Goal: Task Accomplishment & Management: Complete application form

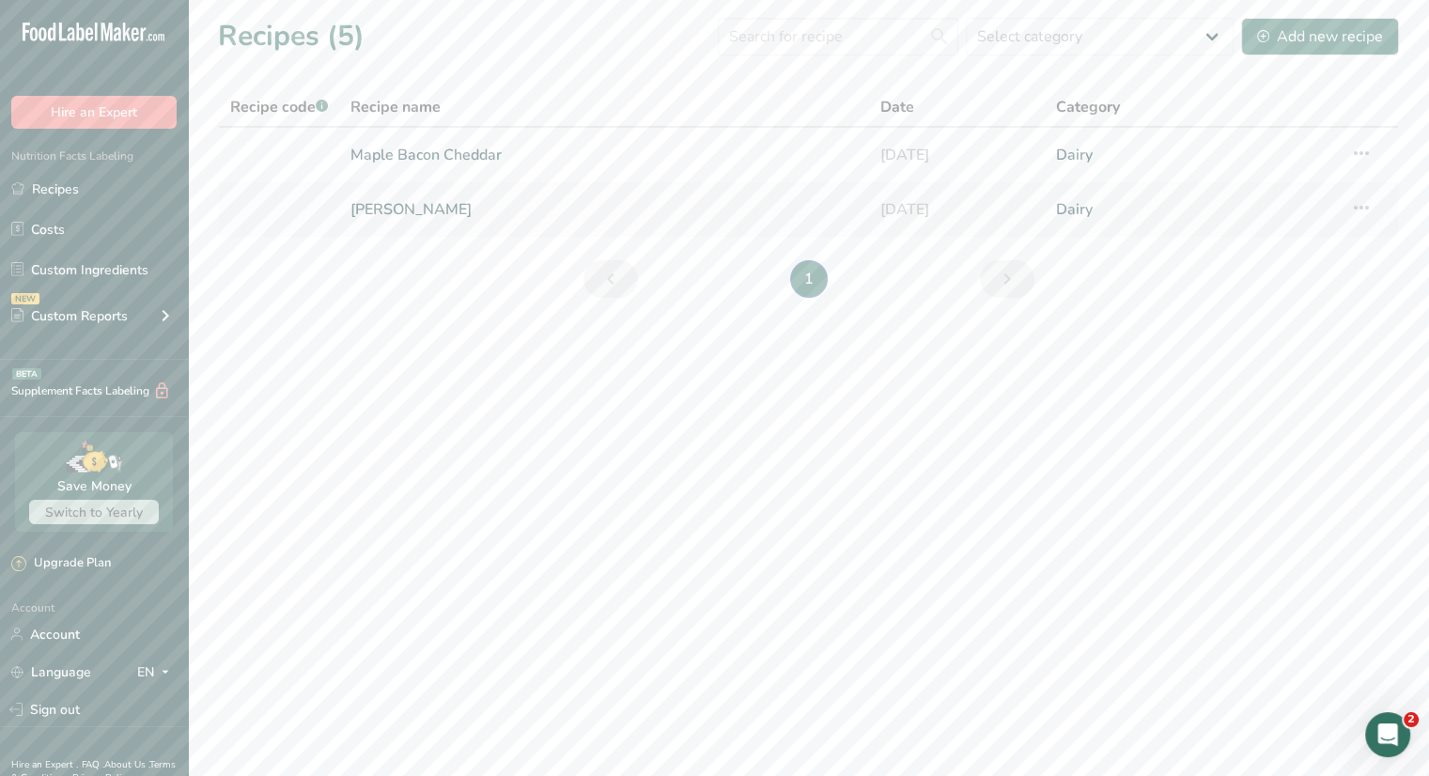
scroll to position [73, 0]
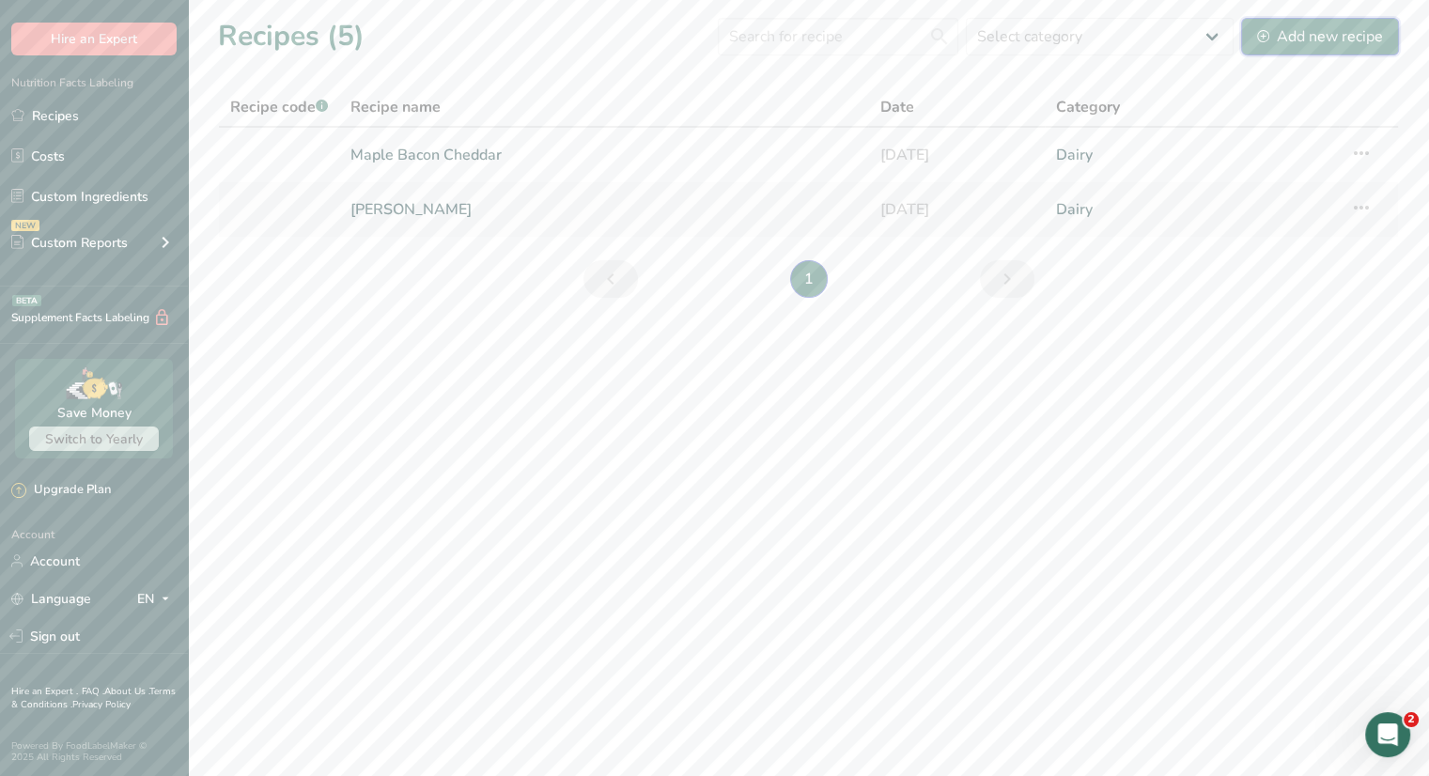
click at [1329, 44] on div "Add new recipe" at bounding box center [1320, 36] width 126 height 23
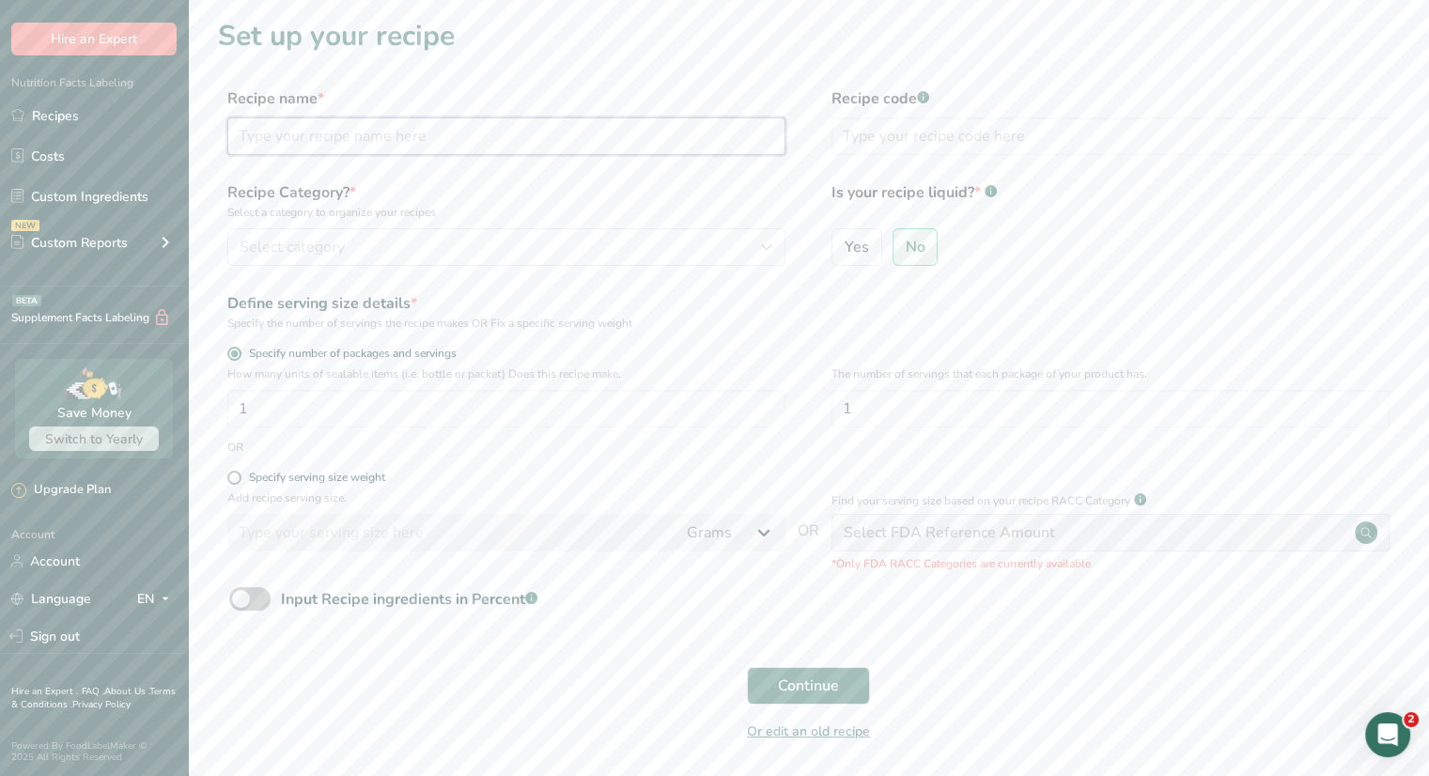
click at [463, 137] on input "text" at bounding box center [506, 136] width 558 height 38
type input "Yellow Cheese Curds"
click at [525, 251] on div "Select category" at bounding box center [501, 247] width 522 height 23
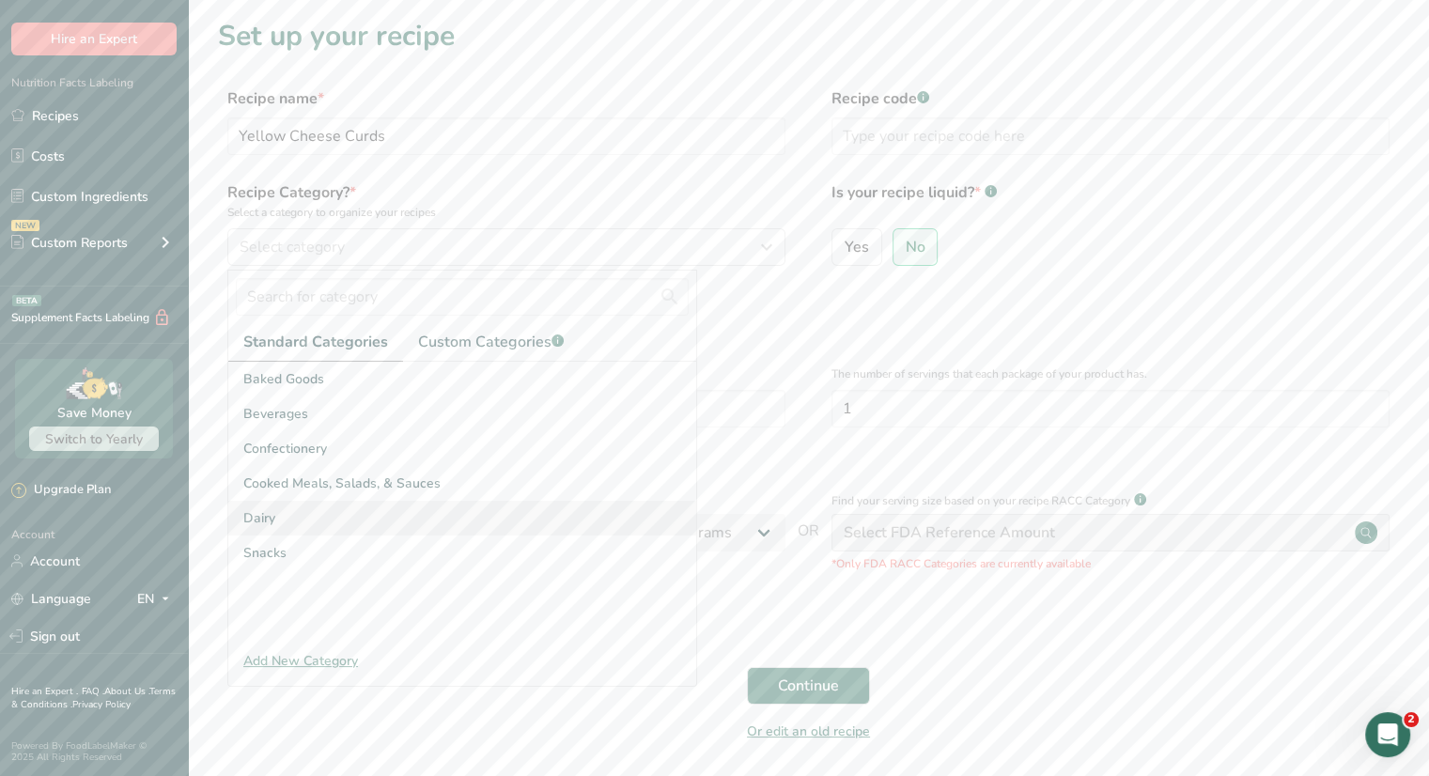
click at [319, 528] on div "Dairy" at bounding box center [462, 518] width 468 height 35
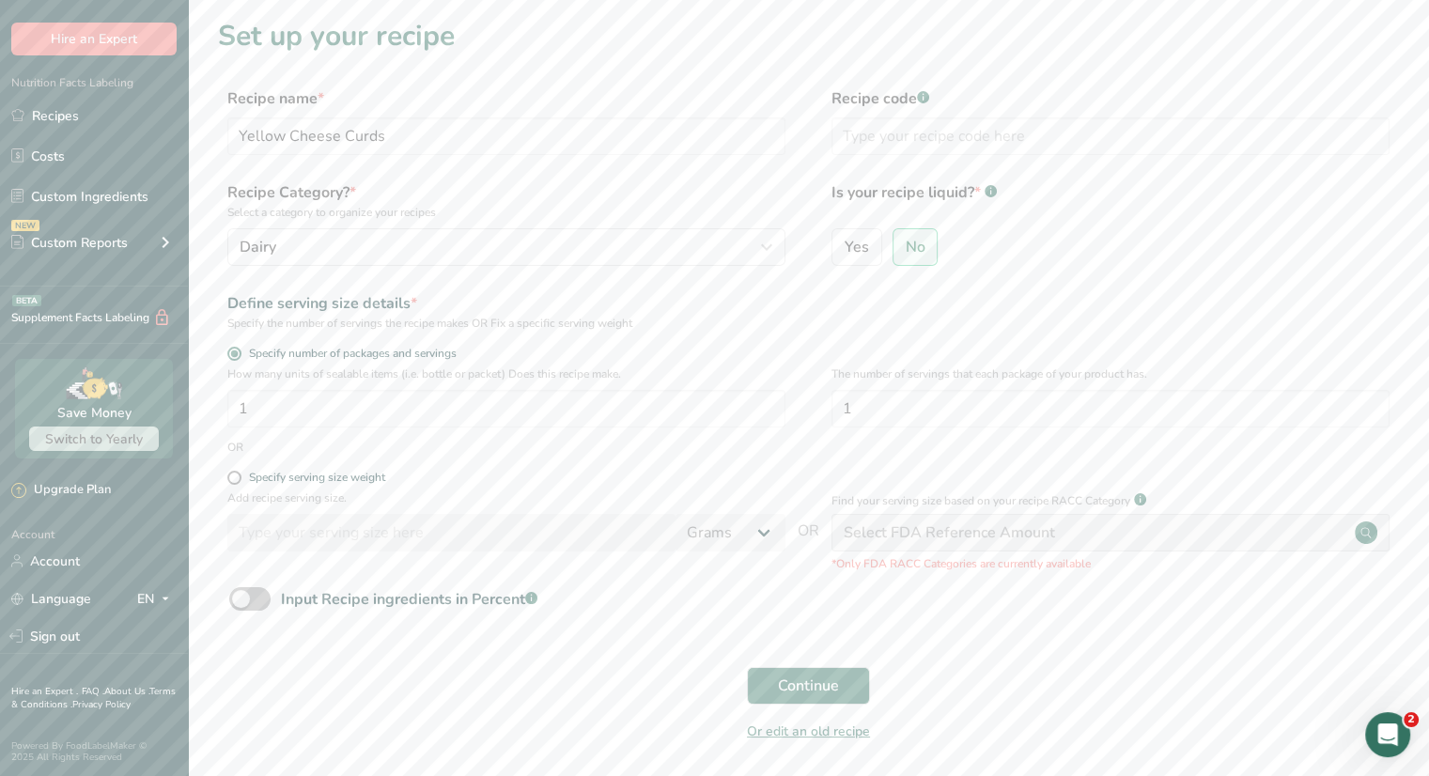
click at [274, 487] on div "Specify serving size weight" at bounding box center [506, 480] width 558 height 19
click at [232, 474] on span at bounding box center [234, 478] width 14 height 14
click at [232, 474] on input "Specify serving size weight" at bounding box center [233, 478] width 12 height 12
radio input "true"
radio input "false"
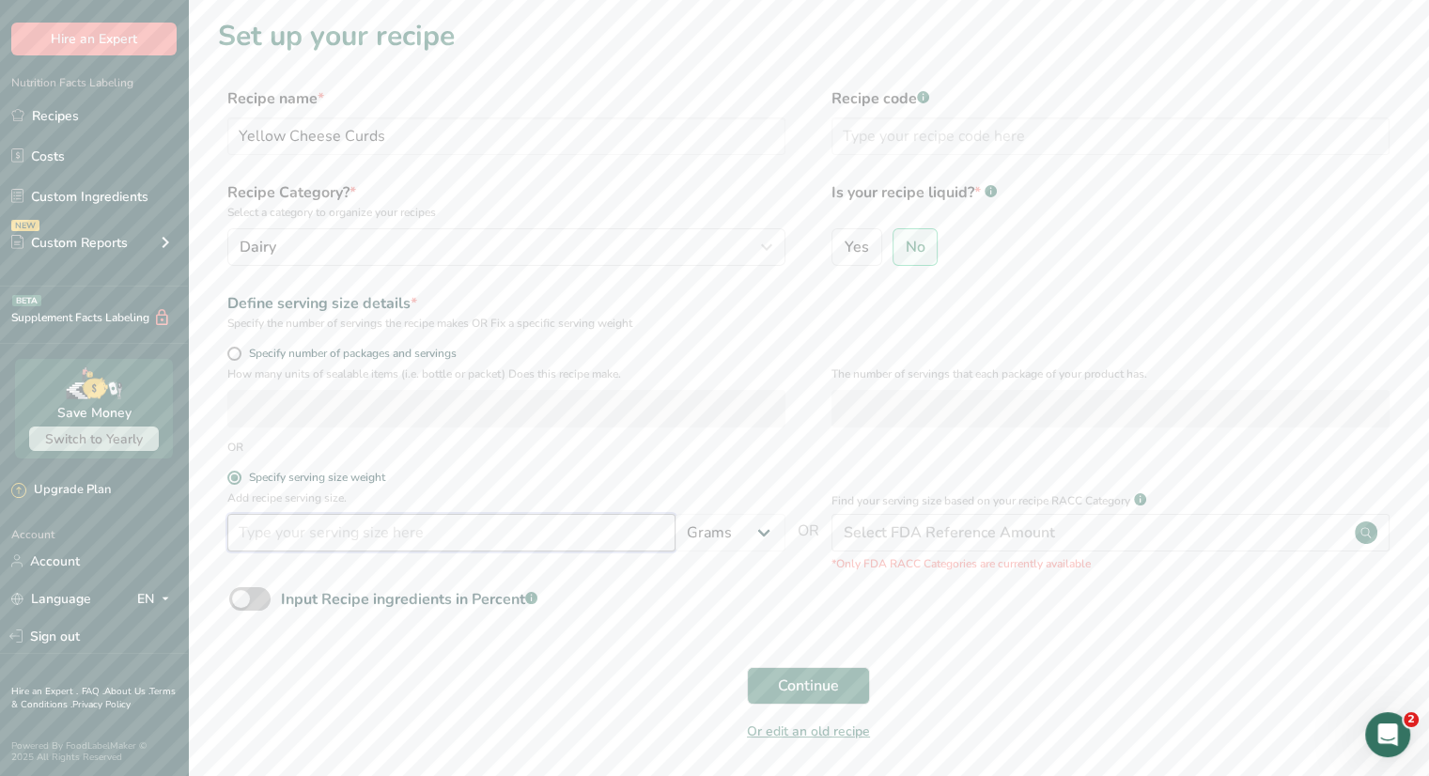
click at [271, 525] on input "number" at bounding box center [451, 533] width 448 height 38
type input "1"
click at [769, 541] on select "Grams kg mg mcg lb oz l mL fl oz tbsp tsp cup qt gallon" at bounding box center [730, 533] width 110 height 38
select select "5"
click at [675, 514] on select "Grams kg mg mcg lb oz l mL fl oz tbsp tsp cup qt gallon" at bounding box center [730, 533] width 110 height 38
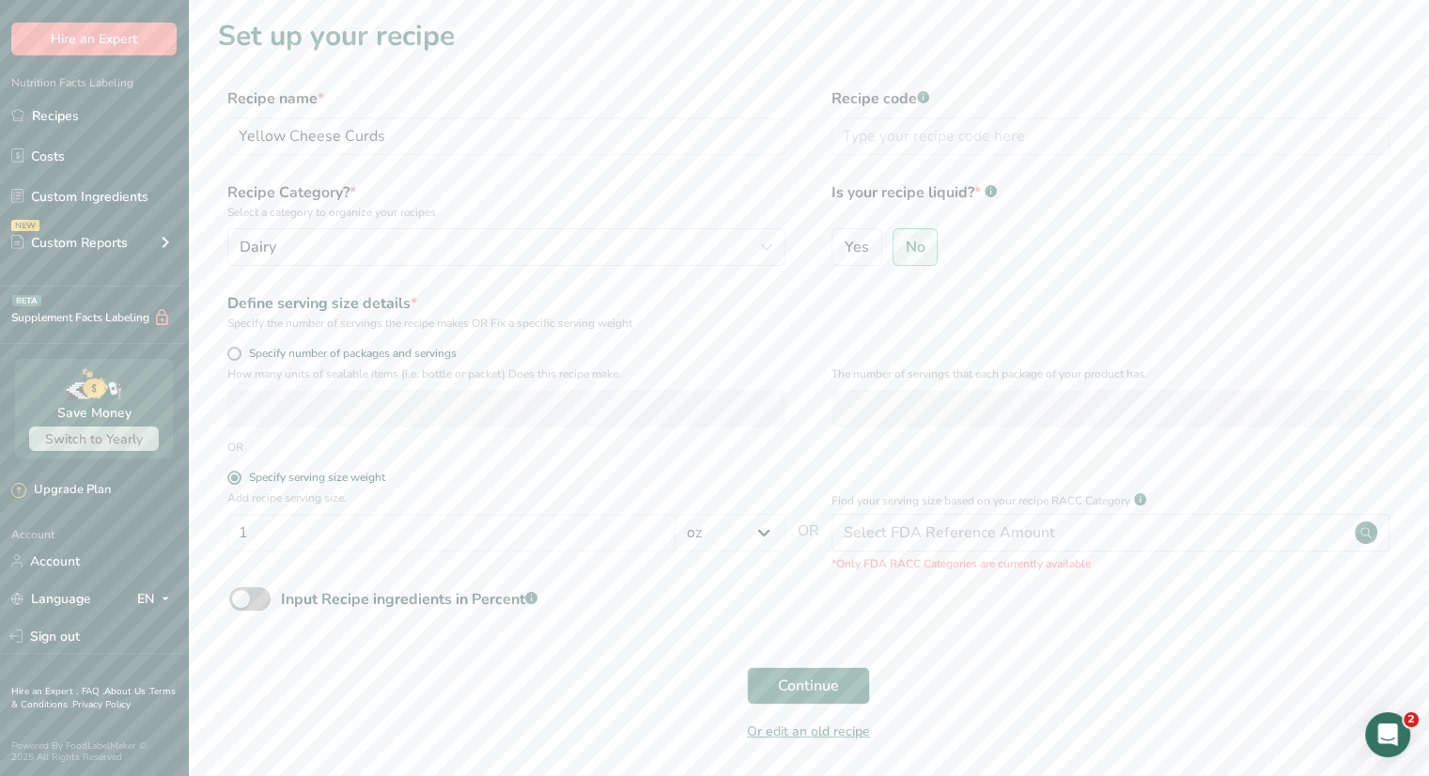
click at [659, 588] on div "Input Recipe ingredients in Percent .a-a{fill:#347362;}.b-a{fill:#fff;}" at bounding box center [808, 606] width 1181 height 39
click at [811, 688] on span "Continue" at bounding box center [808, 685] width 61 height 23
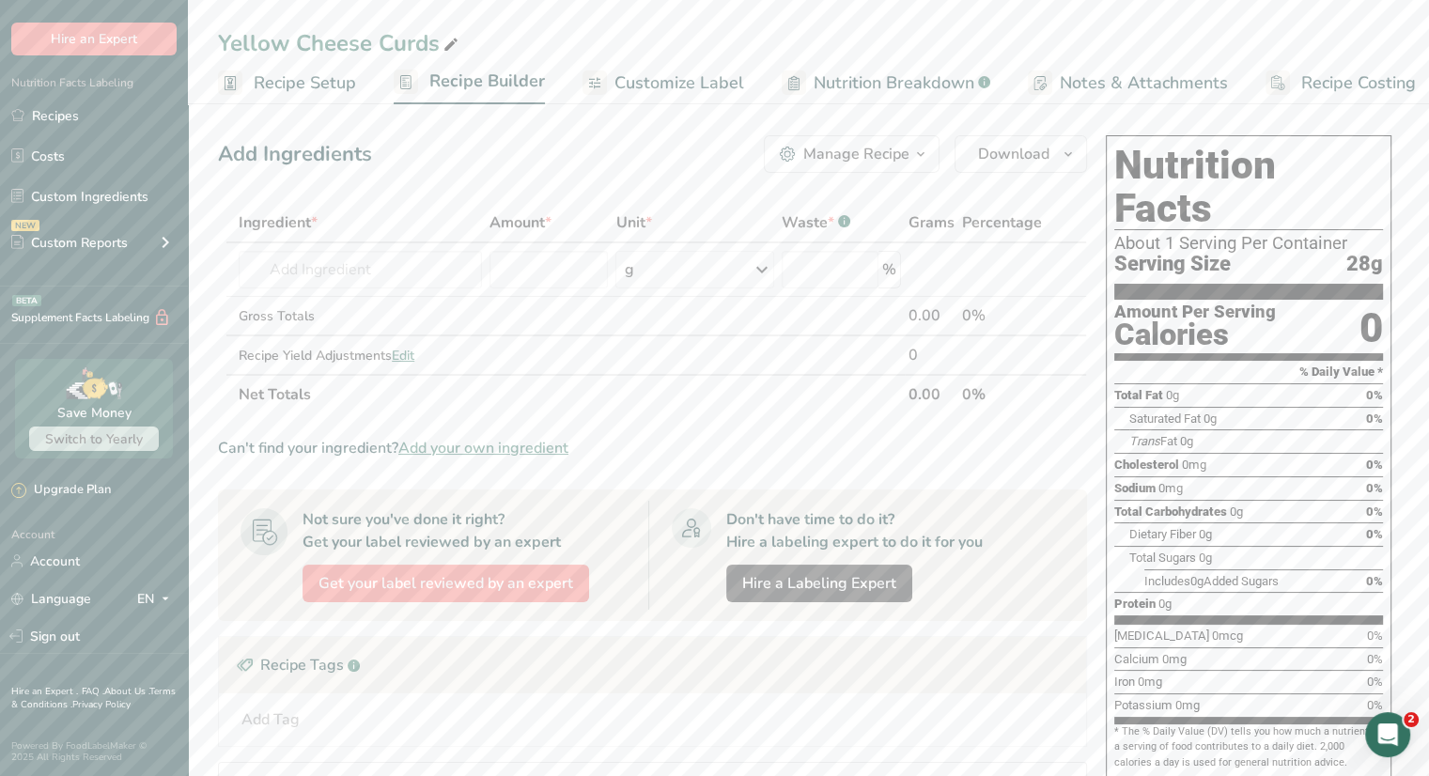
click at [661, 87] on span "Customize Label" at bounding box center [679, 82] width 130 height 25
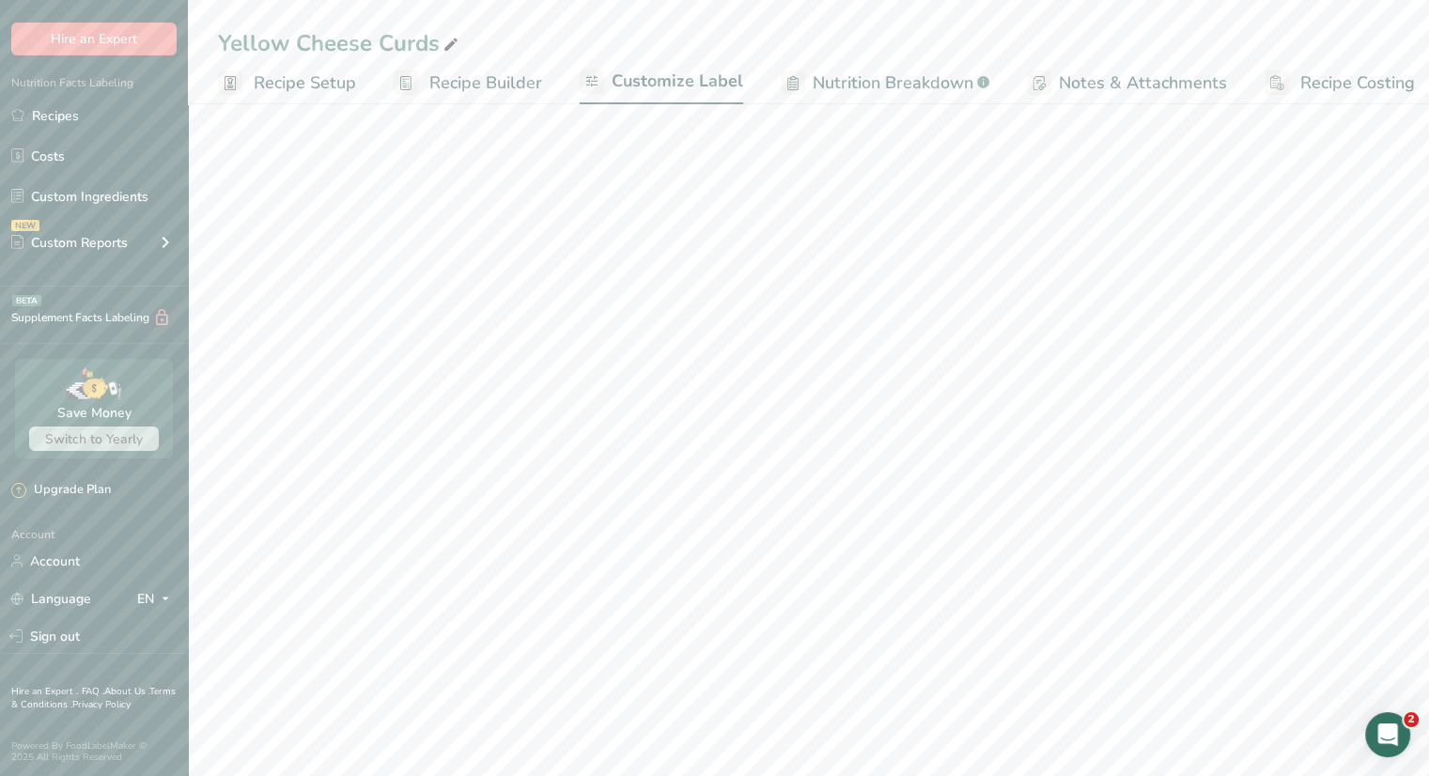
scroll to position [0, 16]
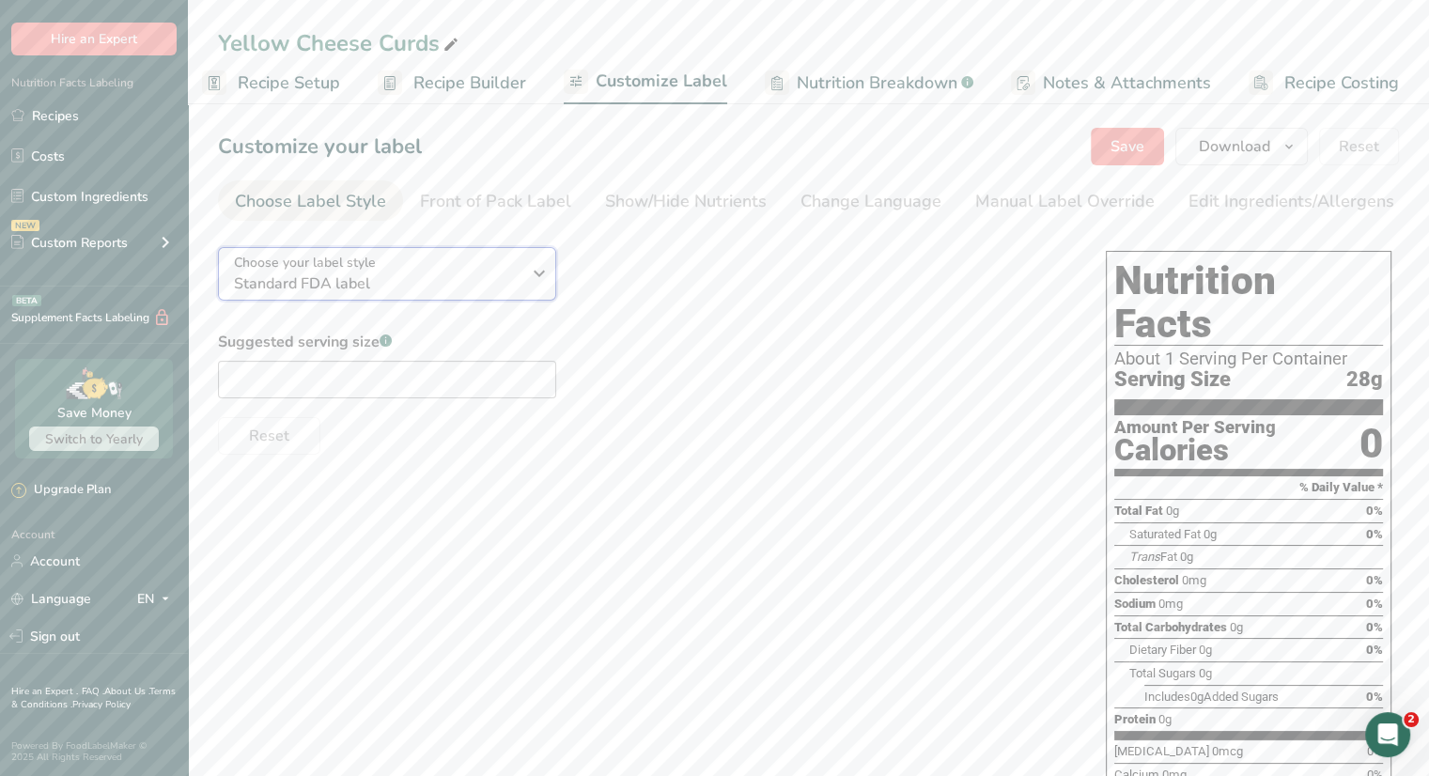
click at [500, 287] on span "Standard FDA label" at bounding box center [377, 283] width 287 height 23
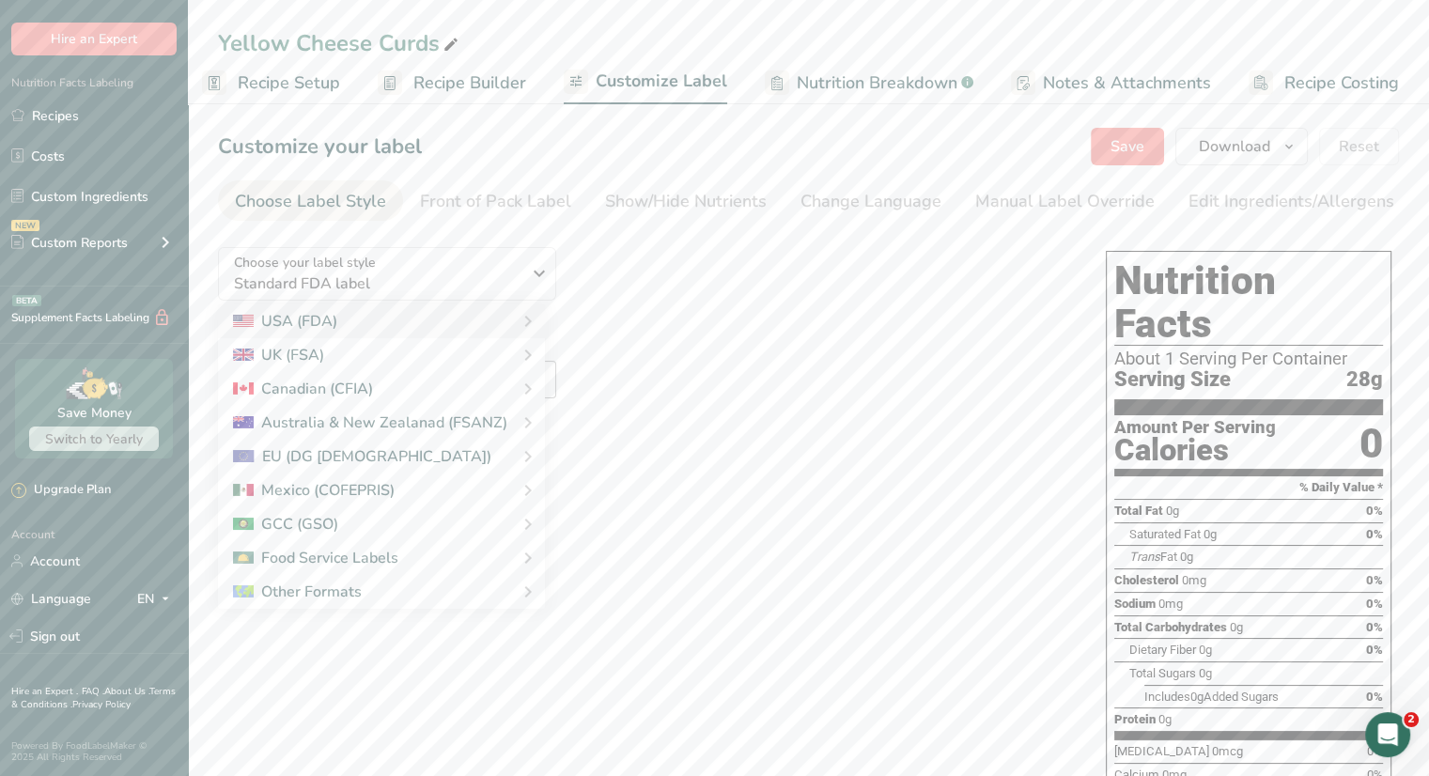
click at [743, 282] on div "Choose your label style Standard FDA label USA (FDA) Standard FDA label Tabular…" at bounding box center [643, 343] width 850 height 223
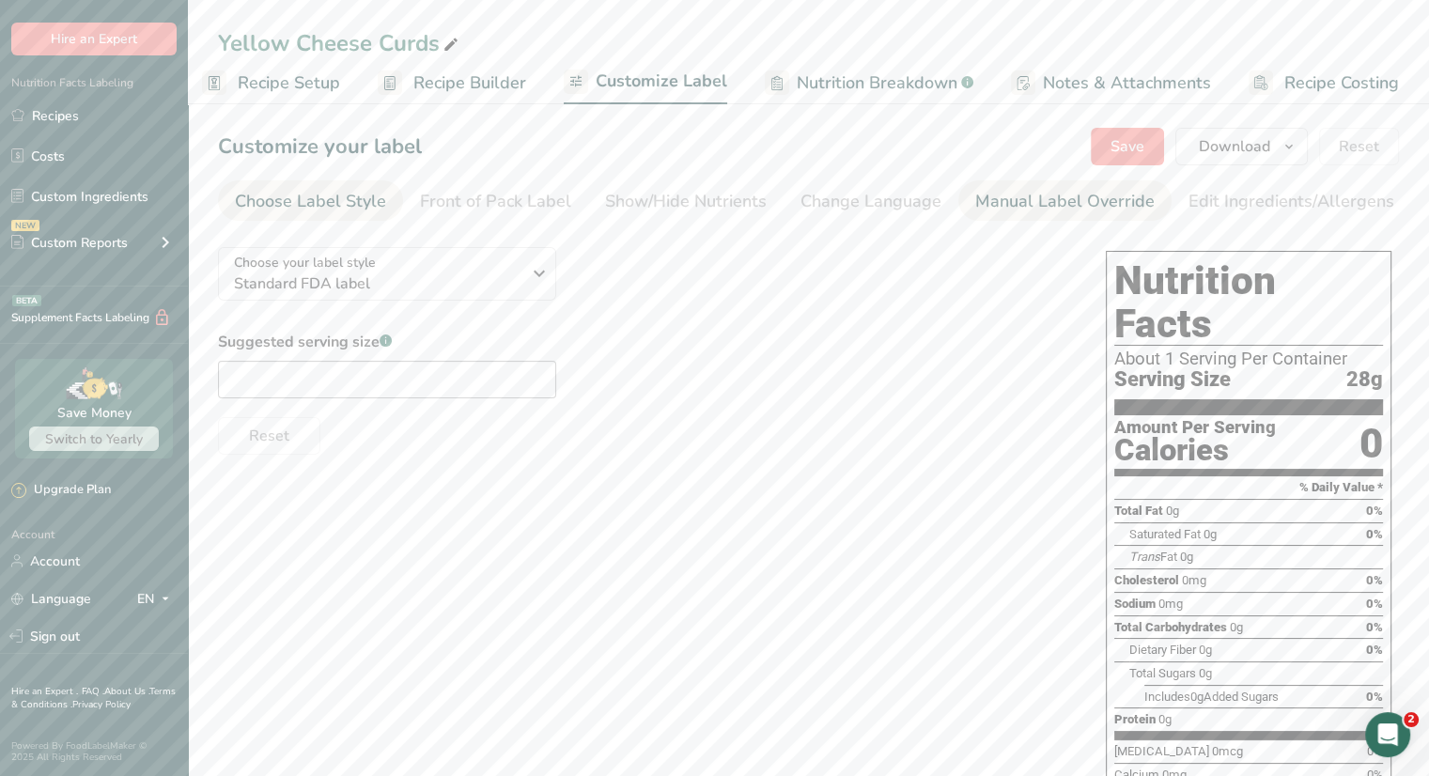
click at [1046, 209] on div "Manual Label Override" at bounding box center [1064, 201] width 179 height 25
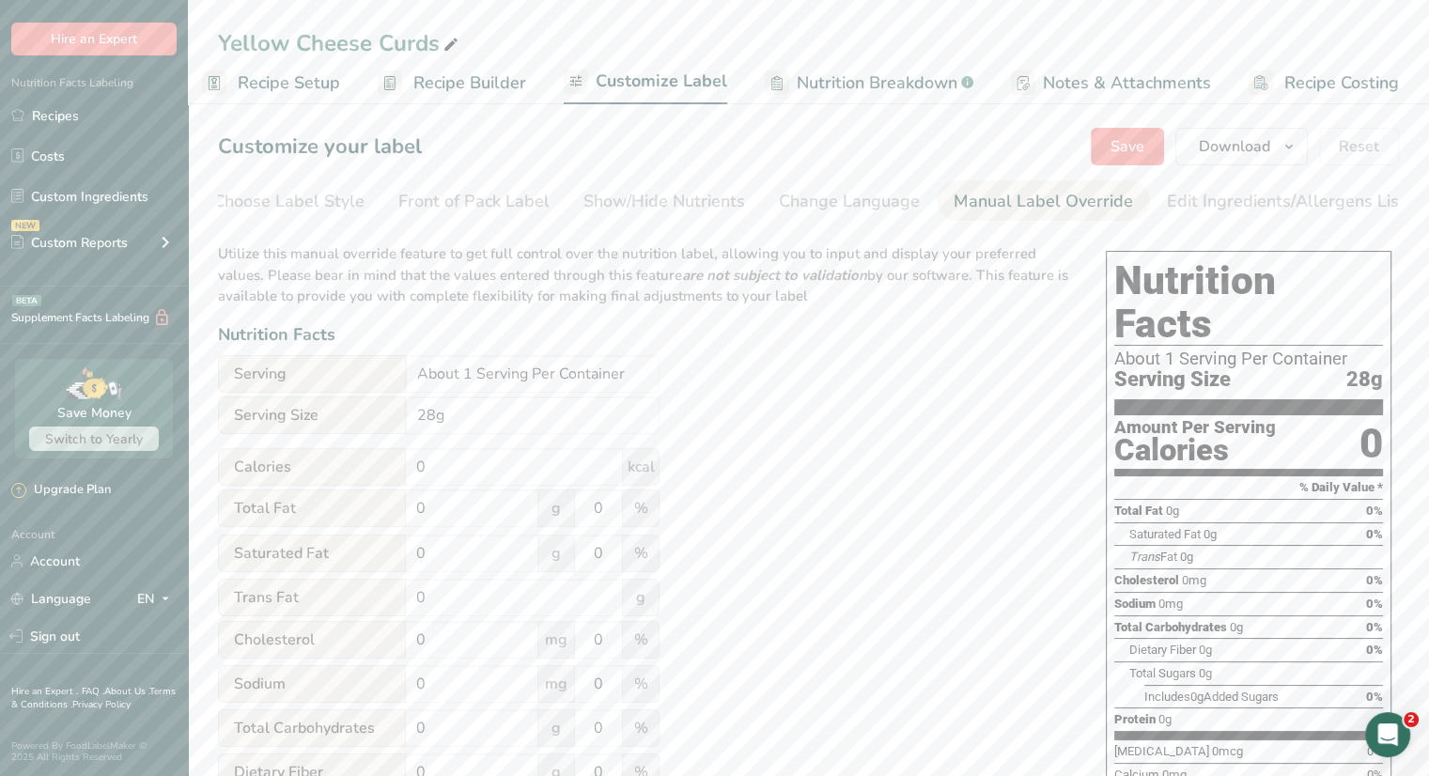
scroll to position [0, 0]
drag, startPoint x: 338, startPoint y: 230, endPoint x: 690, endPoint y: 232, distance: 351.3
click at [690, 232] on section "Customize your label Save Download Choose what to show on your downloaded label…" at bounding box center [808, 640] width 1241 height 1085
click at [747, 411] on div "Utilize this manual override feature to get full control over the nutrition lab…" at bounding box center [643, 692] width 850 height 921
click at [434, 91] on span "Recipe Builder" at bounding box center [469, 82] width 113 height 25
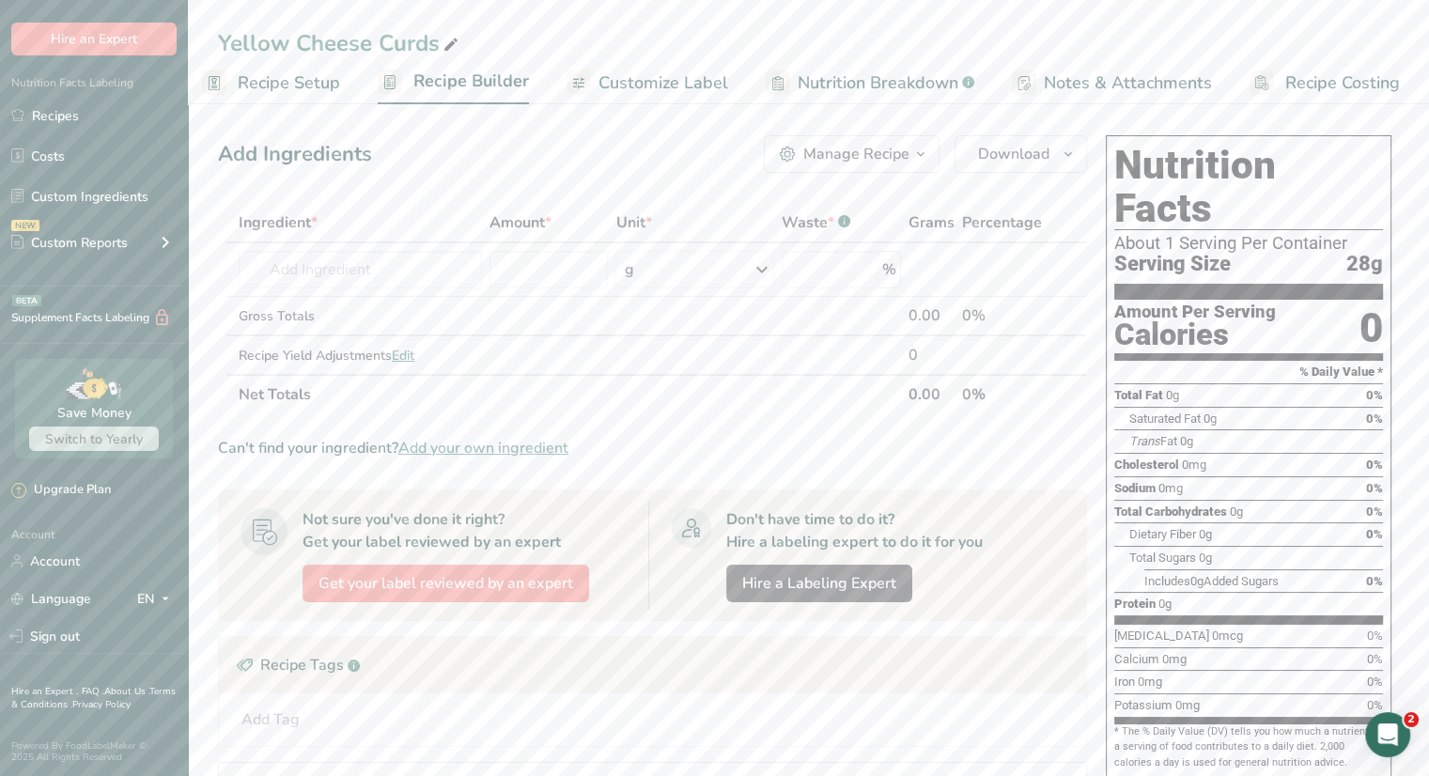
click at [312, 88] on span "Recipe Setup" at bounding box center [289, 82] width 102 height 25
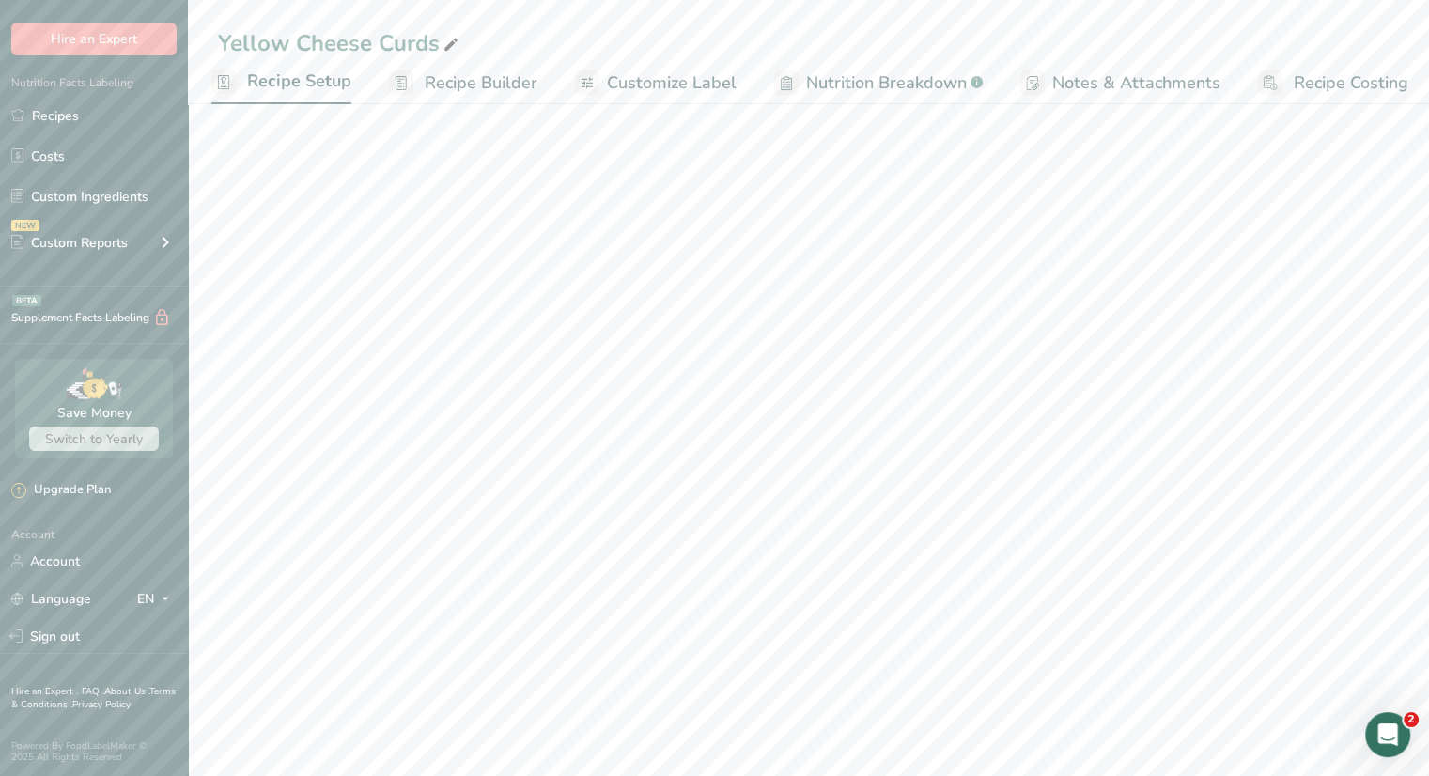
select select "5"
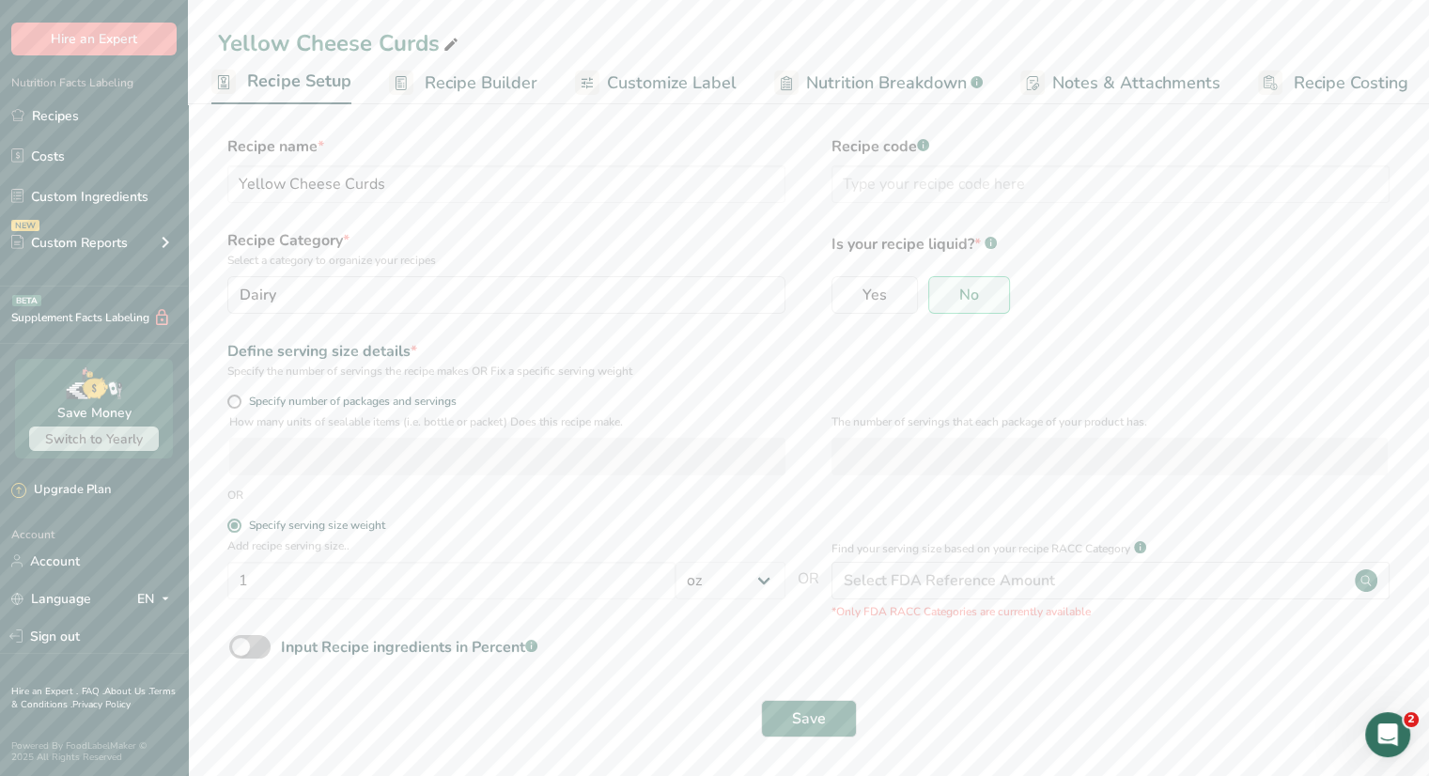
click at [470, 96] on link "Recipe Builder" at bounding box center [463, 83] width 148 height 42
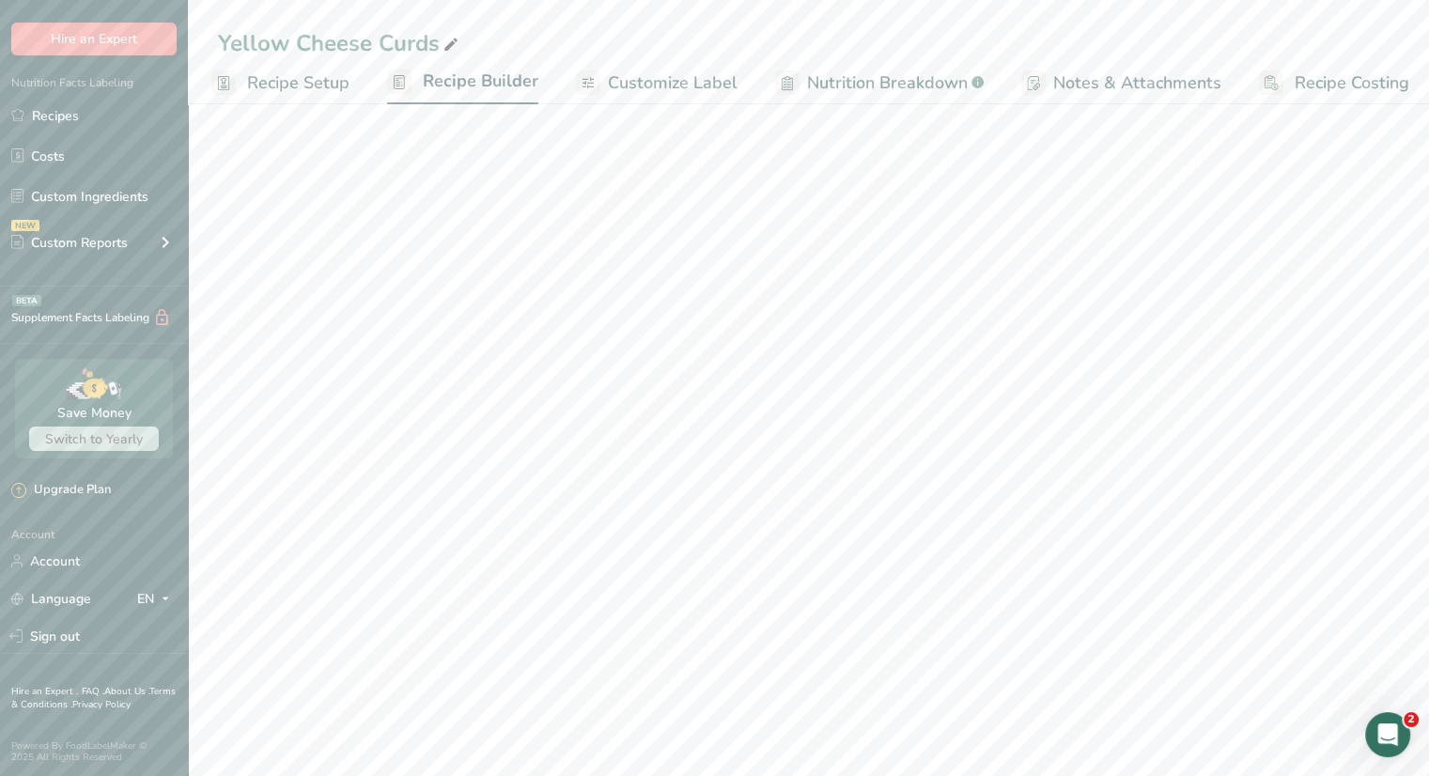
scroll to position [0, 16]
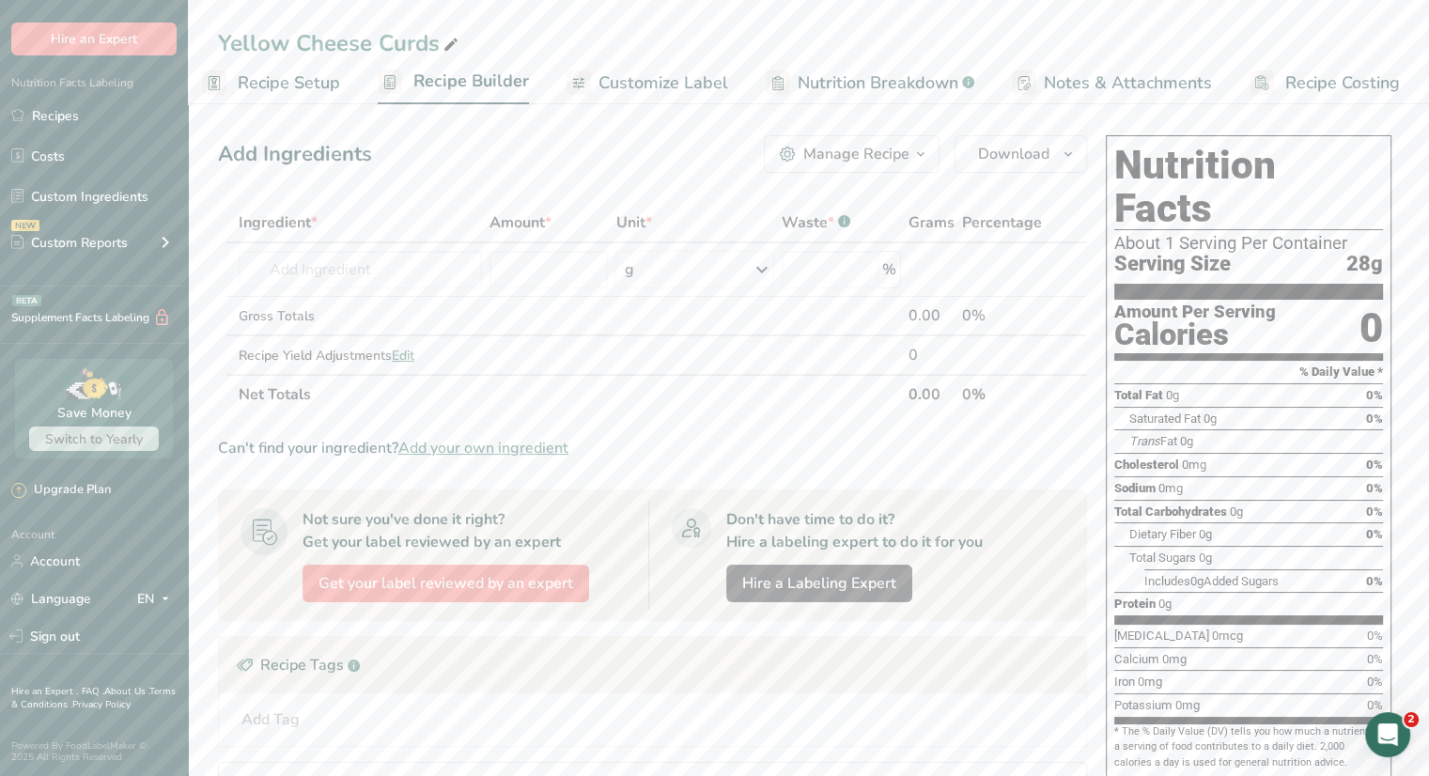
click at [647, 84] on span "Customize Label" at bounding box center [663, 82] width 130 height 25
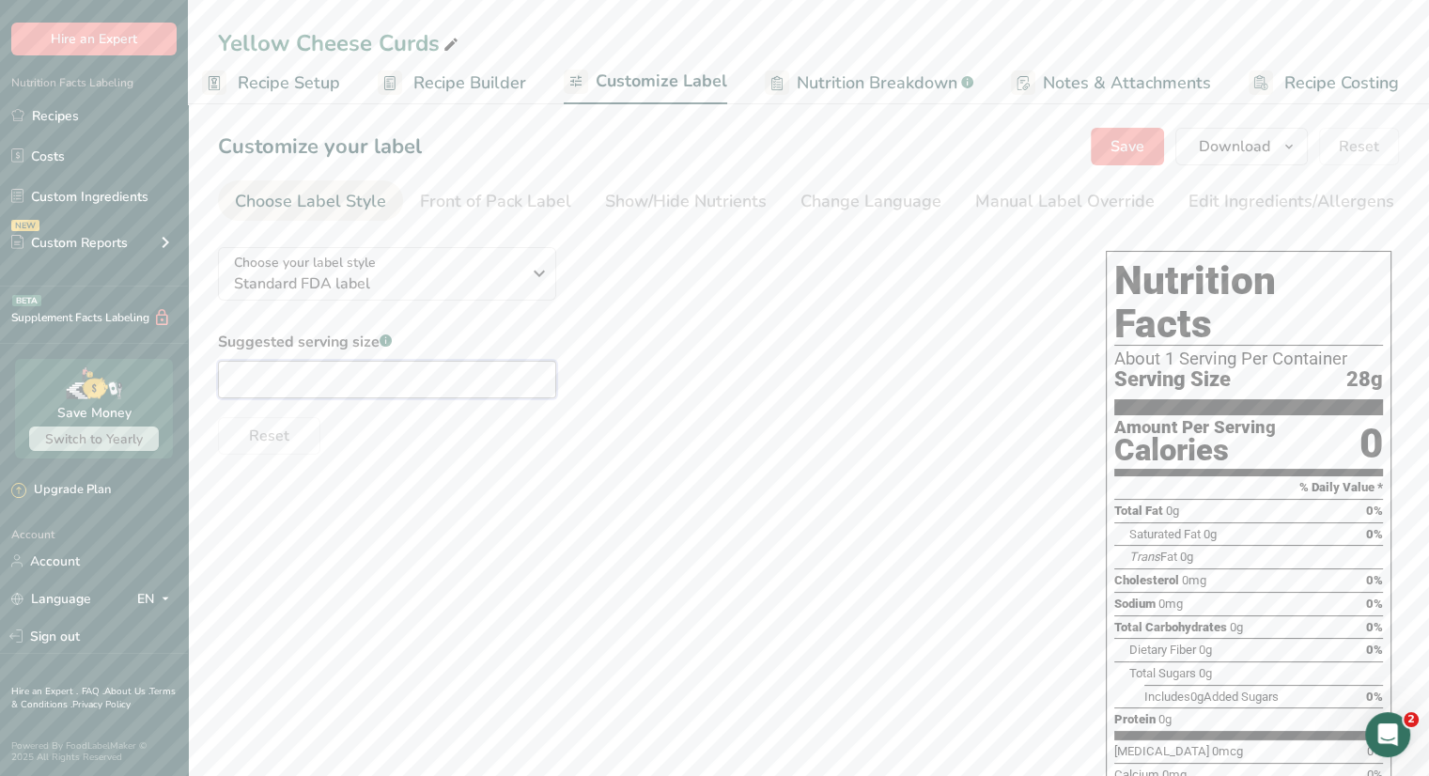
click at [520, 385] on input "text" at bounding box center [387, 380] width 338 height 38
type input "1 oz."
click at [614, 360] on div "Suggested serving size .a-a{fill:#347362;}.b-a{fill:#fff;} 1 oz. Reset" at bounding box center [643, 393] width 850 height 124
click at [1011, 202] on div "Manual Label Override" at bounding box center [1064, 201] width 179 height 25
type input "1 oz. (28g)"
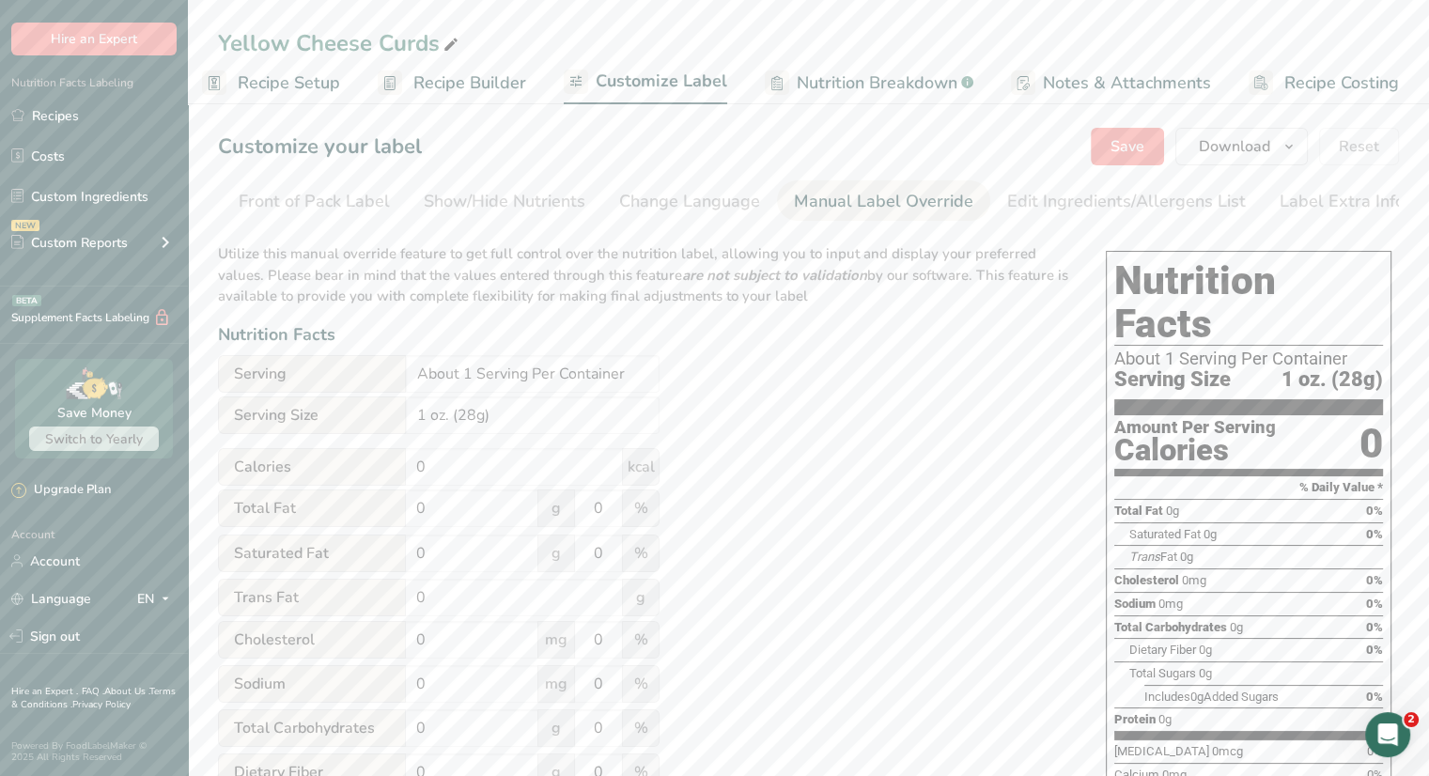
scroll to position [0, 184]
click at [452, 422] on input "1 oz. (28g)" at bounding box center [533, 415] width 254 height 38
click at [457, 470] on input "0" at bounding box center [514, 467] width 217 height 38
type input "0"
type input "110"
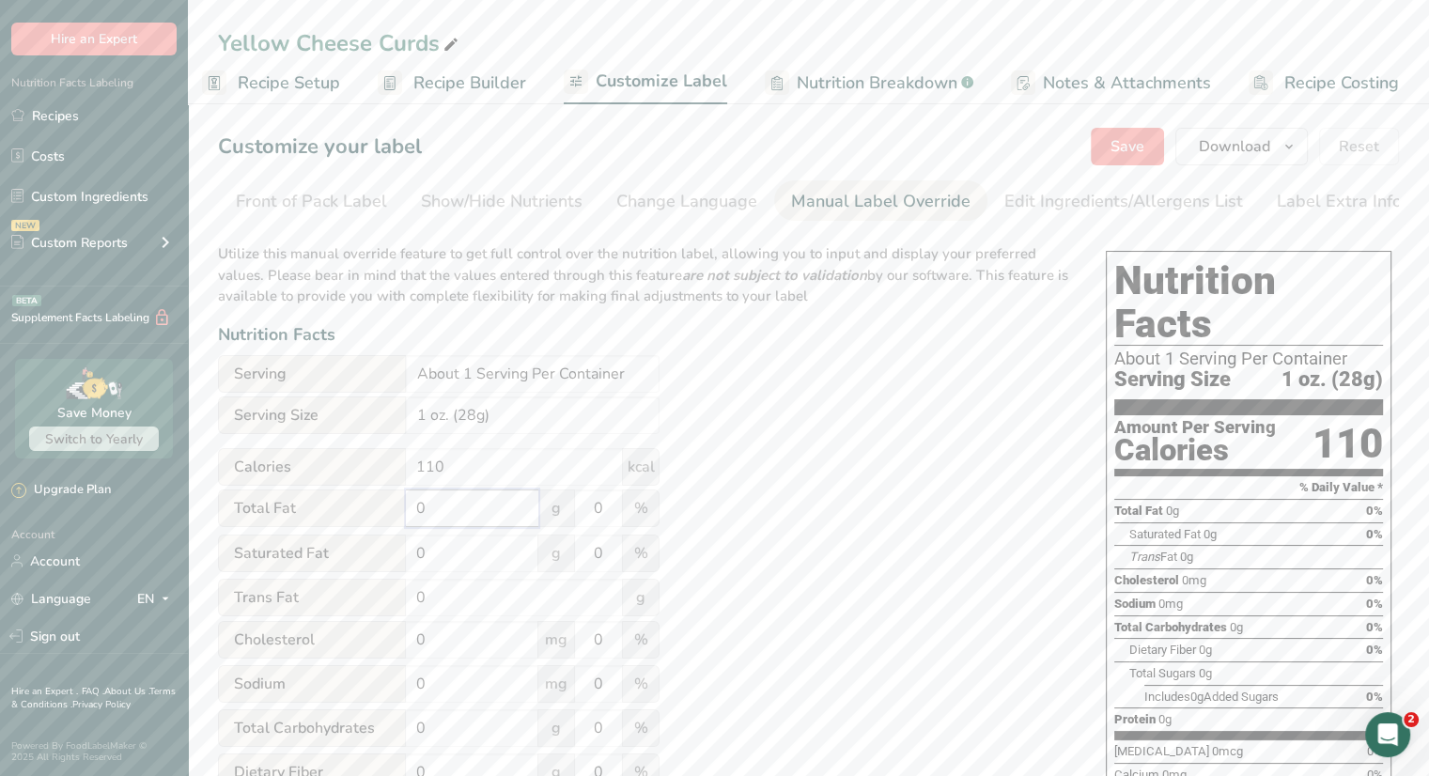
click at [464, 506] on input "0" at bounding box center [472, 508] width 132 height 38
drag, startPoint x: 464, startPoint y: 506, endPoint x: 355, endPoint y: 513, distance: 109.2
click at [355, 513] on div "Total Fat 0 g 0 %" at bounding box center [439, 508] width 442 height 39
type input "9"
drag, startPoint x: 448, startPoint y: 559, endPoint x: 326, endPoint y: 550, distance: 122.5
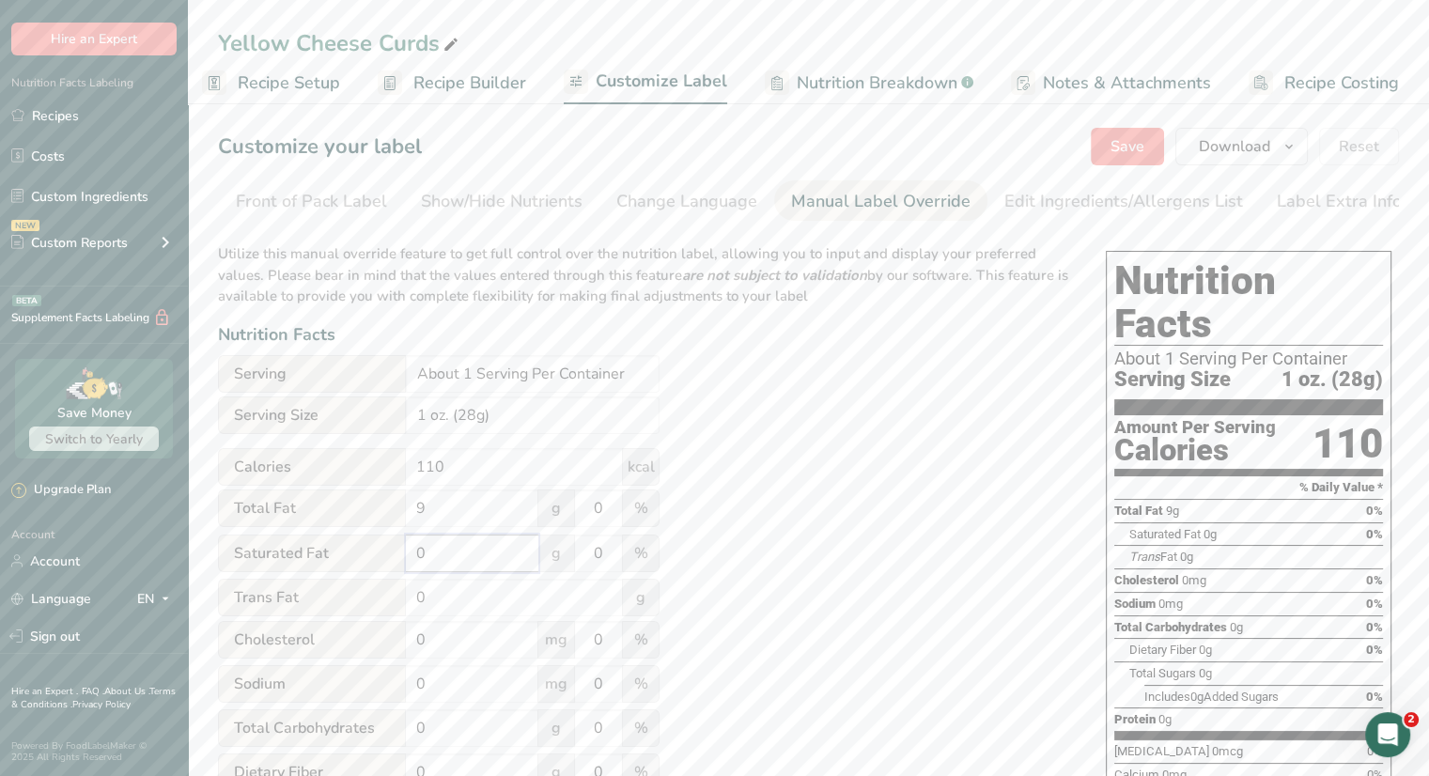
click at [326, 550] on div "Saturated Fat 0 g 0 %" at bounding box center [439, 554] width 442 height 39
type input "5"
click at [805, 483] on div "Utilize this manual override feature to get full control over the nutrition lab…" at bounding box center [643, 692] width 850 height 921
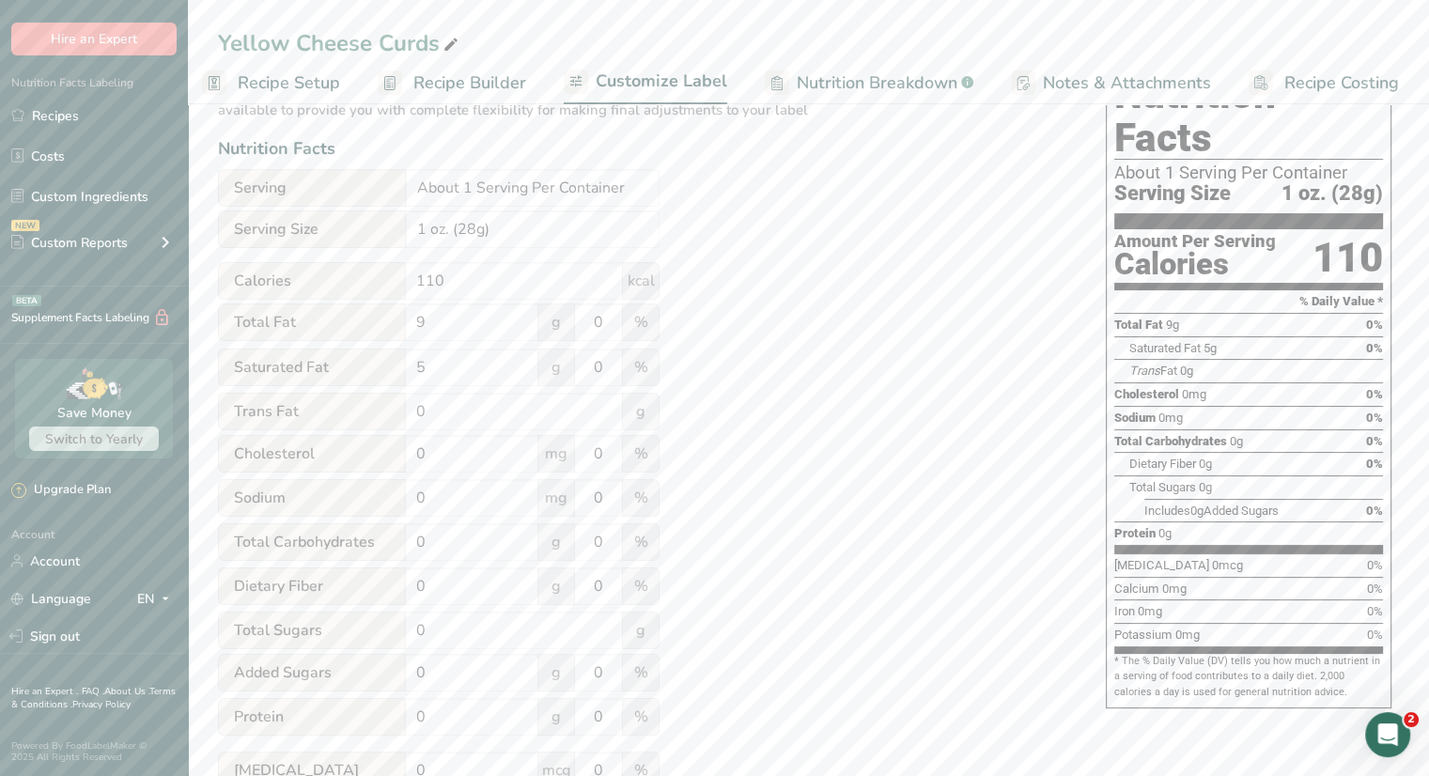
scroll to position [188, 0]
drag, startPoint x: 588, startPoint y: 331, endPoint x: 861, endPoint y: 350, distance: 274.1
click at [861, 350] on div "Utilize this manual override feature to get full control over the nutrition lab…" at bounding box center [643, 504] width 850 height 921
type input "12"
drag, startPoint x: 567, startPoint y: 361, endPoint x: 656, endPoint y: 366, distance: 88.5
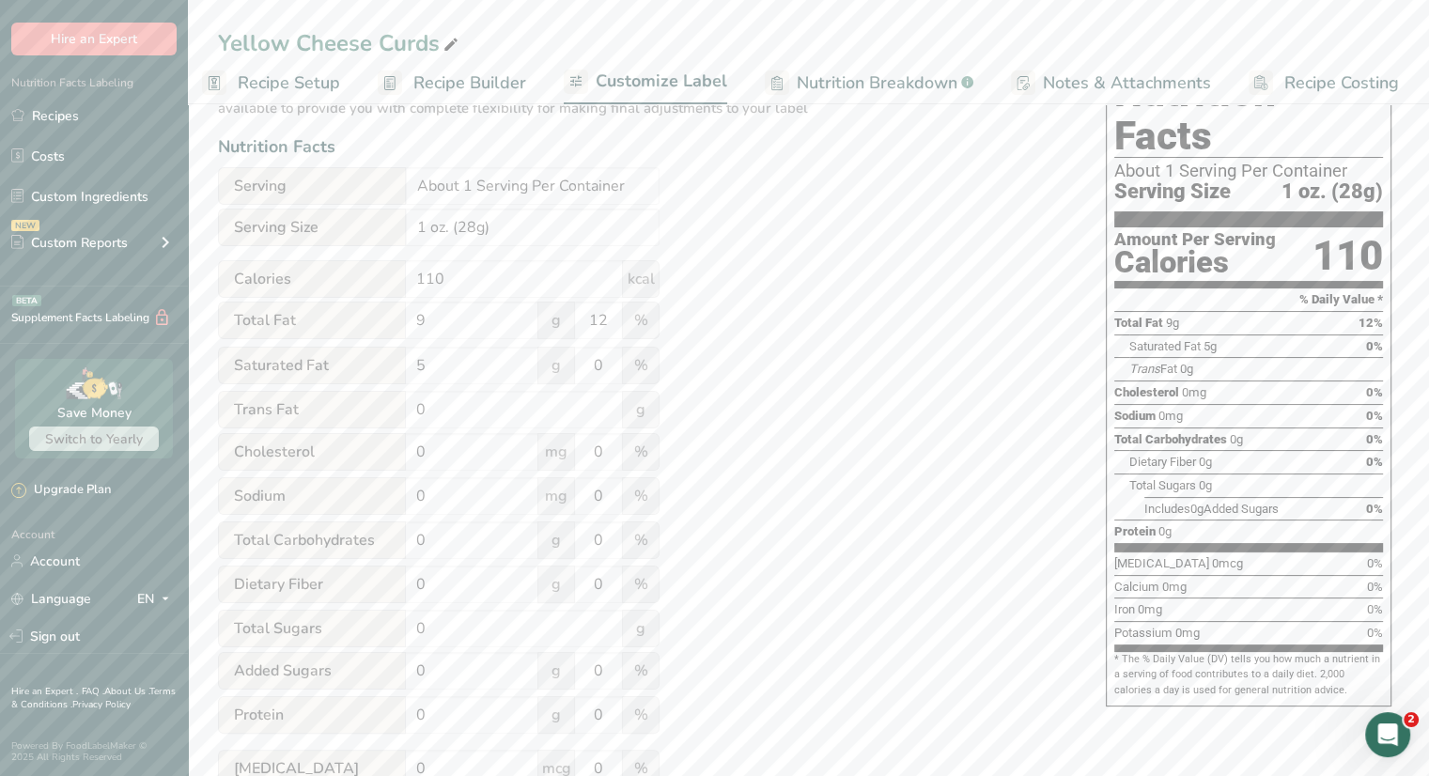
click at [656, 366] on div "Saturated Fat 5 g 0 %" at bounding box center [439, 366] width 442 height 39
drag, startPoint x: 592, startPoint y: 374, endPoint x: 680, endPoint y: 372, distance: 88.3
click at [677, 370] on div "Utilize this manual override feature to get full control over the nutrition lab…" at bounding box center [643, 504] width 850 height 921
type input "25"
click at [861, 350] on div "Utilize this manual override feature to get full control over the nutrition lab…" at bounding box center [643, 504] width 850 height 921
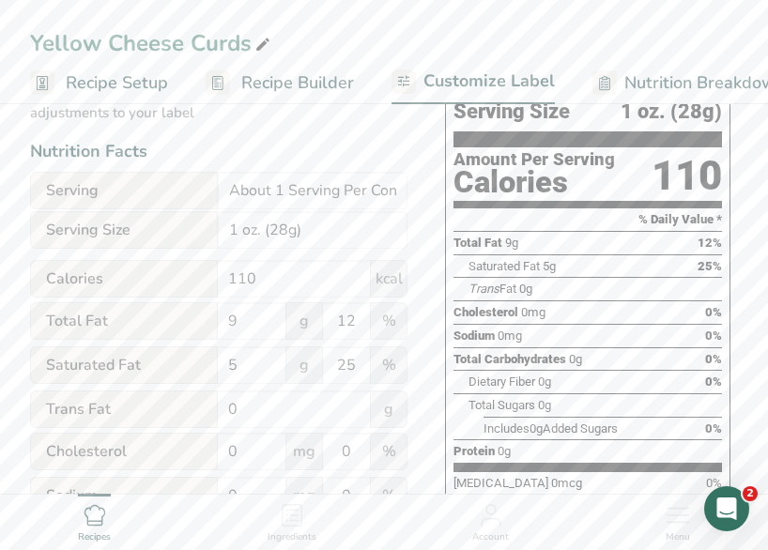
scroll to position [376, 0]
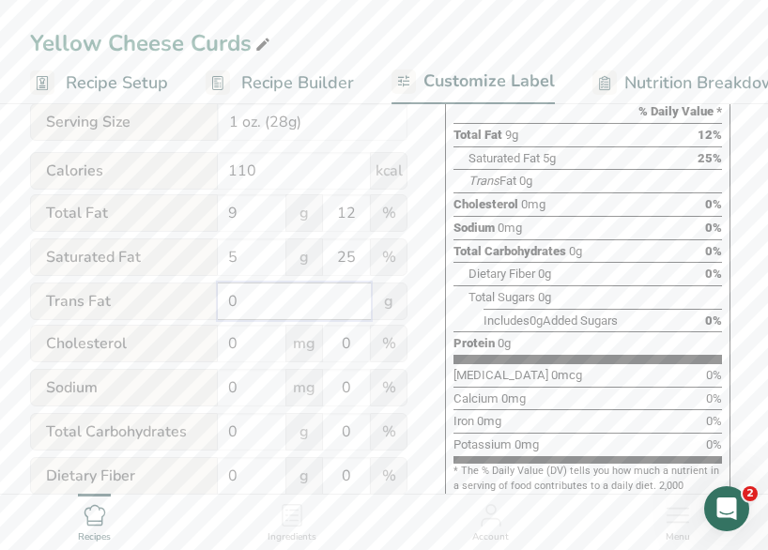
click at [276, 312] on input "0" at bounding box center [294, 302] width 153 height 38
drag, startPoint x: 251, startPoint y: 355, endPoint x: 170, endPoint y: 349, distance: 81.0
click at [170, 349] on div "[MEDICAL_DATA] 0 mg 0 %" at bounding box center [219, 344] width 378 height 39
type input "30"
drag, startPoint x: 354, startPoint y: 351, endPoint x: 325, endPoint y: 352, distance: 29.1
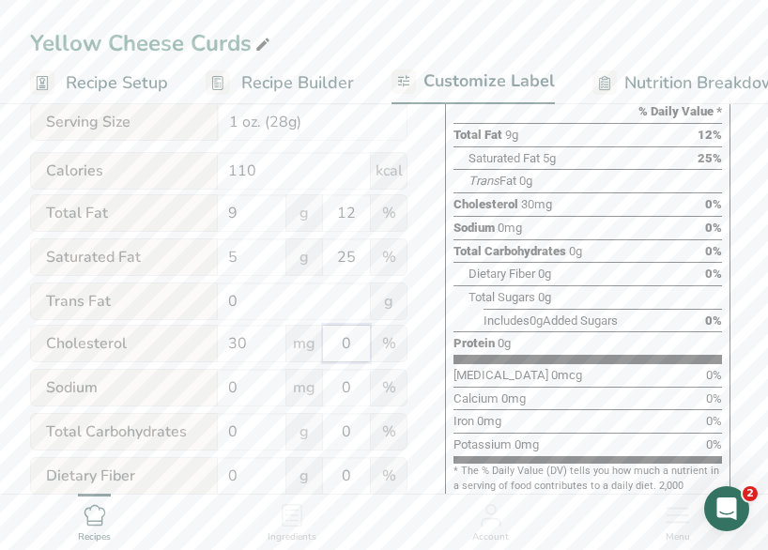
click at [325, 352] on input "0" at bounding box center [346, 344] width 47 height 38
type input "10"
drag, startPoint x: 223, startPoint y: 398, endPoint x: 156, endPoint y: 399, distance: 66.7
click at [156, 399] on div "Sodium 0 mg 0 %" at bounding box center [219, 388] width 378 height 39
type input "180"
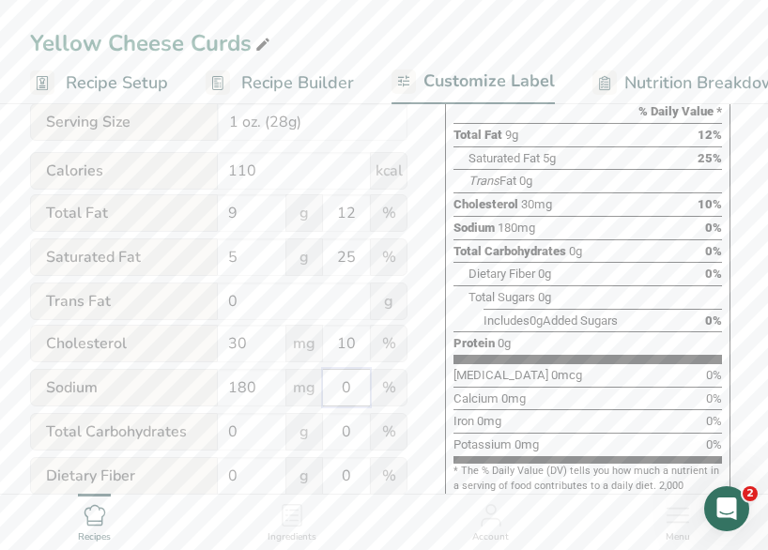
drag, startPoint x: 355, startPoint y: 392, endPoint x: 324, endPoint y: 386, distance: 31.5
click at [325, 387] on input "0" at bounding box center [346, 388] width 47 height 38
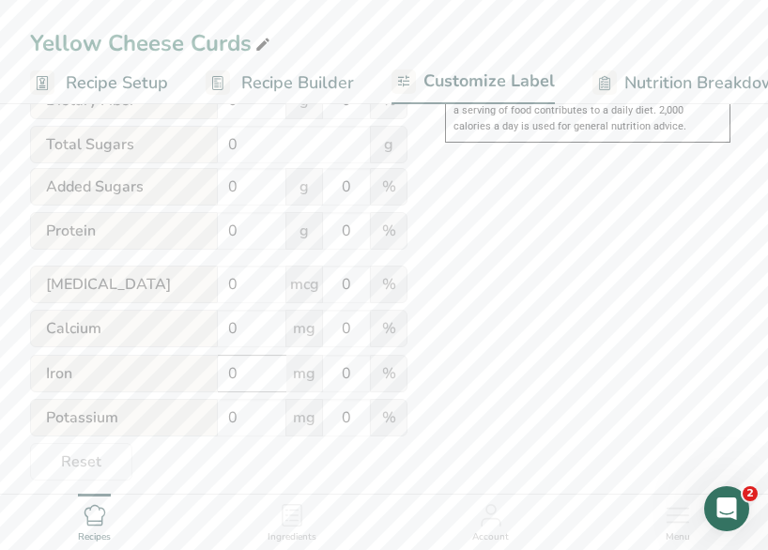
scroll to position [658, 0]
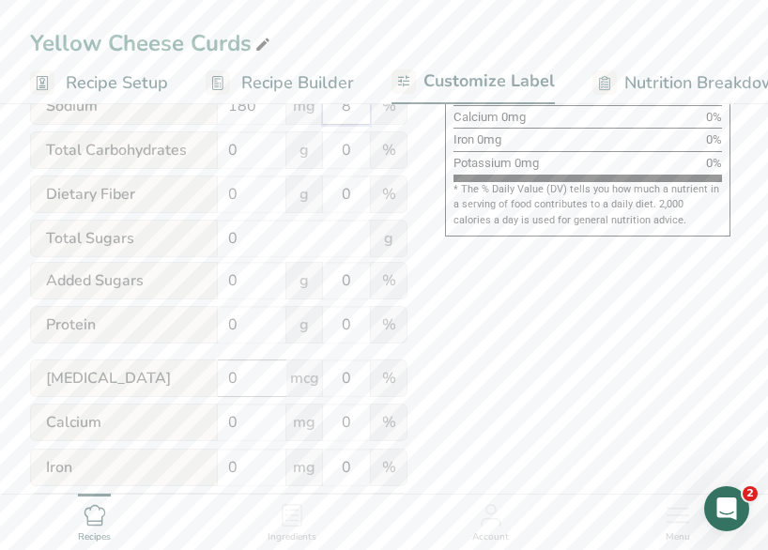
type input "8"
drag, startPoint x: 246, startPoint y: 386, endPoint x: 199, endPoint y: 387, distance: 47.0
click at [199, 387] on div "[MEDICAL_DATA] 0 mcg 0 %" at bounding box center [219, 379] width 378 height 39
type input "7"
drag, startPoint x: 356, startPoint y: 383, endPoint x: 310, endPoint y: 381, distance: 46.1
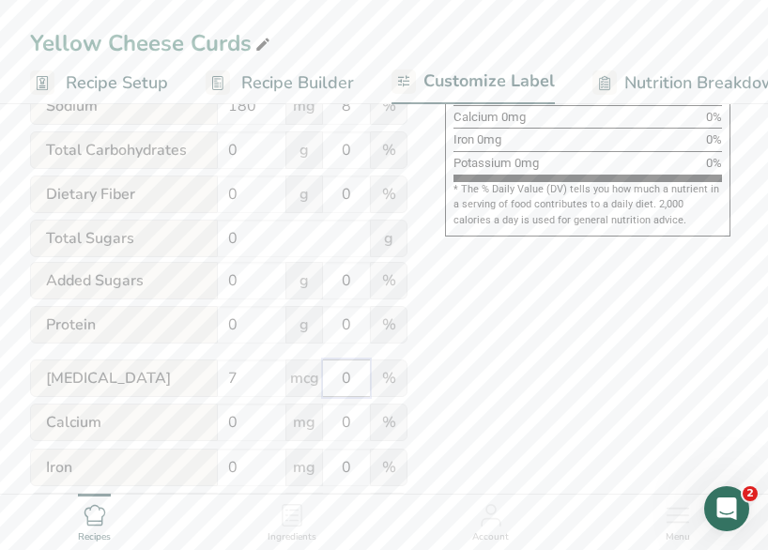
click at [310, 382] on div "[MEDICAL_DATA] 7 mcg 0 %" at bounding box center [219, 379] width 378 height 39
type input "14"
drag, startPoint x: 248, startPoint y: 436, endPoint x: 189, endPoint y: 429, distance: 59.5
click at [189, 429] on div "Calcium 0 mg 0 %" at bounding box center [219, 423] width 378 height 39
drag, startPoint x: 246, startPoint y: 335, endPoint x: 208, endPoint y: 332, distance: 38.7
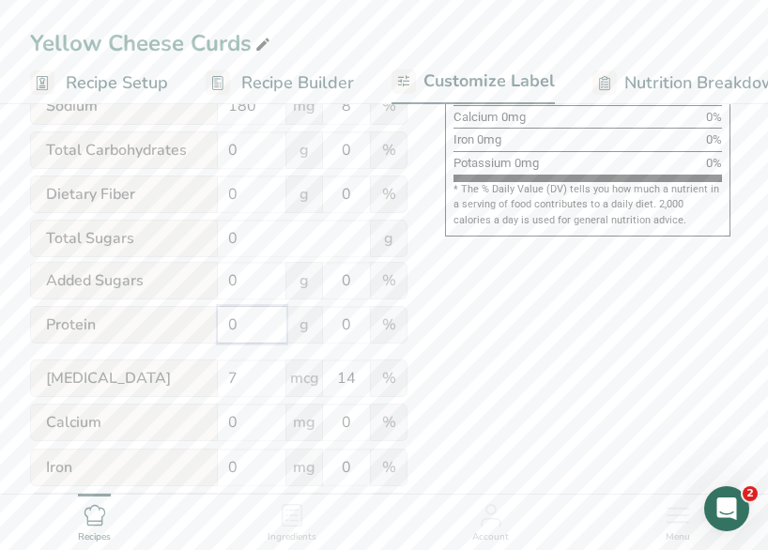
click at [208, 332] on div "Protein 0 g 0 %" at bounding box center [219, 325] width 378 height 39
type input "7"
drag, startPoint x: 356, startPoint y: 333, endPoint x: 303, endPoint y: 331, distance: 52.6
click at [302, 332] on div "Protein 7 g 0 %" at bounding box center [219, 325] width 378 height 39
type input "14"
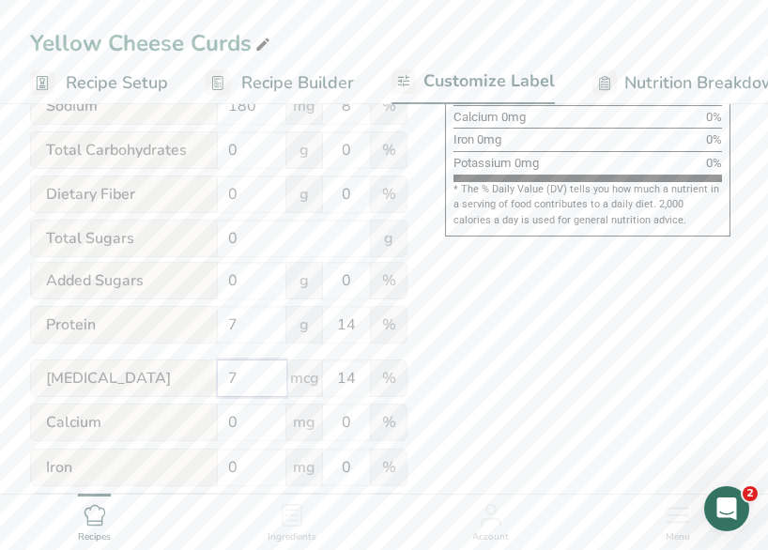
drag, startPoint x: 230, startPoint y: 389, endPoint x: 204, endPoint y: 380, distance: 27.9
click at [195, 385] on div "[MEDICAL_DATA] 7 mcg 14 %" at bounding box center [219, 379] width 378 height 39
type input "0.08"
drag, startPoint x: 349, startPoint y: 385, endPoint x: 317, endPoint y: 385, distance: 32.9
click at [310, 385] on div "[MEDICAL_DATA] 0.08 mcg 14 %" at bounding box center [219, 379] width 378 height 39
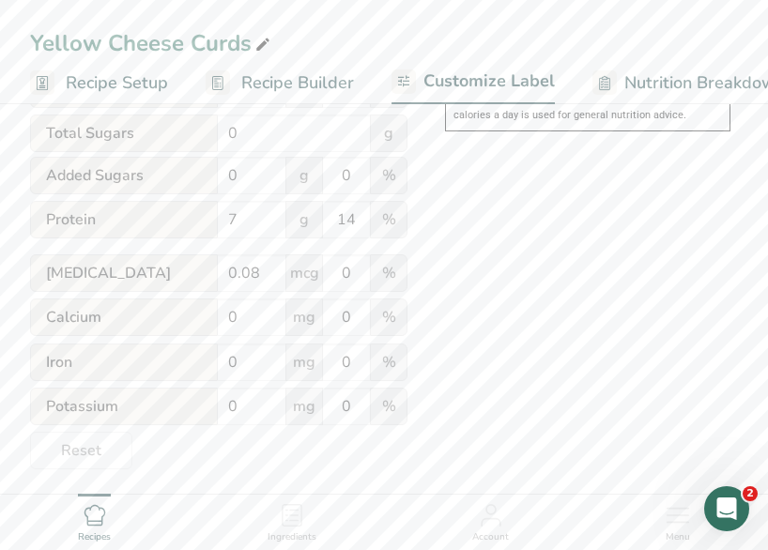
scroll to position [773, 0]
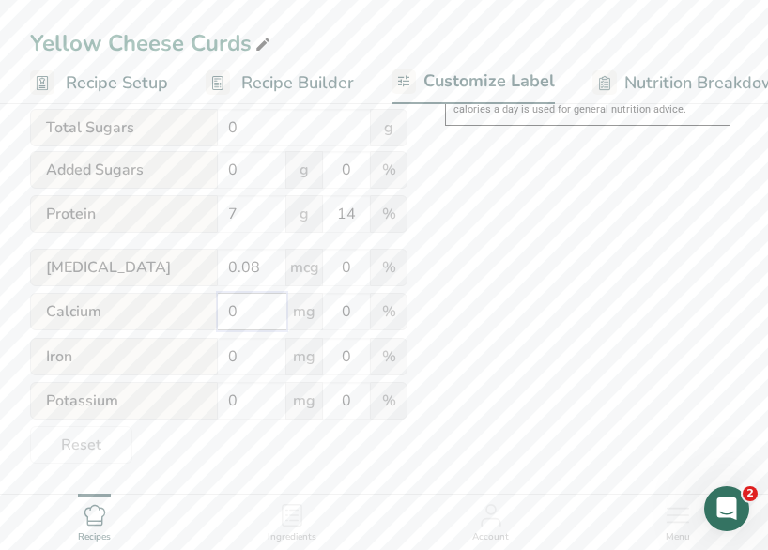
drag, startPoint x: 259, startPoint y: 310, endPoint x: 195, endPoint y: 298, distance: 65.0
click at [194, 298] on div "Calcium 0 mg 0 %" at bounding box center [219, 312] width 378 height 39
type input "201"
drag, startPoint x: 353, startPoint y: 311, endPoint x: 318, endPoint y: 305, distance: 35.2
click at [318, 305] on div "Calcium 201 mg 0 %" at bounding box center [219, 312] width 378 height 39
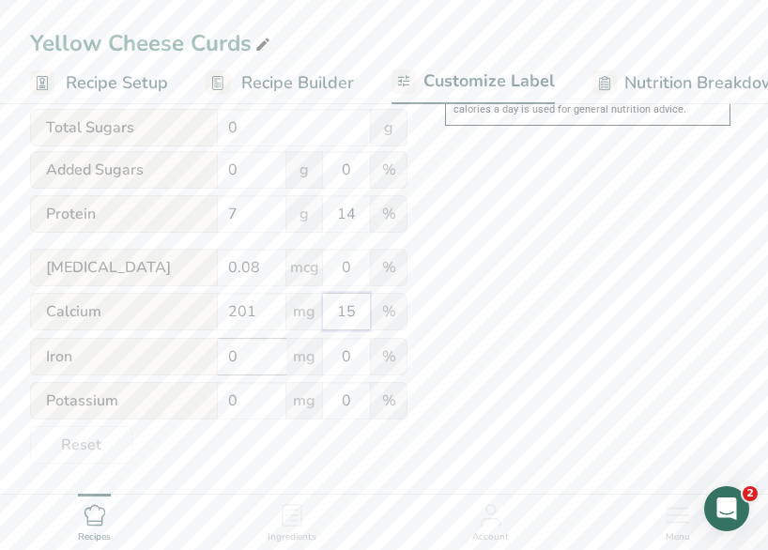
type input "15"
drag, startPoint x: 255, startPoint y: 360, endPoint x: 145, endPoint y: 371, distance: 110.5
click at [145, 371] on div "Iron 0 mg 0 %" at bounding box center [219, 357] width 378 height 39
type input "."
type input "0.19"
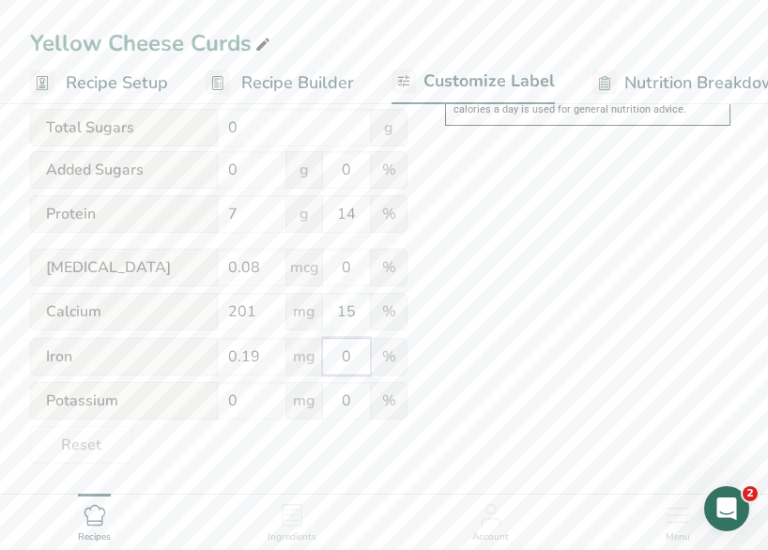
drag, startPoint x: 357, startPoint y: 363, endPoint x: 300, endPoint y: 357, distance: 57.6
click at [300, 357] on div "Iron 0.19 mg 0 %" at bounding box center [219, 357] width 378 height 39
type input "1"
drag, startPoint x: 222, startPoint y: 406, endPoint x: 144, endPoint y: 403, distance: 78.0
click at [144, 403] on div "Potassium 0 mg 0 %" at bounding box center [219, 401] width 378 height 39
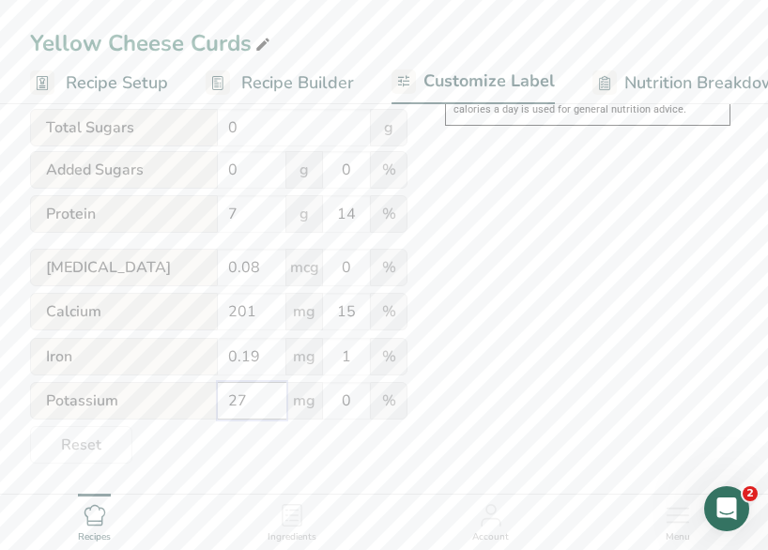
type input "27"
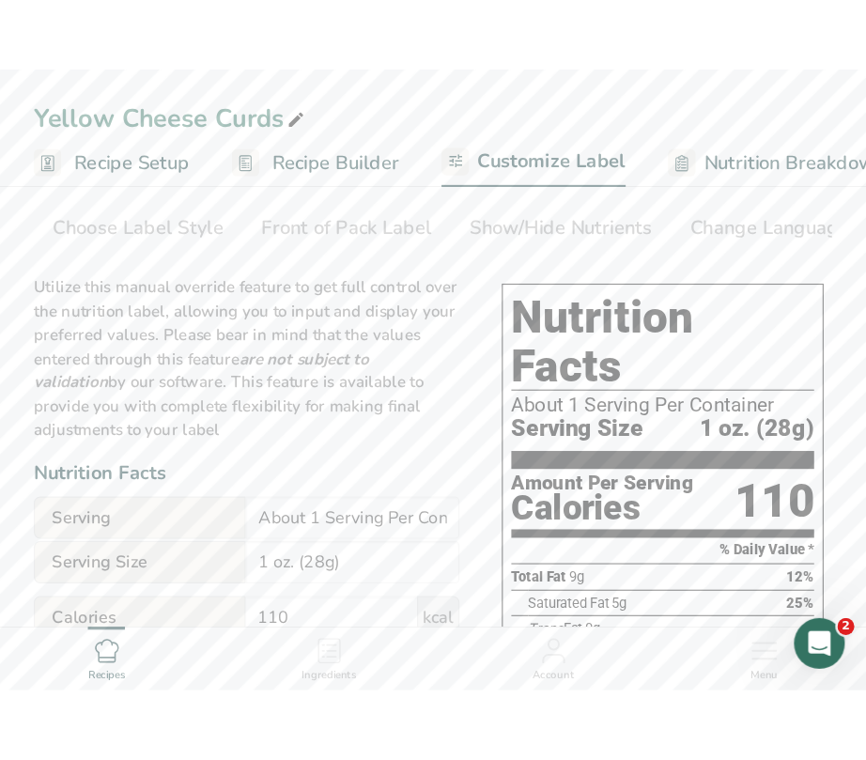
scroll to position [94, 0]
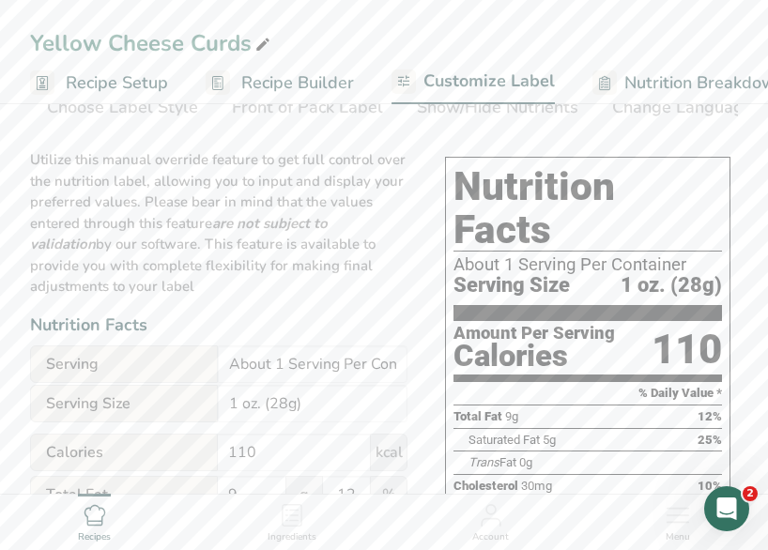
click at [3, 549] on nav "Recipes Ingredients Account Menu" at bounding box center [384, 522] width 768 height 56
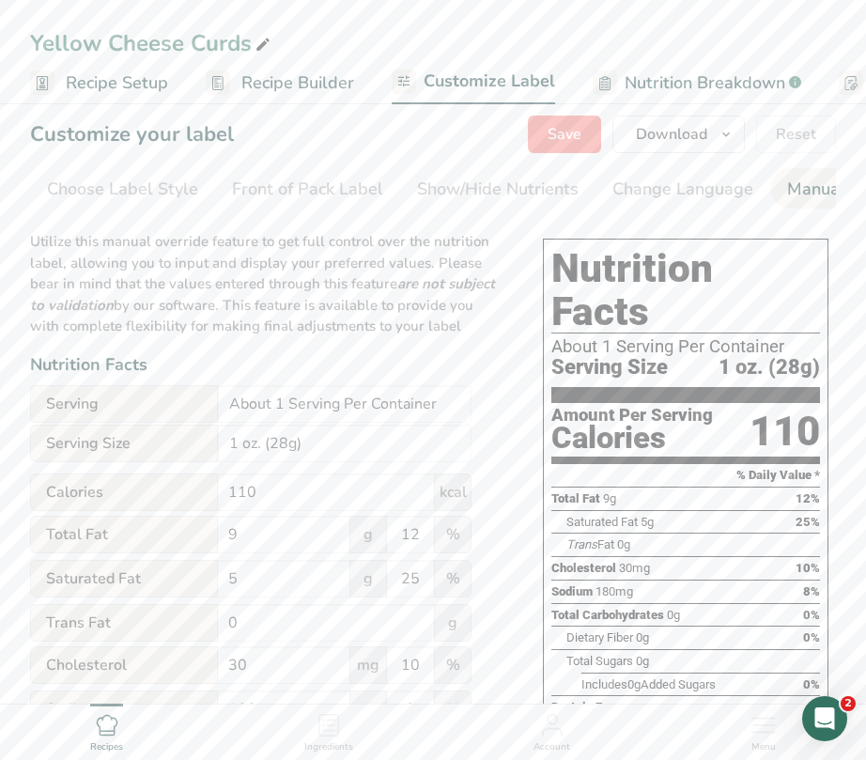
scroll to position [0, 0]
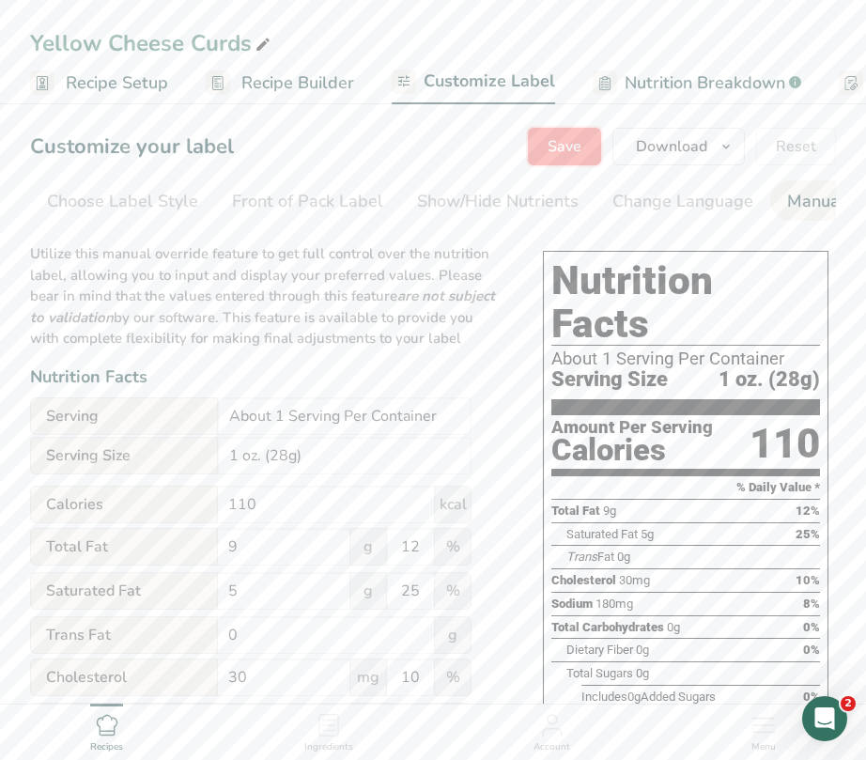
click at [572, 145] on span "Save" at bounding box center [565, 146] width 34 height 23
click at [569, 147] on span "Save" at bounding box center [565, 146] width 34 height 23
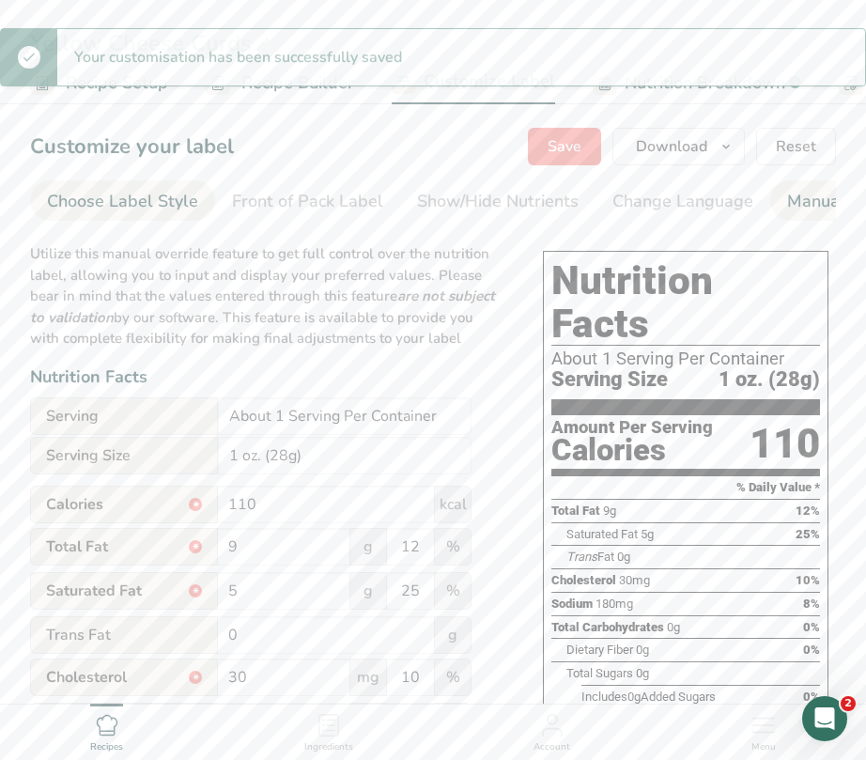
click at [143, 211] on div "Choose Label Style" at bounding box center [122, 201] width 151 height 25
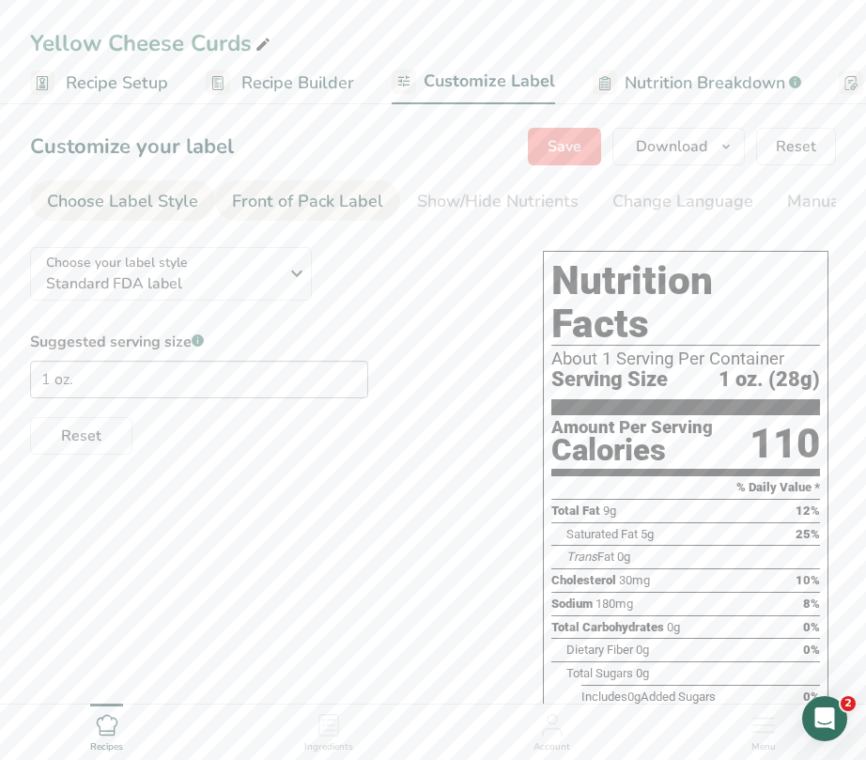
click at [263, 208] on div "Front of Pack Label" at bounding box center [307, 201] width 151 height 25
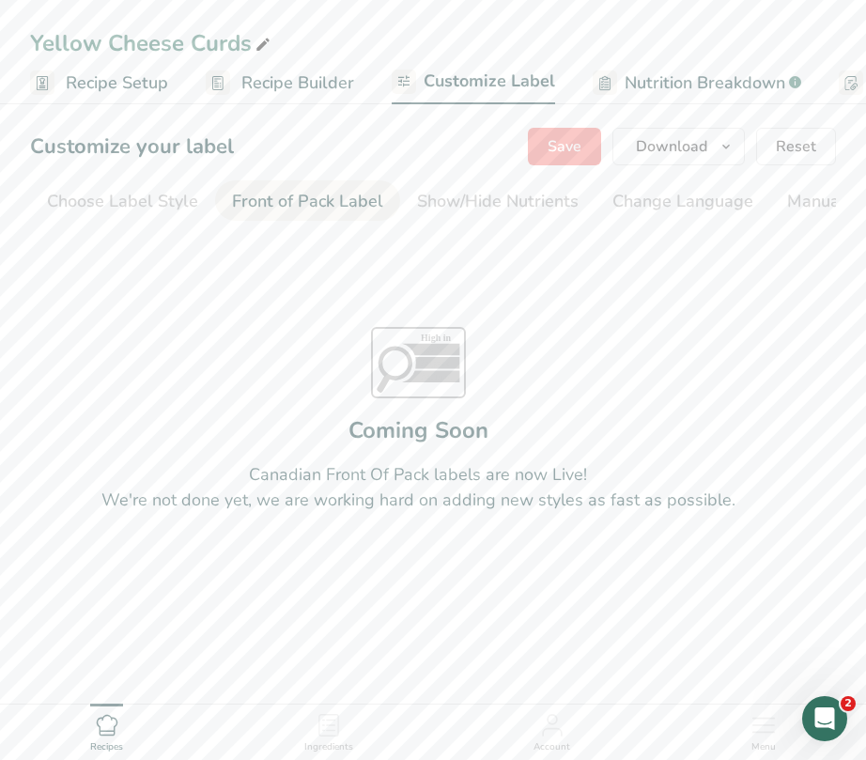
scroll to position [0, 182]
click at [322, 206] on div "Show/Hide Nutrients" at bounding box center [316, 201] width 162 height 25
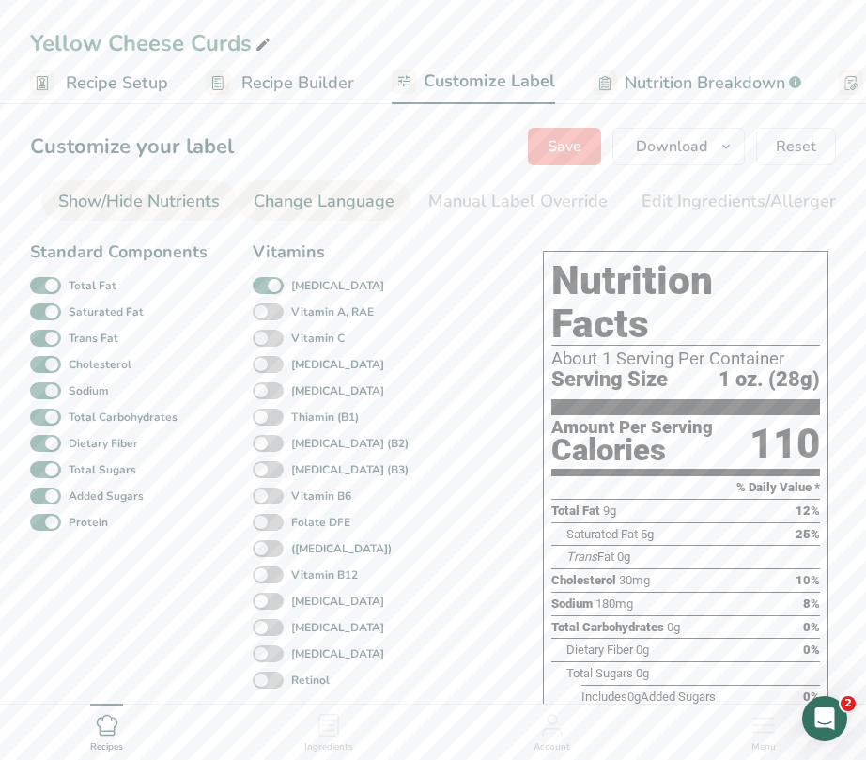
scroll to position [0, 364]
click at [465, 201] on div "Manual Label Override" at bounding box center [512, 201] width 179 height 25
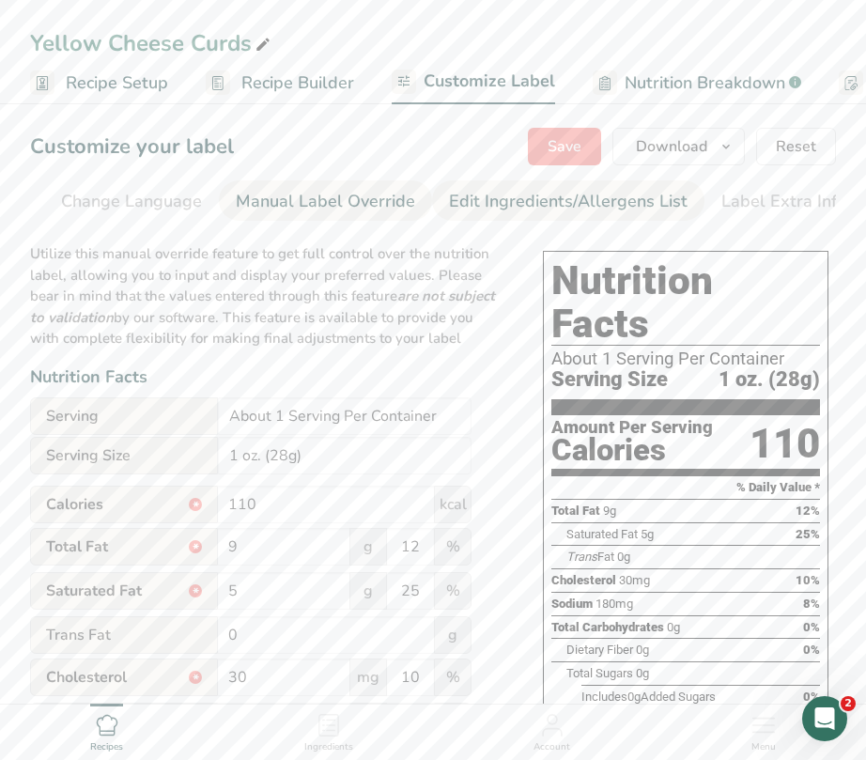
scroll to position [0, 559]
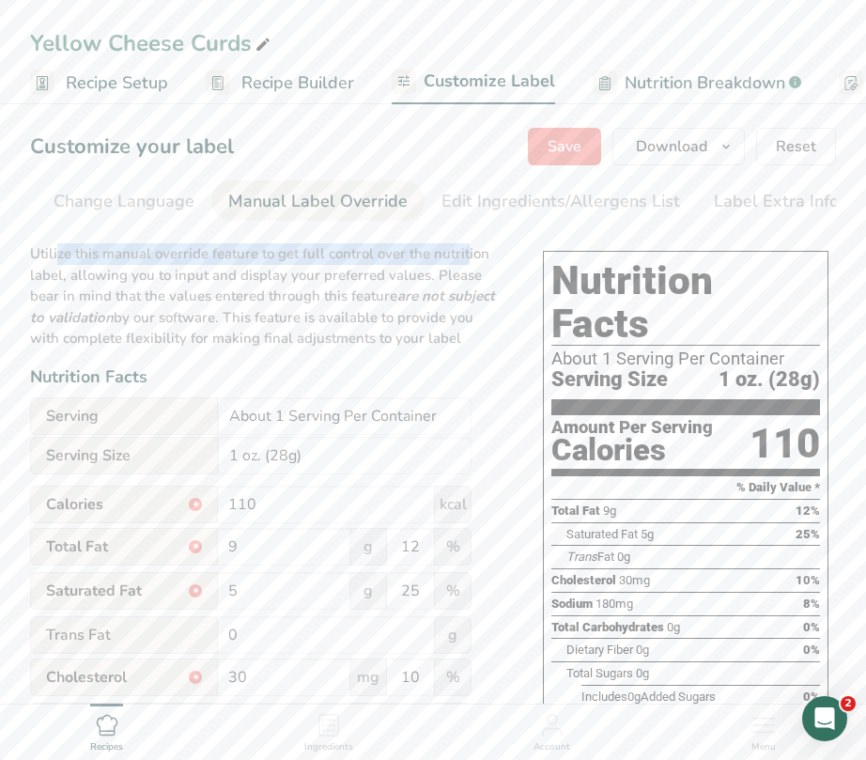
drag, startPoint x: 440, startPoint y: 228, endPoint x: -3, endPoint y: 213, distance: 442.7
click at [0, 213] on html "Yellow Cheese Curds Recipe Setup Recipe Builder Customize Label Nutrition Break…" at bounding box center [433, 638] width 866 height 1277
drag, startPoint x: 532, startPoint y: 255, endPoint x: 522, endPoint y: 243, distance: 14.7
click at [531, 255] on div "Choose your label style Standard FDA label USA (FDA) Standard FDA label Tabular…" at bounding box center [433, 711] width 806 height 958
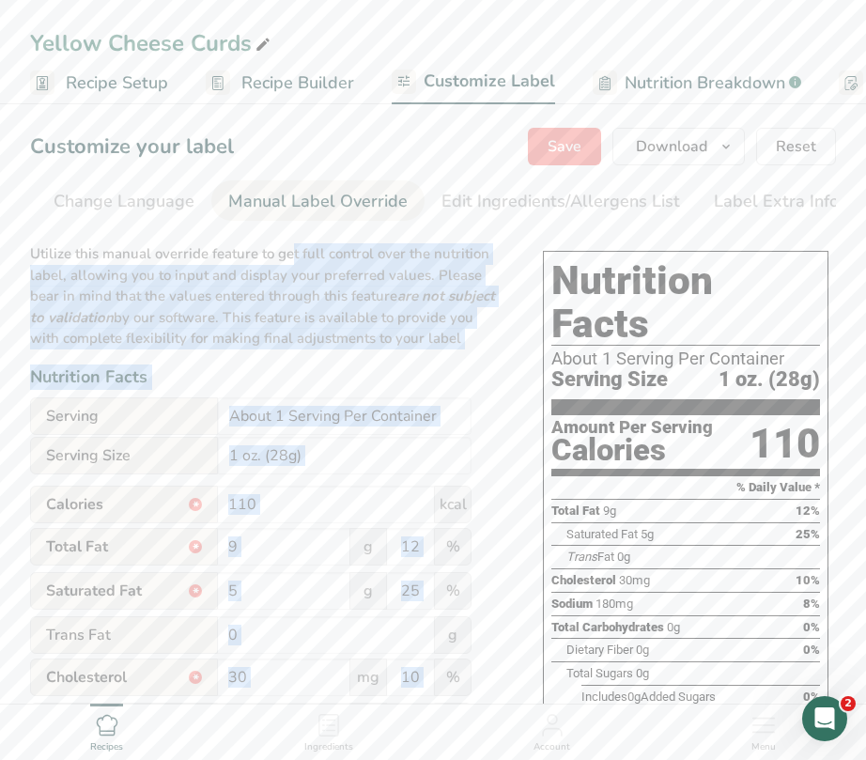
drag, startPoint x: 523, startPoint y: 227, endPoint x: 261, endPoint y: 231, distance: 262.1
click at [261, 231] on section "Customize your label Save Download Choose what to show on your downloaded label…" at bounding box center [433, 659] width 866 height 1123
click at [537, 235] on section "Customize your label Save Download Choose what to show on your downloaded label…" at bounding box center [433, 659] width 866 height 1123
drag, startPoint x: 543, startPoint y: 226, endPoint x: 394, endPoint y: 229, distance: 149.4
click at [383, 230] on section "Customize your label Save Download Choose what to show on your downloaded label…" at bounding box center [433, 659] width 866 height 1123
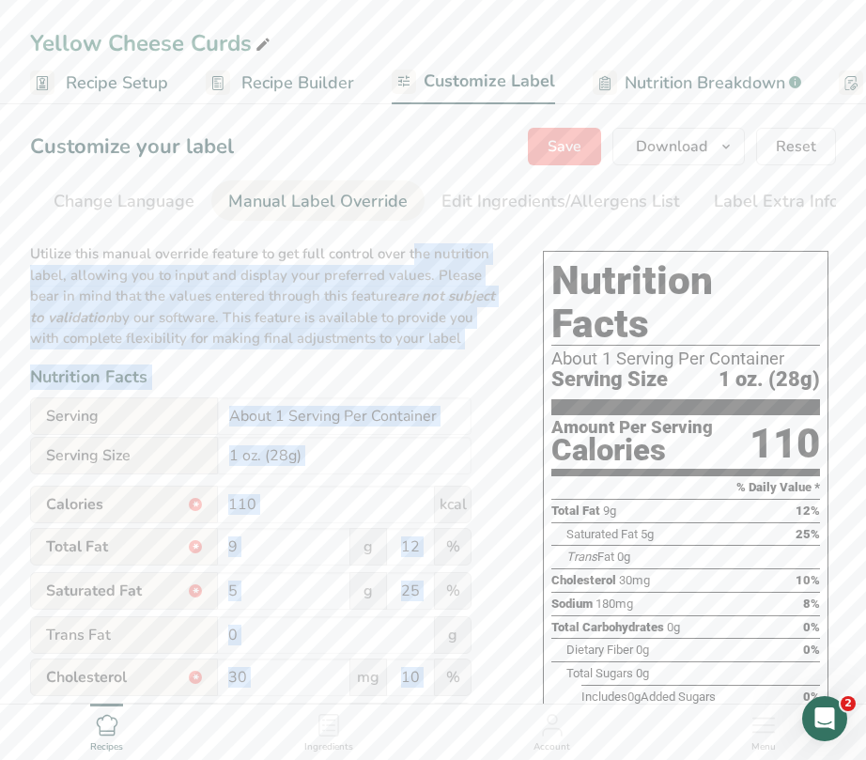
click at [508, 240] on div "Choose your label style Standard FDA label USA (FDA) Standard FDA label Tabular…" at bounding box center [433, 711] width 806 height 958
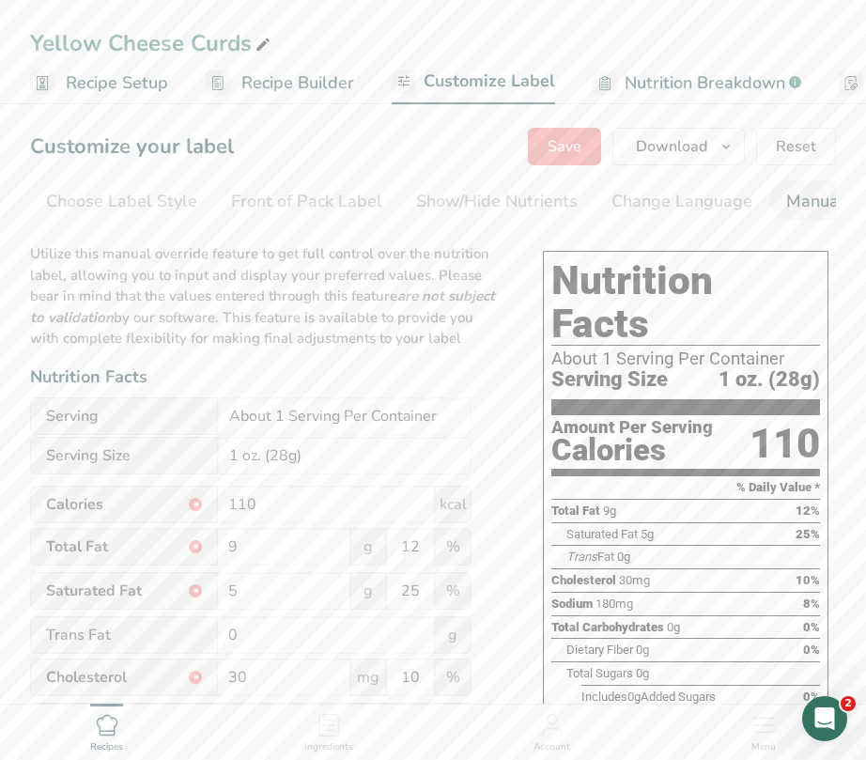
scroll to position [0, 0]
click at [153, 205] on div "Choose Label Style" at bounding box center [122, 201] width 151 height 25
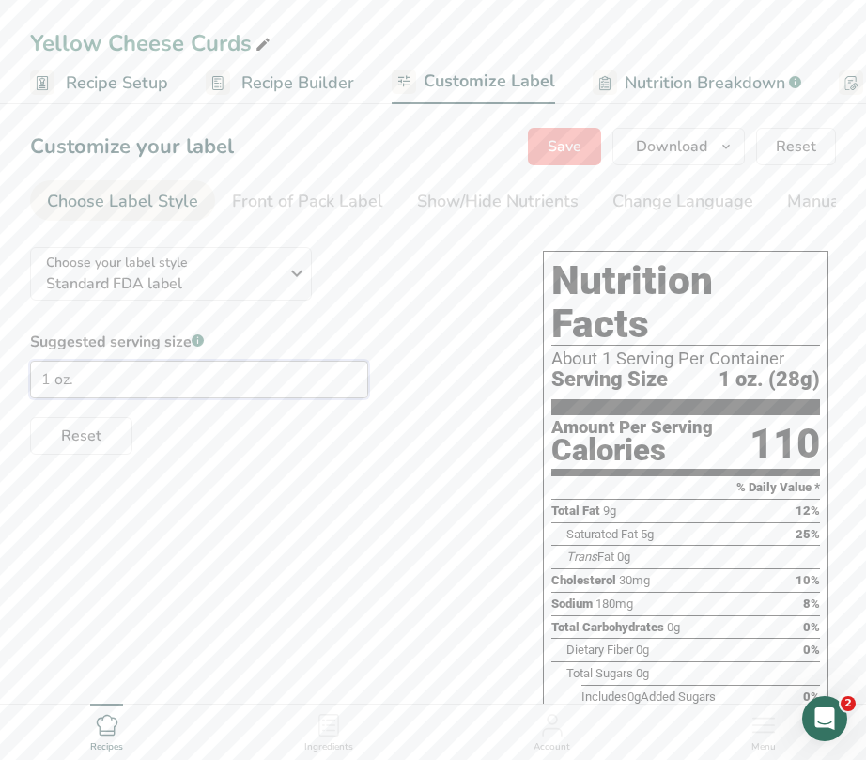
click at [133, 387] on input "1 oz." at bounding box center [199, 380] width 338 height 38
type input "1 oz"
click at [457, 296] on div "Choose your label style Standard FDA label USA (FDA) Standard FDA label Tabular…" at bounding box center [267, 343] width 475 height 223
click at [298, 202] on div "Front of Pack Label" at bounding box center [307, 201] width 151 height 25
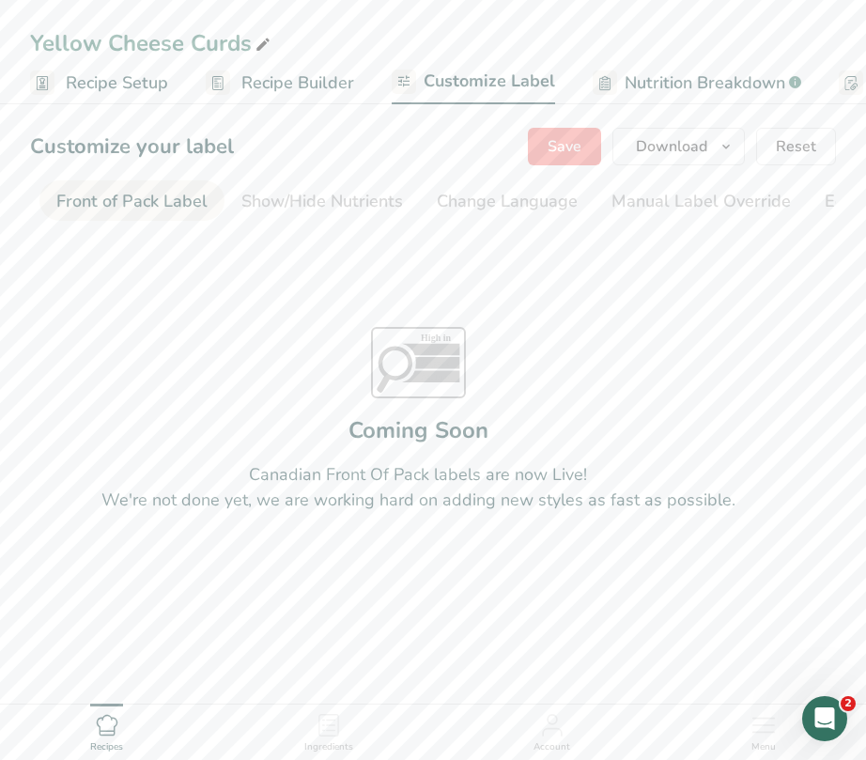
scroll to position [0, 182]
click at [336, 197] on div "Show/Hide Nutrients" at bounding box center [316, 201] width 162 height 25
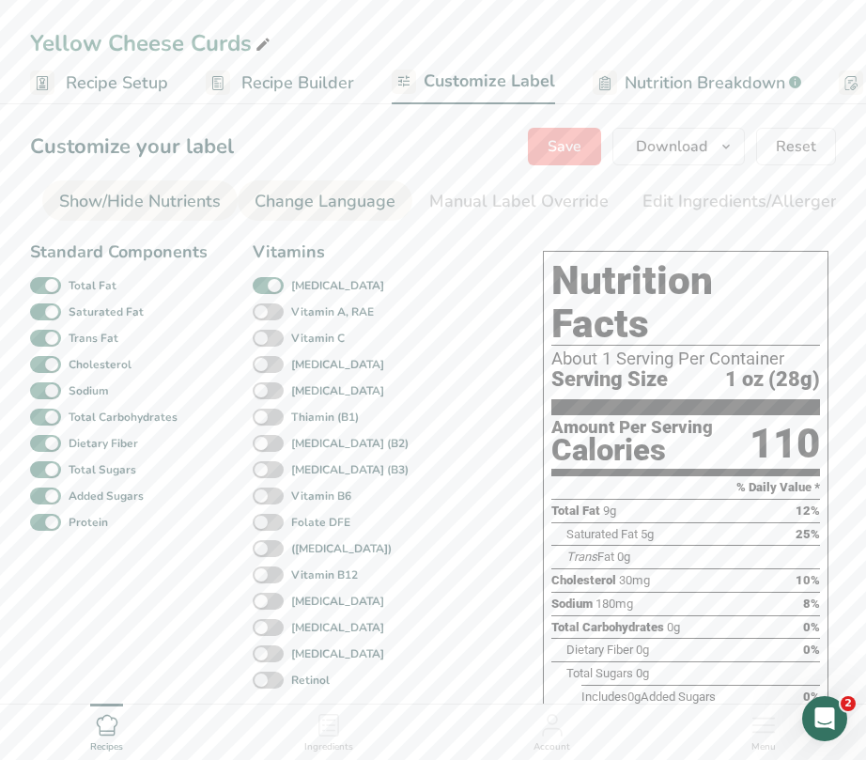
scroll to position [0, 364]
drag, startPoint x: 314, startPoint y: 201, endPoint x: 411, endPoint y: 203, distance: 97.7
click at [315, 201] on div "Change Language" at bounding box center [318, 201] width 141 height 25
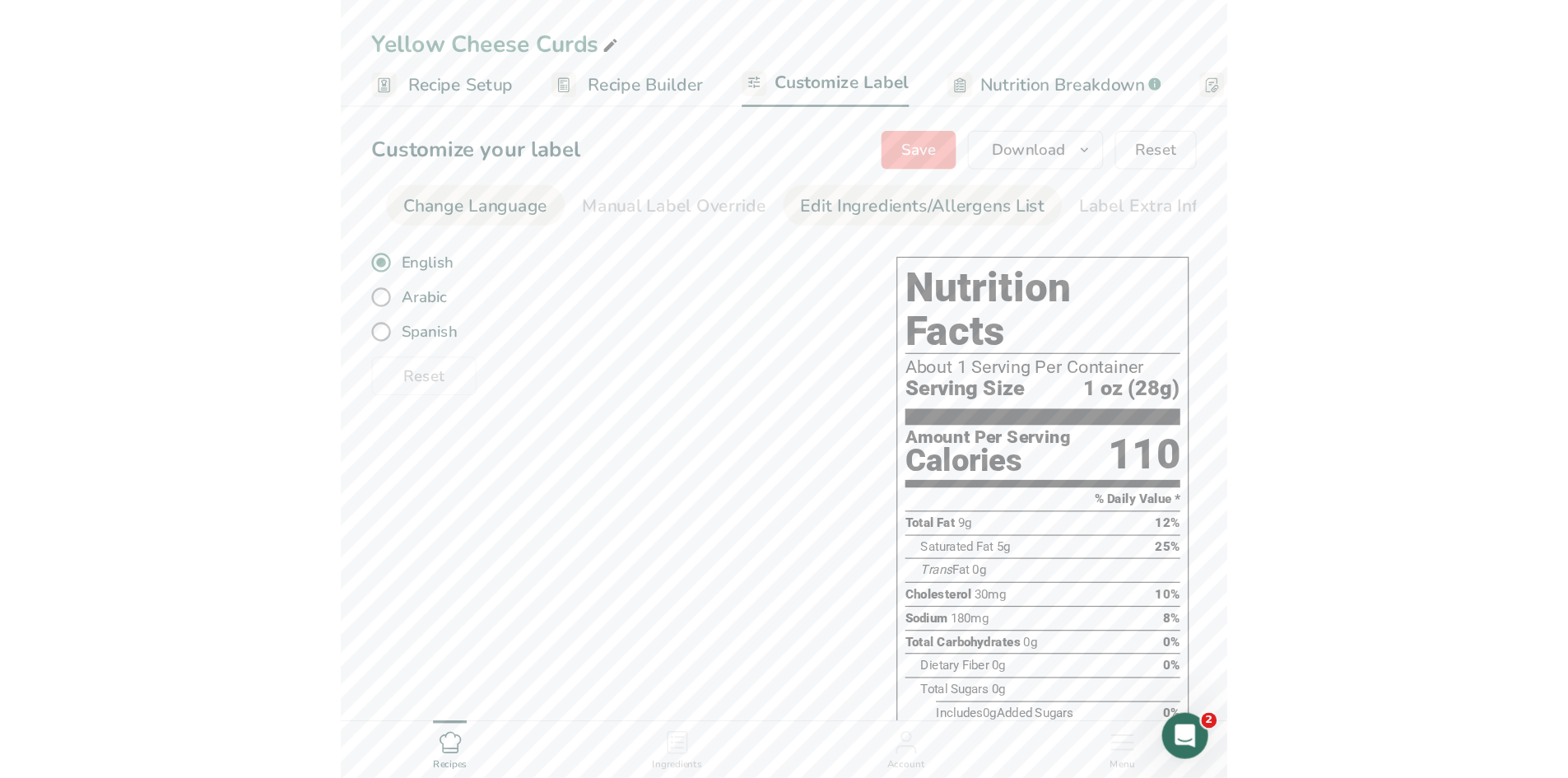
scroll to position [0, 490]
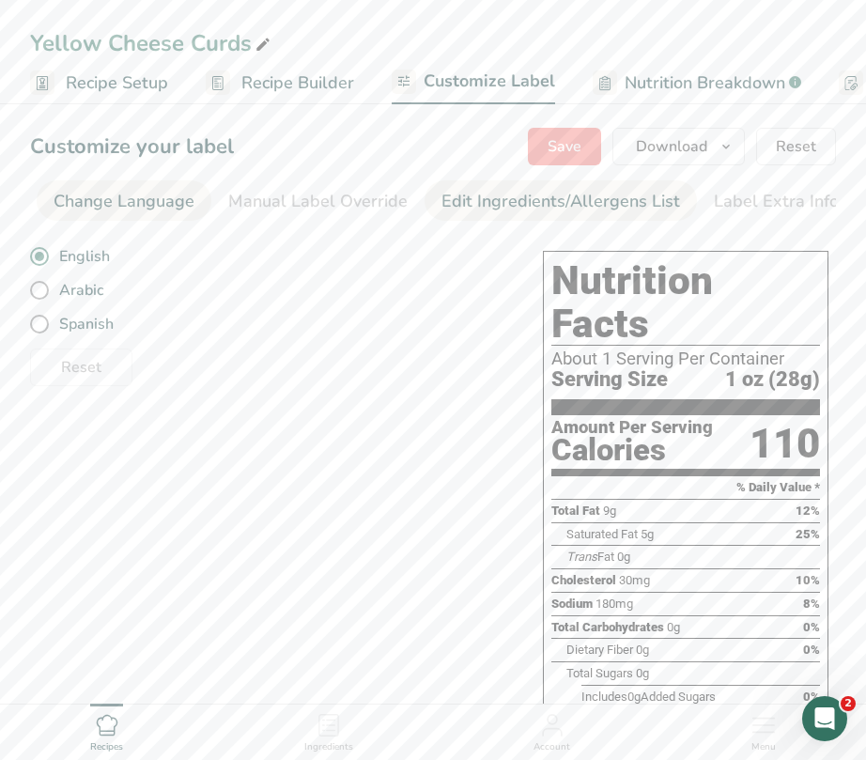
click at [493, 199] on div "Edit Ingredients/Allergens List" at bounding box center [561, 201] width 239 height 25
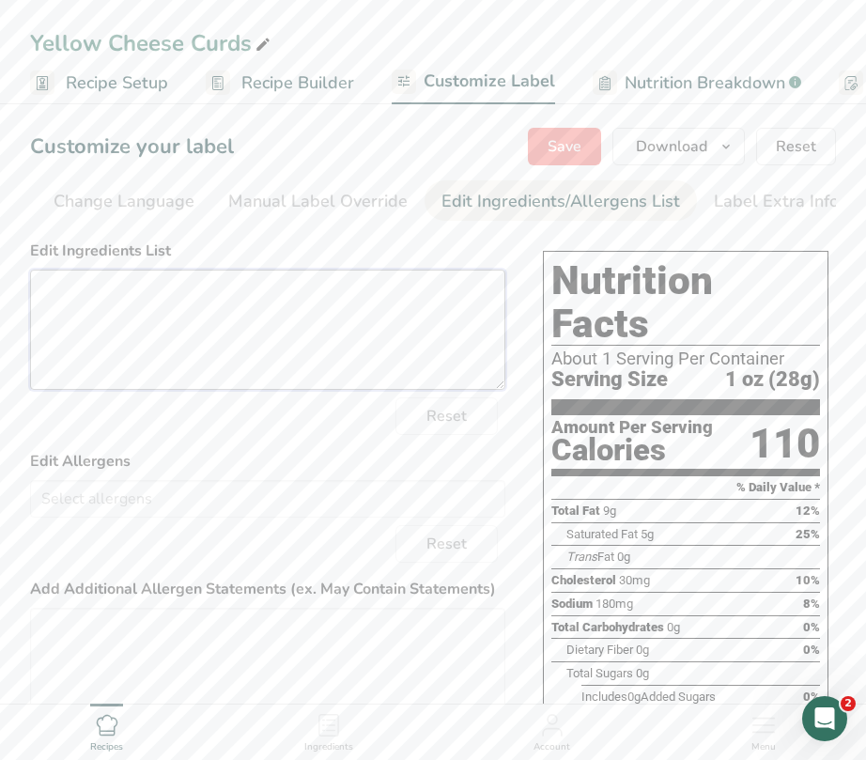
click at [156, 302] on textarea at bounding box center [267, 330] width 475 height 120
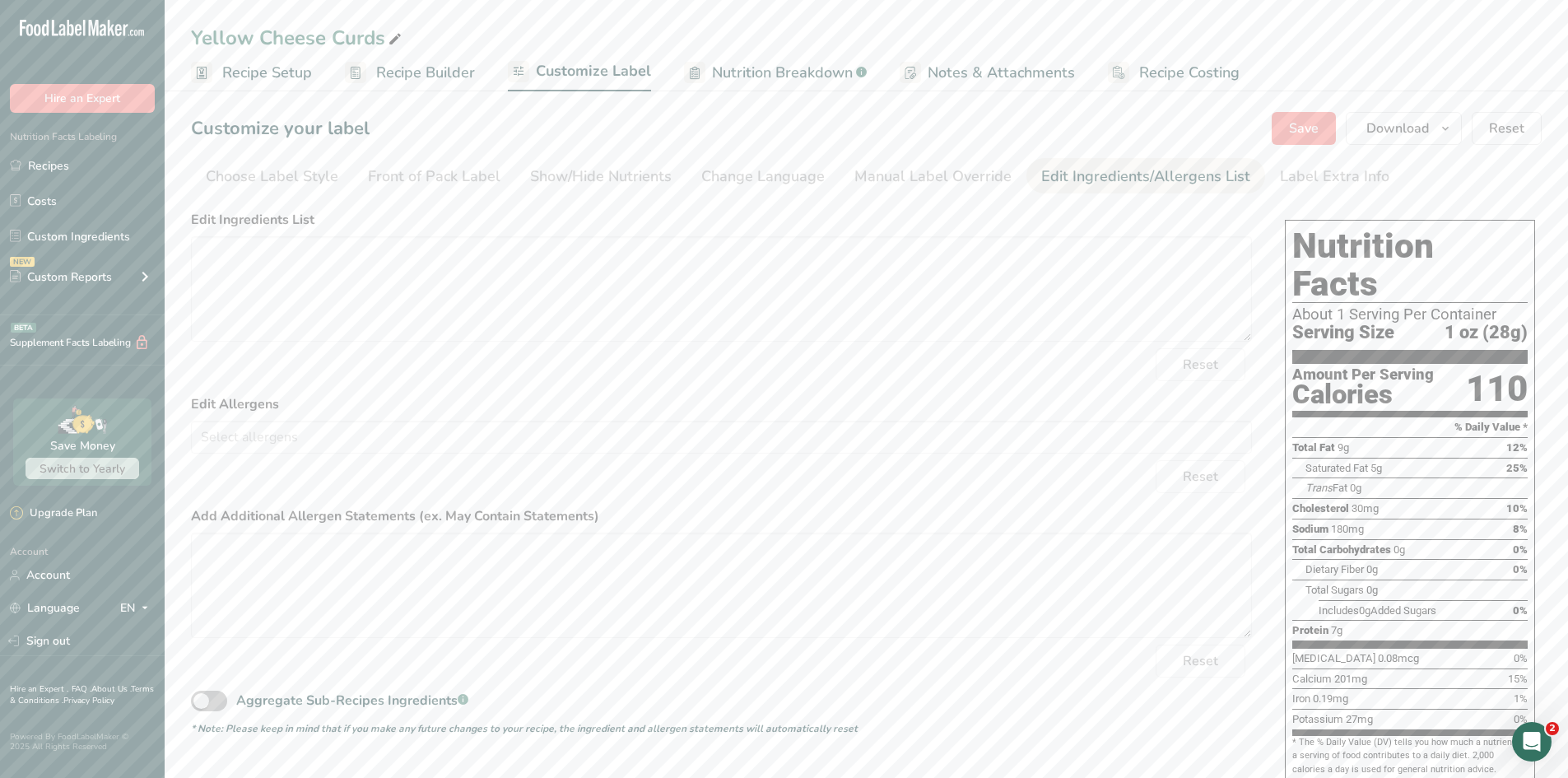
click at [456, 72] on span "Recipe Builder" at bounding box center [425, 72] width 99 height 22
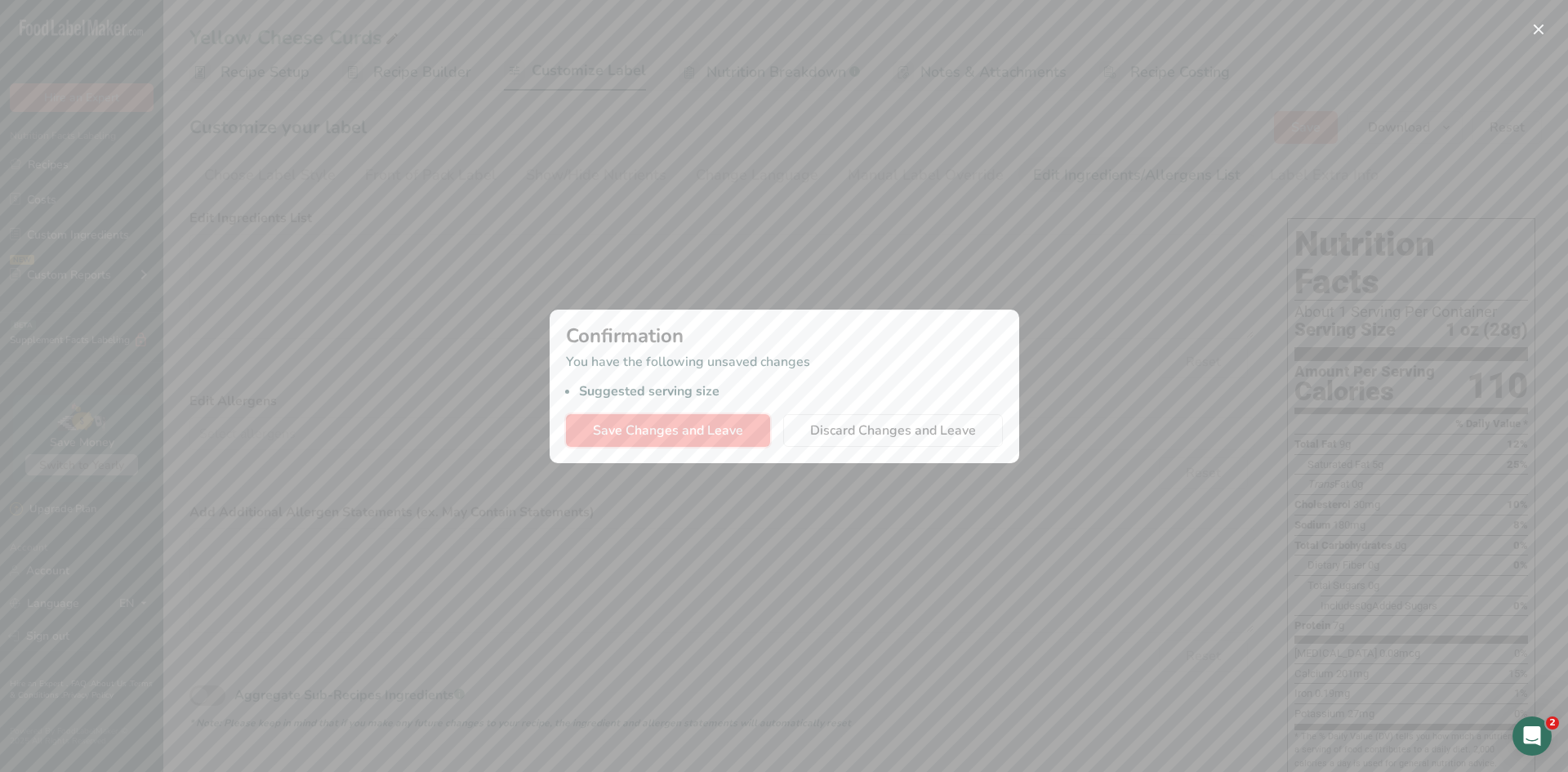
click at [711, 429] on span "Save Changes and Leave" at bounding box center [668, 430] width 150 height 20
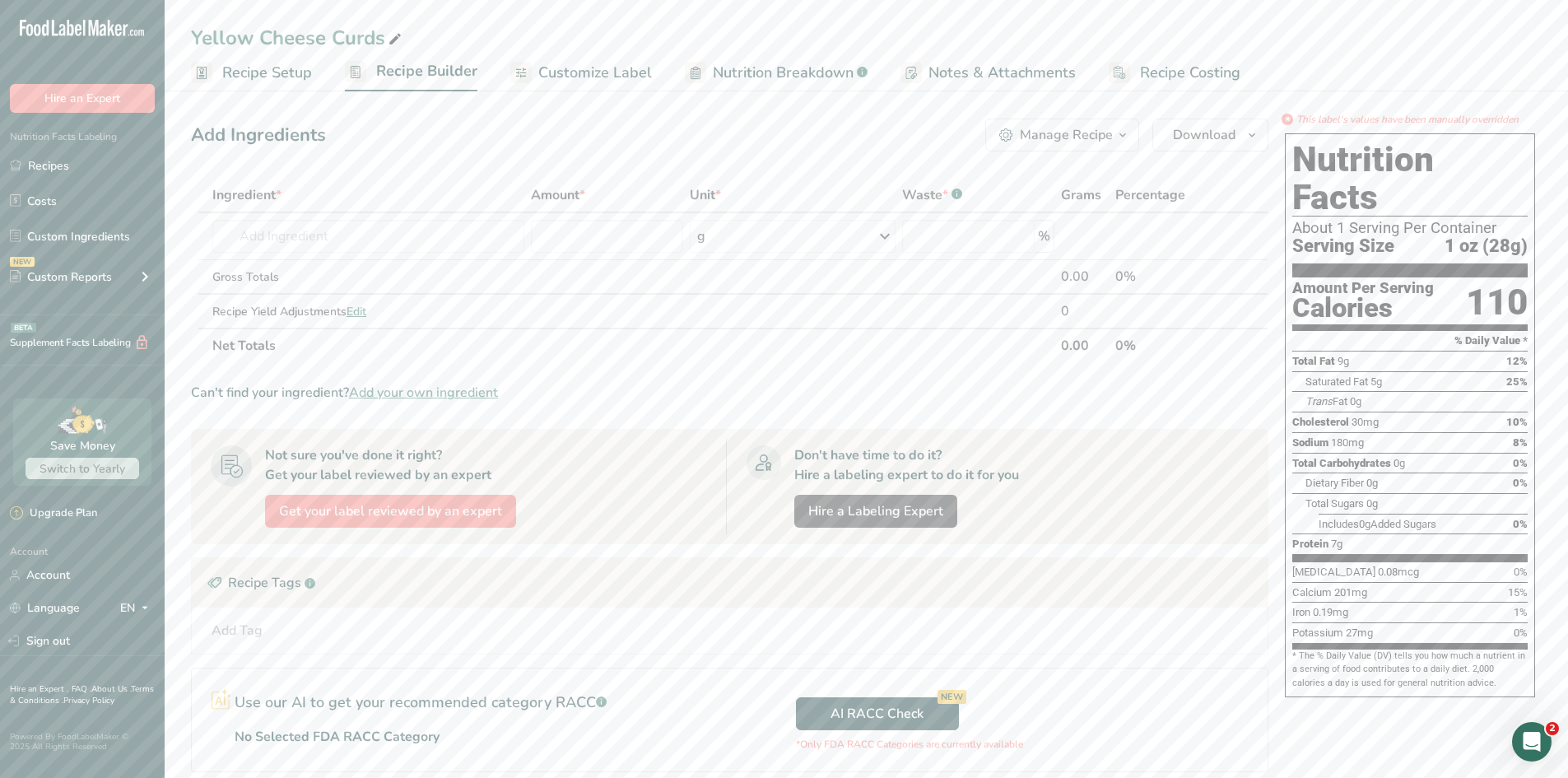
click at [590, 78] on span "Customize Label" at bounding box center [595, 72] width 114 height 22
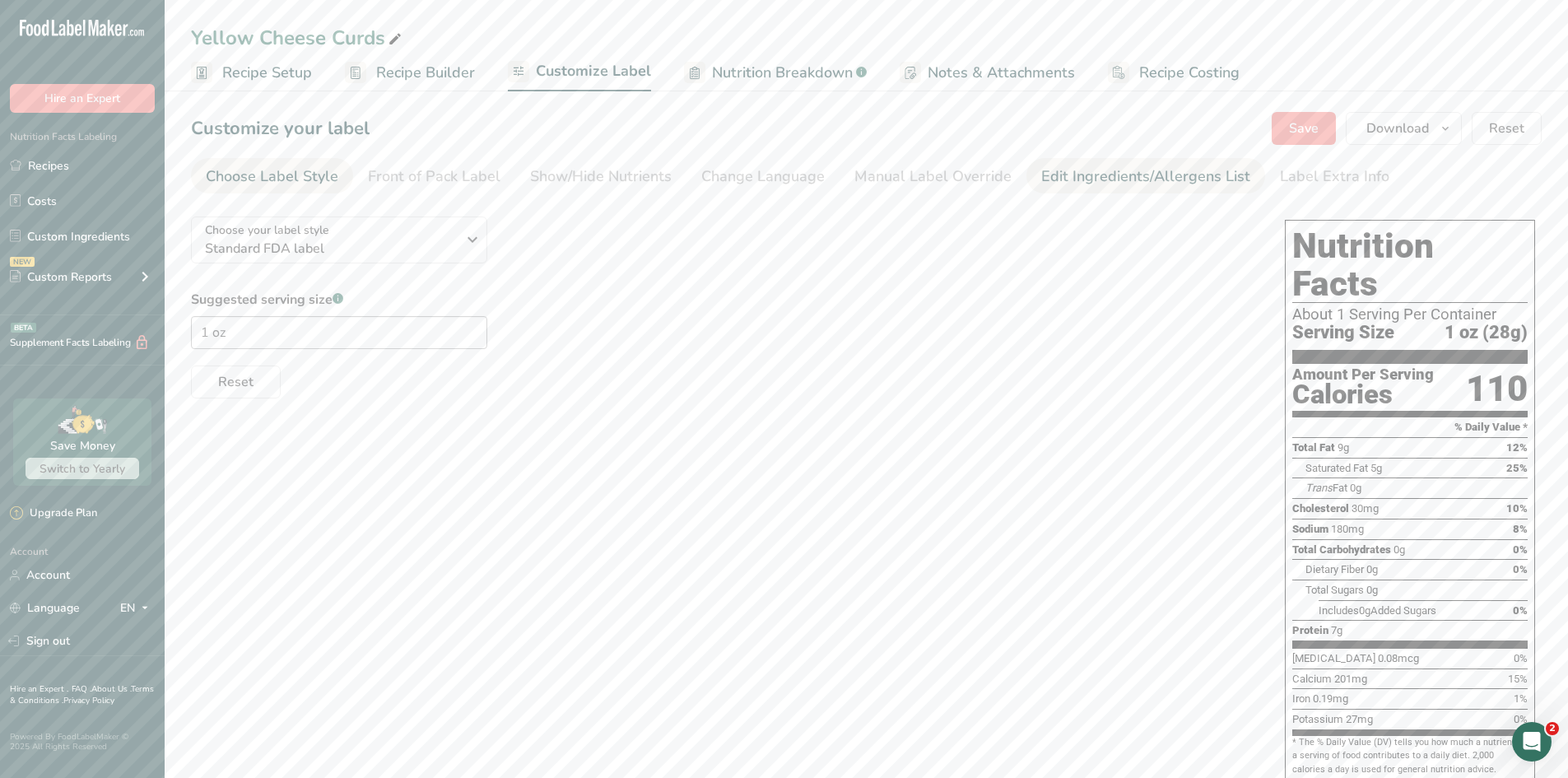
click at [1123, 180] on div "Edit Ingredients/Allergens List" at bounding box center [1145, 176] width 209 height 22
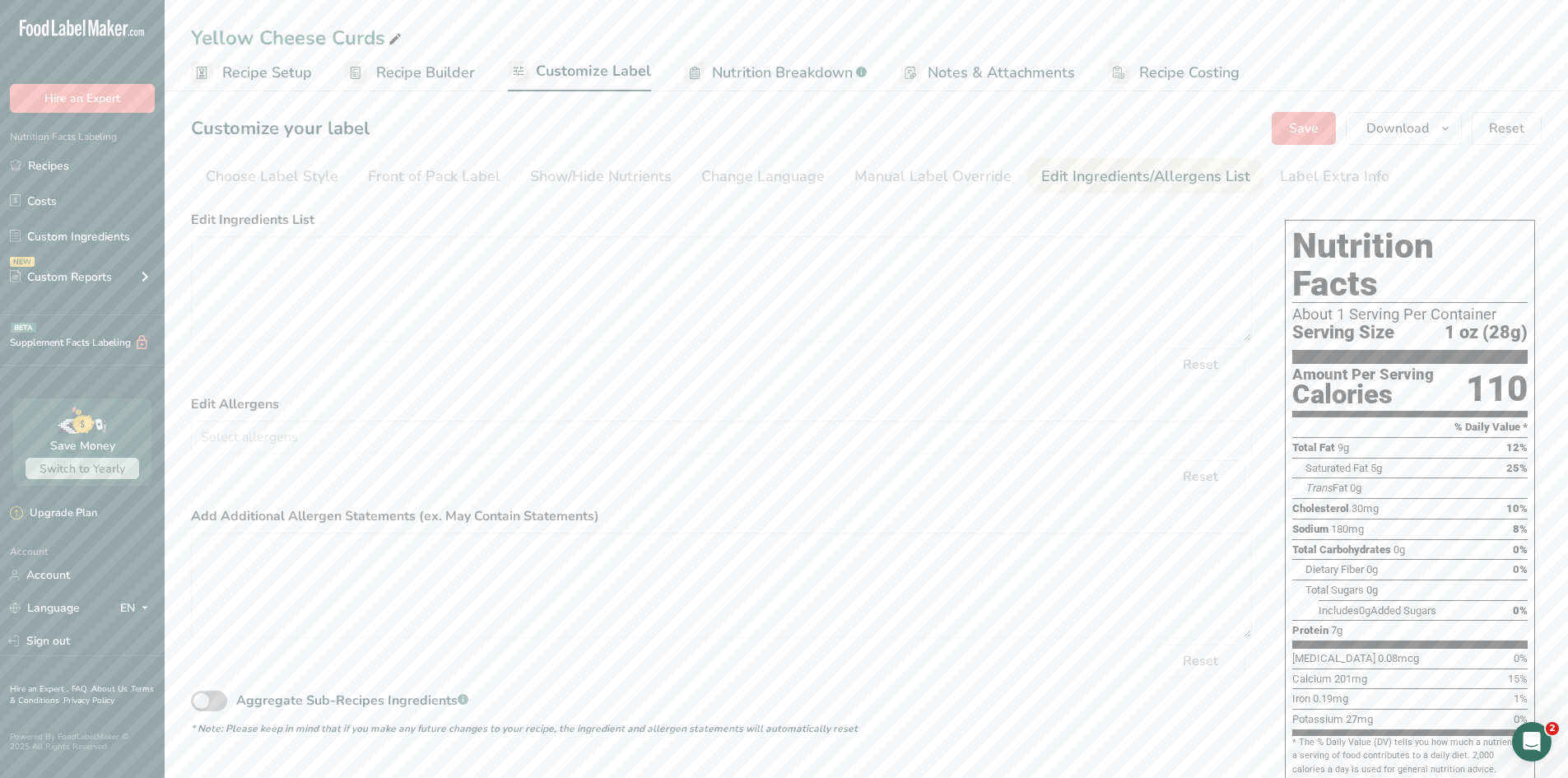
click at [914, 514] on label "Add Additional Allergen Statements (ex. May Contain Statements)" at bounding box center [721, 516] width 1061 height 20
click at [288, 271] on textarea at bounding box center [721, 289] width 1061 height 105
paste textarea "Cultured pasteurized milk, salt, enzymes, and annatto (color)."
type textarea "Cultured pasteurized milk, salt, enzymes, and annatto (color)."
click at [357, 436] on input "text" at bounding box center [721, 436] width 1059 height 25
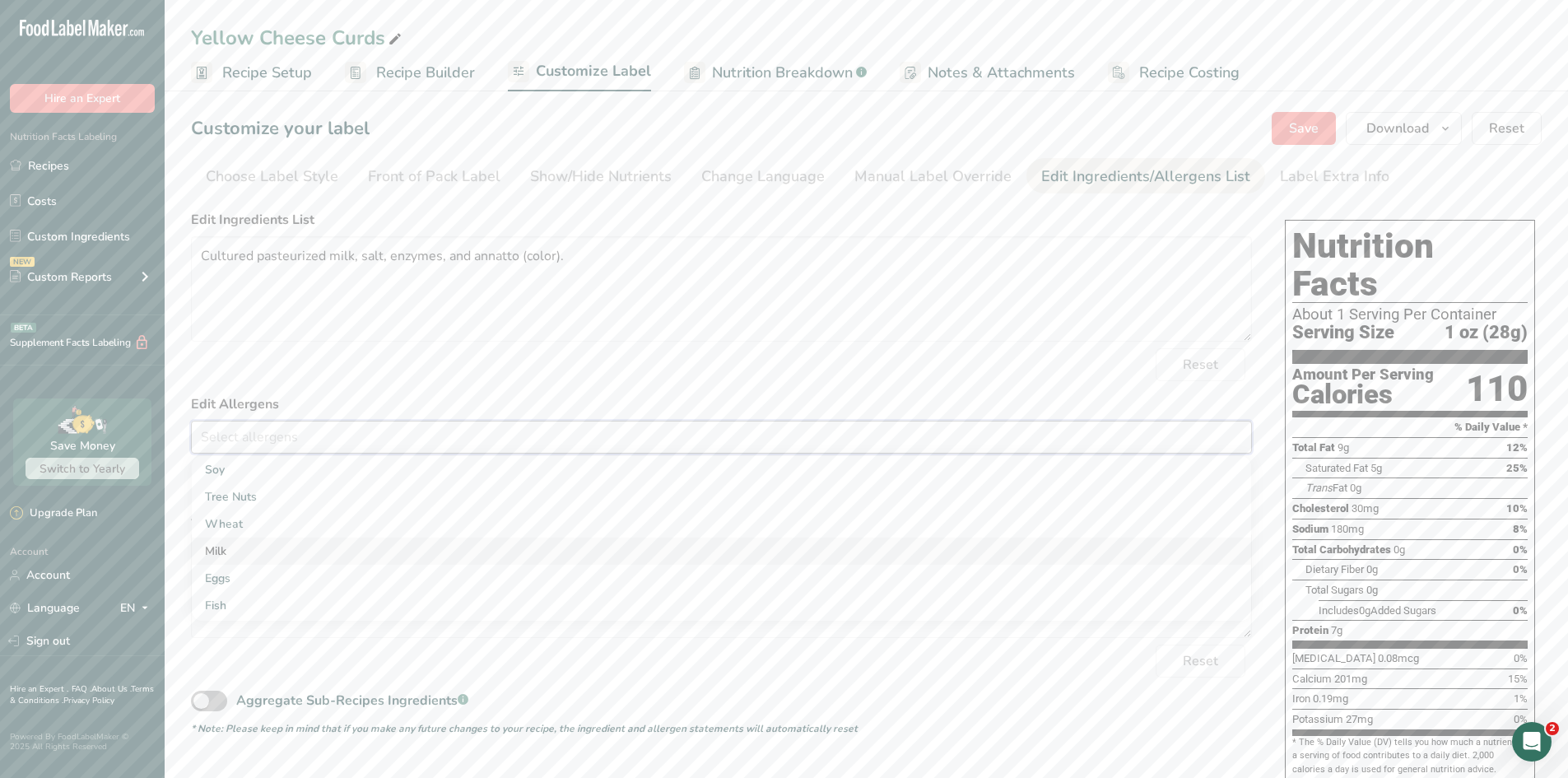
click at [271, 554] on link "Milk" at bounding box center [721, 550] width 1059 height 27
click at [605, 292] on textarea "Cultured pasteurized milk, salt, enzymes, and annatto (color)." at bounding box center [721, 289] width 1061 height 105
click at [1251, 126] on span "Save" at bounding box center [1303, 128] width 30 height 20
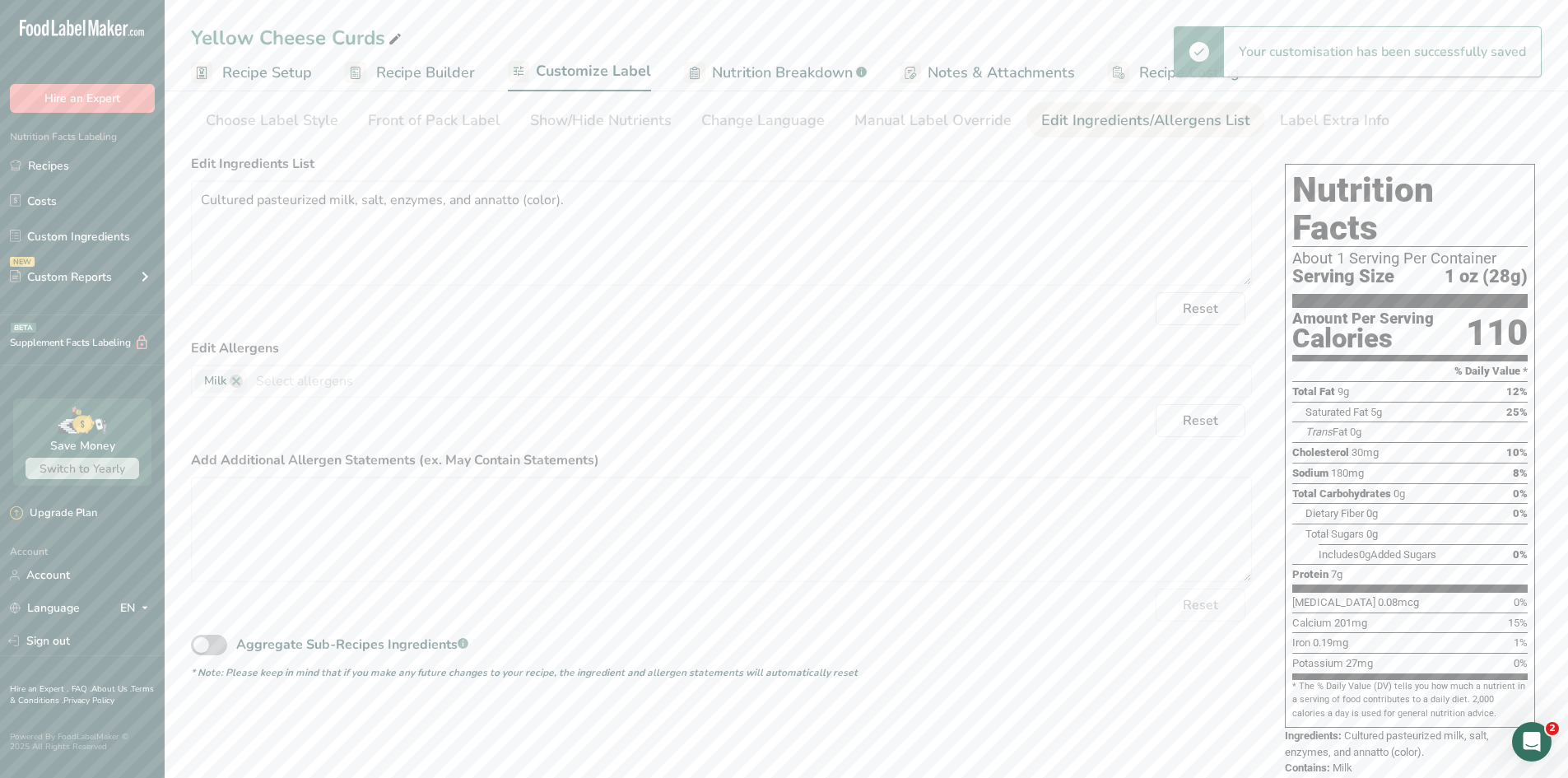
scroll to position [60, 0]
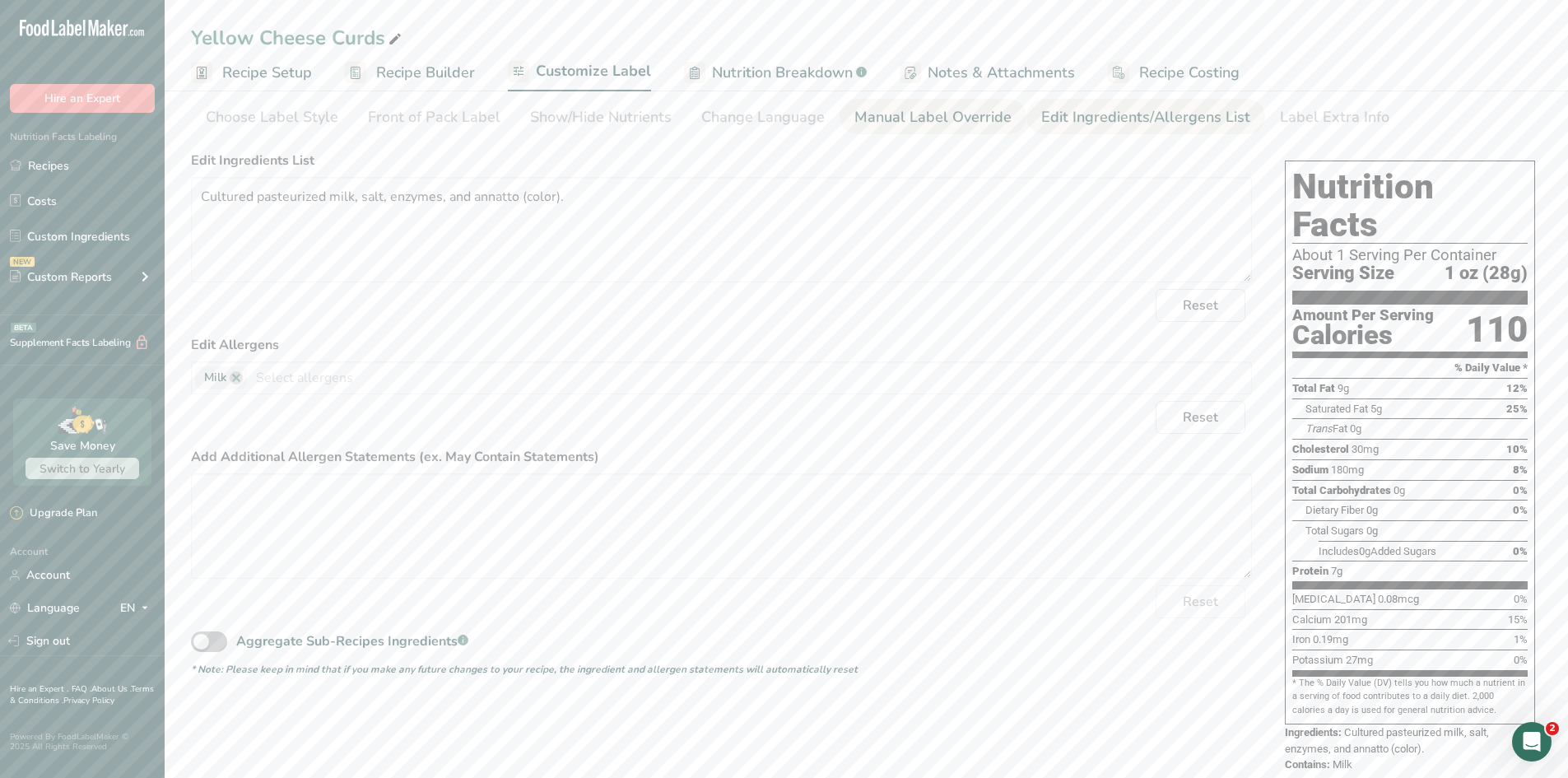
click at [929, 117] on div "Manual Label Override" at bounding box center [932, 117] width 157 height 22
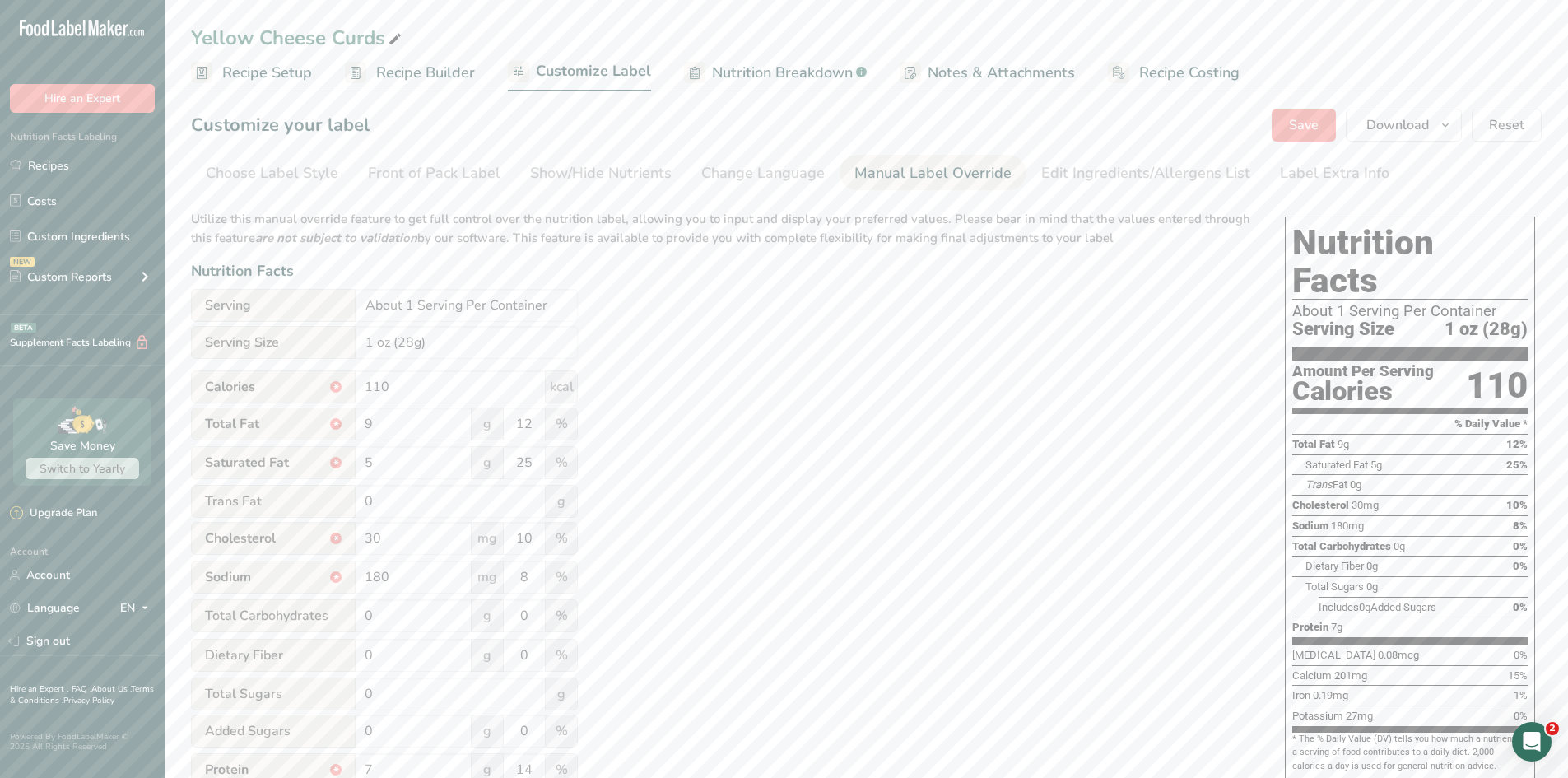
scroll to position [0, 0]
click at [414, 175] on div "Front of Pack Label" at bounding box center [434, 176] width 132 height 22
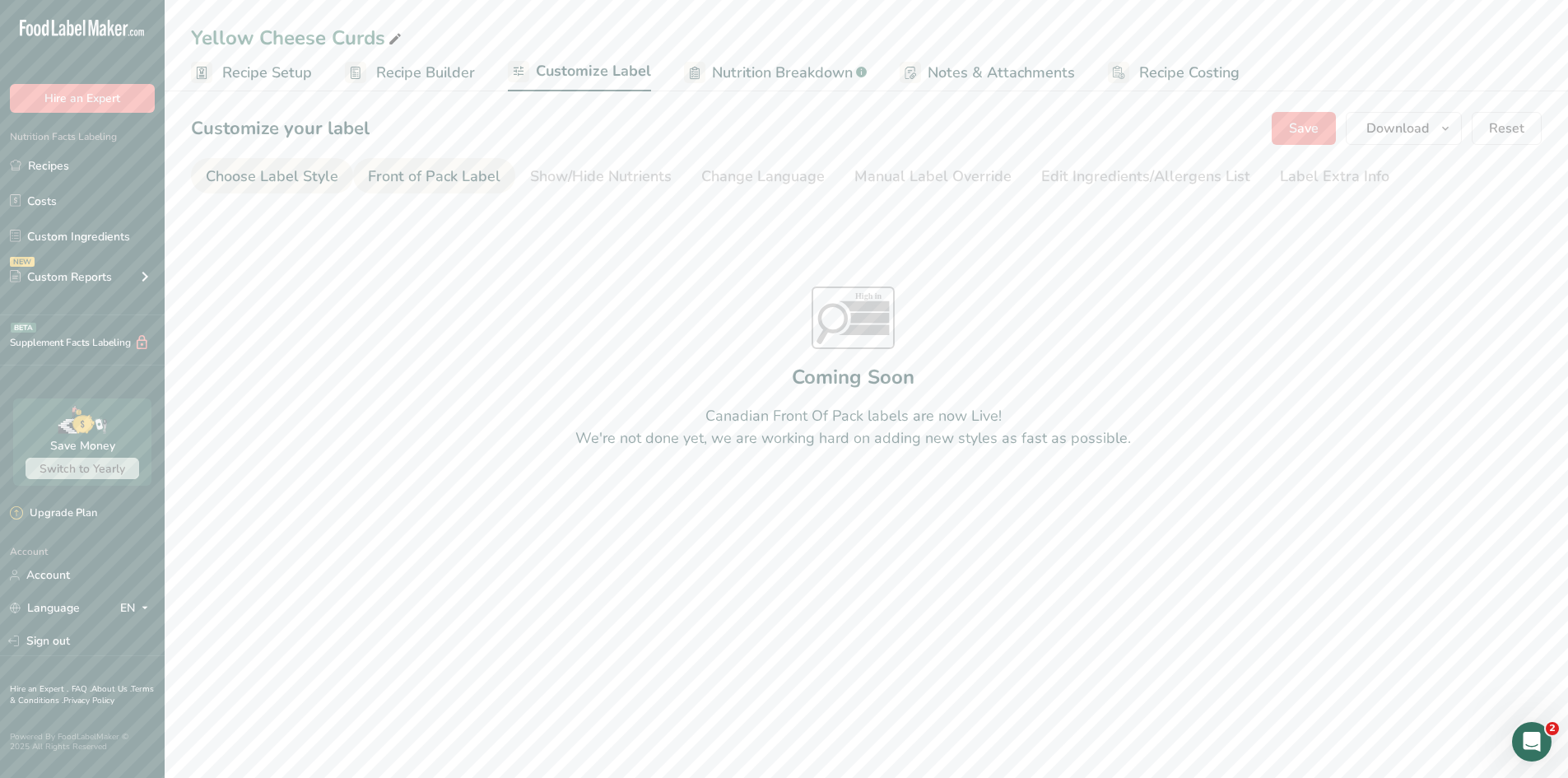
click at [304, 180] on div "Choose Label Style" at bounding box center [272, 176] width 132 height 22
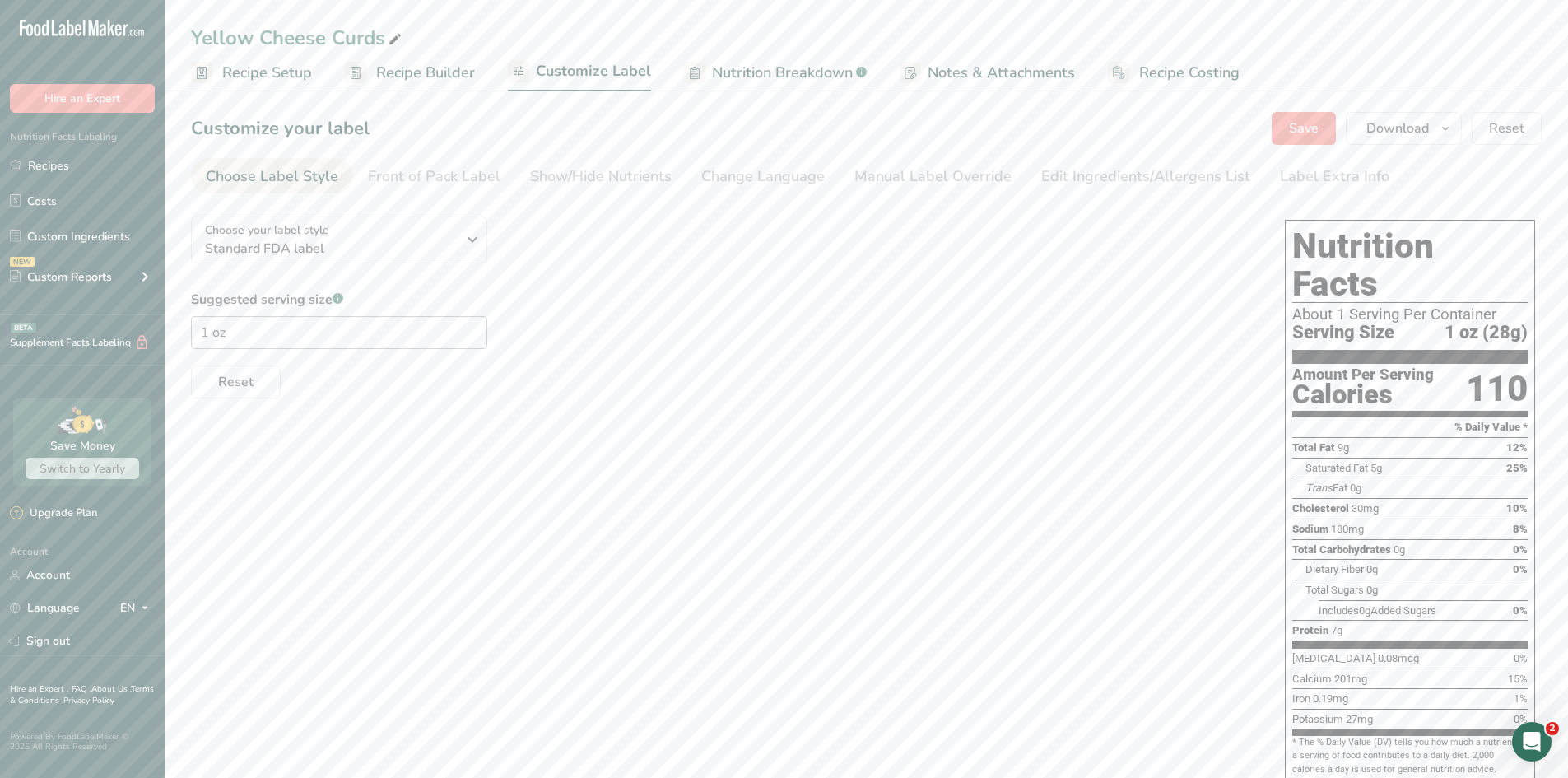
click at [400, 72] on span "Recipe Builder" at bounding box center [425, 72] width 99 height 22
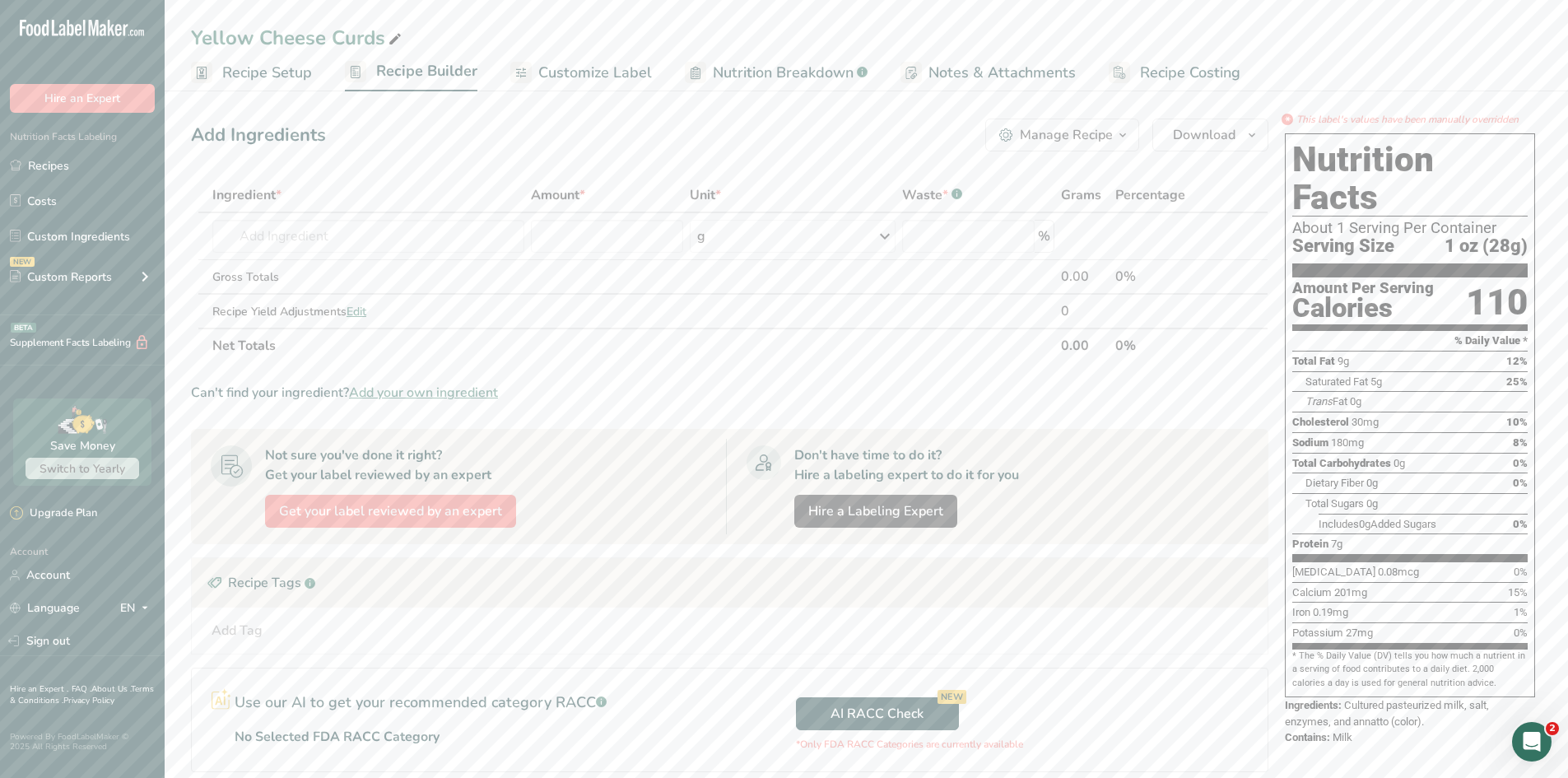
click at [285, 75] on span "Recipe Setup" at bounding box center [267, 72] width 89 height 22
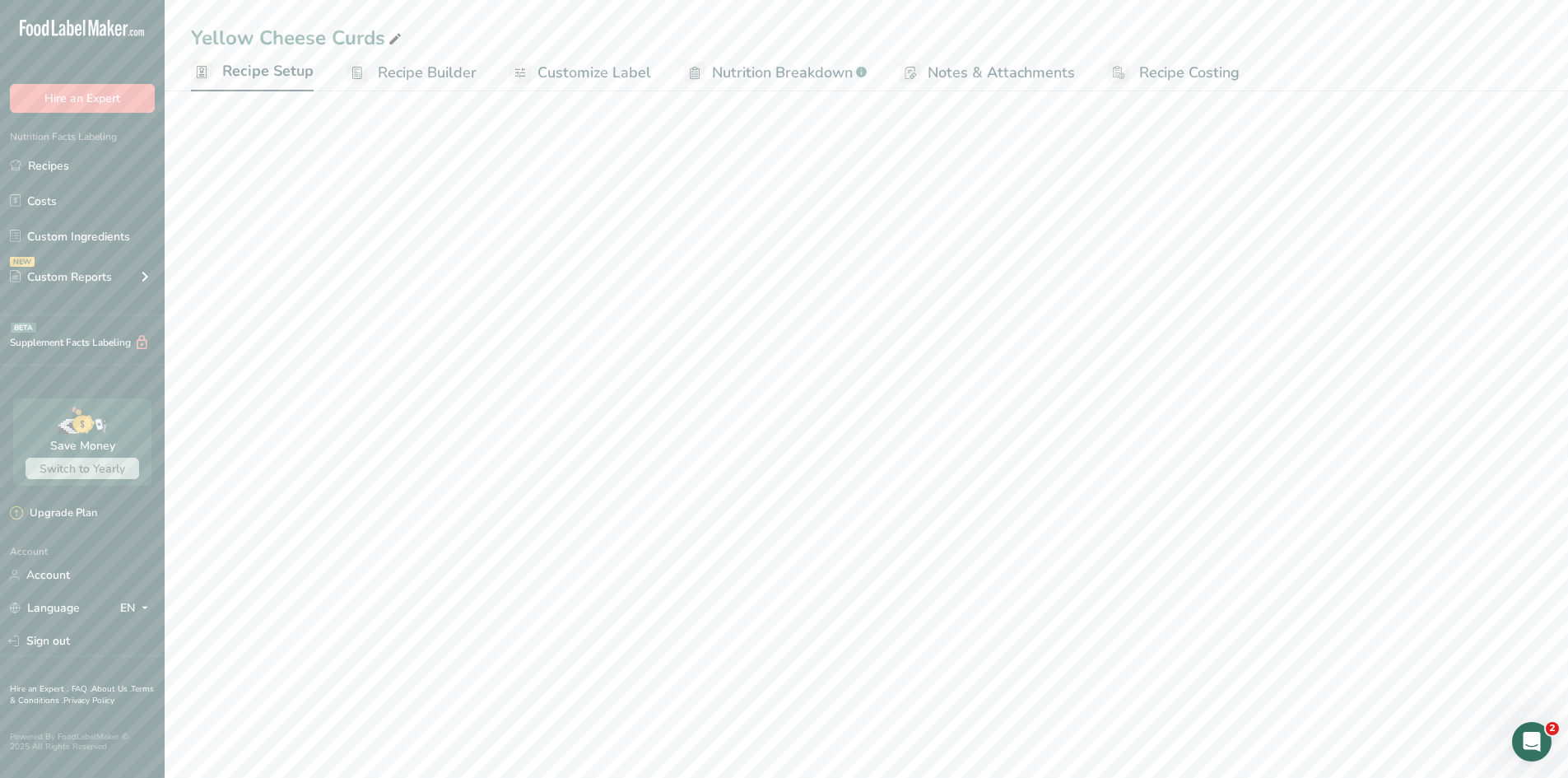
select select "5"
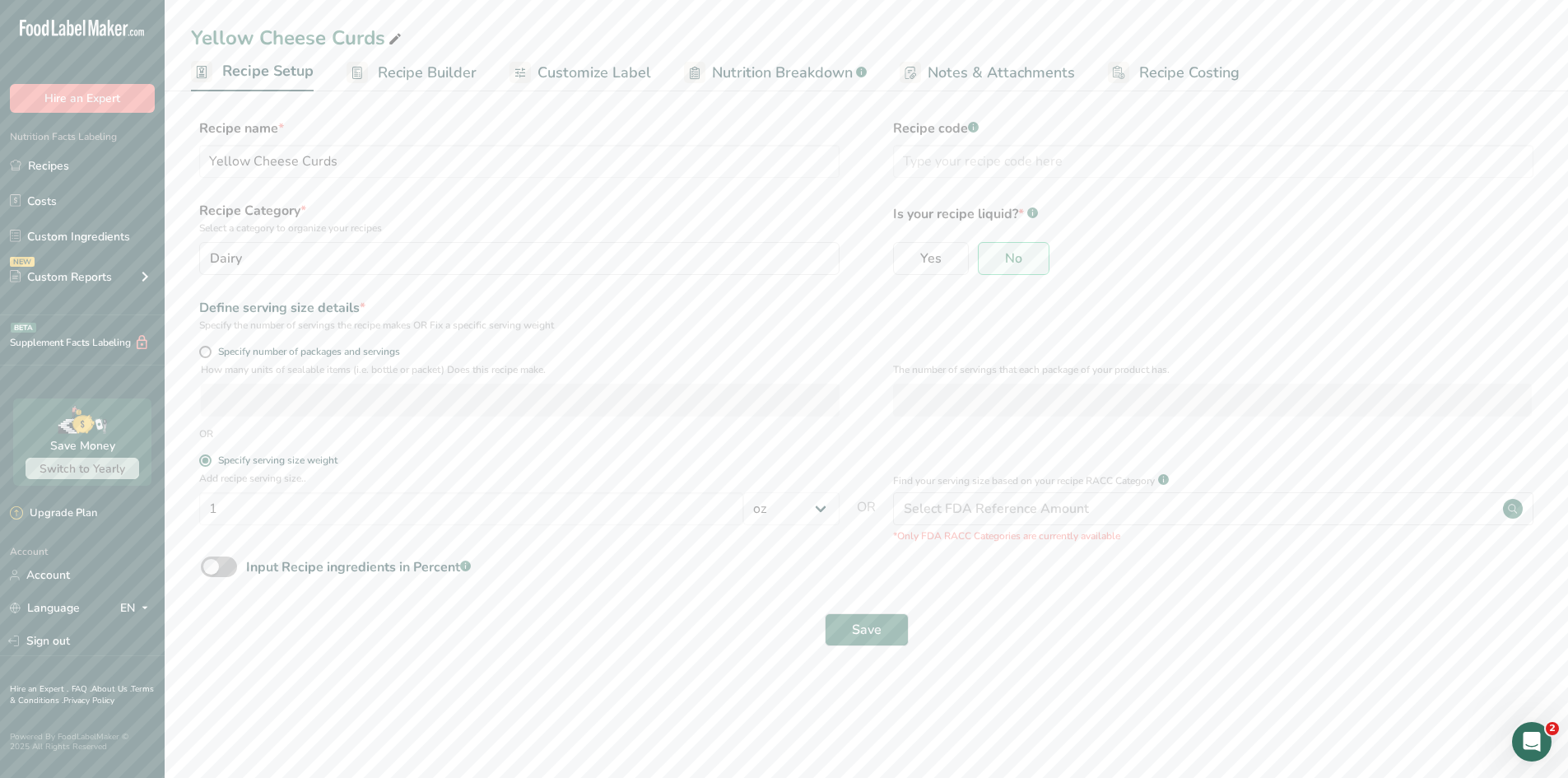
click at [406, 80] on span "Recipe Builder" at bounding box center [427, 72] width 99 height 22
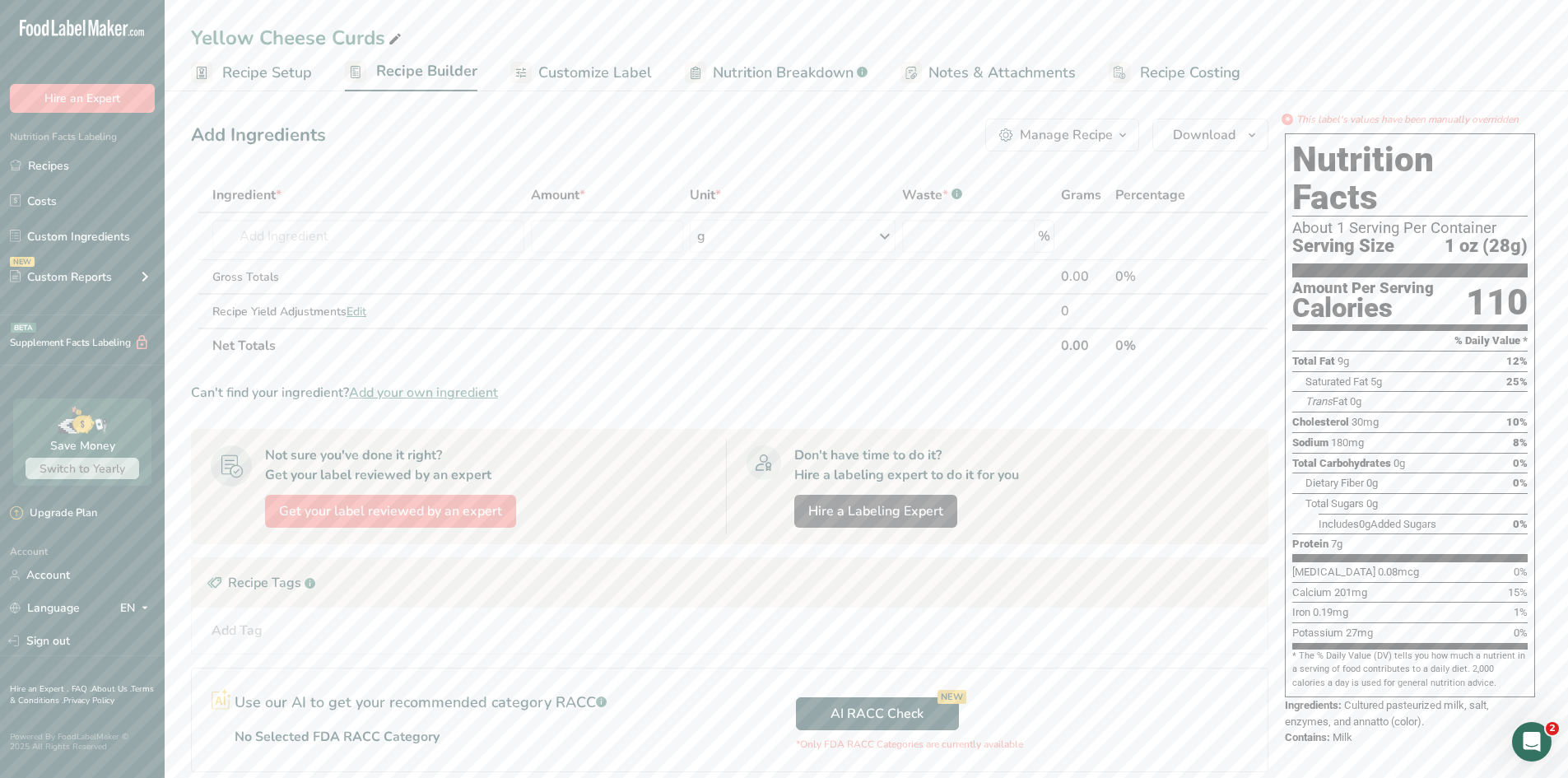
click at [607, 88] on link "Customize Label" at bounding box center [581, 73] width 142 height 37
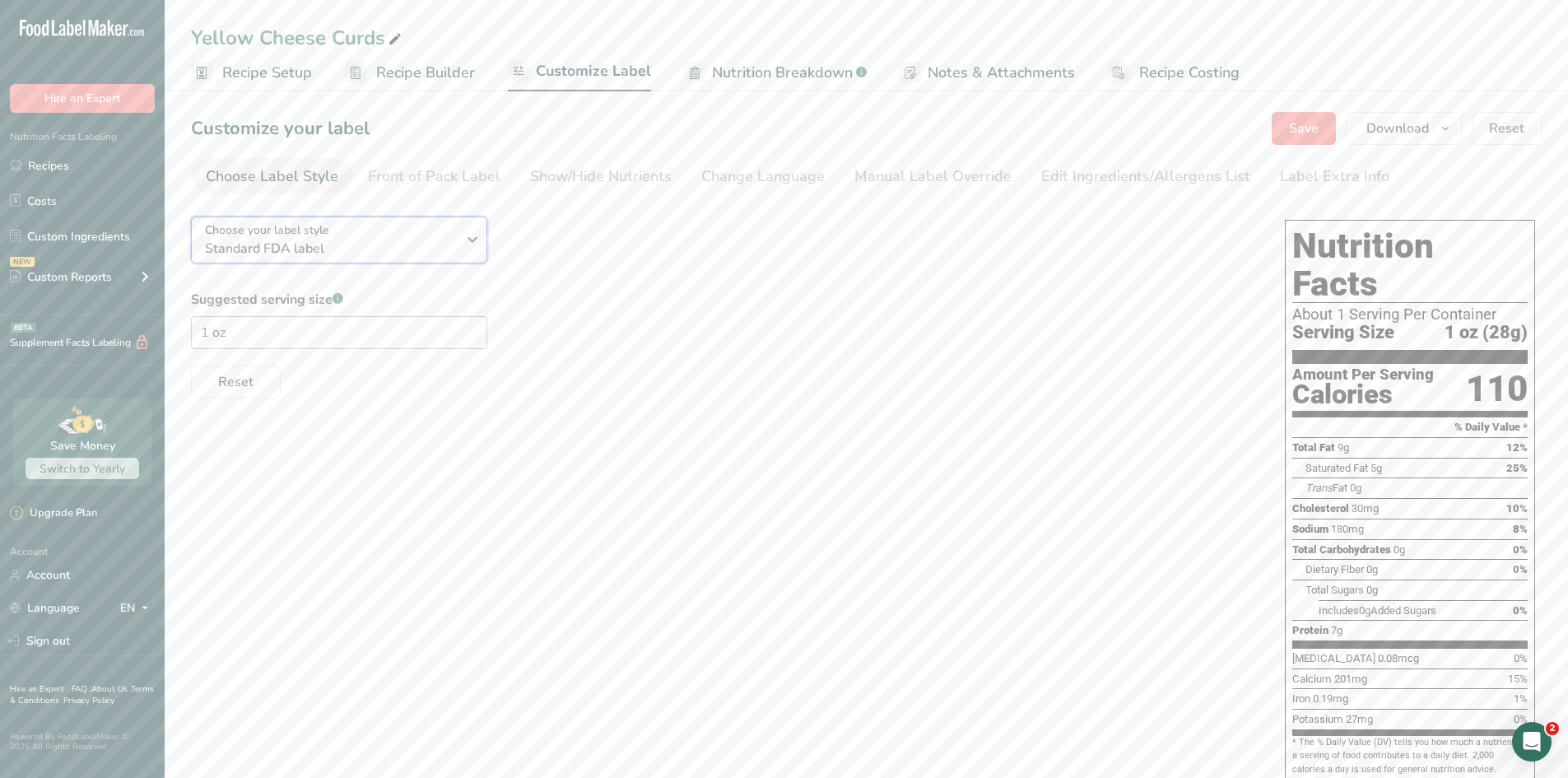
click at [427, 250] on span "Standard FDA label" at bounding box center [330, 248] width 251 height 20
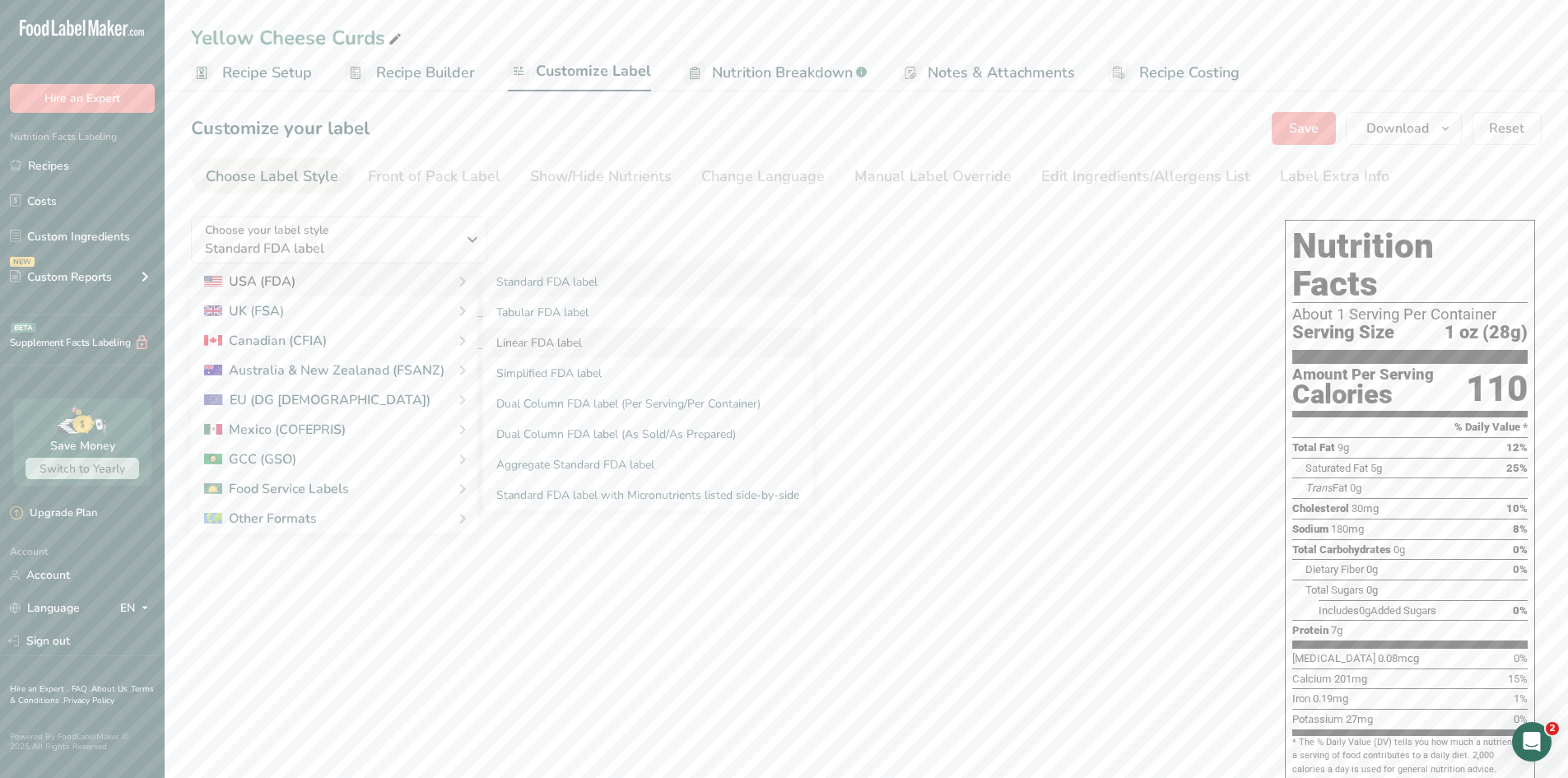
click at [545, 344] on link "Linear FDA label" at bounding box center [647, 343] width 329 height 31
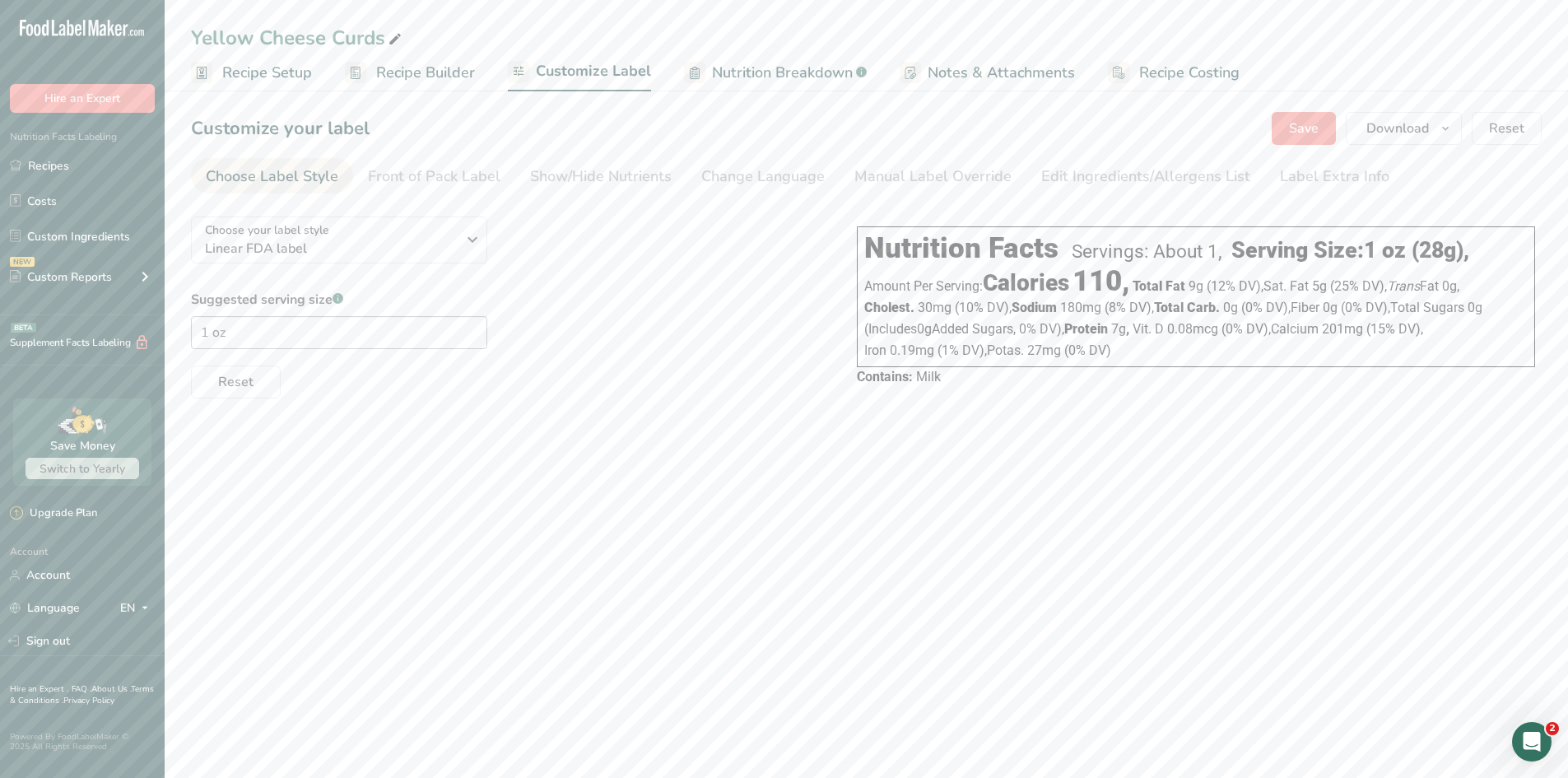
click at [799, 419] on section "Customize your label Save Download Choose what to show on your downloaded label…" at bounding box center [866, 258] width 1403 height 344
click at [463, 181] on div "Front of Pack Label" at bounding box center [434, 176] width 132 height 22
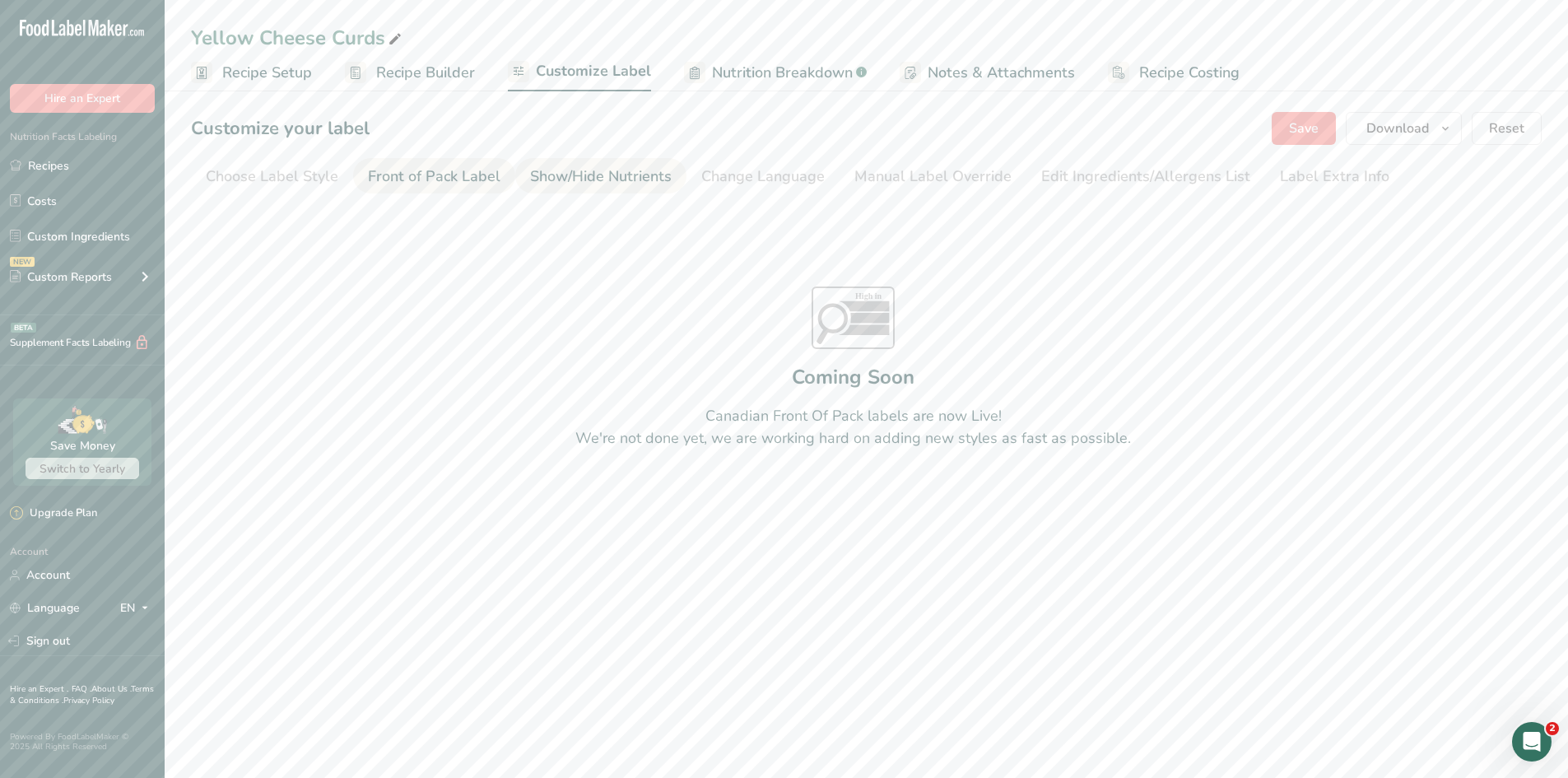
click at [559, 177] on div "Show/Hide Nutrients" at bounding box center [601, 176] width 142 height 22
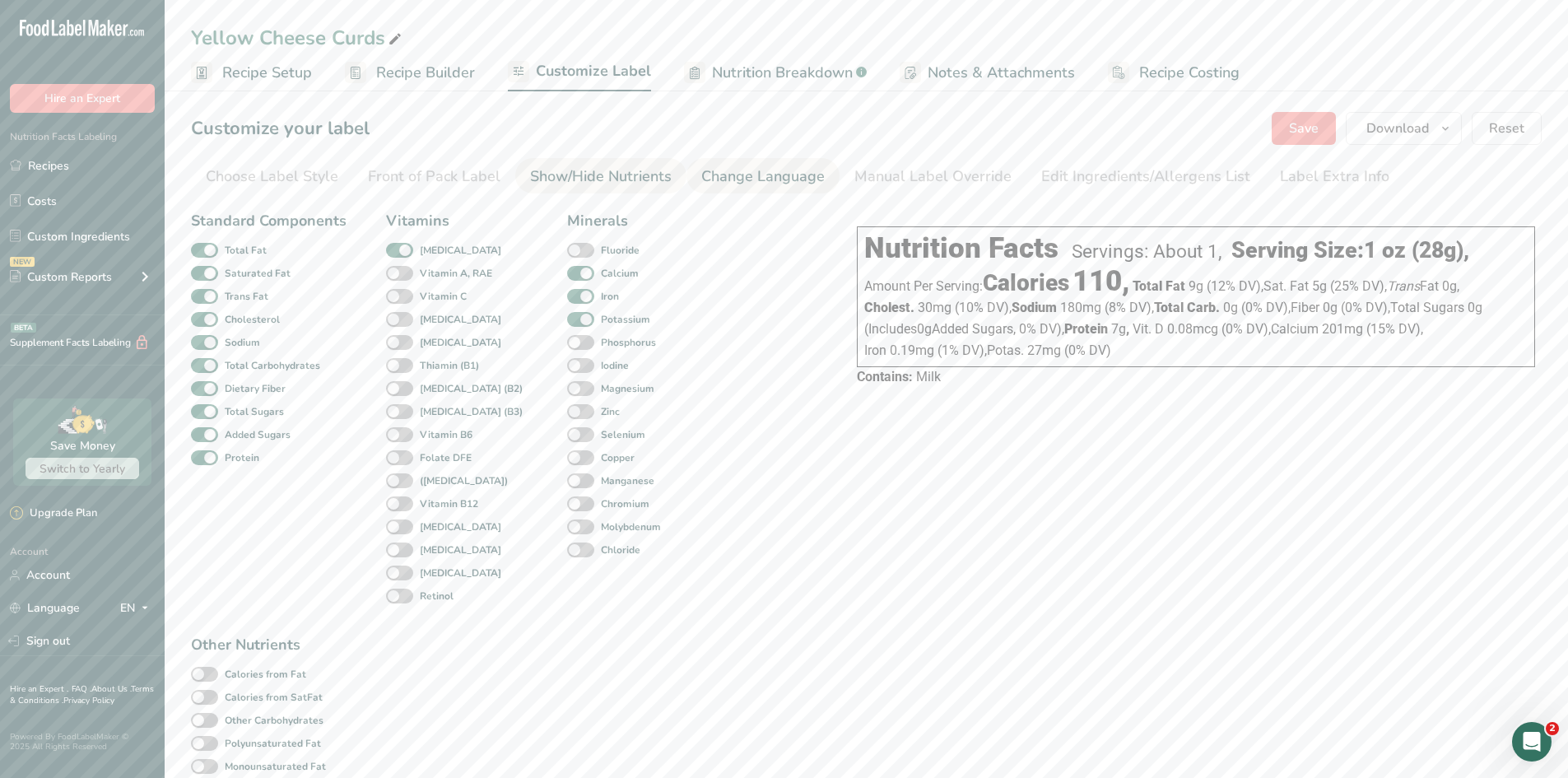
click at [743, 174] on div "Change Language" at bounding box center [762, 176] width 124 height 22
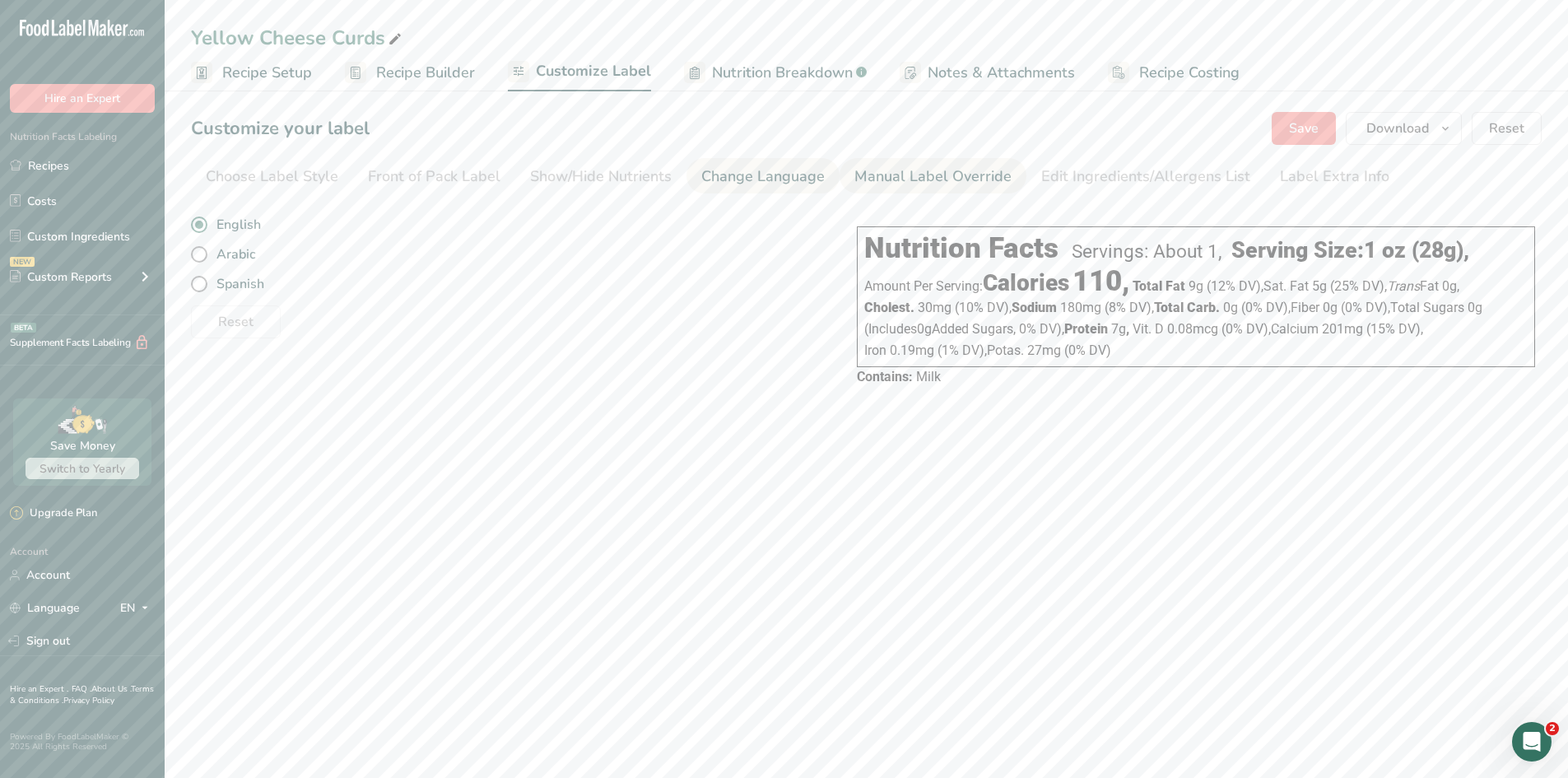
click at [881, 175] on div "Manual Label Override" at bounding box center [932, 176] width 157 height 22
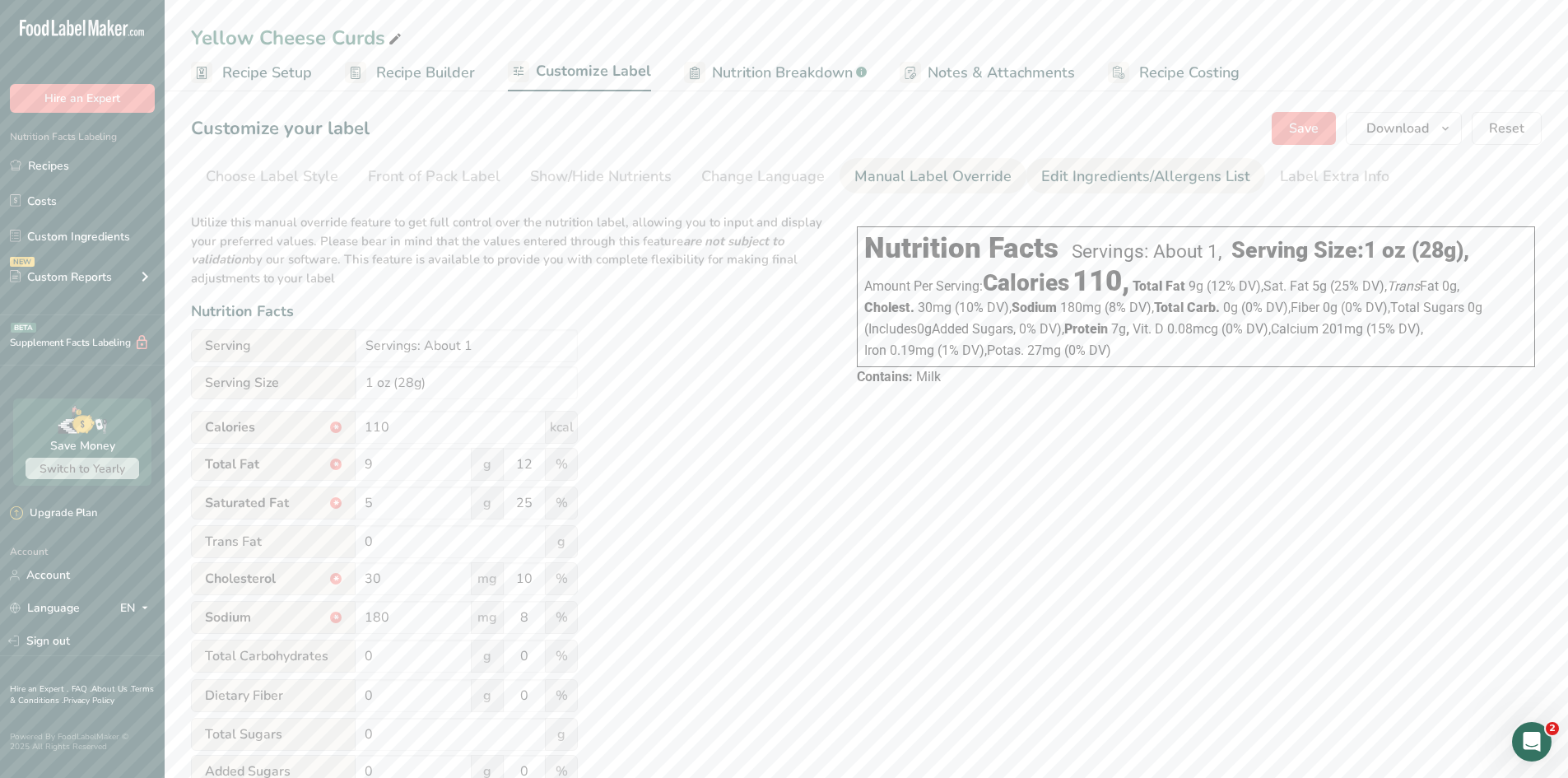
click at [1128, 173] on div "Edit Ingredients/Allergens List" at bounding box center [1145, 176] width 209 height 22
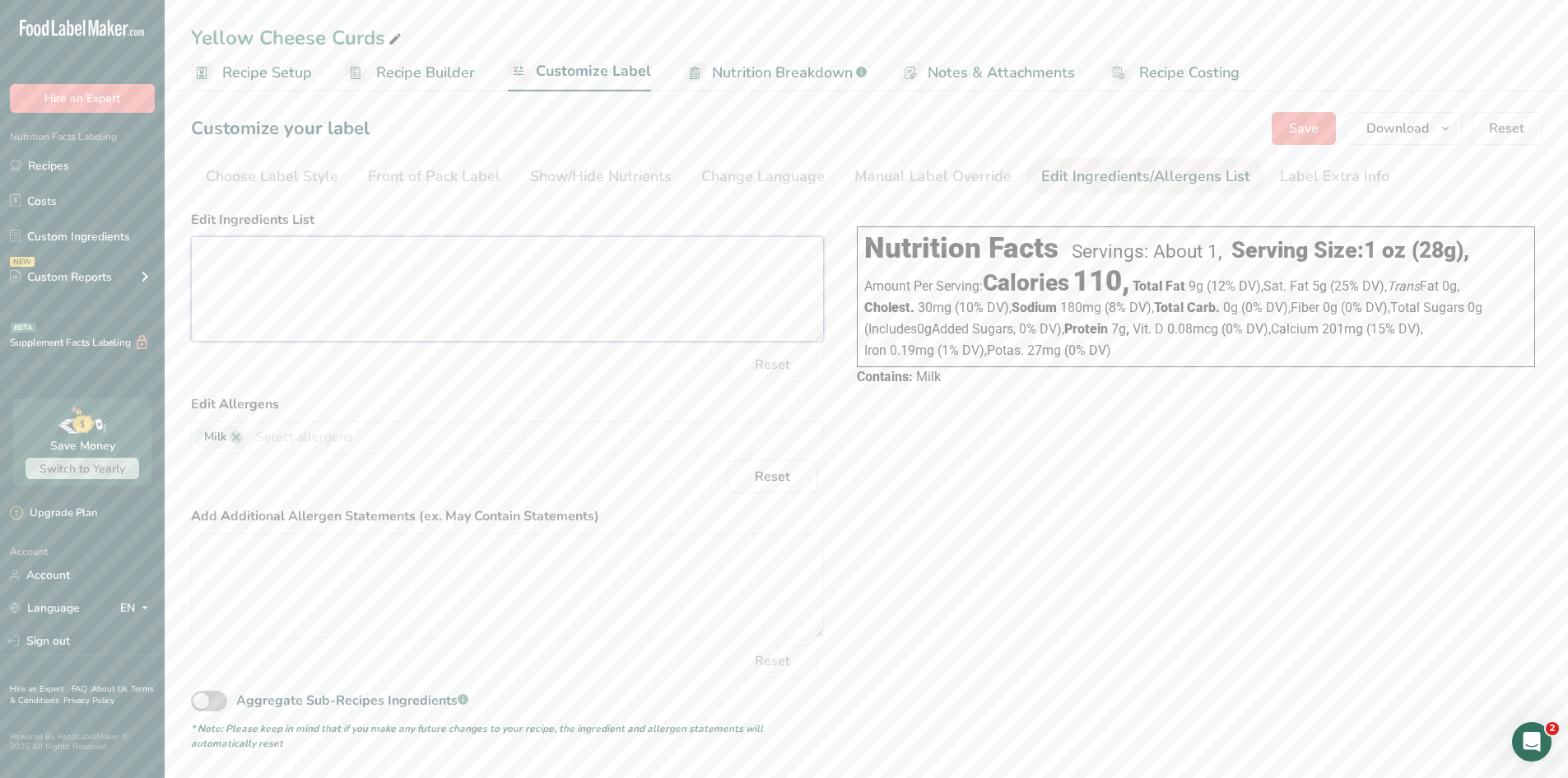
click at [467, 267] on textarea at bounding box center [507, 289] width 632 height 105
paste textarea "Cultured pasteurized milk, salt, enzymes, and annatto (color)."
type textarea "Cultured pasteurized milk, salt, enzymes, and annatto (color)."
click at [673, 372] on div "Reset" at bounding box center [507, 364] width 632 height 33
click at [1251, 135] on span "Save" at bounding box center [1303, 128] width 30 height 20
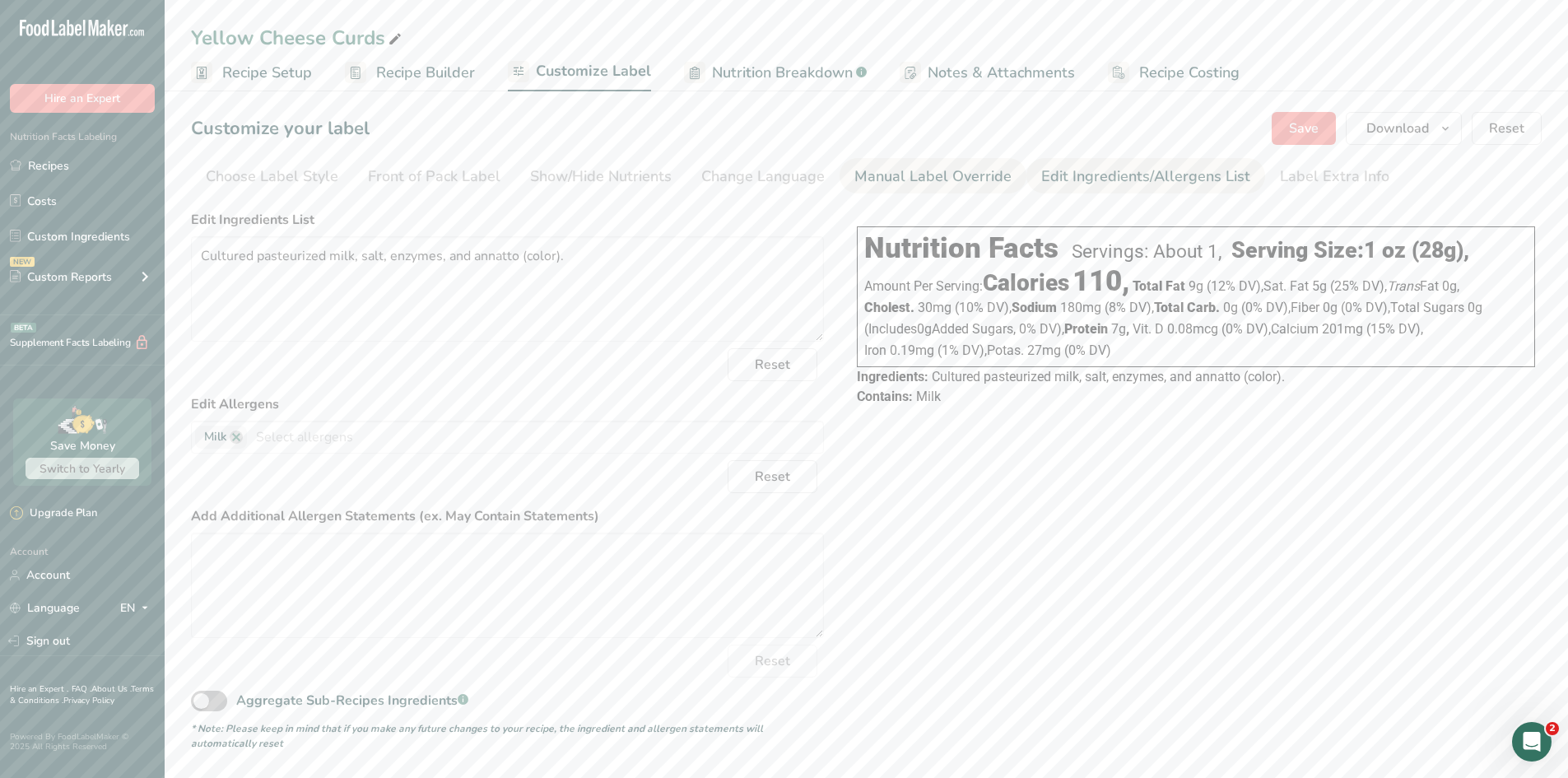
click at [925, 177] on div "Manual Label Override" at bounding box center [932, 176] width 157 height 22
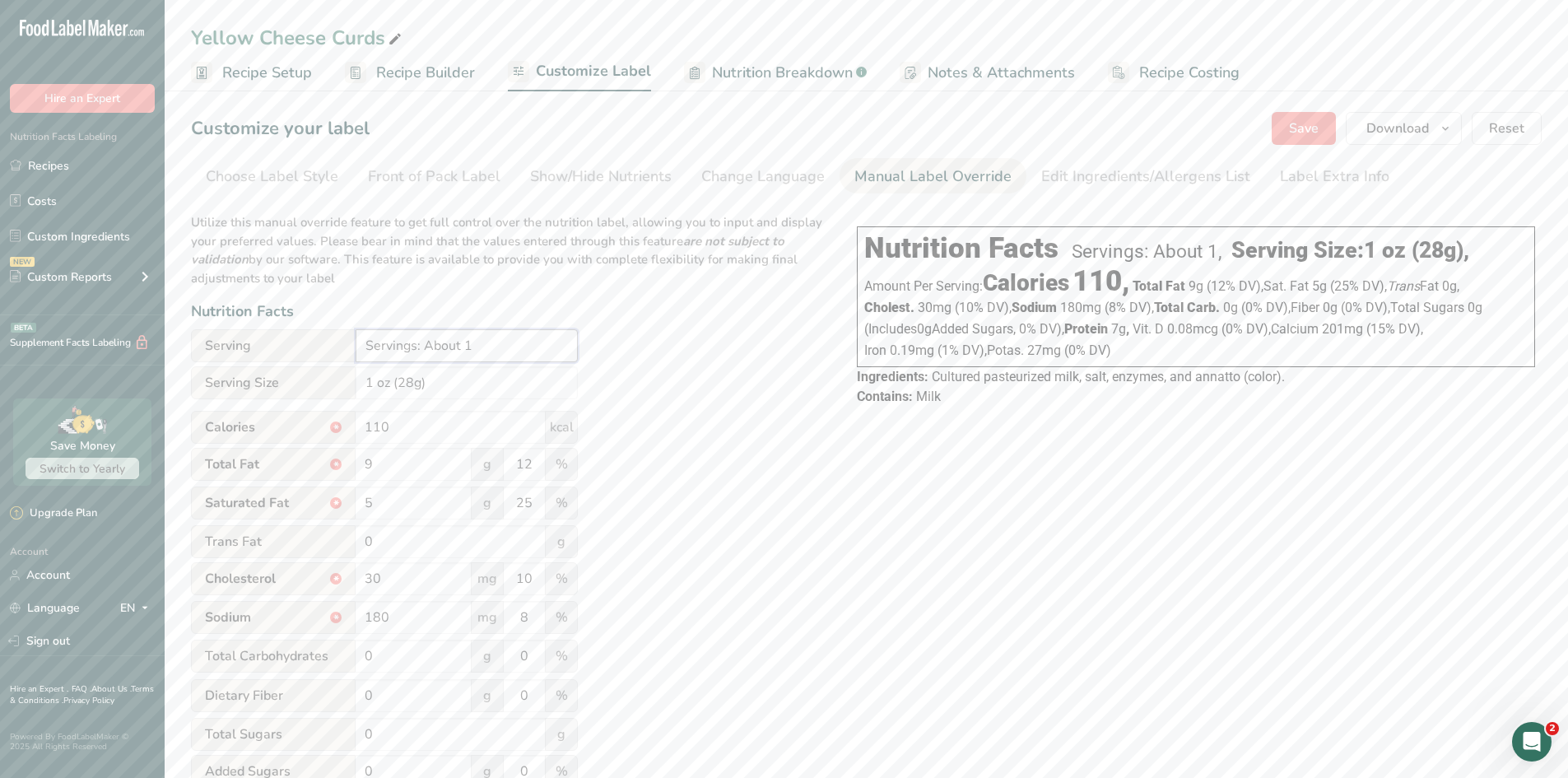
drag, startPoint x: 484, startPoint y: 347, endPoint x: 305, endPoint y: 337, distance: 179.3
click at [305, 337] on div "Serving Servings: About 1" at bounding box center [385, 346] width 387 height 33
type input "8 servings per container"
click at [708, 343] on div "Utilize this manual override feature to get full control over the nutrition lab…" at bounding box center [507, 615] width 632 height 824
click at [1251, 128] on span "Save" at bounding box center [1303, 128] width 30 height 20
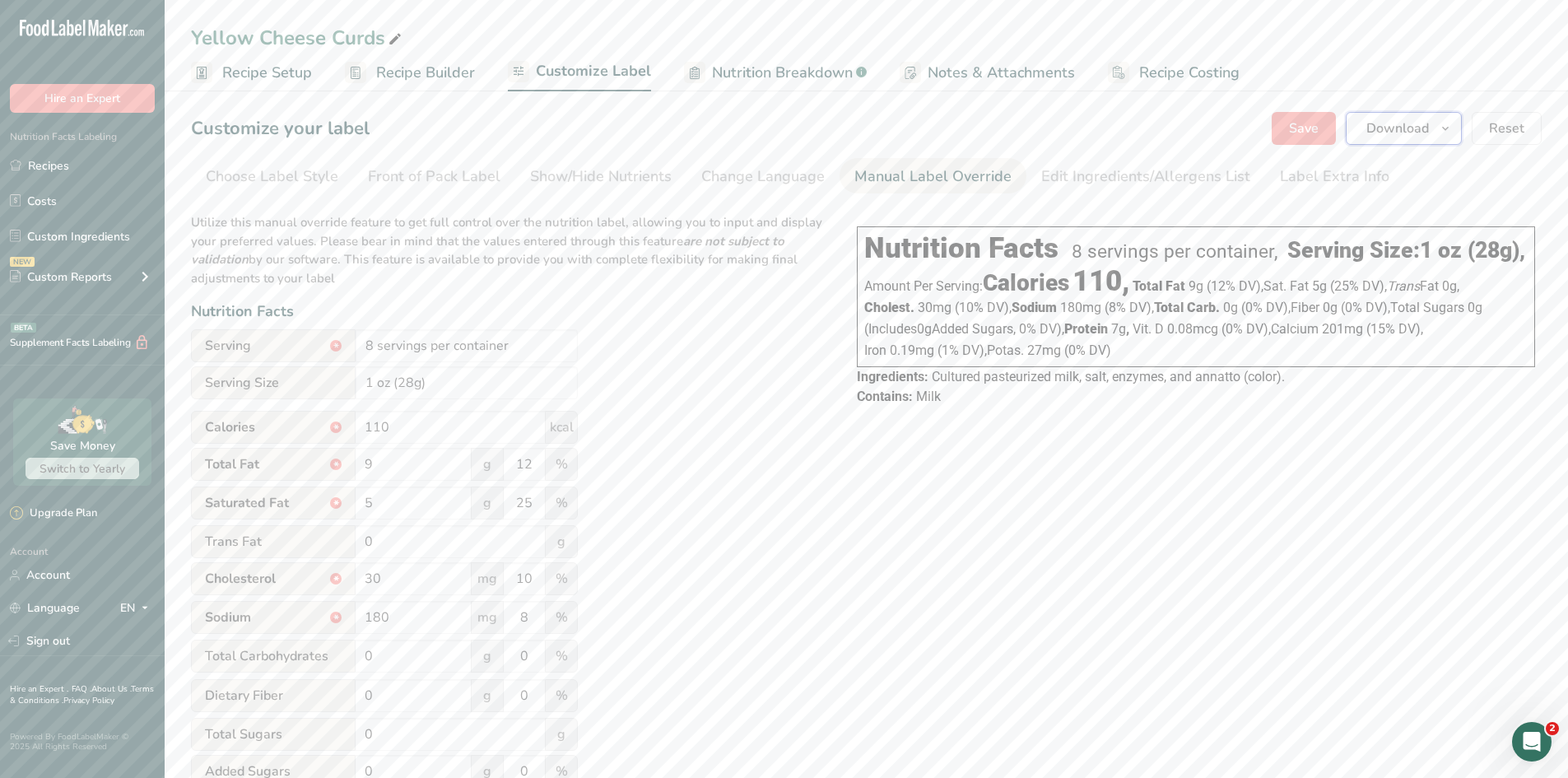
click at [1251, 130] on span "Download" at bounding box center [1396, 128] width 62 height 20
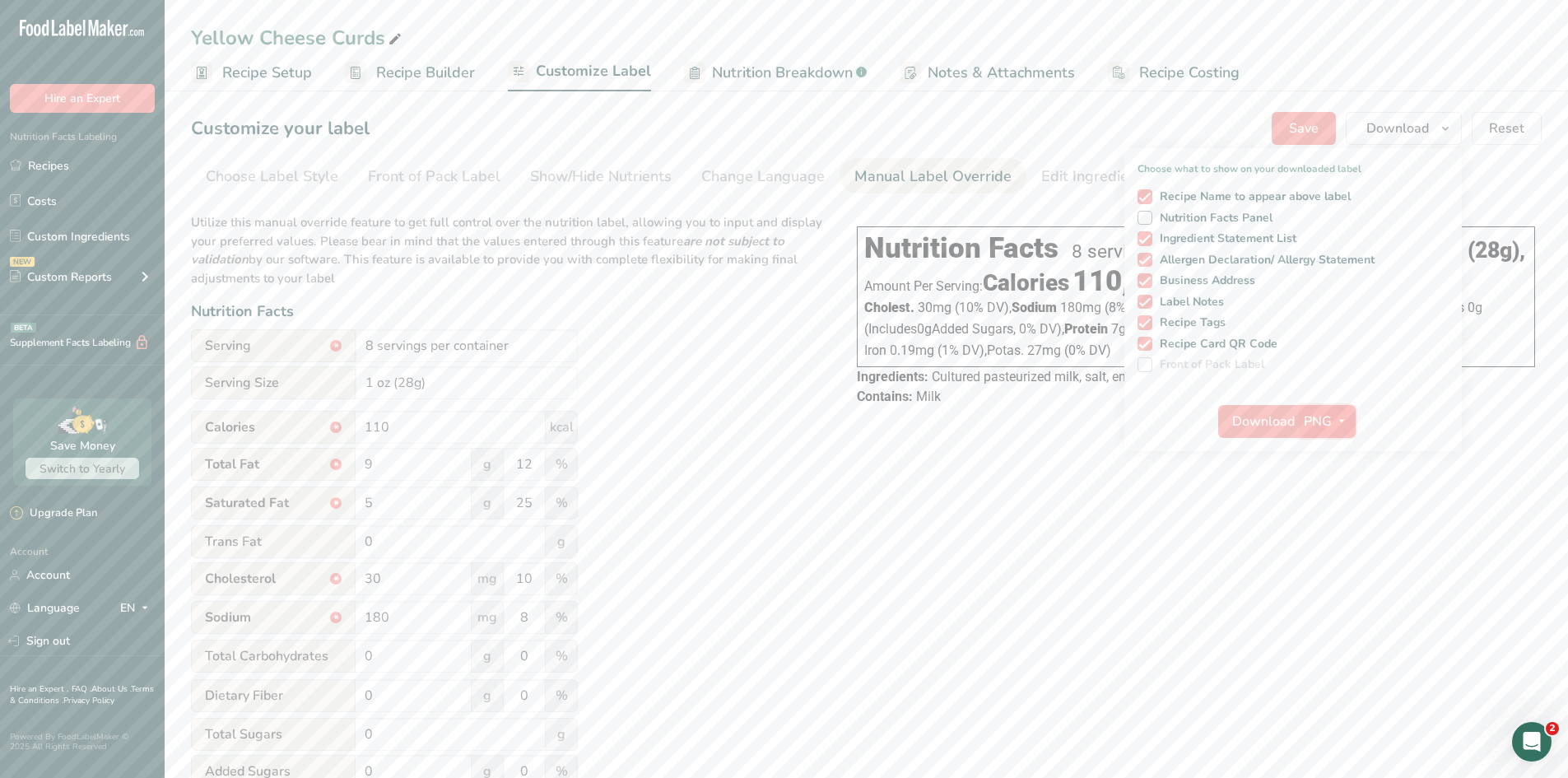
click at [1251, 437] on button "PNG" at bounding box center [1326, 421] width 57 height 33
click at [1251, 456] on link "PNG" at bounding box center [1329, 455] width 53 height 27
click at [1251, 421] on icon "button" at bounding box center [1341, 421] width 13 height 20
click at [1251, 534] on link "PDF" at bounding box center [1329, 536] width 53 height 27
click at [1251, 419] on span "Download" at bounding box center [1263, 421] width 62 height 20
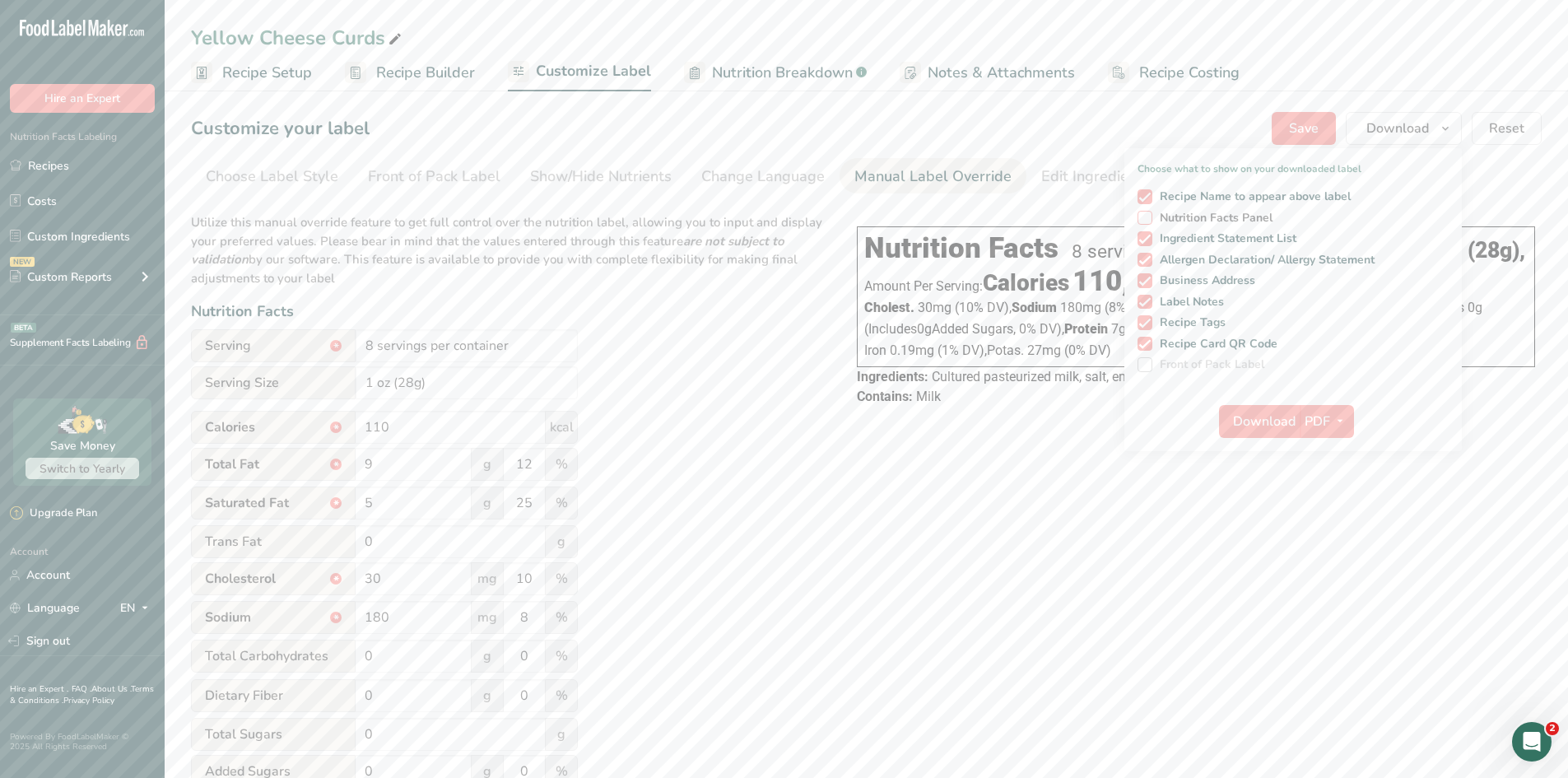
click at [1148, 224] on div "Recipe Name to appear above label Nutrition Facts Panel Ingredient Statement Li…" at bounding box center [1292, 278] width 337 height 189
click at [1145, 221] on span at bounding box center [1144, 217] width 15 height 15
click at [1145, 221] on input "Nutrition Facts Panel" at bounding box center [1142, 217] width 11 height 11
checkbox input "true"
click at [1251, 428] on span "Download" at bounding box center [1263, 421] width 62 height 20
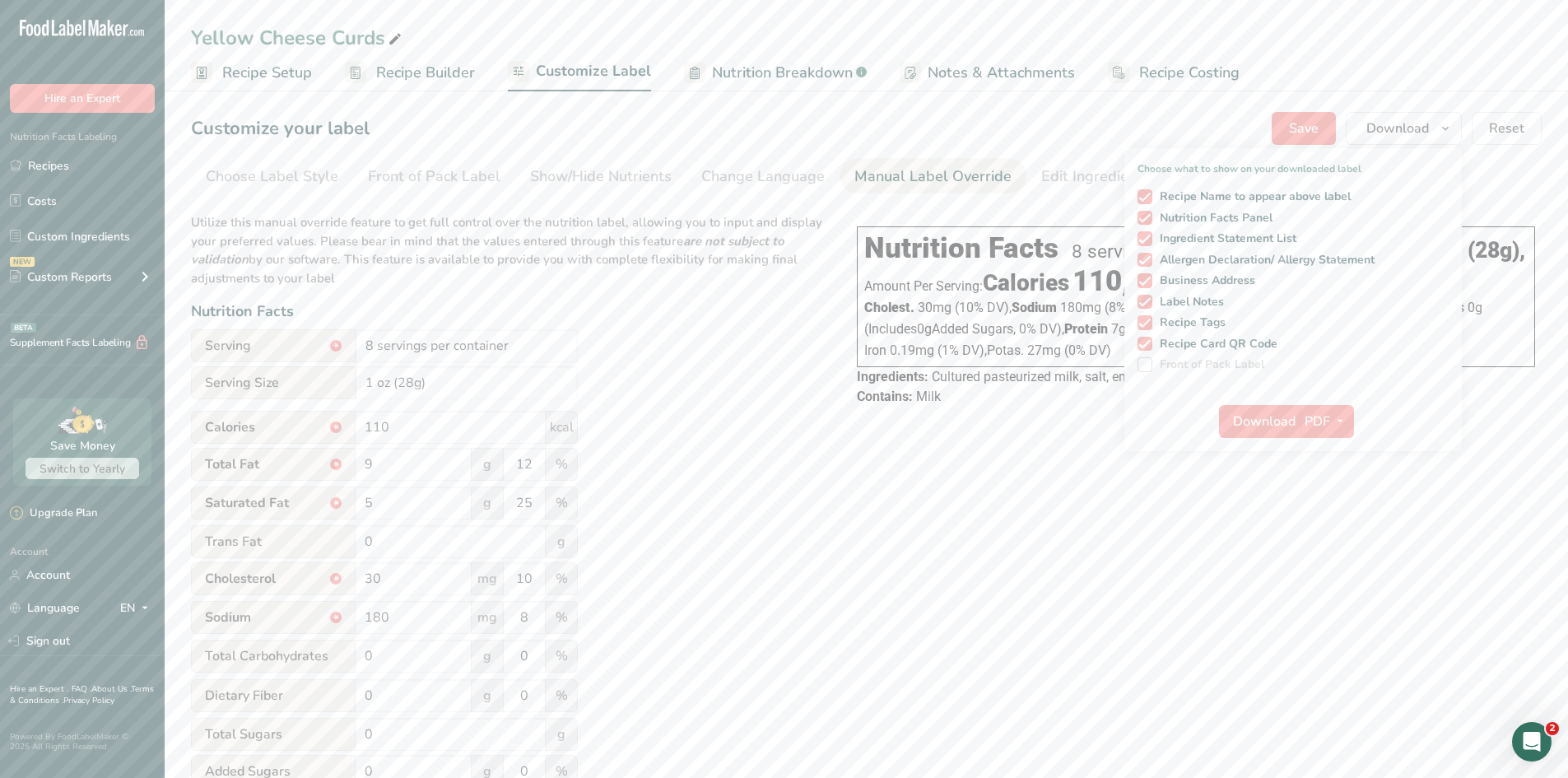
click at [1055, 511] on div "Choose your label style Linear FDA label USA (FDA) Standard FDA label Tabular F…" at bounding box center [866, 615] width 1351 height 824
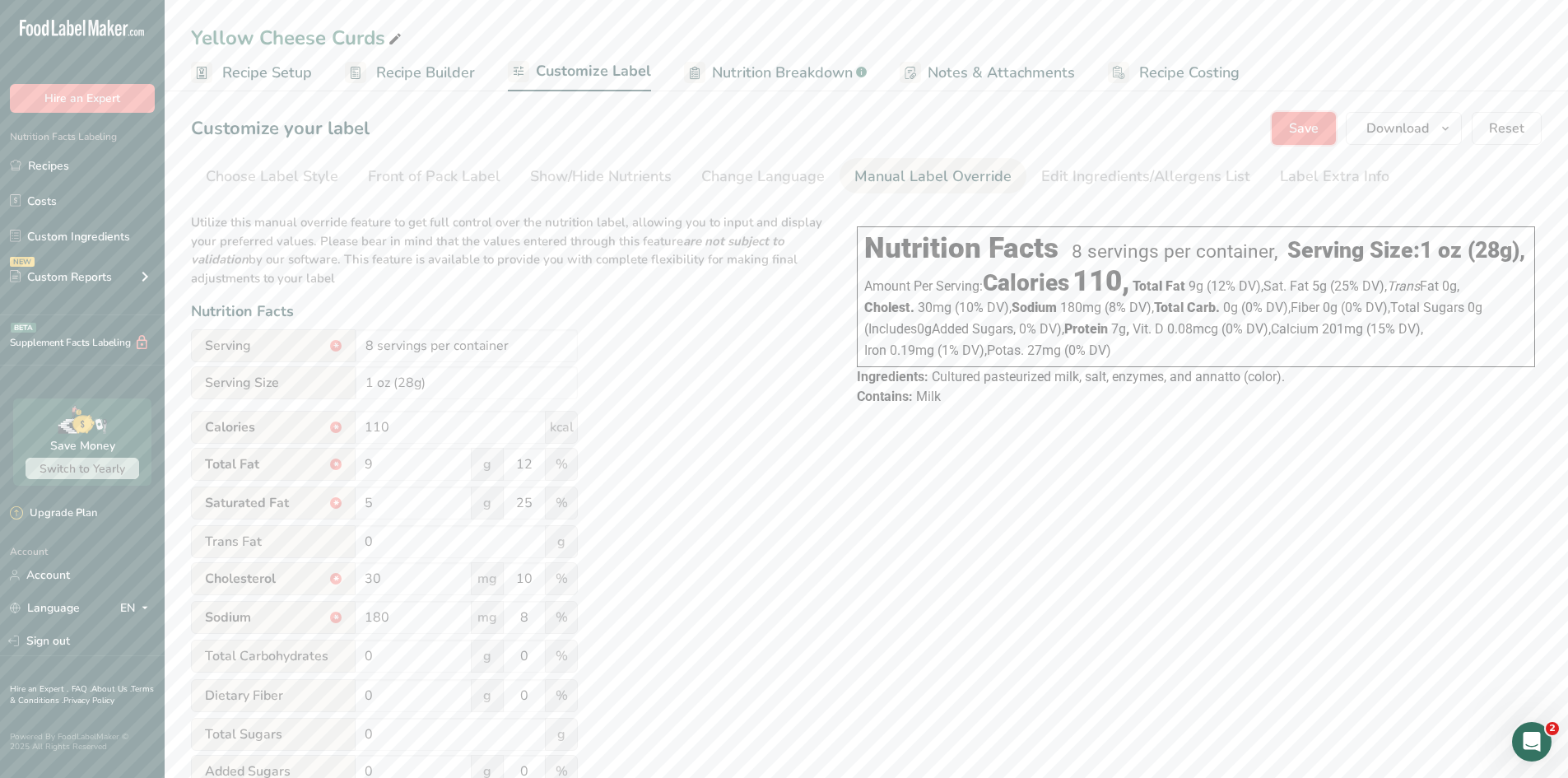
click at [1322, 132] on button "Save" at bounding box center [1303, 129] width 64 height 33
click at [81, 166] on link "Recipes" at bounding box center [82, 166] width 165 height 32
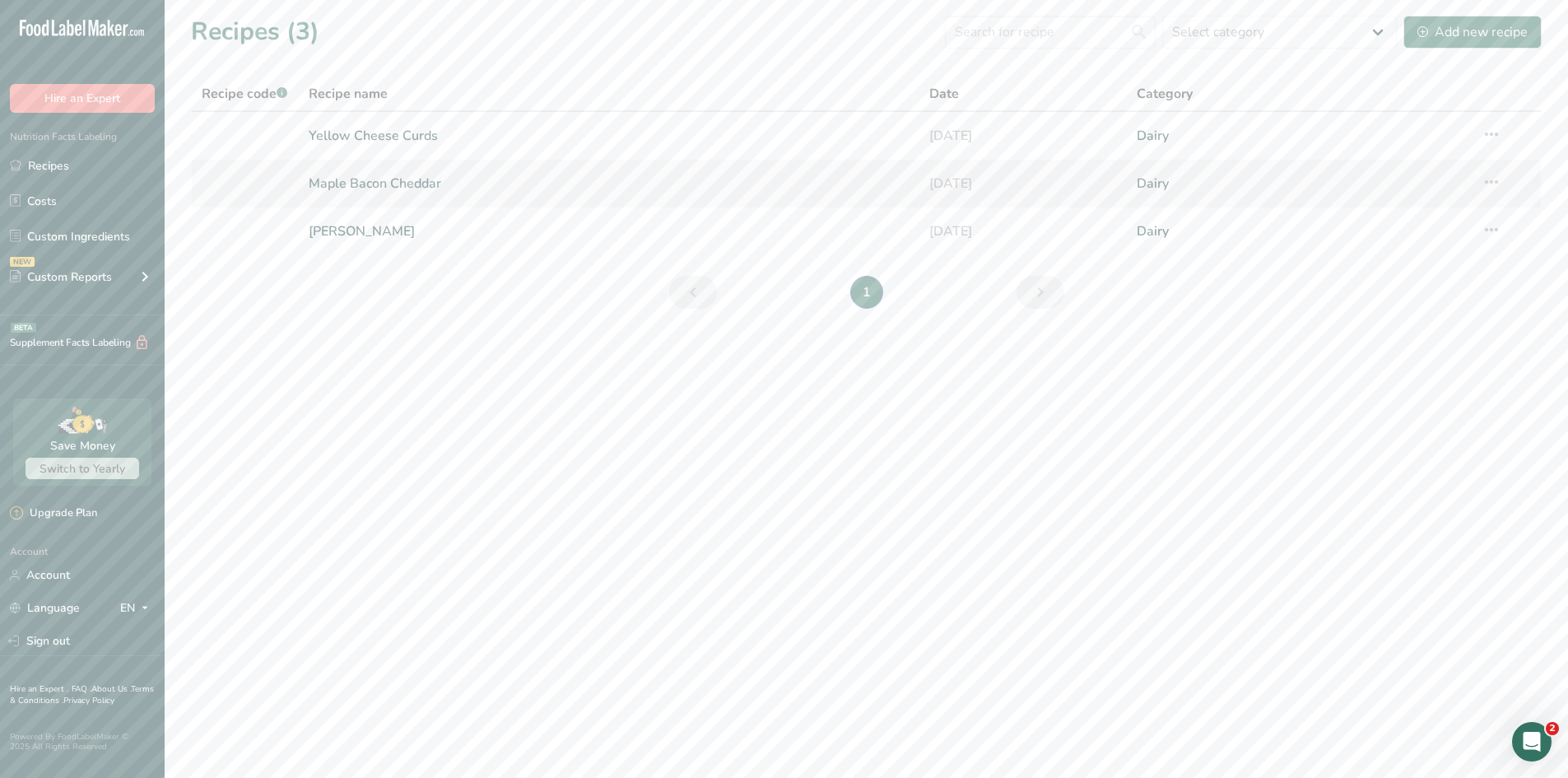
click at [407, 188] on link "Maple Bacon Cheddar" at bounding box center [609, 183] width 602 height 34
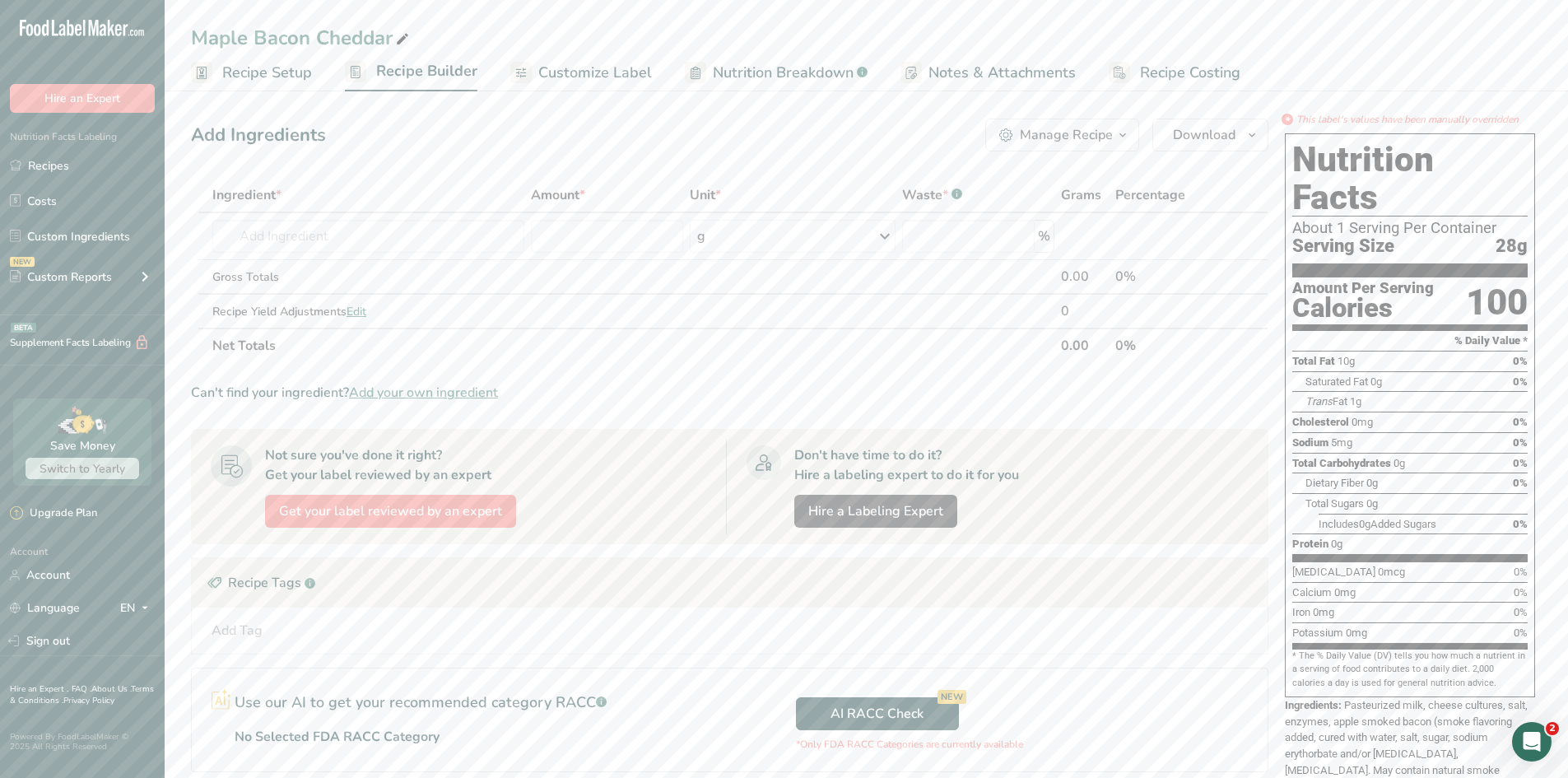
click at [604, 80] on span "Customize Label" at bounding box center [595, 72] width 114 height 22
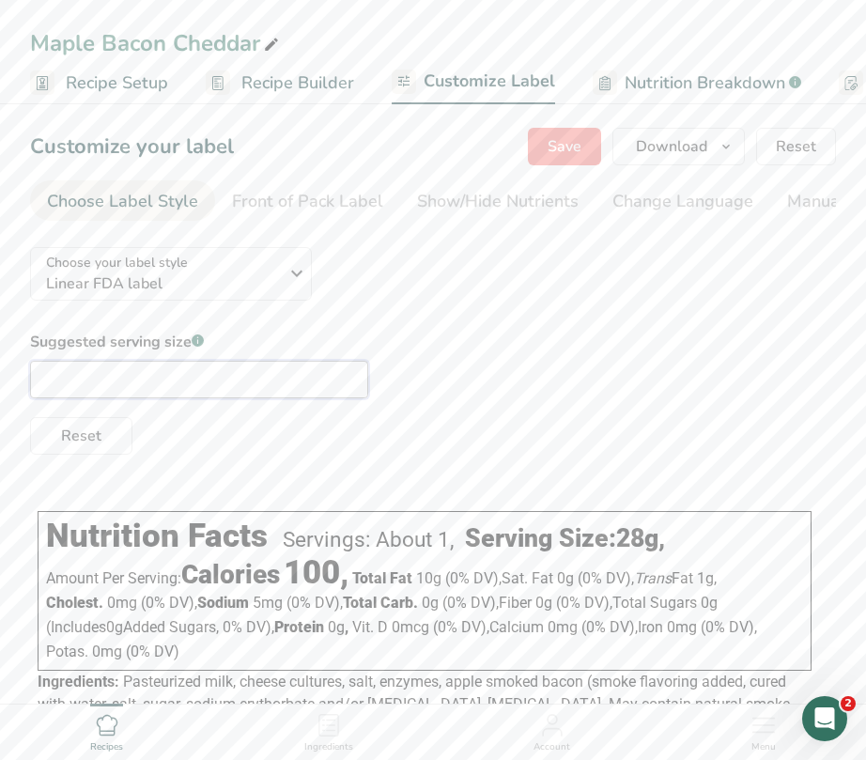
click at [215, 384] on input "text" at bounding box center [199, 380] width 338 height 38
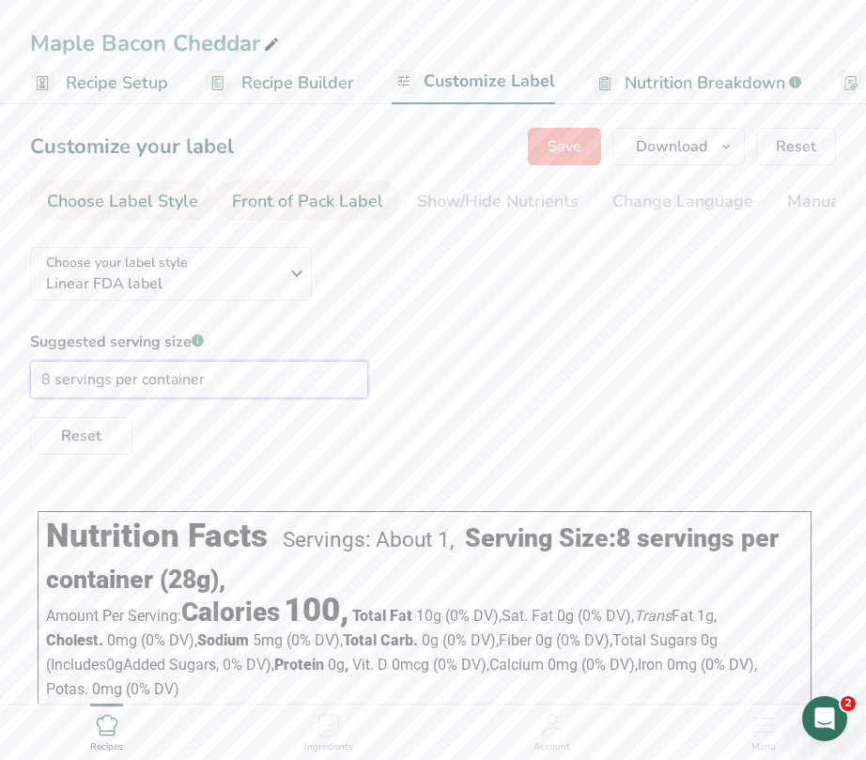
type input "8 servings per container"
click at [271, 210] on div "Front of Pack Label" at bounding box center [307, 201] width 151 height 25
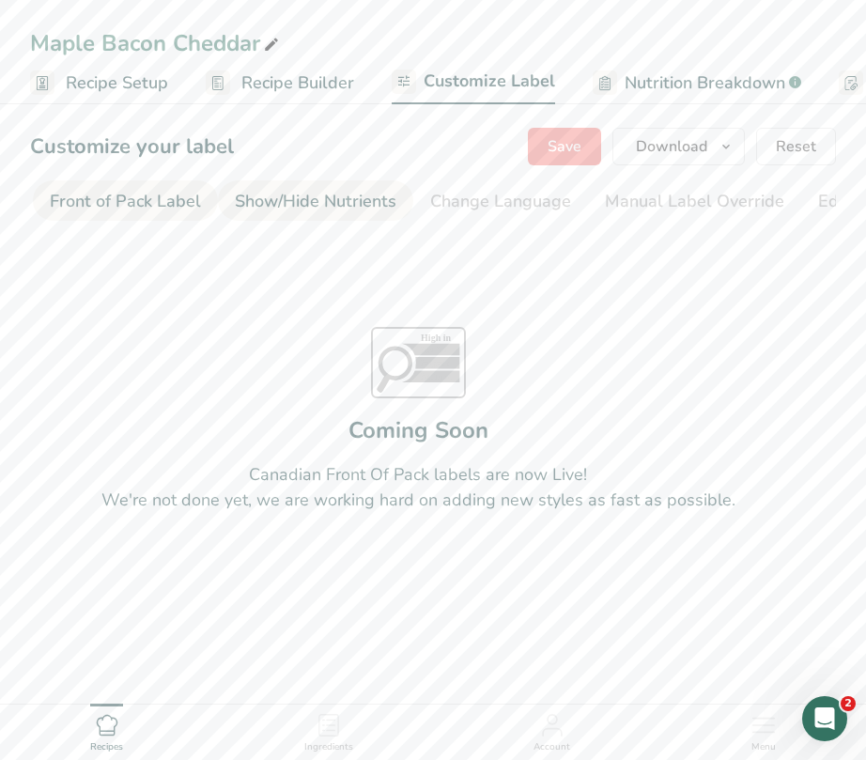
click at [336, 209] on div "Show/Hide Nutrients" at bounding box center [316, 201] width 162 height 25
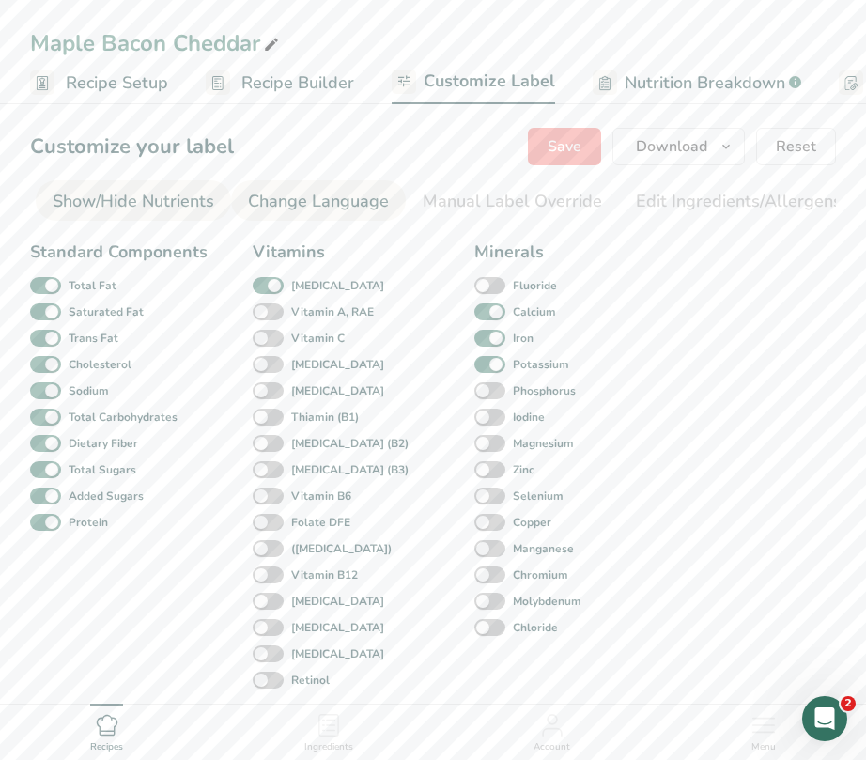
click at [343, 208] on div "Change Language" at bounding box center [318, 201] width 141 height 25
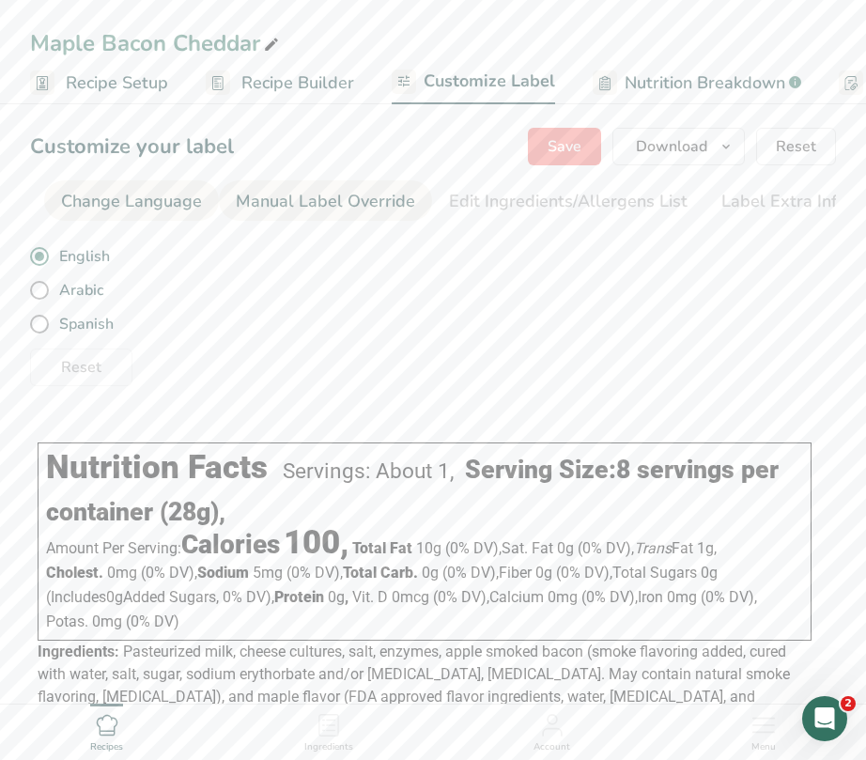
scroll to position [0, 559]
click at [333, 207] on div "Manual Label Override" at bounding box center [317, 201] width 179 height 25
type input "8 servings per container (28g)"
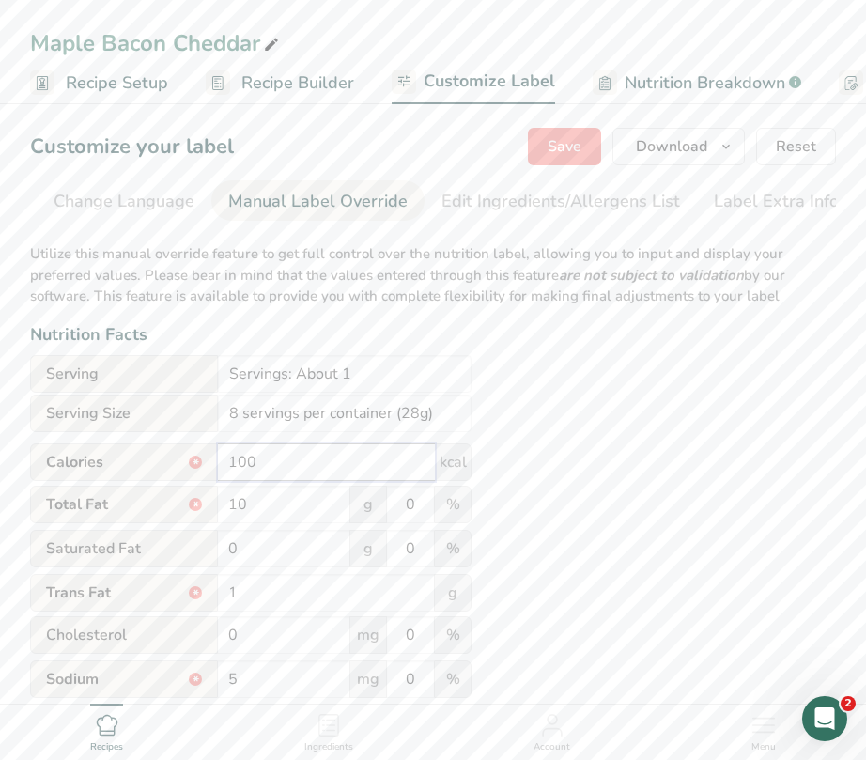
drag, startPoint x: 311, startPoint y: 472, endPoint x: 97, endPoint y: 475, distance: 214.2
click at [97, 475] on div "Calories * 100 kcal" at bounding box center [251, 462] width 442 height 38
type input "110"
drag, startPoint x: 288, startPoint y: 513, endPoint x: 185, endPoint y: 515, distance: 103.4
click at [185, 515] on div "Total Fat * 10 g 0 %" at bounding box center [251, 505] width 442 height 39
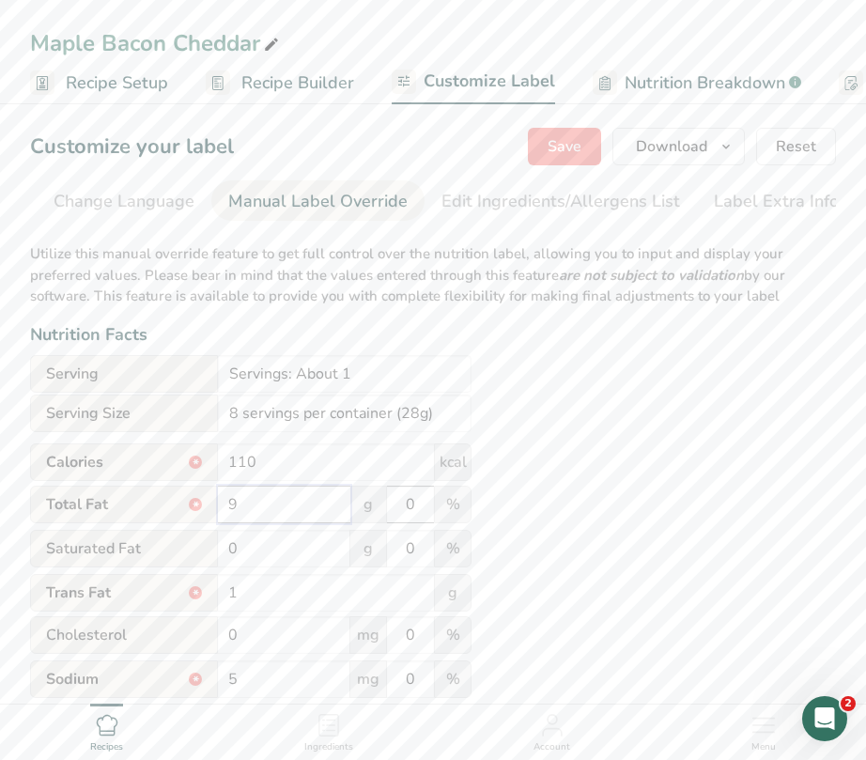
type input "9"
drag, startPoint x: 417, startPoint y: 506, endPoint x: 391, endPoint y: 518, distance: 28.6
click at [391, 518] on input "0" at bounding box center [410, 505] width 47 height 38
type input "12"
drag, startPoint x: 285, startPoint y: 559, endPoint x: 164, endPoint y: 550, distance: 120.6
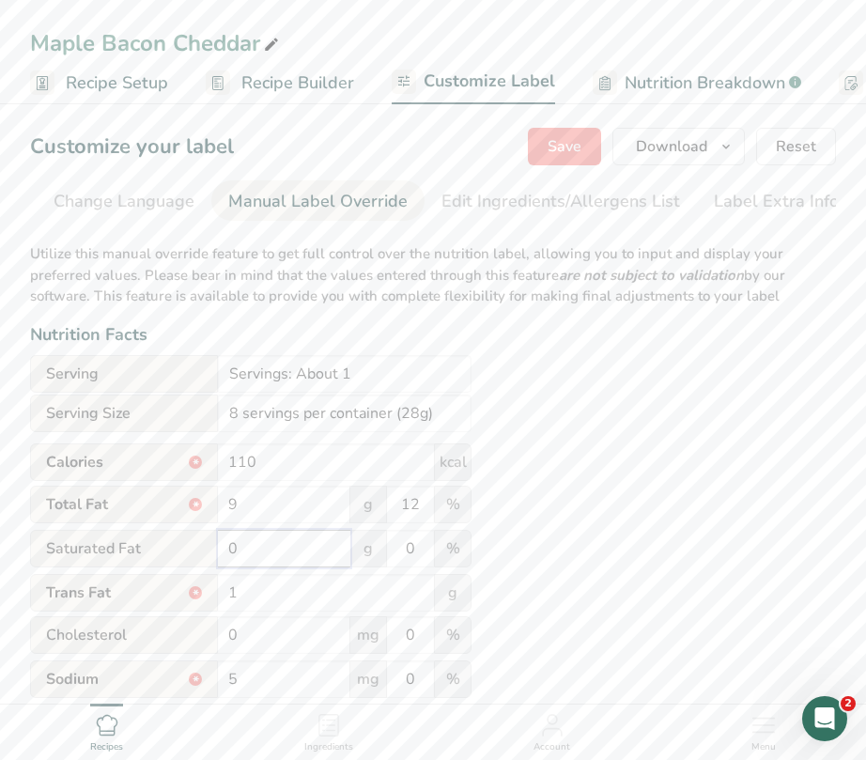
click at [164, 550] on div "Saturated Fat 0 g 0 %" at bounding box center [251, 549] width 442 height 39
type input "5"
drag, startPoint x: 417, startPoint y: 557, endPoint x: 366, endPoint y: 566, distance: 51.4
click at [366, 566] on div "Saturated Fat 5 g 0 %" at bounding box center [251, 549] width 442 height 39
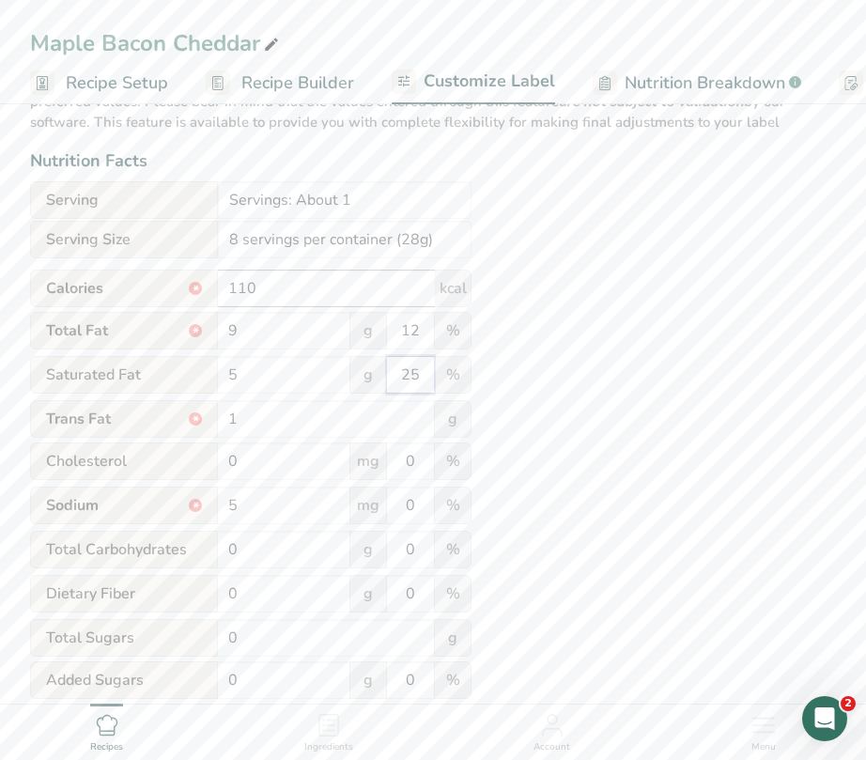
scroll to position [188, 0]
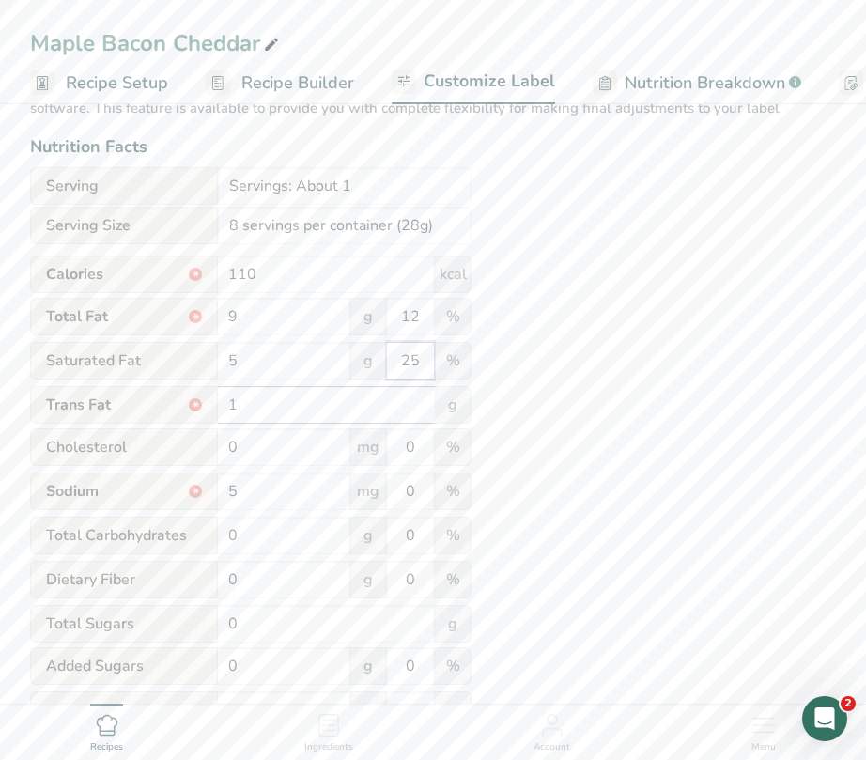
type input "25"
click at [238, 410] on input "1" at bounding box center [326, 405] width 217 height 38
type input "1"
type input "0"
drag, startPoint x: 274, startPoint y: 454, endPoint x: 190, endPoint y: 446, distance: 84.9
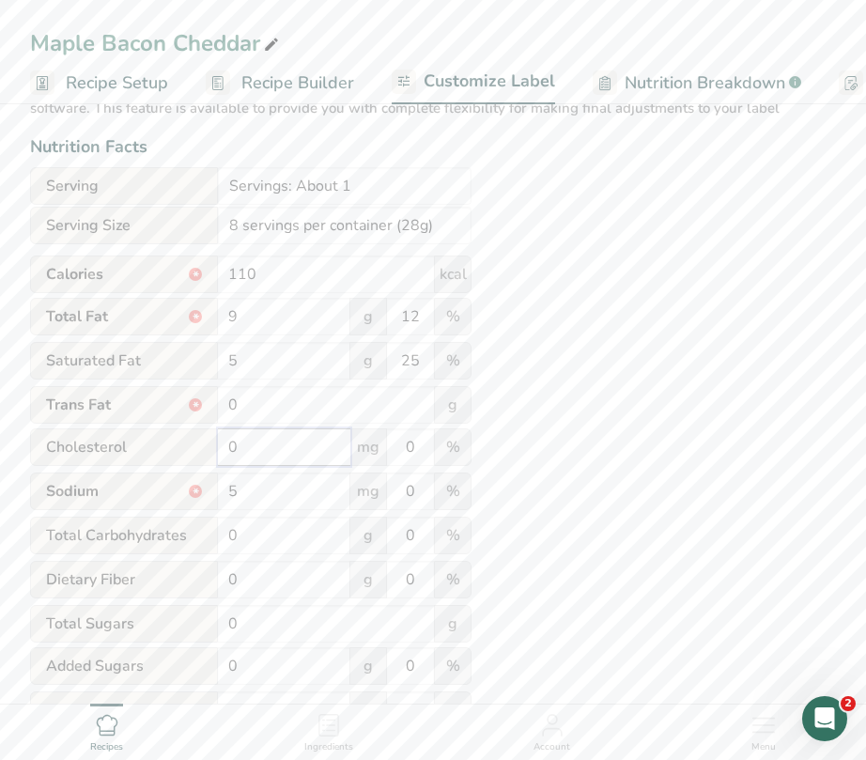
click at [190, 446] on div "[MEDICAL_DATA] 0 mg 0 %" at bounding box center [251, 447] width 442 height 39
type input "30"
drag, startPoint x: 414, startPoint y: 458, endPoint x: 395, endPoint y: 465, distance: 20.8
click at [395, 464] on input "0" at bounding box center [410, 447] width 47 height 38
type input "10"
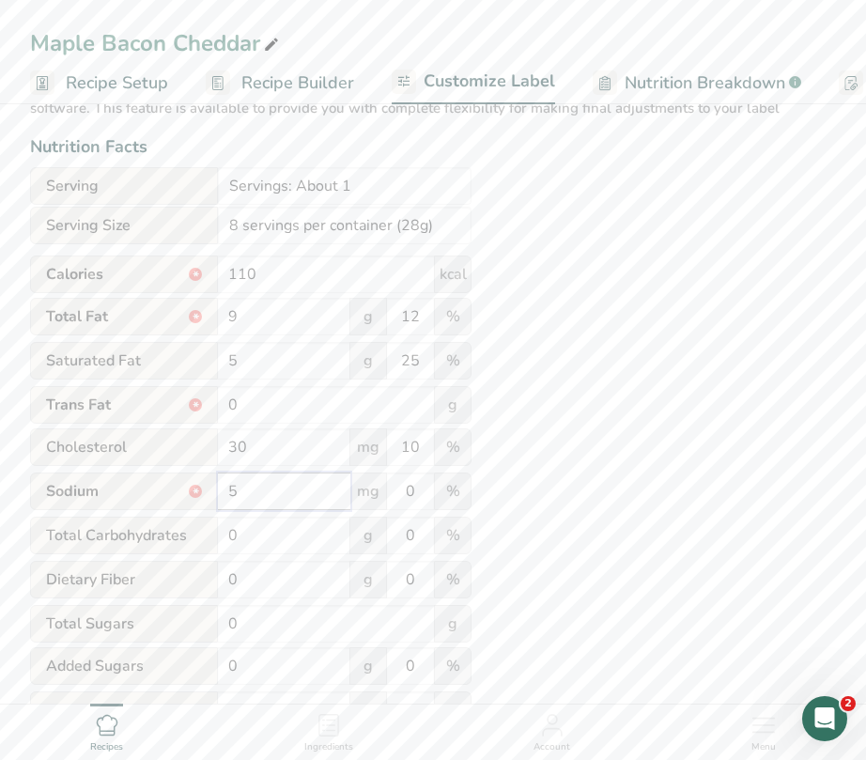
drag, startPoint x: 252, startPoint y: 501, endPoint x: 154, endPoint y: 505, distance: 97.8
click at [153, 505] on div "Sodium * 5 mg 0 %" at bounding box center [251, 492] width 442 height 39
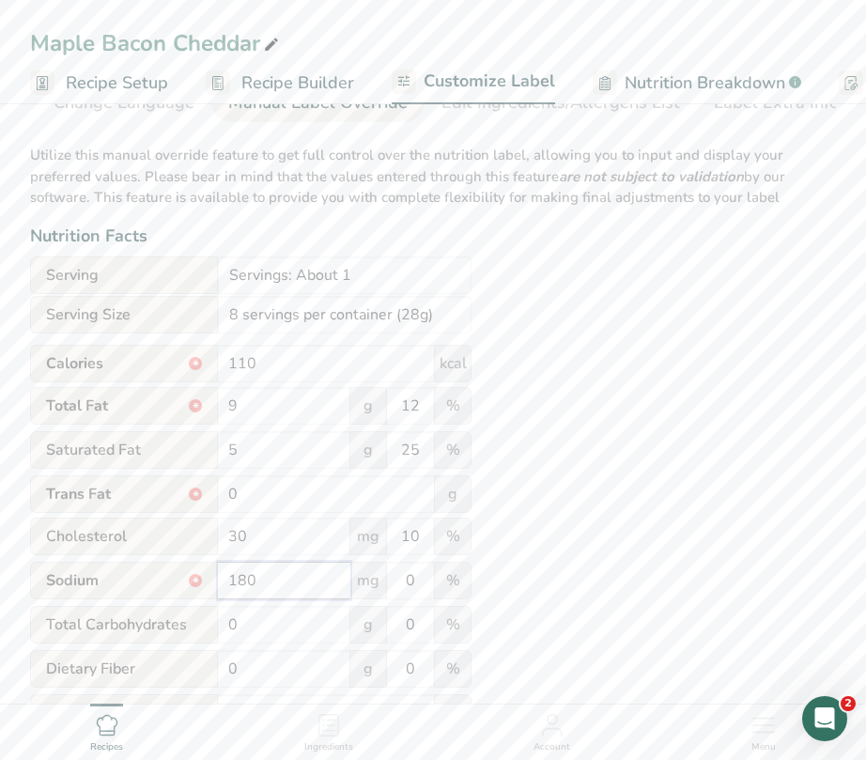
scroll to position [94, 0]
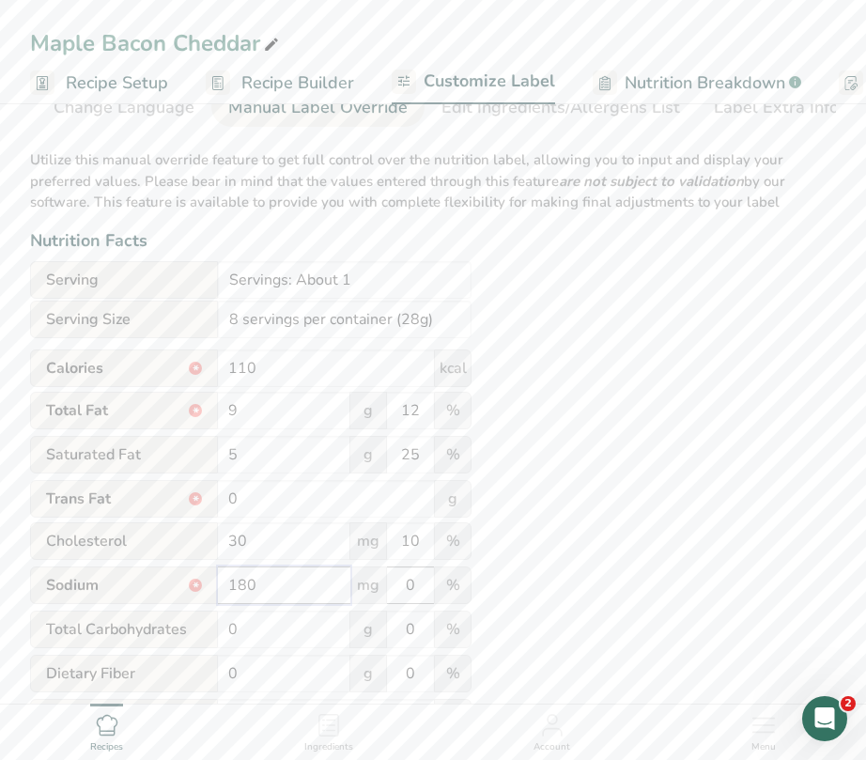
type input "180"
drag, startPoint x: 420, startPoint y: 591, endPoint x: 388, endPoint y: 598, distance: 32.8
click at [388, 598] on input "0" at bounding box center [410, 585] width 47 height 38
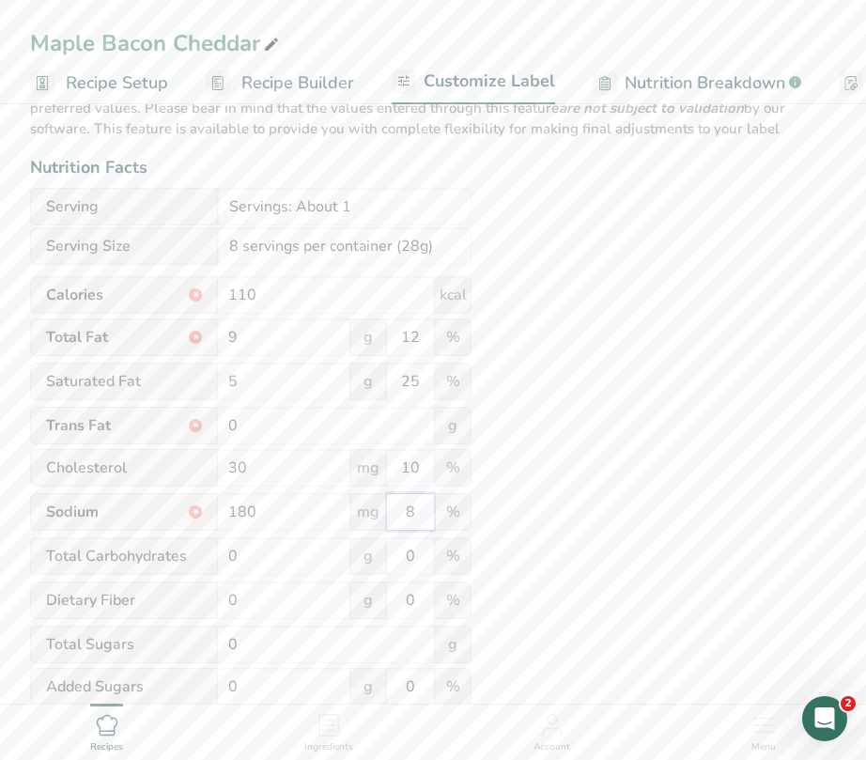
scroll to position [188, 0]
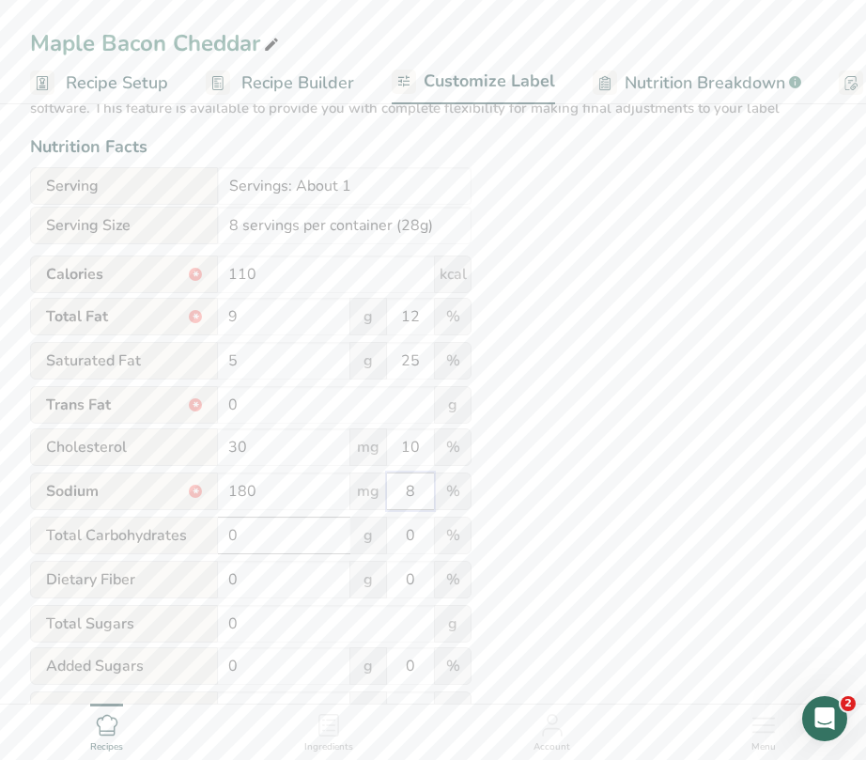
type input "8"
drag, startPoint x: 254, startPoint y: 542, endPoint x: 176, endPoint y: 548, distance: 78.2
click at [176, 548] on div "Total Carbohydrates 0 g 0 %" at bounding box center [251, 536] width 442 height 39
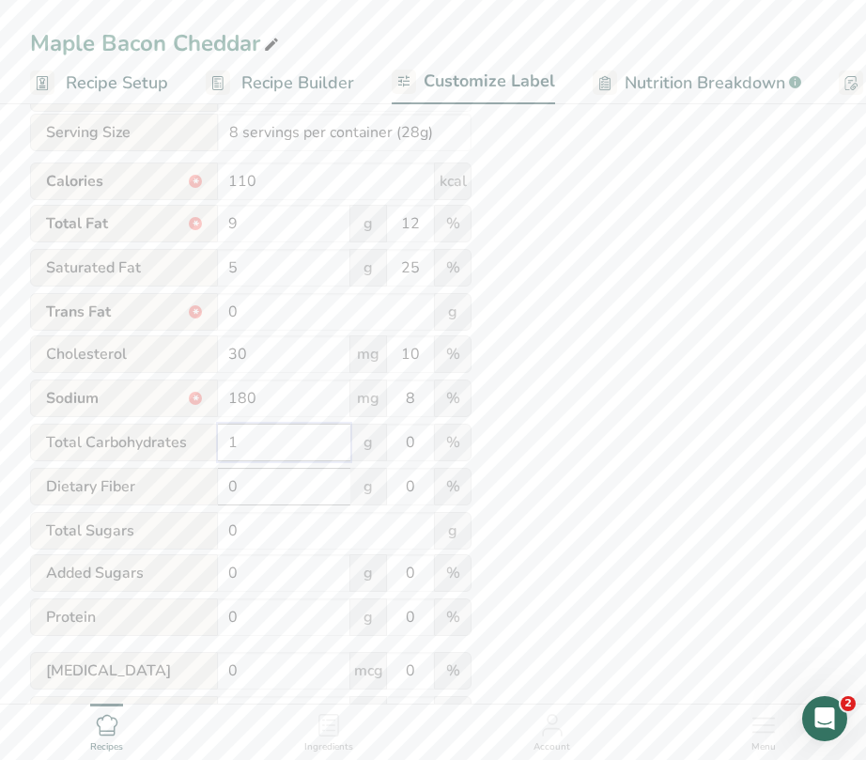
scroll to position [282, 0]
type input "1"
drag, startPoint x: 251, startPoint y: 625, endPoint x: 166, endPoint y: 623, distance: 84.6
click at [166, 623] on div "Protein 0 g 0 %" at bounding box center [251, 616] width 442 height 39
type input "7"
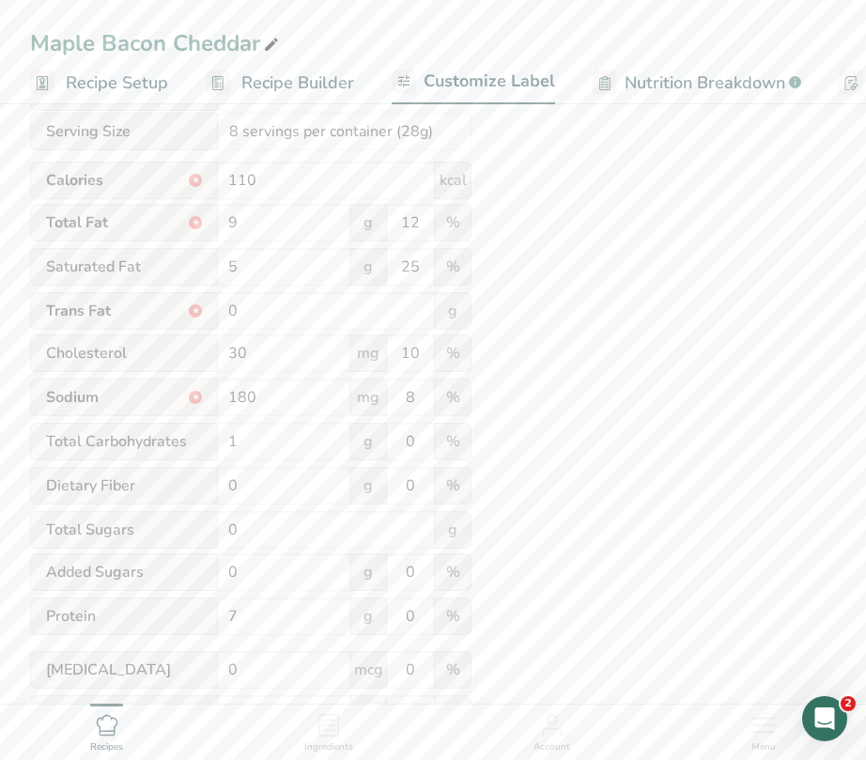
click at [559, 549] on div "Utilize this manual override feature to get full control over the nutrition lab…" at bounding box center [433, 408] width 806 height 916
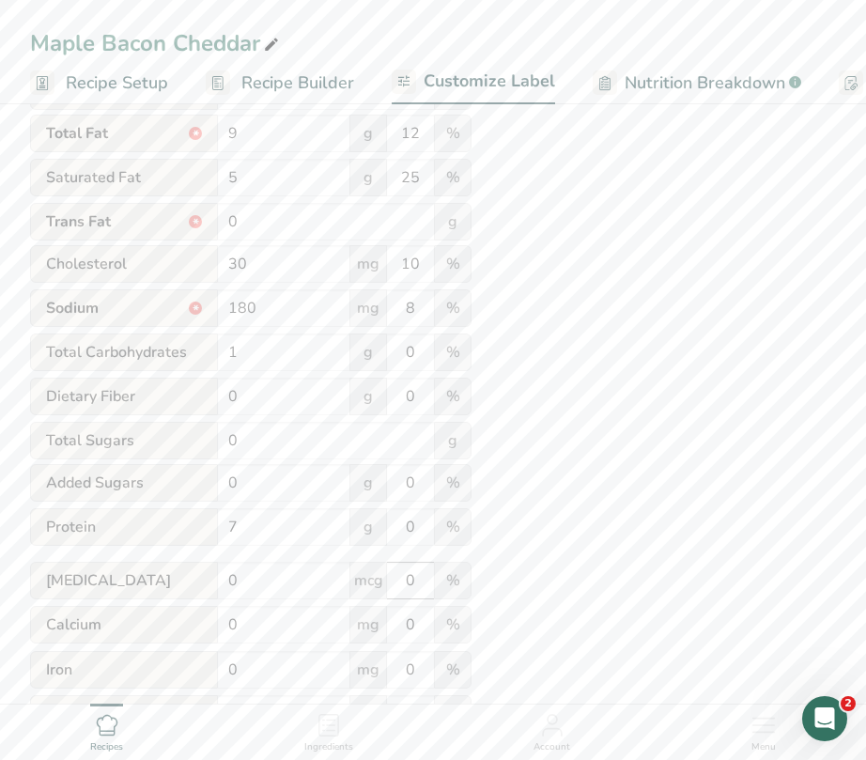
scroll to position [376, 0]
drag, startPoint x: 414, startPoint y: 534, endPoint x: 392, endPoint y: 536, distance: 22.7
click at [392, 536] on input "0" at bounding box center [410, 523] width 47 height 38
type input "14"
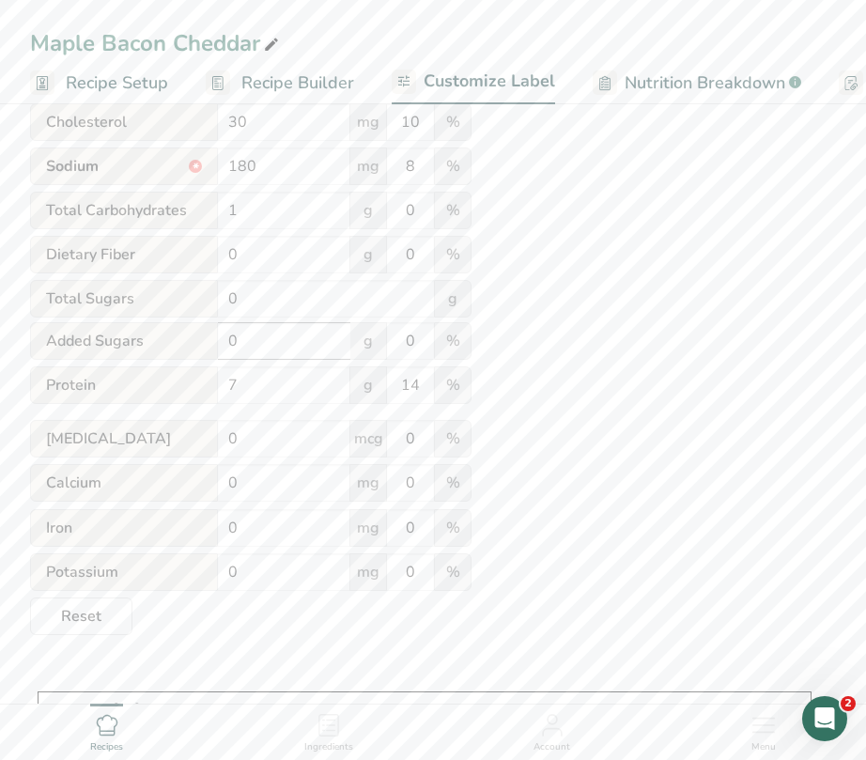
scroll to position [564, 0]
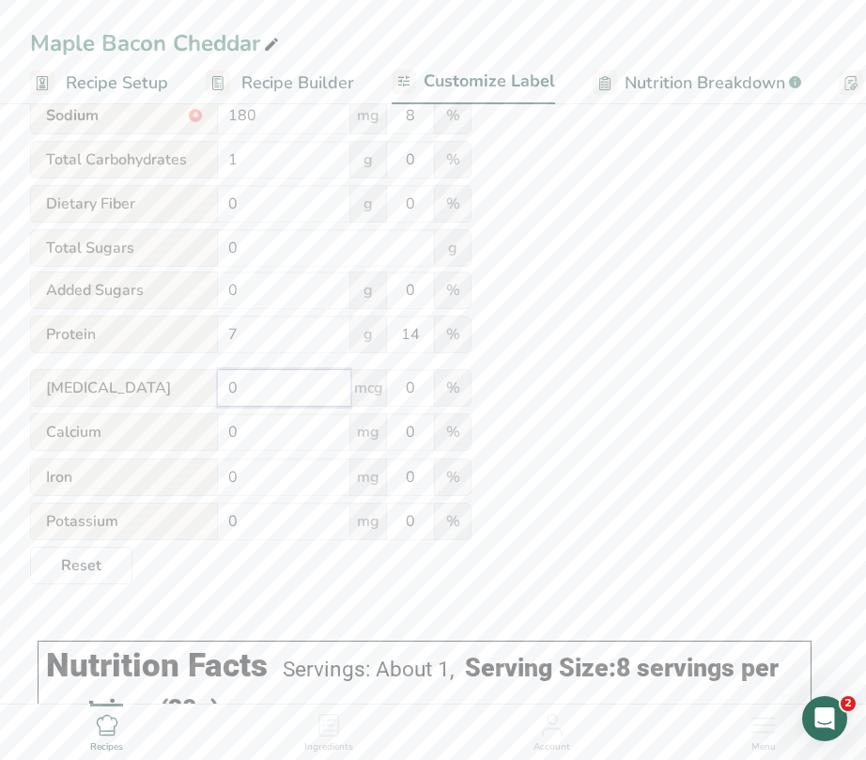
drag, startPoint x: 268, startPoint y: 399, endPoint x: 167, endPoint y: 407, distance: 100.8
click at [167, 407] on div "[MEDICAL_DATA] 0 mcg 0 %" at bounding box center [251, 388] width 442 height 39
type input "0.2"
drag, startPoint x: 280, startPoint y: 434, endPoint x: 249, endPoint y: 437, distance: 31.1
click at [249, 437] on input "0" at bounding box center [284, 432] width 132 height 38
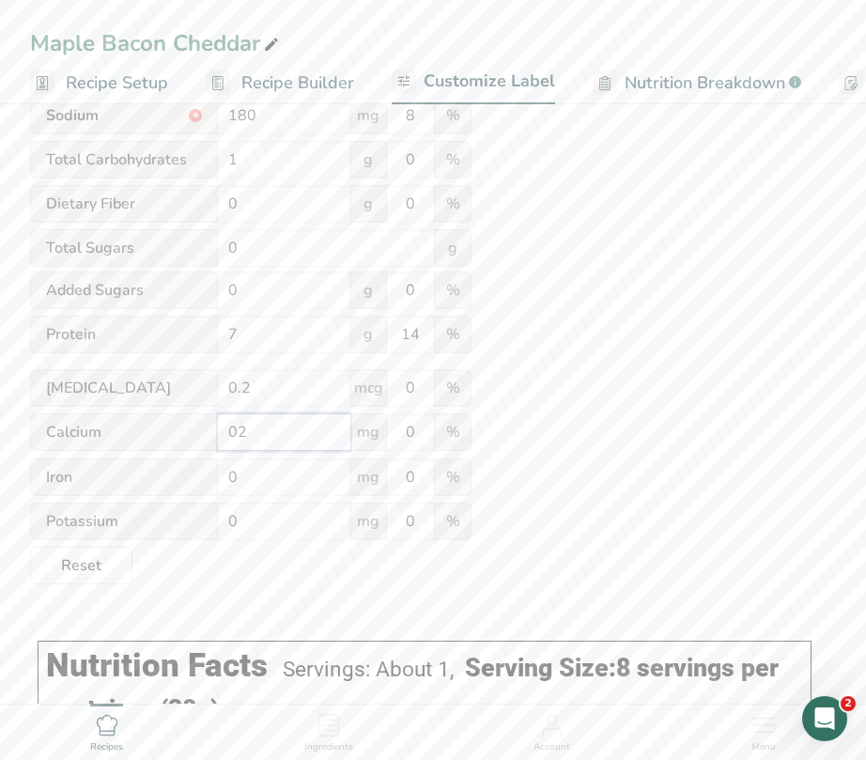
type input "0"
type input "200"
drag, startPoint x: 416, startPoint y: 438, endPoint x: 395, endPoint y: 440, distance: 21.7
click at [395, 440] on input "0" at bounding box center [410, 432] width 47 height 38
type input "15"
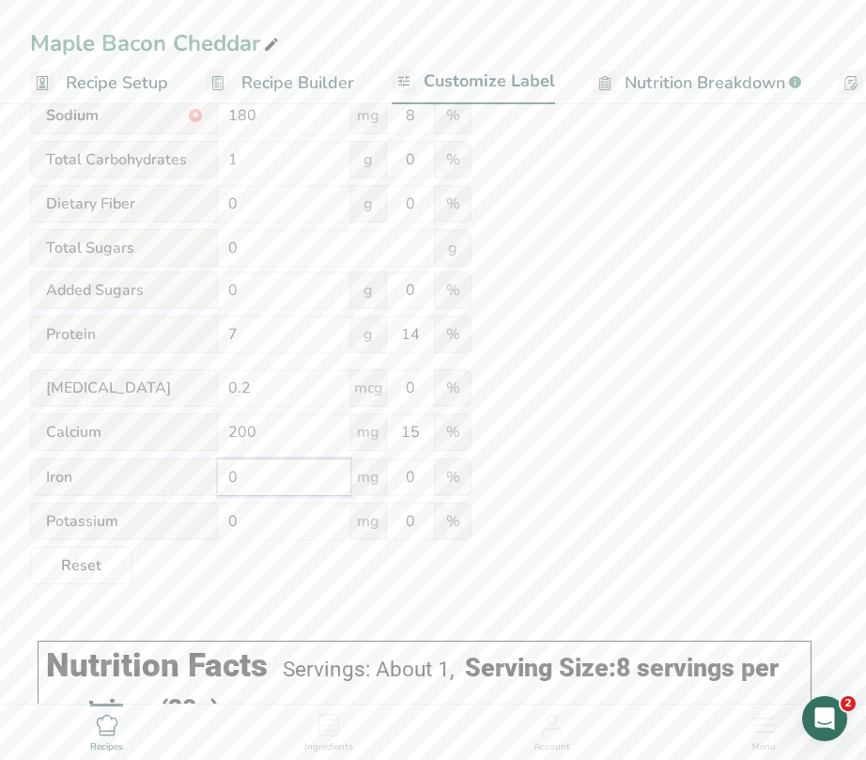
drag, startPoint x: 250, startPoint y: 487, endPoint x: 179, endPoint y: 484, distance: 70.5
click at [179, 484] on div "Iron 0 mg 0 %" at bounding box center [251, 477] width 442 height 39
type input "."
type input "0.3"
drag, startPoint x: 404, startPoint y: 493, endPoint x: 386, endPoint y: 499, distance: 18.7
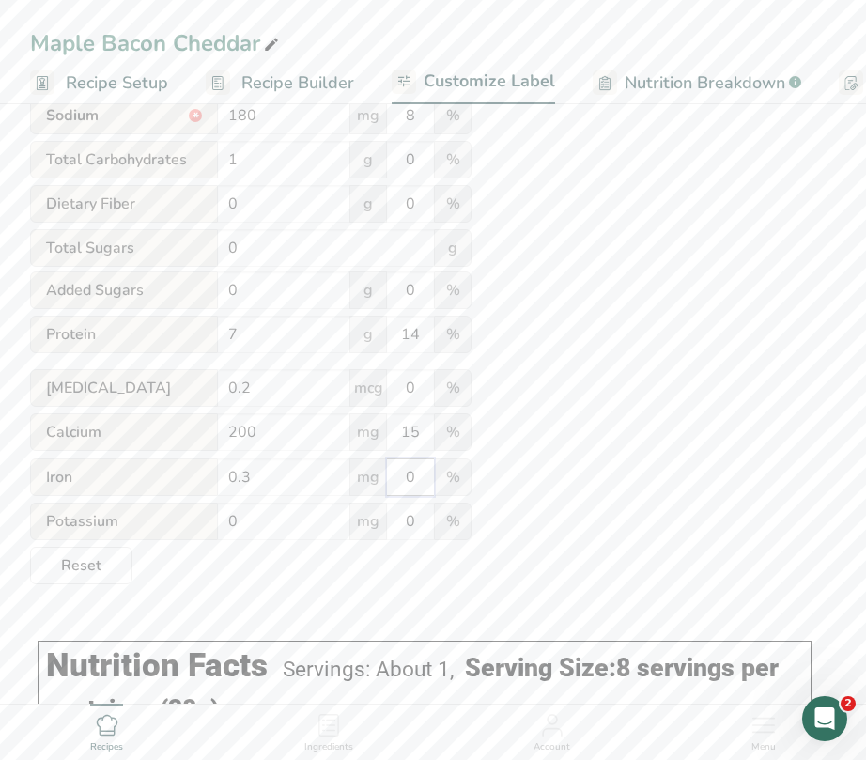
click at [386, 498] on div "Iron 0.3 mg 0 %" at bounding box center [251, 477] width 442 height 39
drag, startPoint x: 237, startPoint y: 528, endPoint x: 216, endPoint y: 535, distance: 21.7
click at [216, 535] on div "Potassium 0 mg 0 %" at bounding box center [251, 522] width 442 height 39
type input "21"
click at [686, 375] on div "Utilize this manual override feature to get full control over the nutrition lab…" at bounding box center [433, 126] width 806 height 916
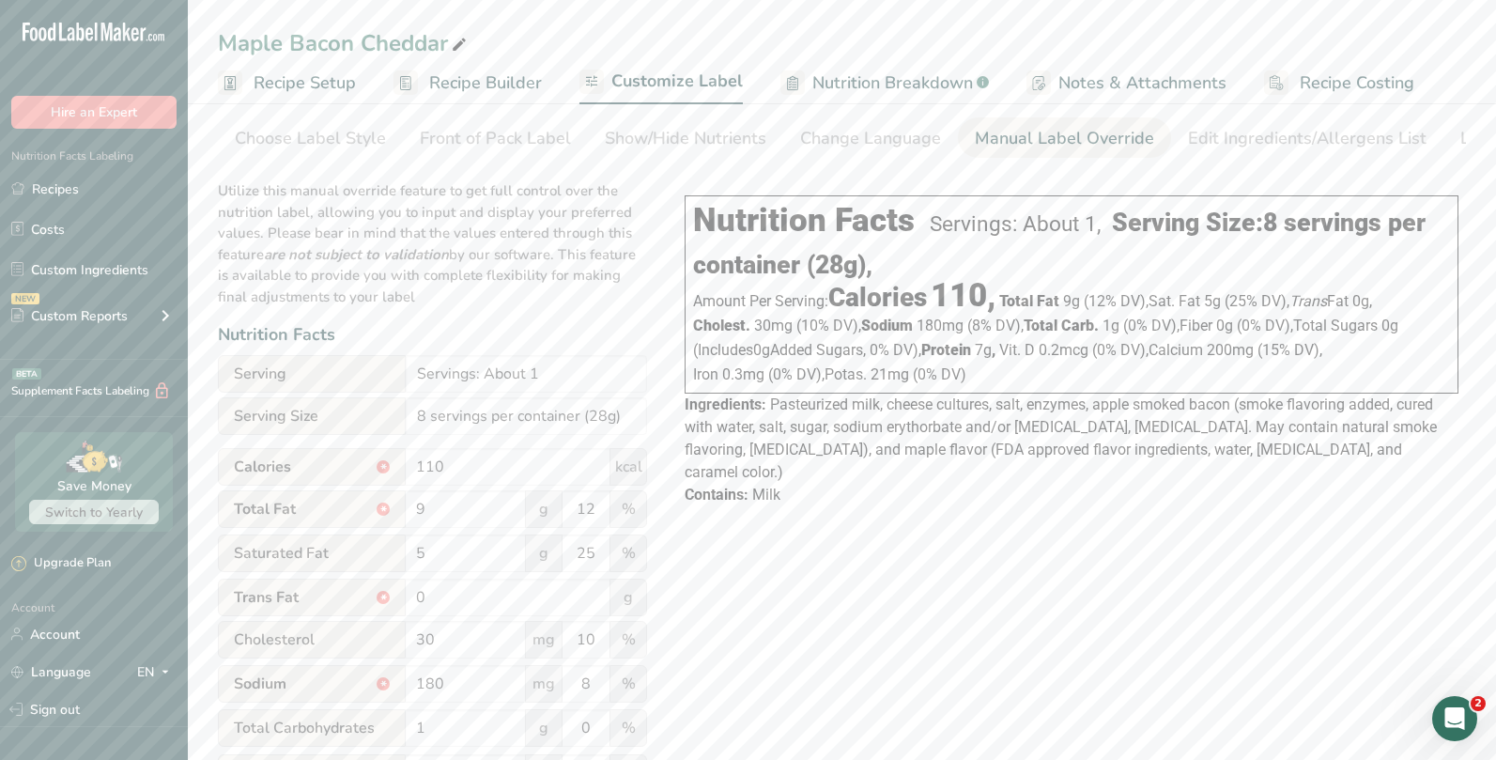
scroll to position [0, 0]
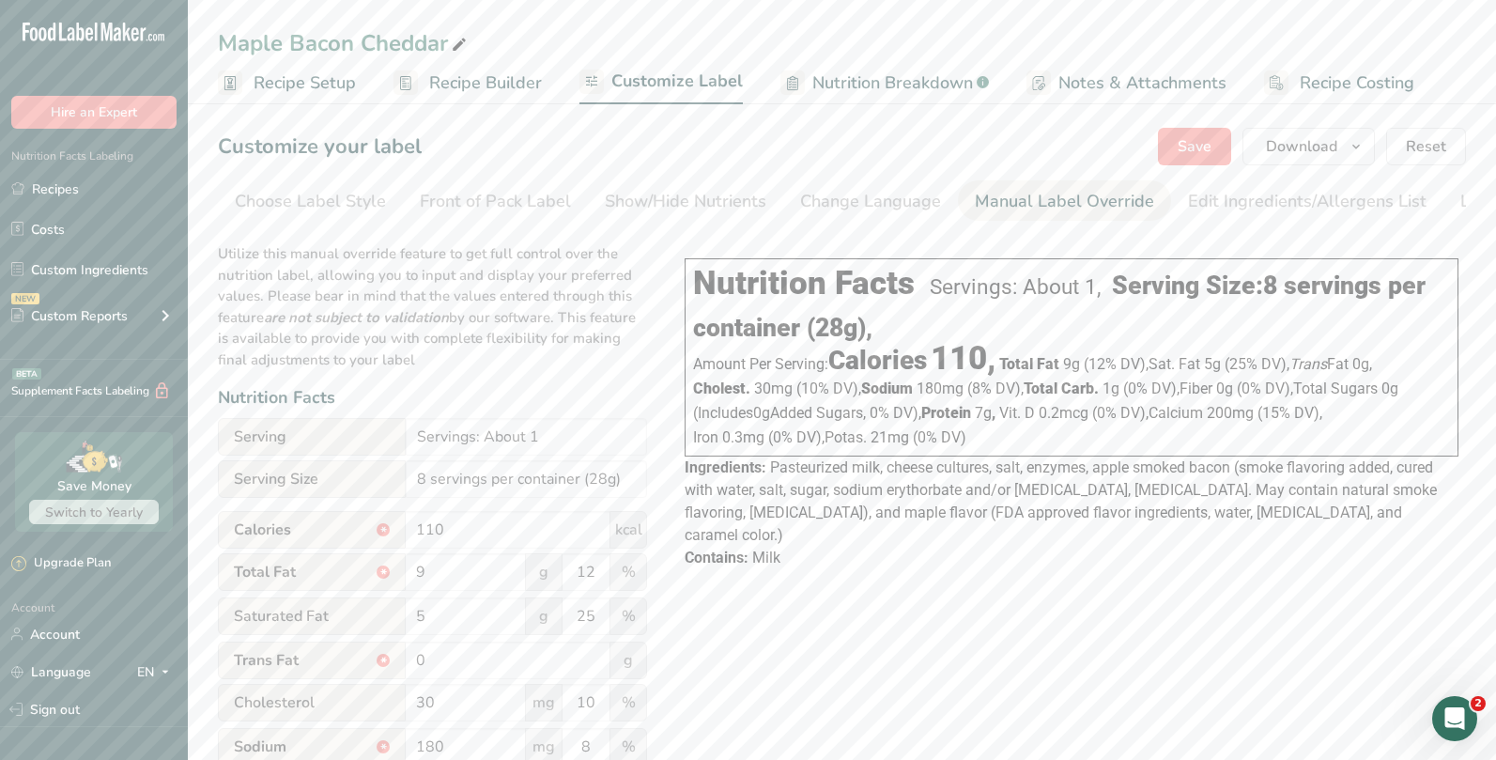
click at [587, 358] on p "Utilize this manual override feature to get full control over the nutrition lab…" at bounding box center [432, 301] width 429 height 138
drag, startPoint x: 581, startPoint y: 488, endPoint x: 330, endPoint y: 479, distance: 251.9
click at [330, 479] on div "Serving Size 8 servings per container (28g)" at bounding box center [432, 479] width 429 height 38
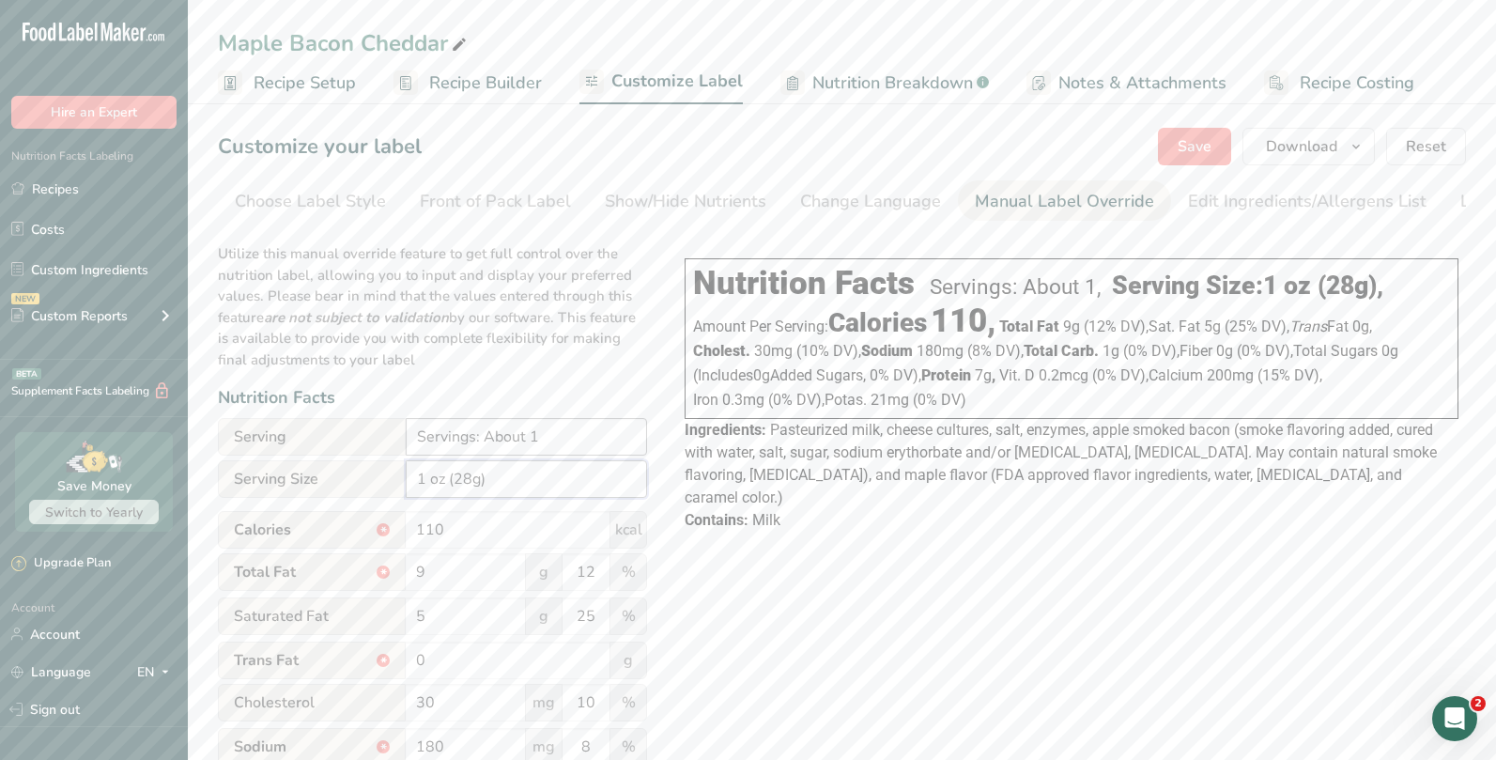
type input "1 oz (28g)"
drag, startPoint x: 586, startPoint y: 451, endPoint x: 261, endPoint y: 434, distance: 325.5
click at [261, 434] on div "Serving Servings: About 1" at bounding box center [432, 437] width 429 height 38
type input "8 servings per container"
click at [653, 375] on div "Choose your label style Linear FDA label USA (FDA) Standard FDA label Tabular F…" at bounding box center [842, 724] width 1248 height 984
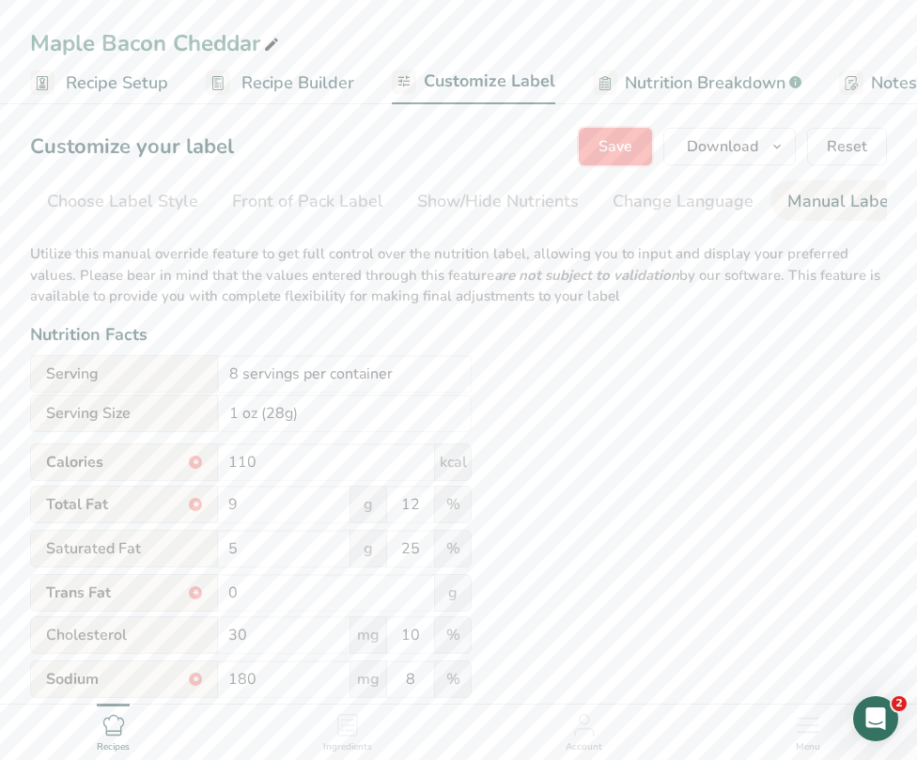
click at [598, 149] on button "Save" at bounding box center [615, 147] width 73 height 38
click at [620, 141] on span "Save" at bounding box center [615, 146] width 34 height 23
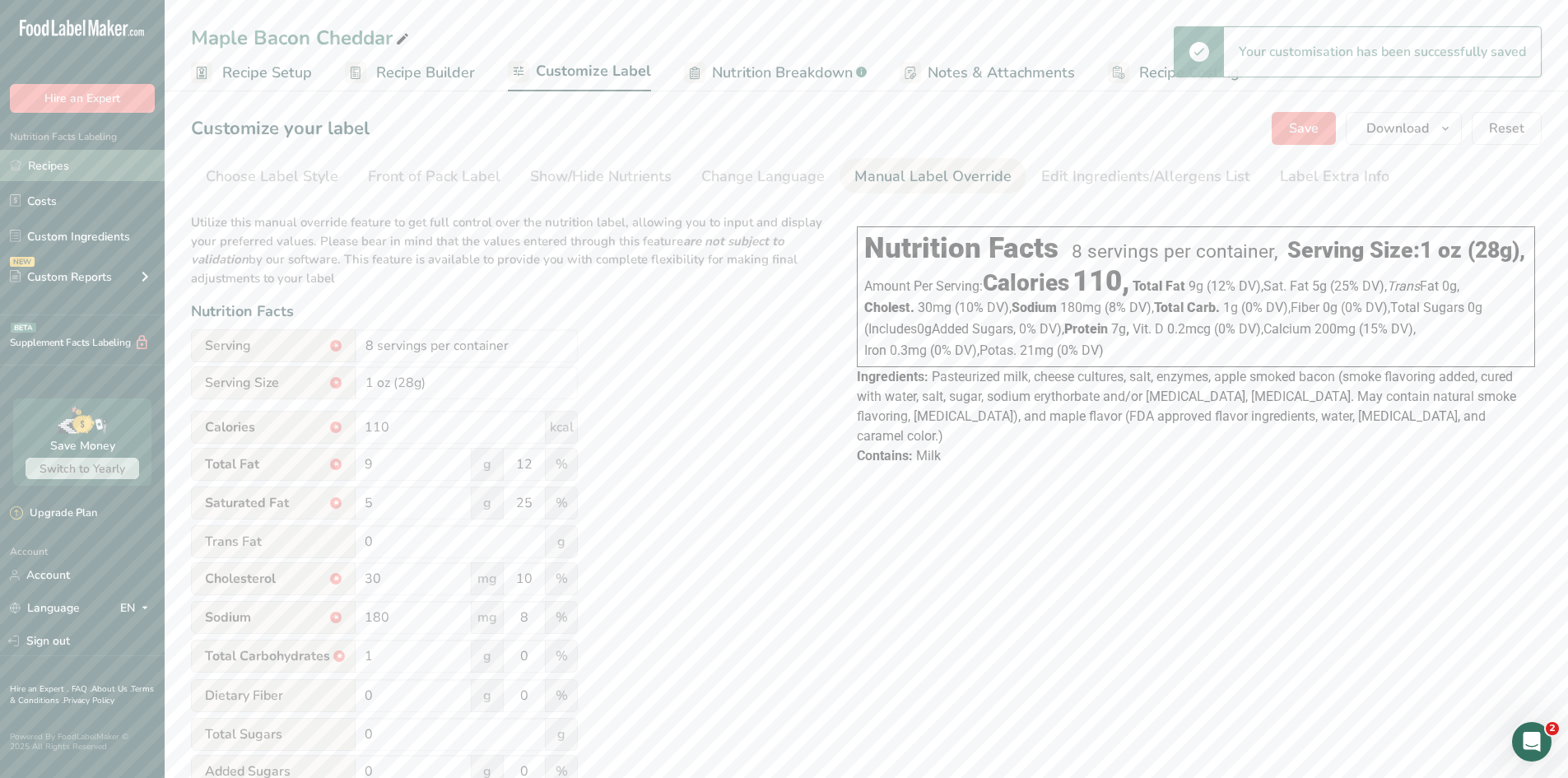
click at [38, 168] on link "Recipes" at bounding box center [82, 166] width 165 height 32
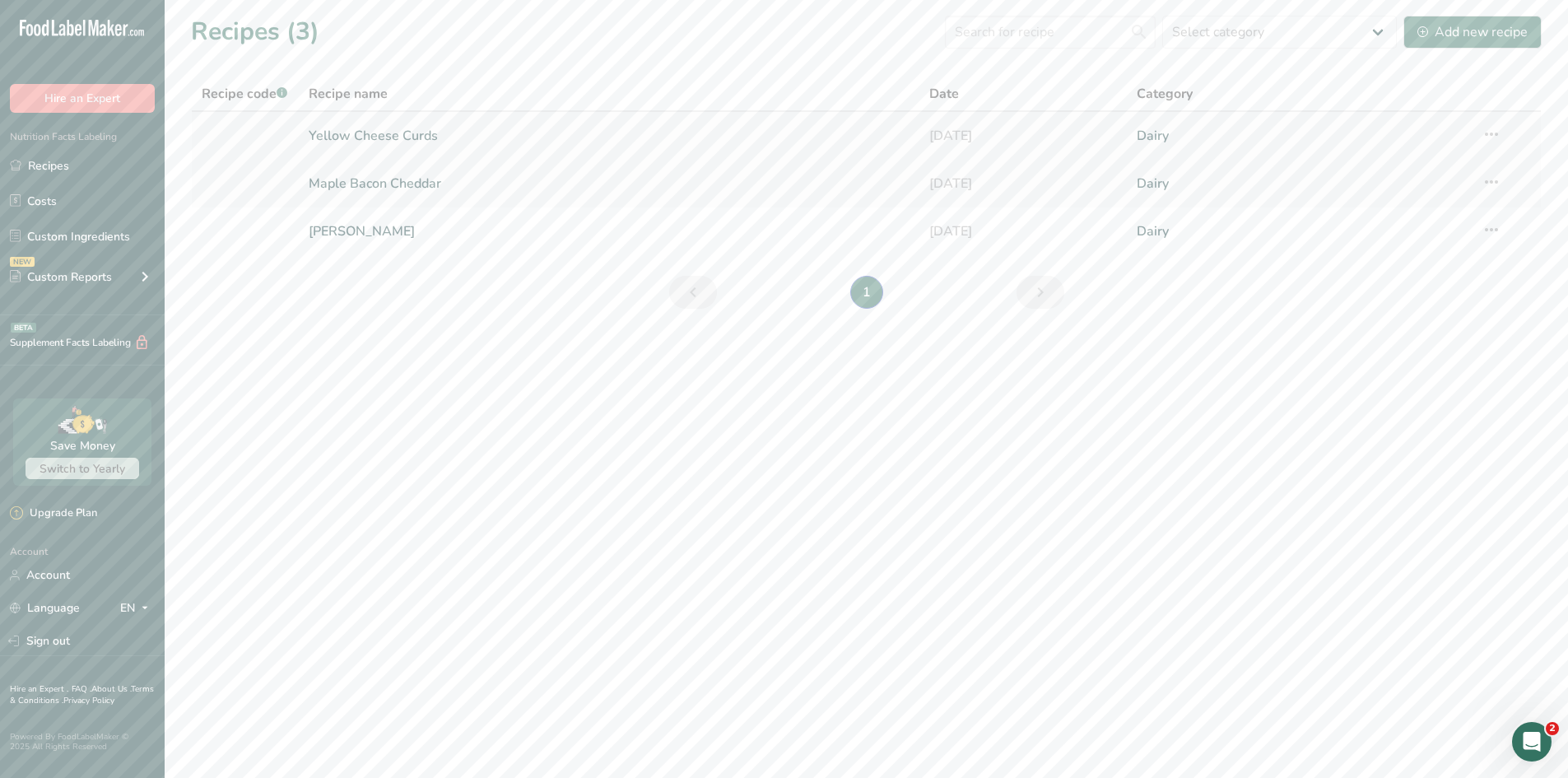
click at [367, 138] on link "Yellow Cheese Curds" at bounding box center [609, 135] width 602 height 34
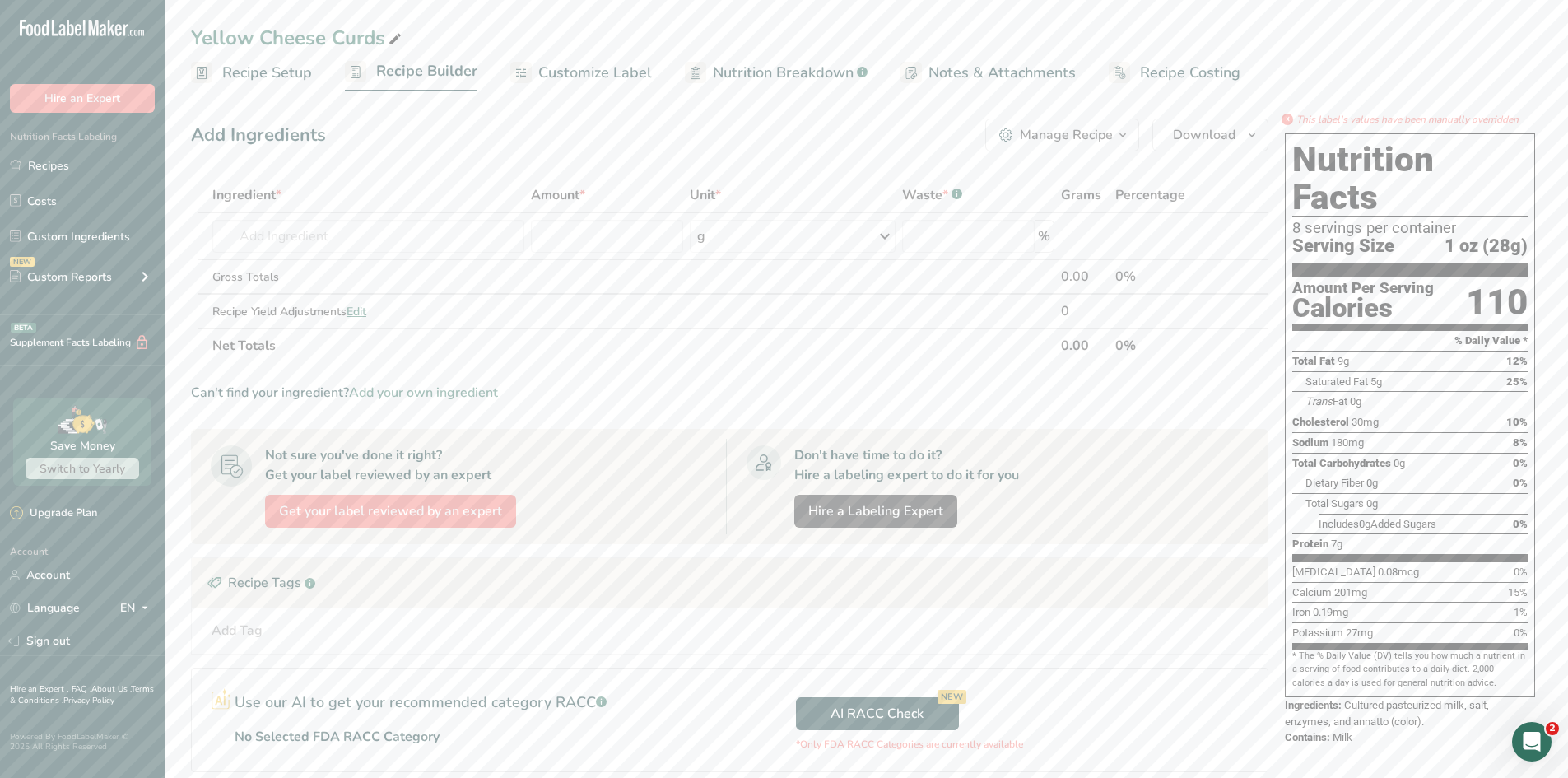
click at [593, 76] on span "Customize Label" at bounding box center [595, 72] width 114 height 22
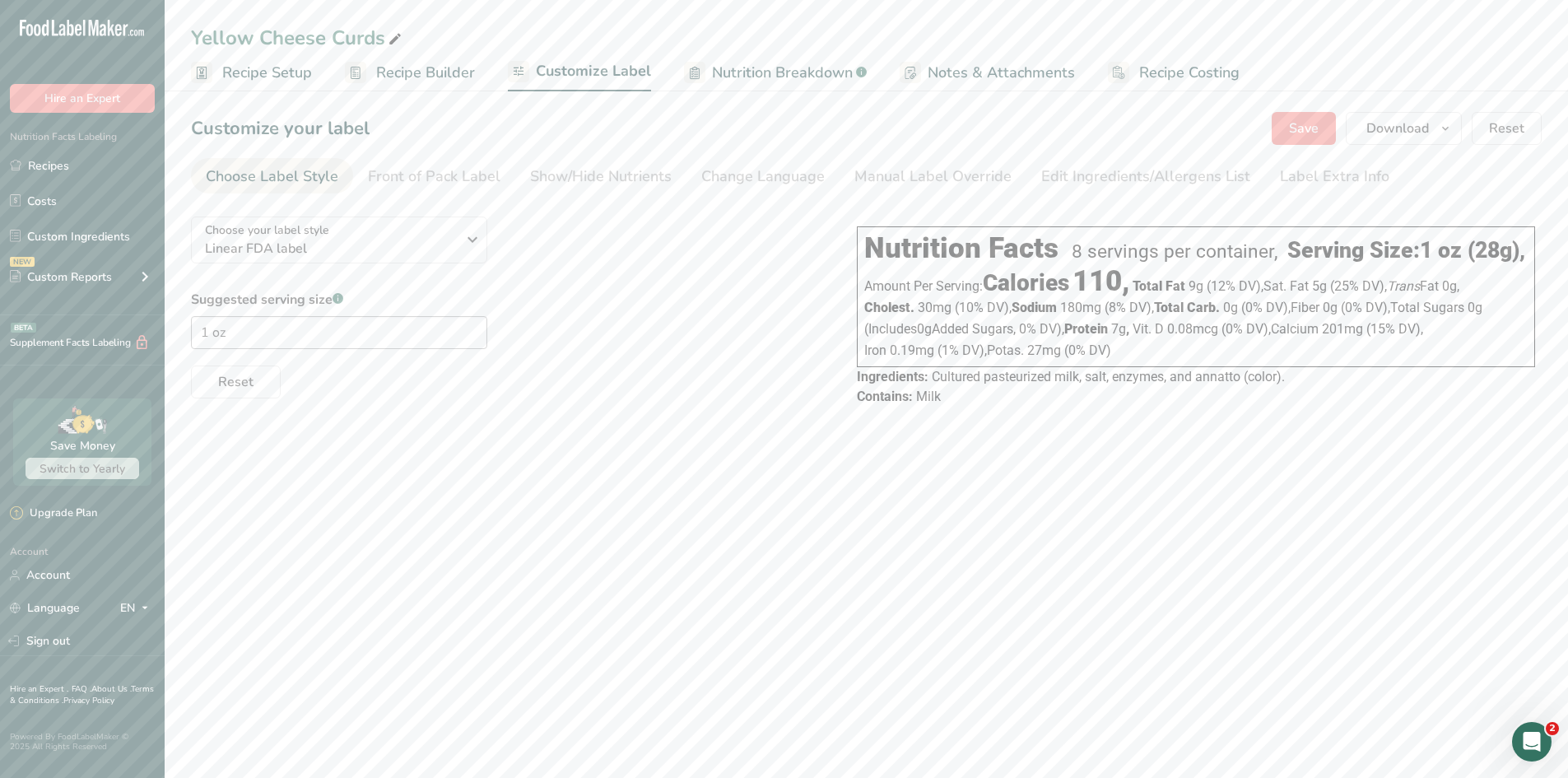
click at [401, 65] on span "Recipe Builder" at bounding box center [425, 72] width 99 height 22
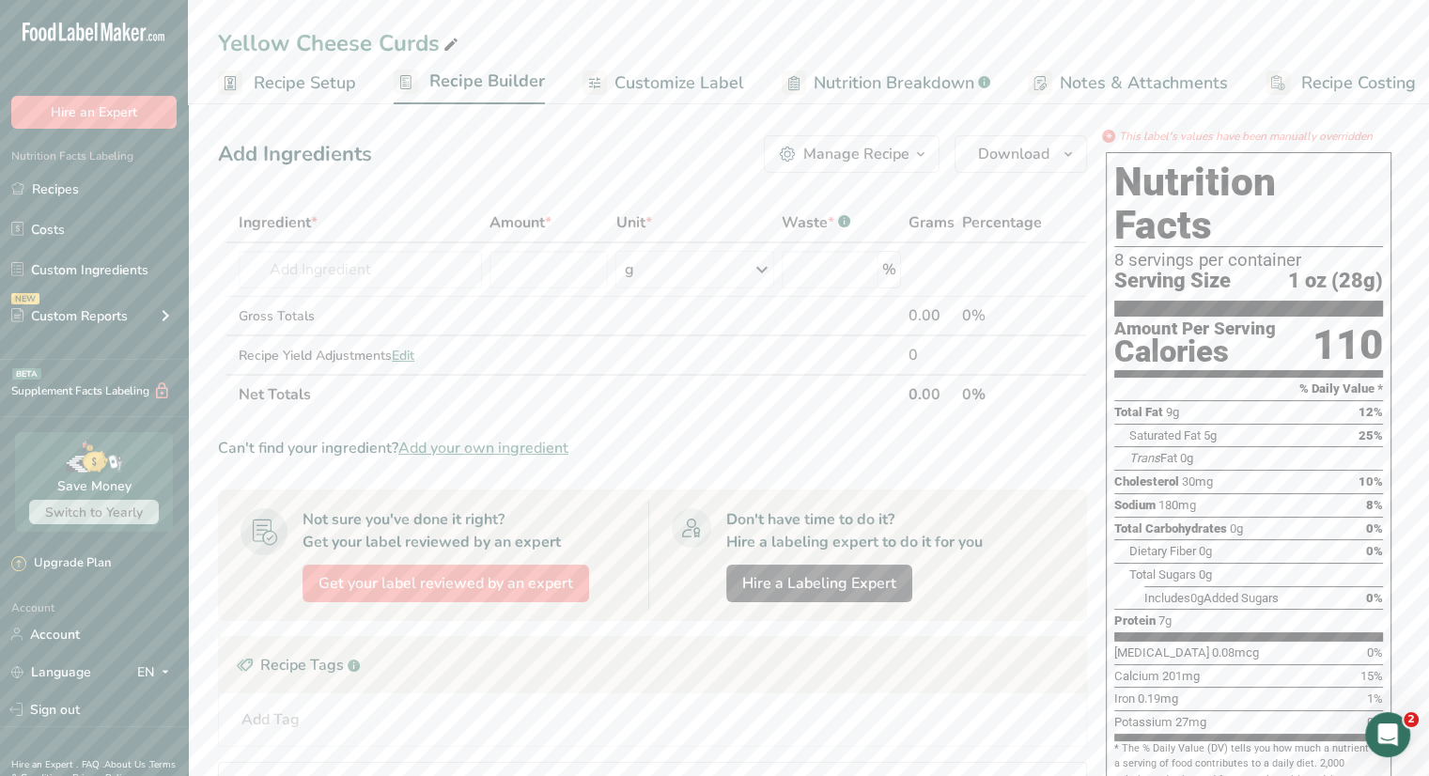
click at [288, 82] on span "Recipe Setup" at bounding box center [305, 82] width 102 height 25
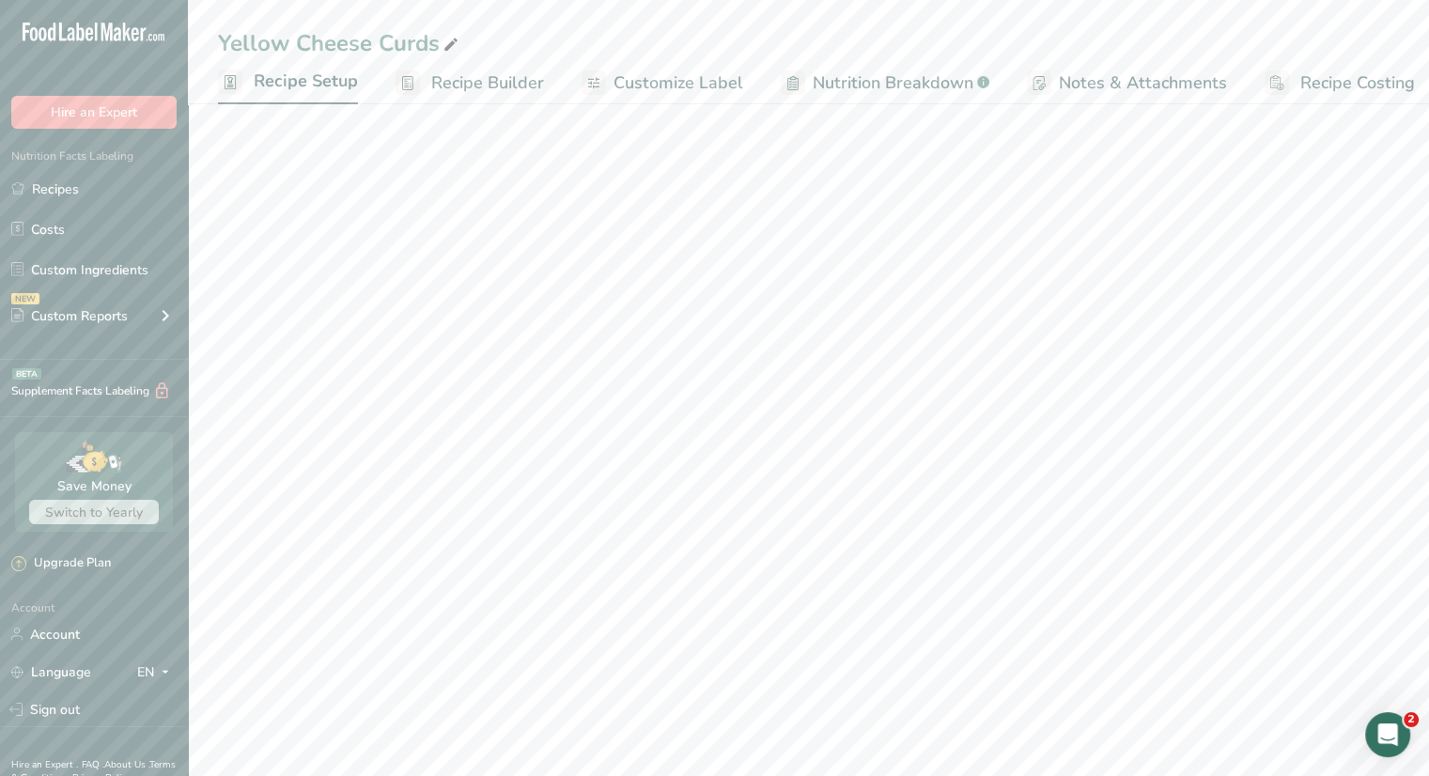
scroll to position [0, 7]
select select "5"
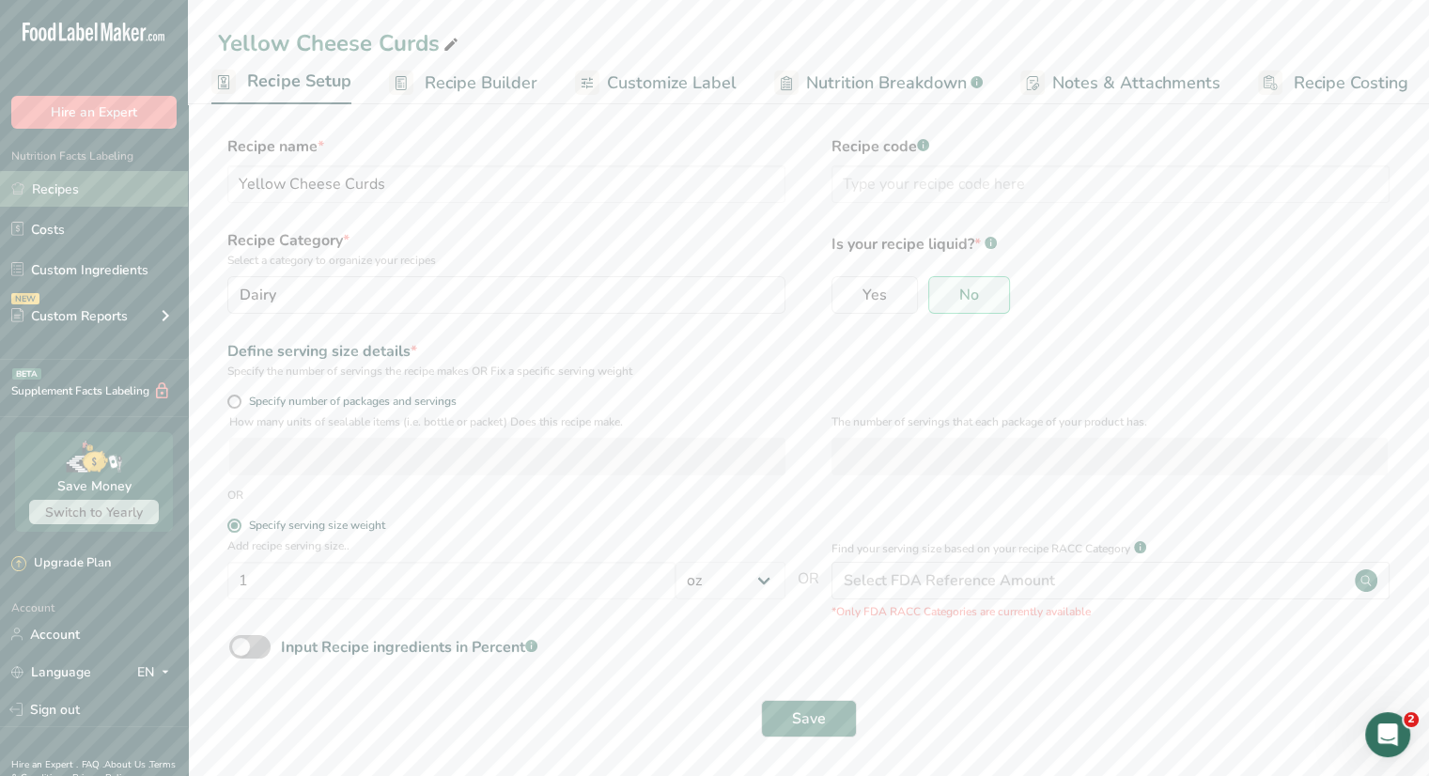
click at [93, 191] on link "Recipes" at bounding box center [94, 189] width 188 height 36
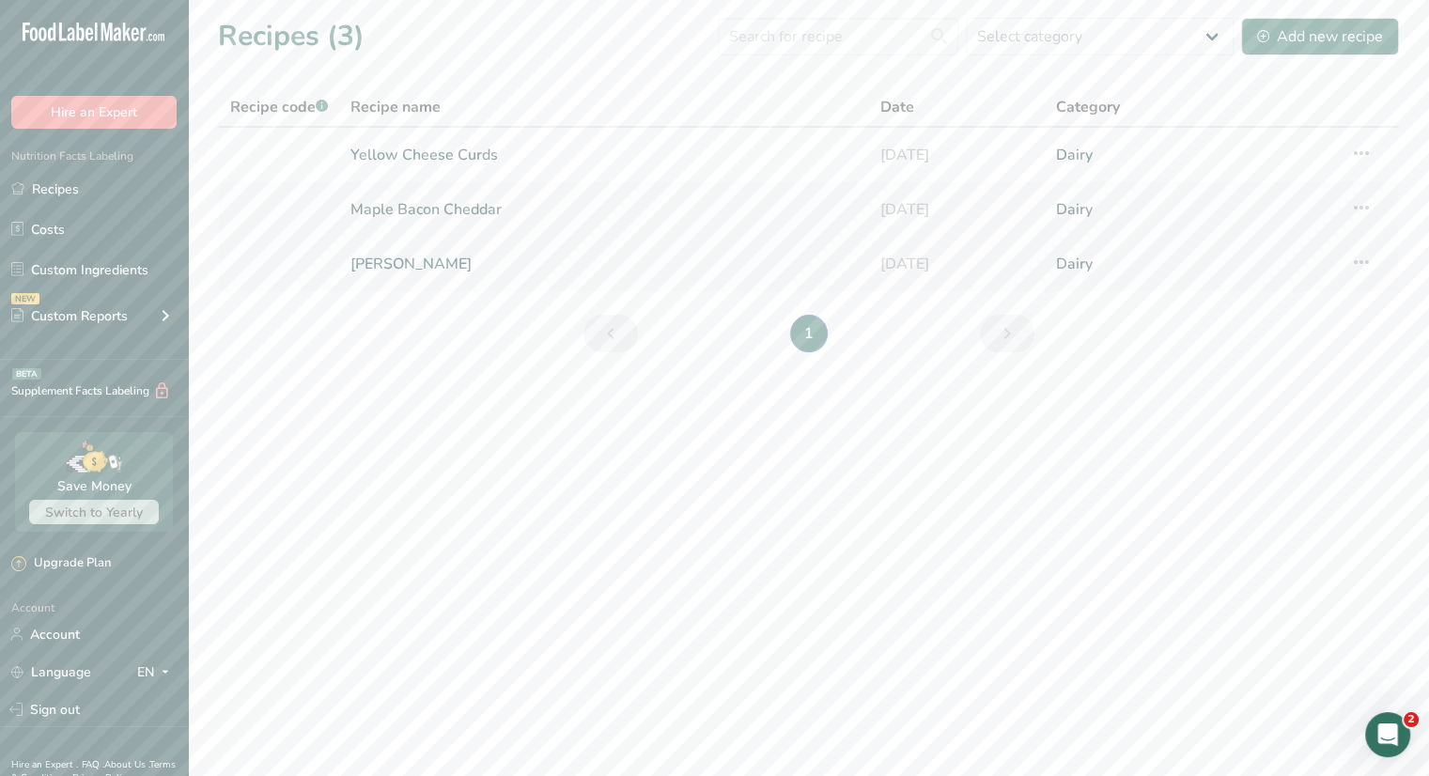
click at [443, 277] on link "[PERSON_NAME]" at bounding box center [603, 263] width 506 height 39
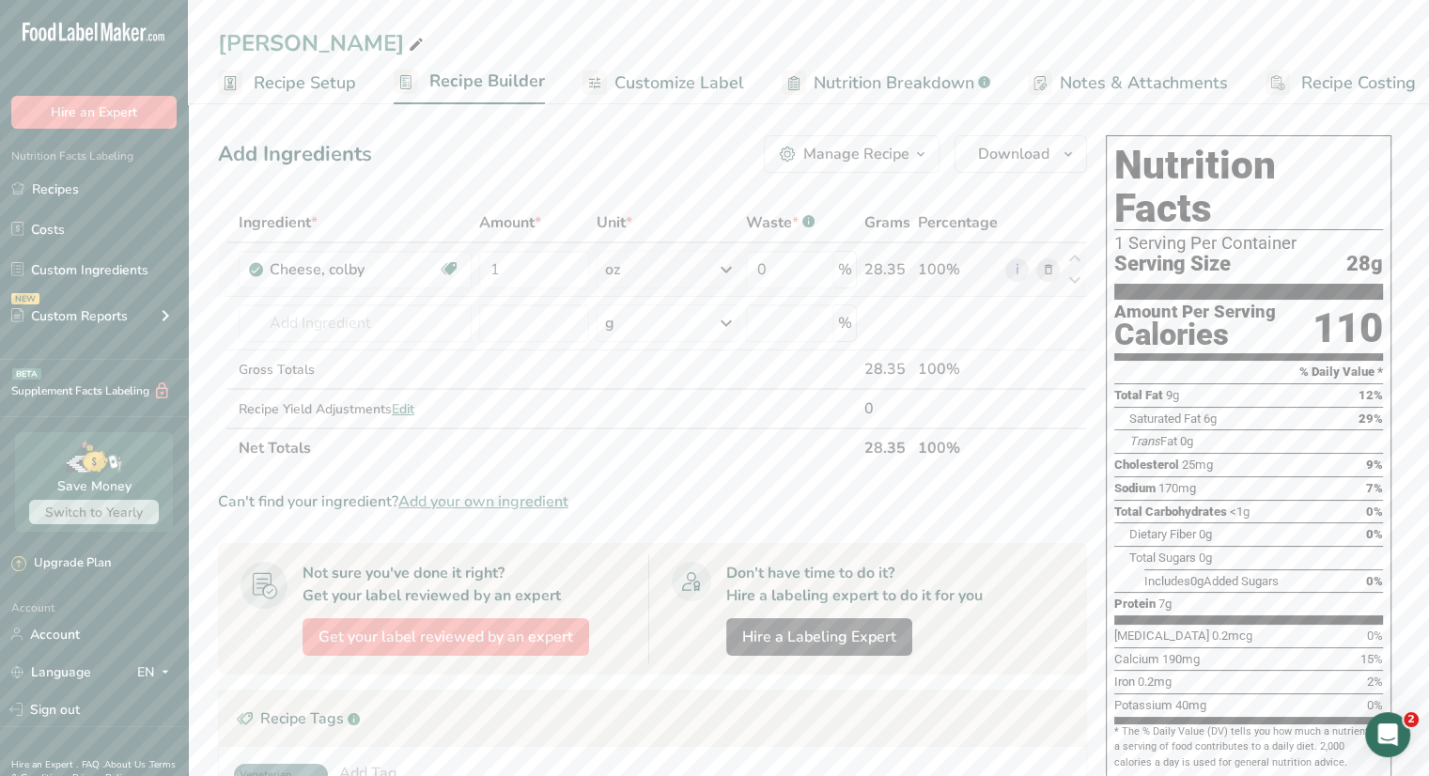
click at [1048, 275] on icon at bounding box center [1047, 270] width 13 height 20
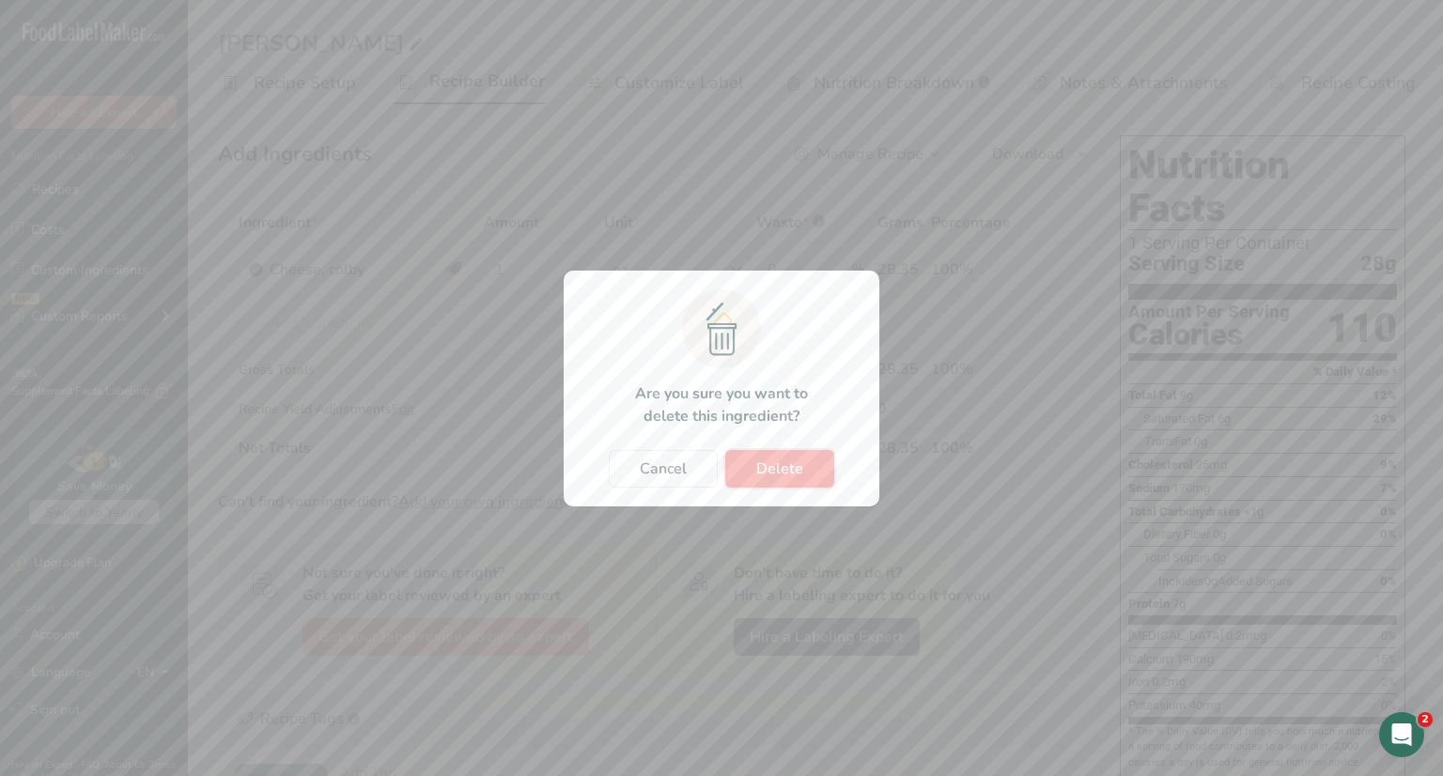
click at [752, 474] on button "Delete" at bounding box center [779, 469] width 109 height 38
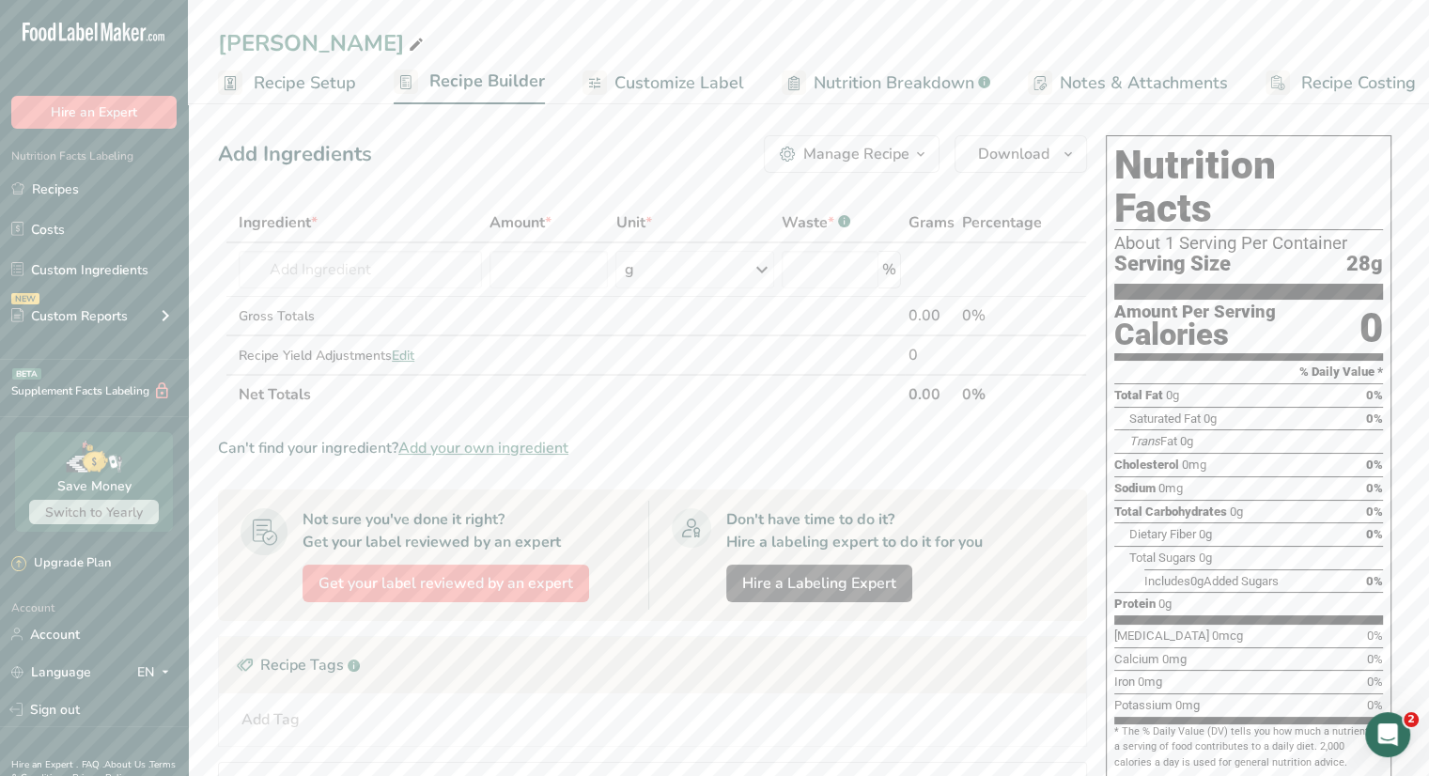
click at [654, 81] on span "Customize Label" at bounding box center [679, 82] width 130 height 25
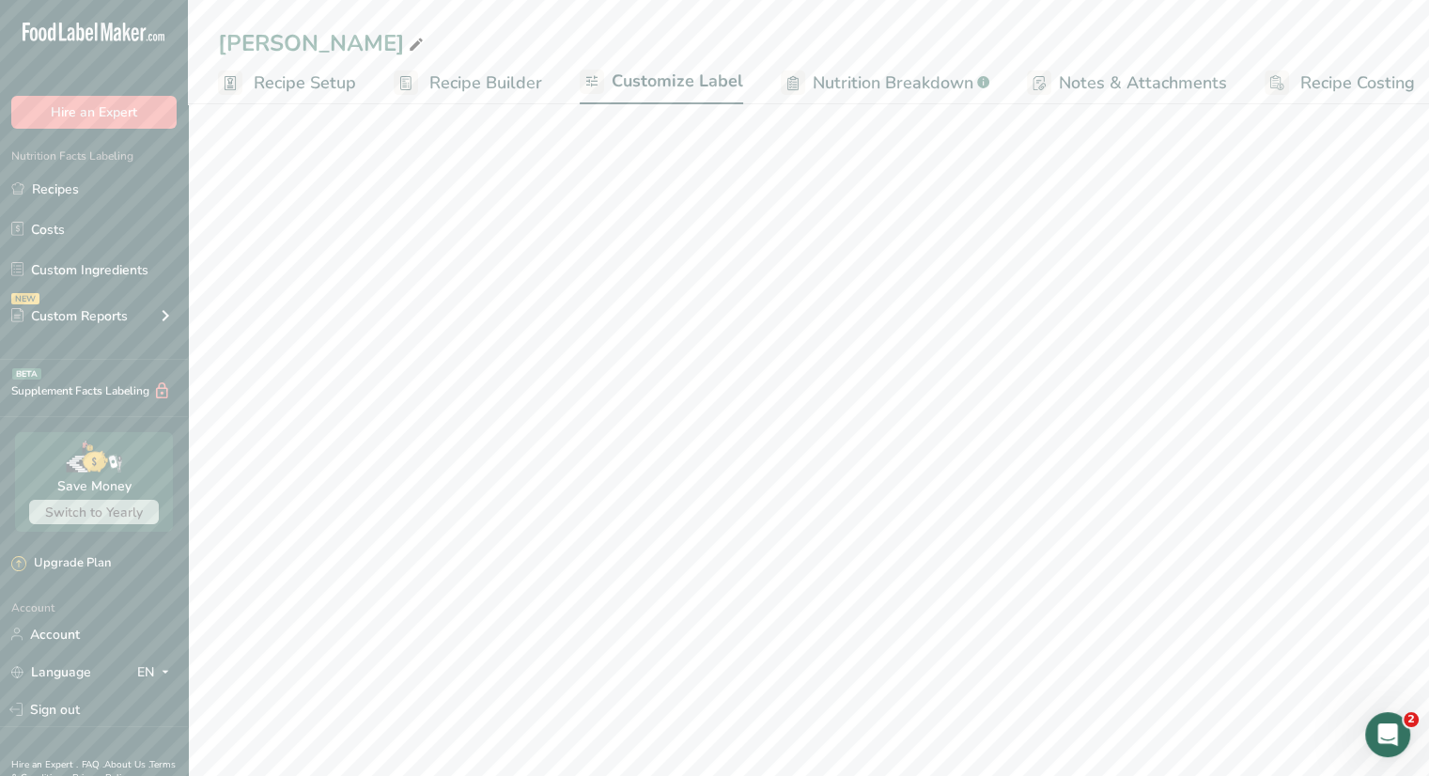
scroll to position [0, 16]
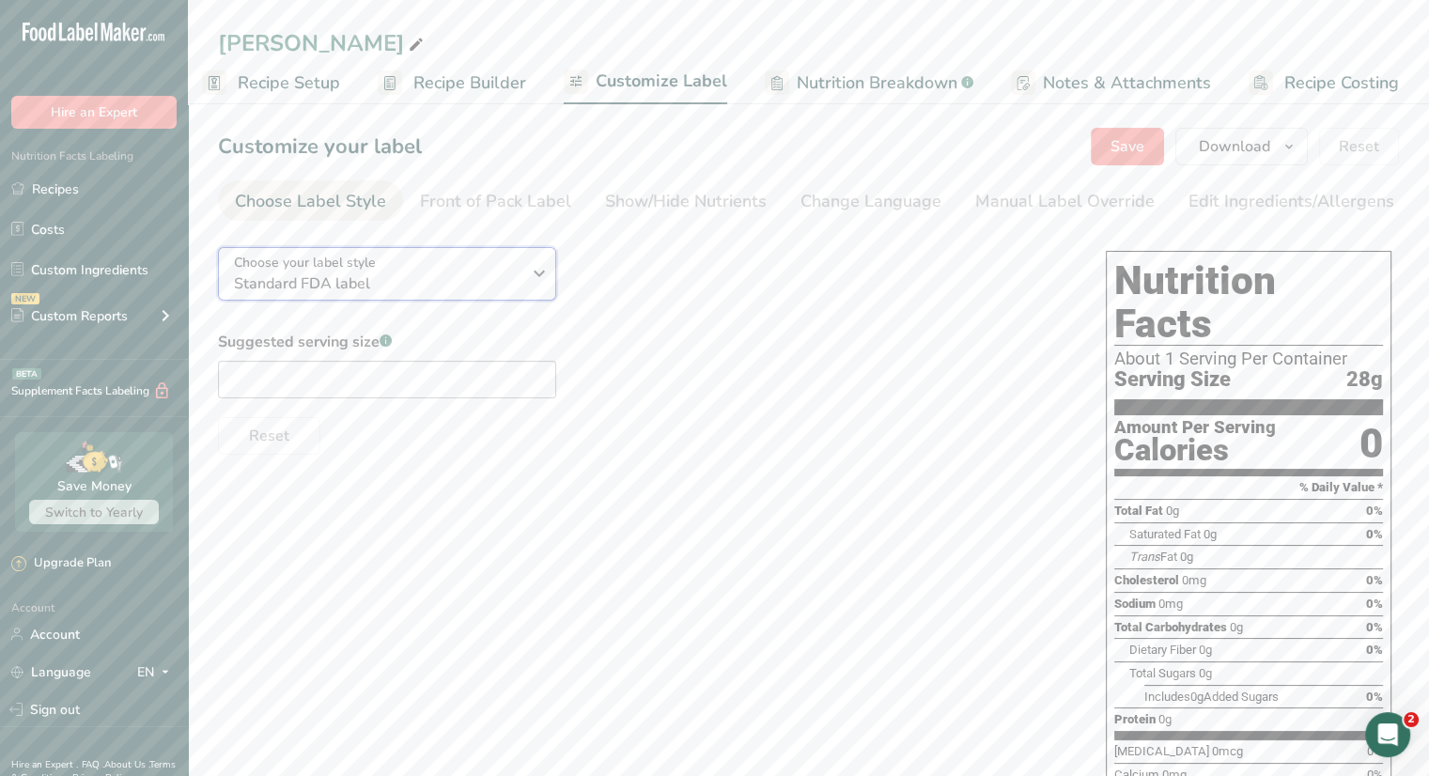
click at [517, 291] on span "Standard FDA label" at bounding box center [377, 283] width 287 height 23
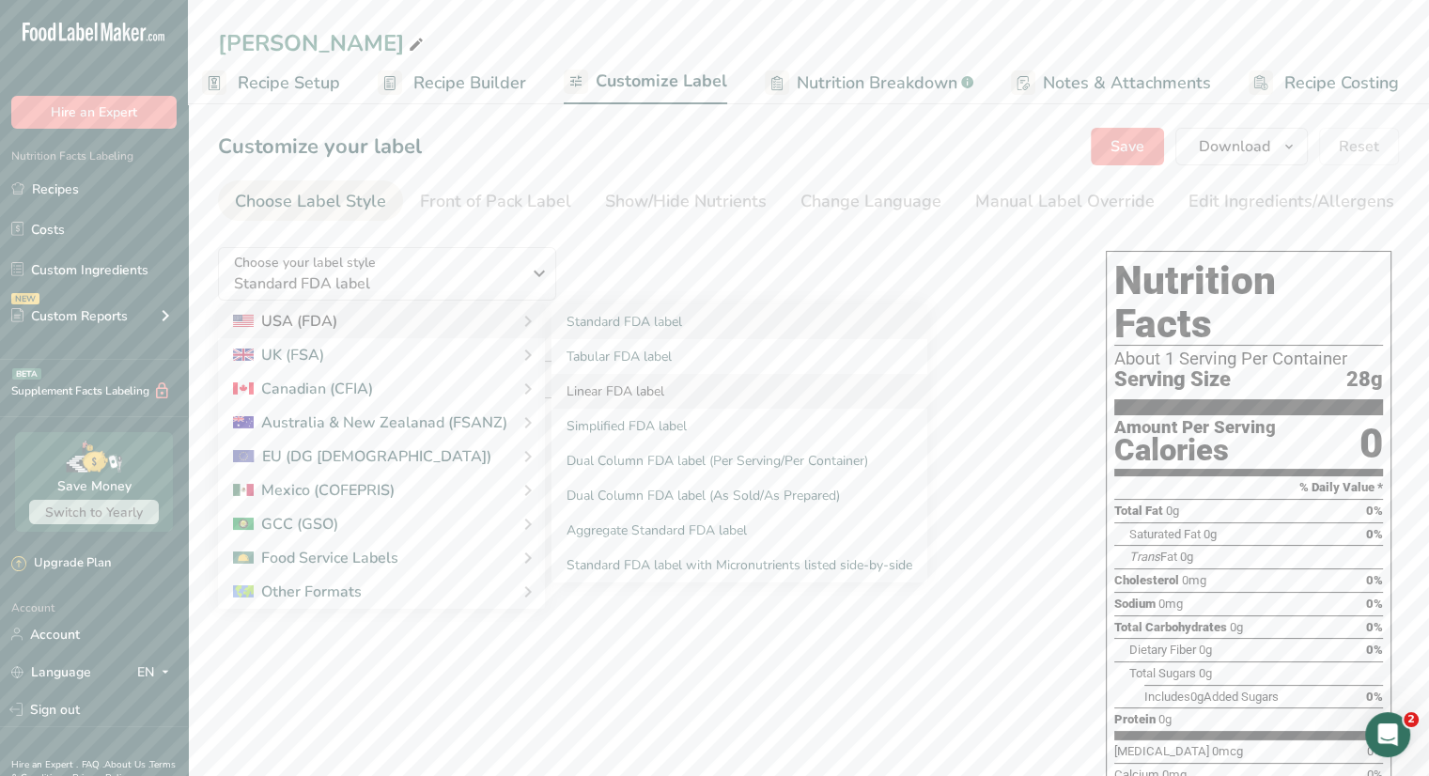
click at [590, 394] on link "Linear FDA label" at bounding box center [739, 391] width 376 height 35
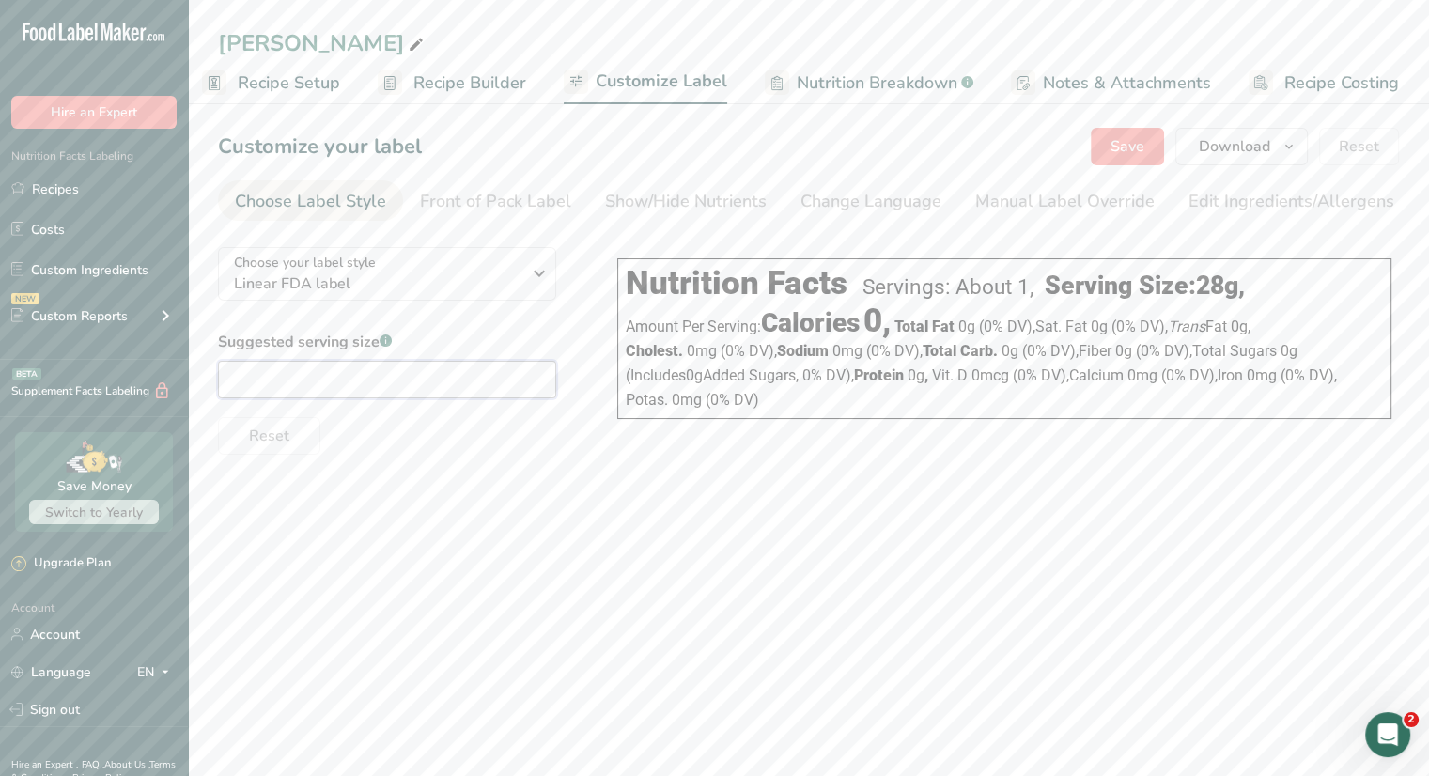
click at [367, 381] on input "text" at bounding box center [387, 380] width 338 height 38
type input "8"
type input "1 oz"
click at [1013, 209] on div "Manual Label Override" at bounding box center [1064, 201] width 179 height 25
type input "1 oz (28g)"
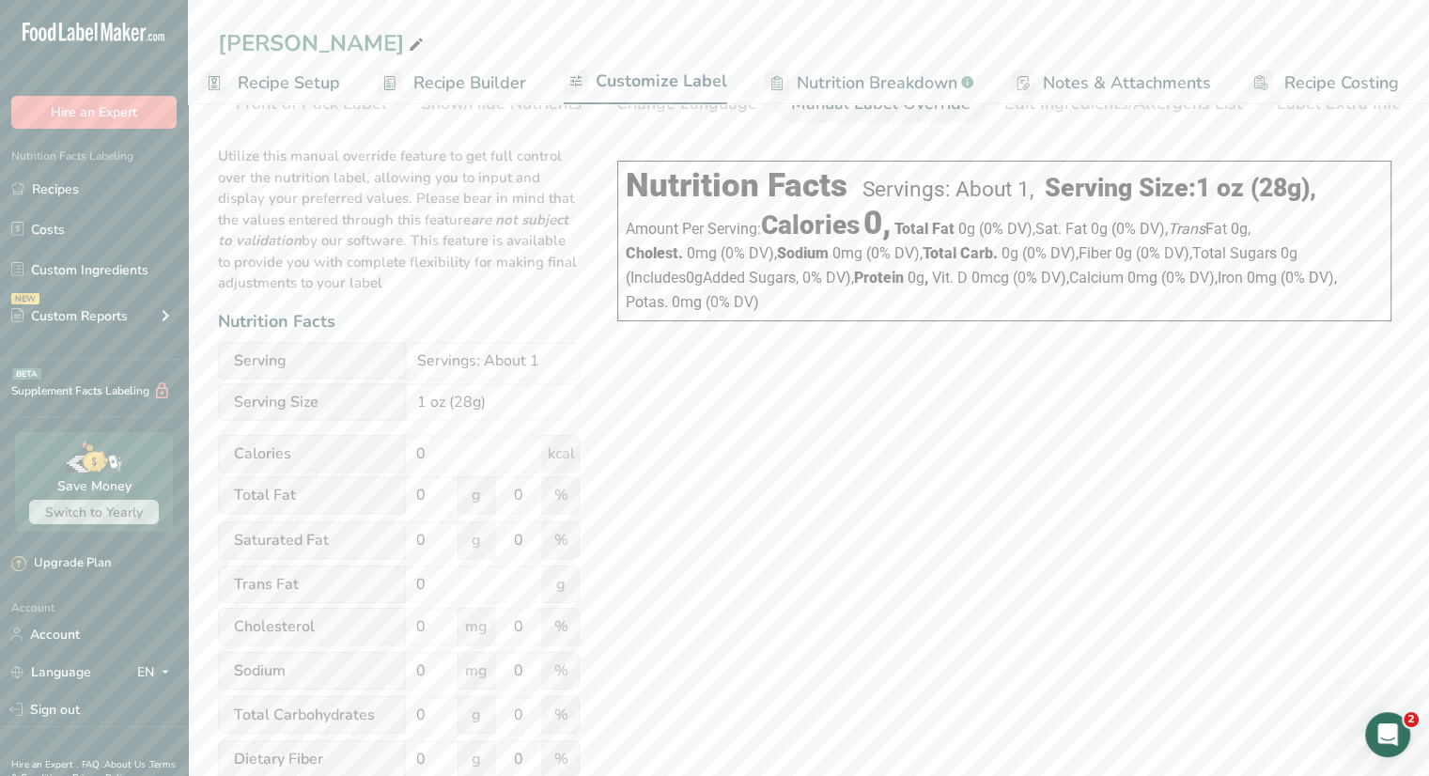
scroll to position [94, 0]
drag, startPoint x: 552, startPoint y: 374, endPoint x: 255, endPoint y: 365, distance: 297.9
click at [255, 365] on div "Serving Servings: About 1" at bounding box center [399, 365] width 362 height 38
type input "8 servings per container"
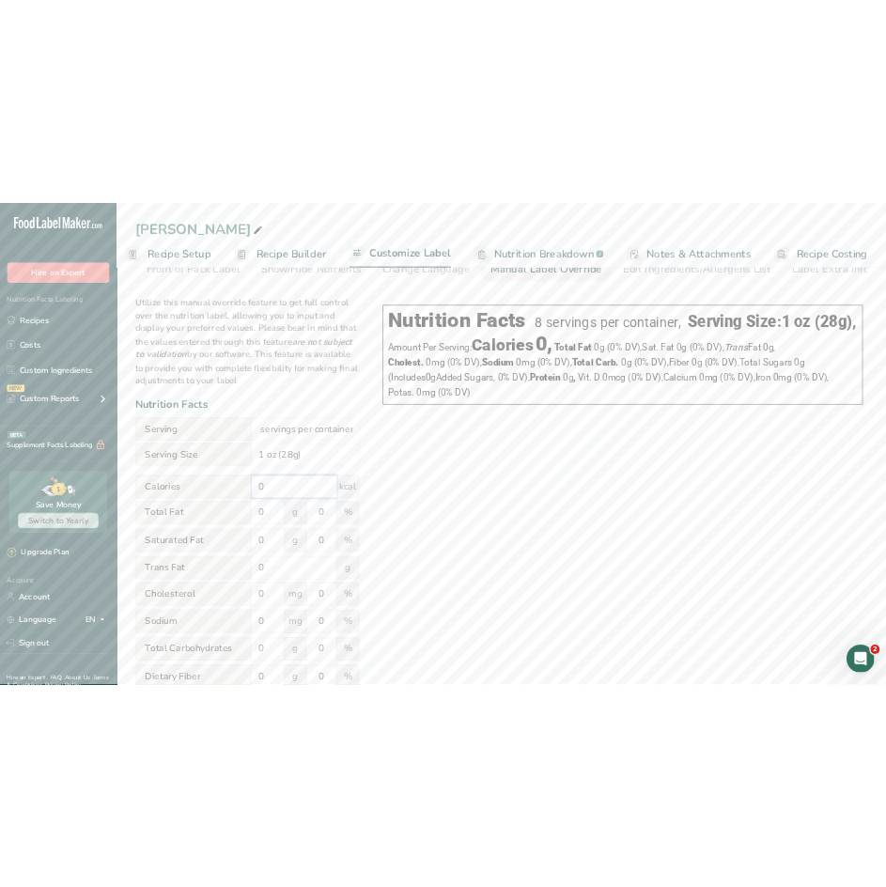
scroll to position [0, 0]
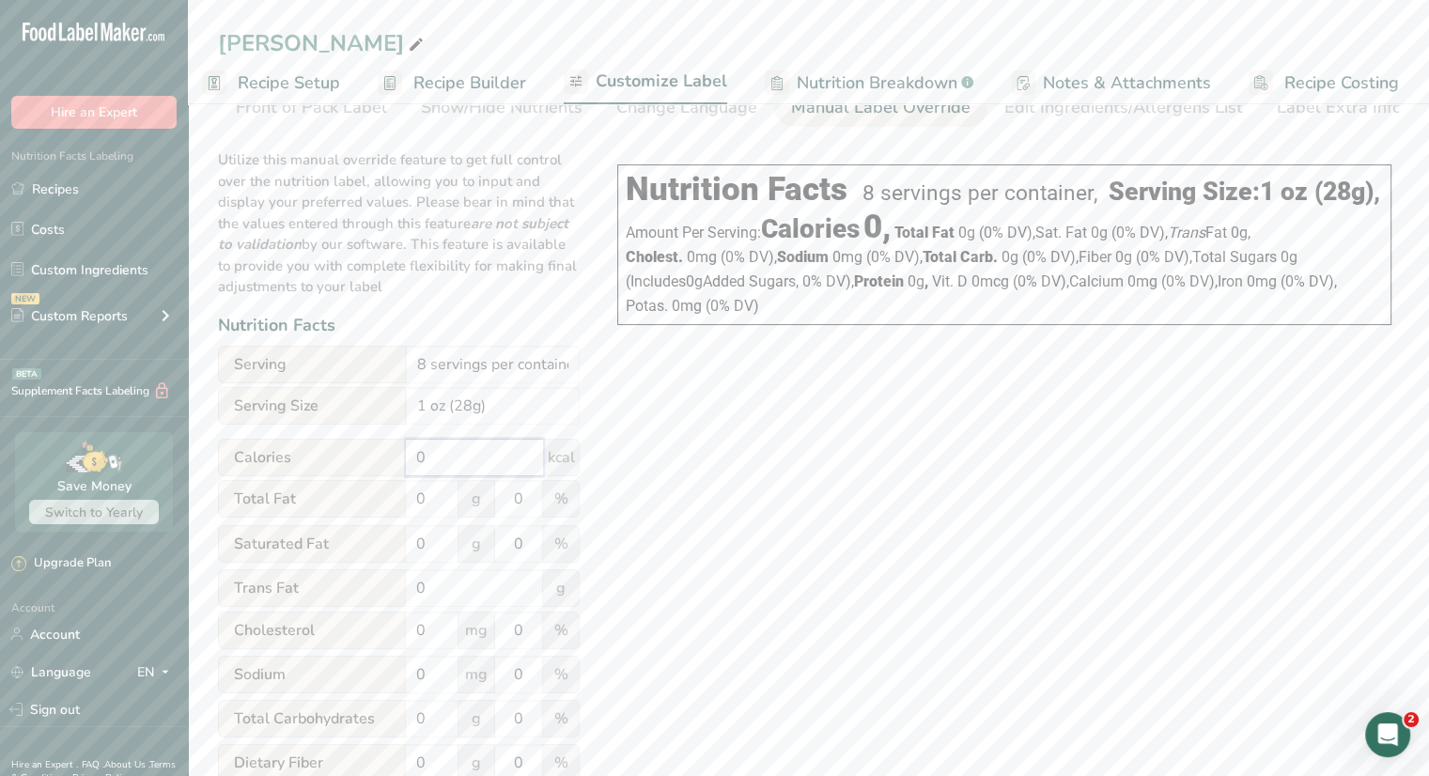
drag, startPoint x: 462, startPoint y: 458, endPoint x: 298, endPoint y: 450, distance: 164.6
click at [298, 450] on div "Calories 0 kcal" at bounding box center [399, 458] width 362 height 38
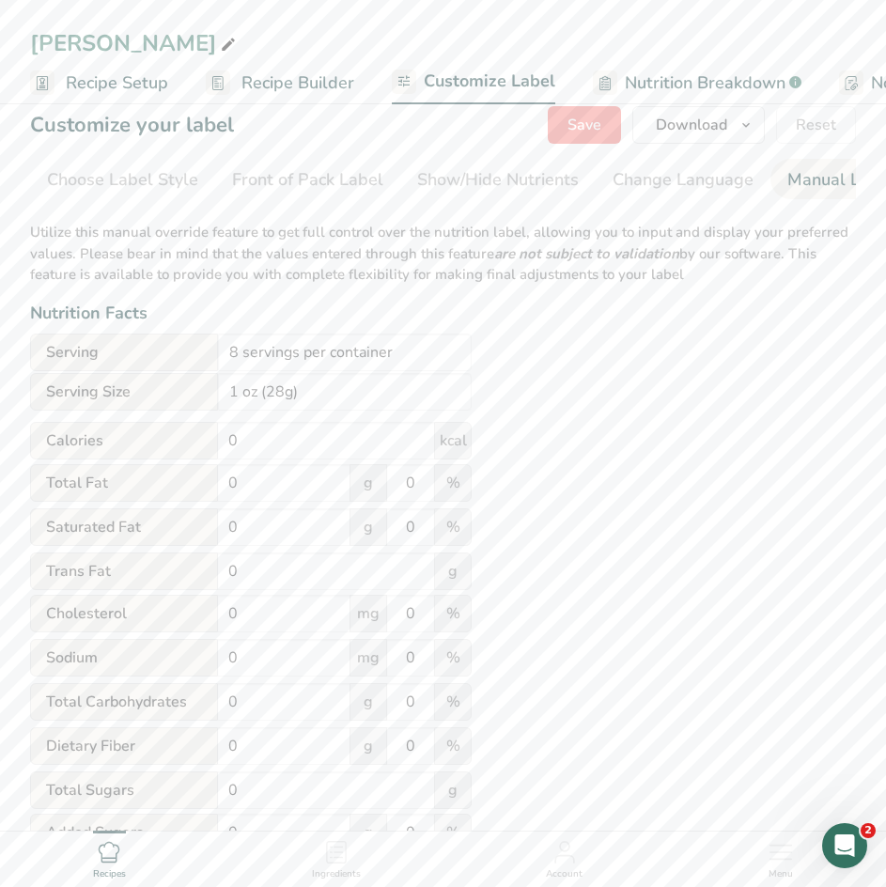
scroll to position [94, 0]
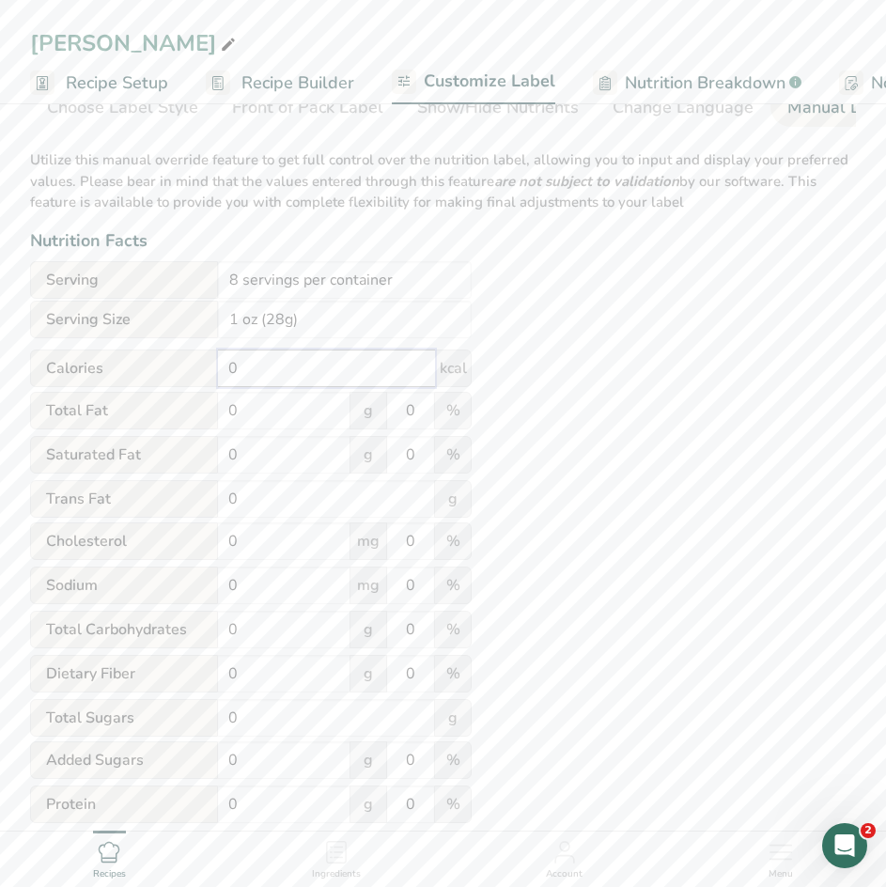
drag, startPoint x: 255, startPoint y: 379, endPoint x: 215, endPoint y: 389, distance: 40.8
click at [215, 387] on div "Calories 0 kcal" at bounding box center [251, 368] width 442 height 38
type input "110"
drag, startPoint x: 266, startPoint y: 412, endPoint x: 169, endPoint y: 404, distance: 97.1
click at [169, 404] on div "Total Fat 0 g 0 %" at bounding box center [251, 411] width 442 height 39
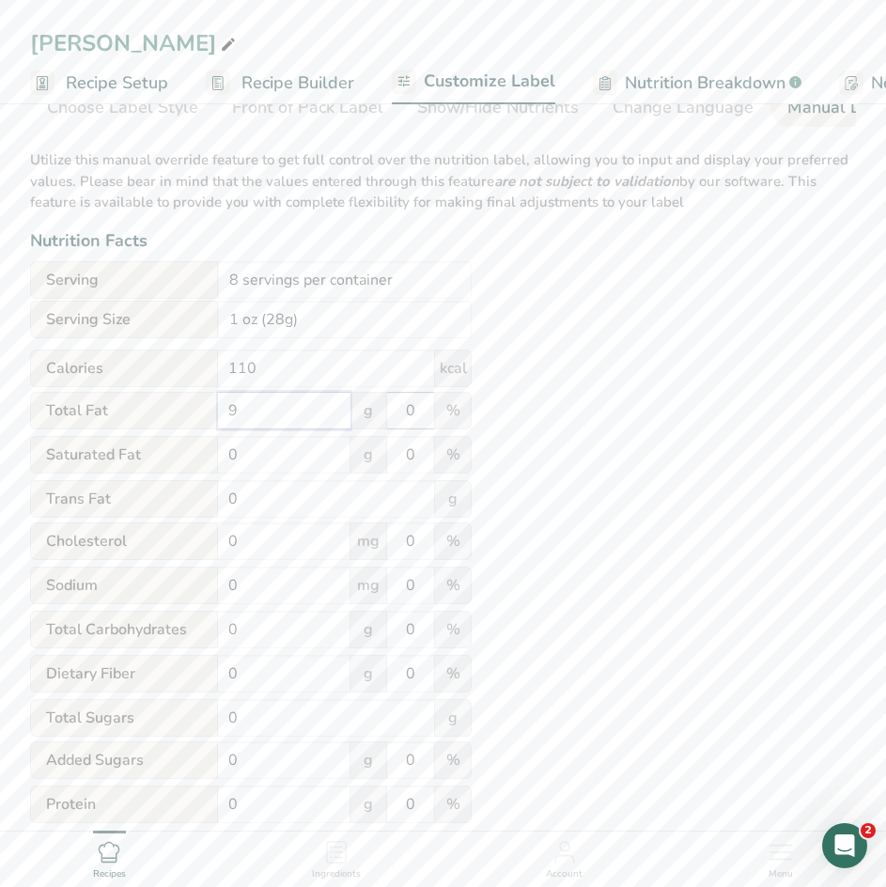
type input "9"
drag, startPoint x: 407, startPoint y: 422, endPoint x: 438, endPoint y: 423, distance: 31.0
click at [438, 423] on div "Total Fat 9 g 0 %" at bounding box center [251, 411] width 442 height 39
type input "12"
drag, startPoint x: 244, startPoint y: 462, endPoint x: 144, endPoint y: 461, distance: 100.5
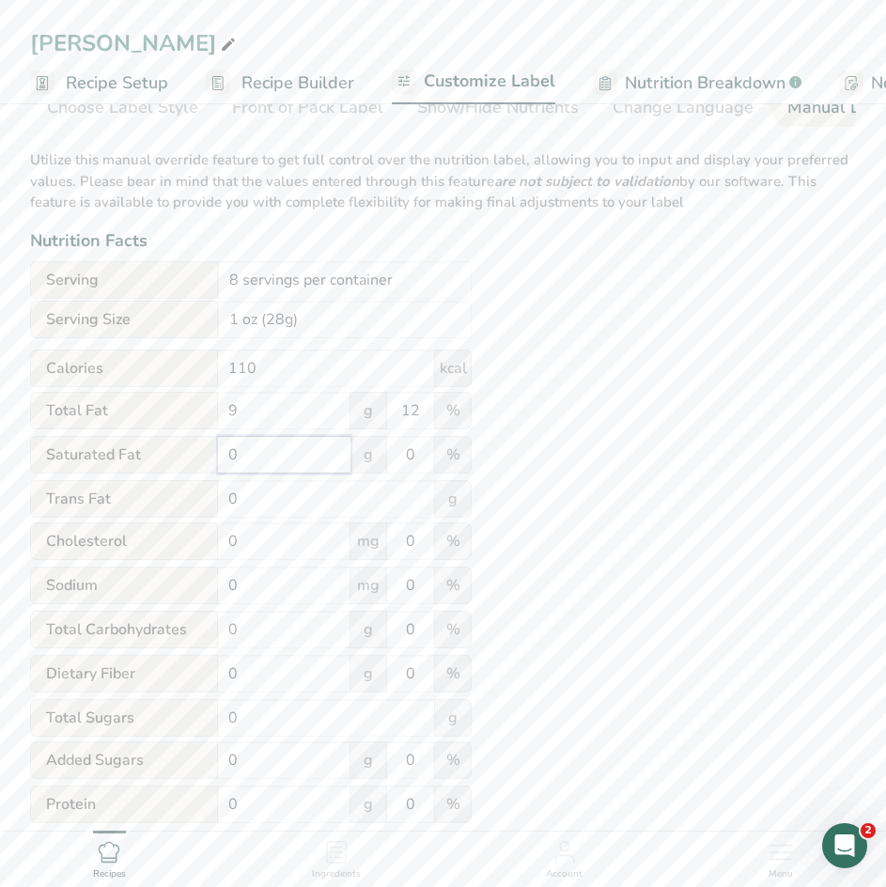
click at [144, 461] on div "Saturated Fat 0 g 0 %" at bounding box center [251, 455] width 442 height 39
type input "6"
drag, startPoint x: 421, startPoint y: 462, endPoint x: 387, endPoint y: 462, distance: 33.8
click at [387, 462] on input "0" at bounding box center [410, 455] width 47 height 38
type input "30"
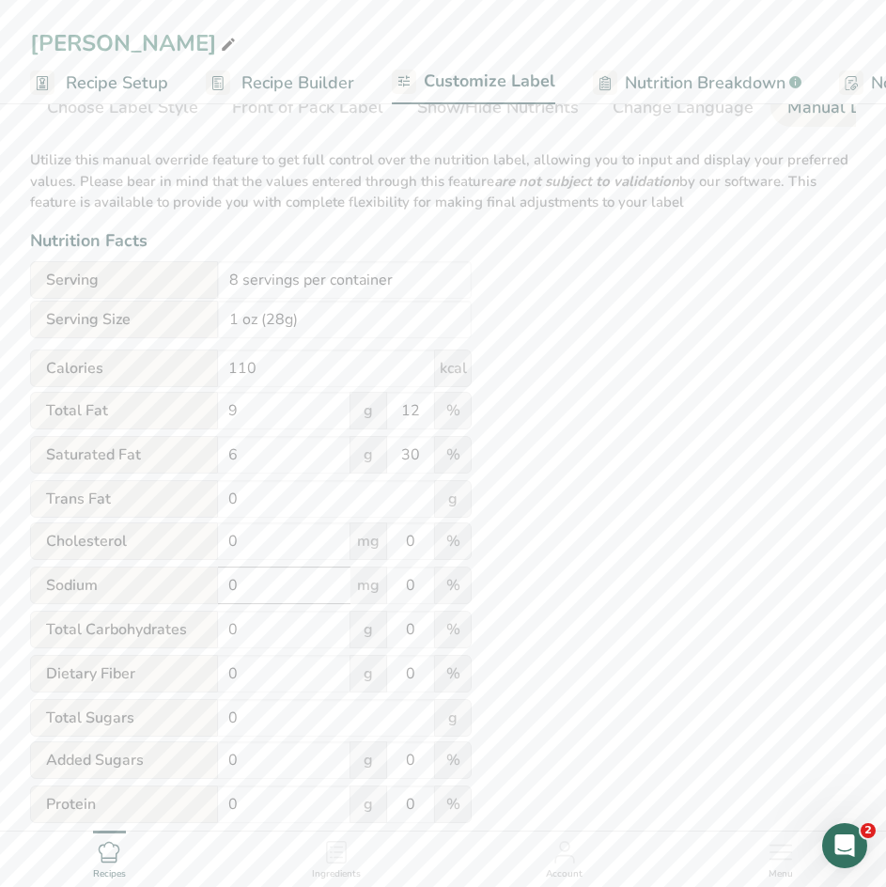
drag, startPoint x: 258, startPoint y: 566, endPoint x: 277, endPoint y: 574, distance: 20.6
click at [260, 570] on form "Serving 8 servings per container Serving Size 1 oz (28g) Calories 110 kcal Tota…" at bounding box center [251, 657] width 442 height 793
drag, startPoint x: 257, startPoint y: 550, endPoint x: 162, endPoint y: 545, distance: 96.0
click at [162, 545] on div "[MEDICAL_DATA] 0 mg 0 %" at bounding box center [251, 541] width 442 height 39
type input "25"
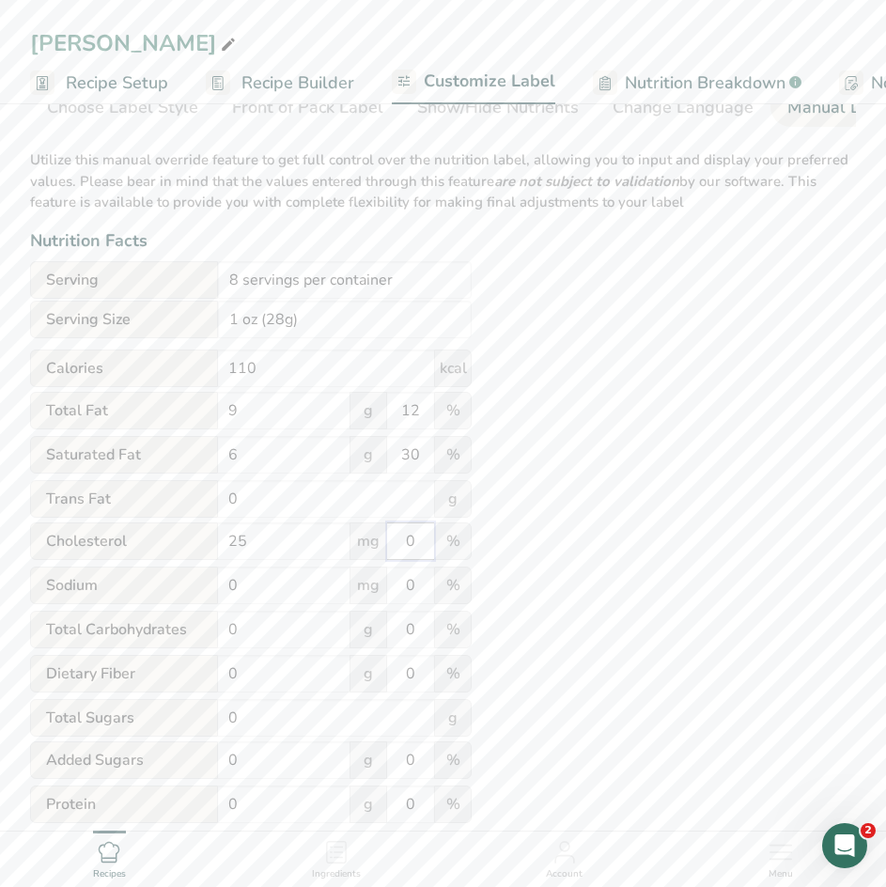
drag, startPoint x: 421, startPoint y: 543, endPoint x: 384, endPoint y: 555, distance: 38.6
click at [384, 555] on div "Cholesterol 25 mg 0 %" at bounding box center [251, 541] width 442 height 39
type input "8"
drag, startPoint x: 254, startPoint y: 596, endPoint x: 172, endPoint y: 584, distance: 82.5
click at [172, 584] on div "Sodium 0 mg 0 %" at bounding box center [251, 585] width 442 height 39
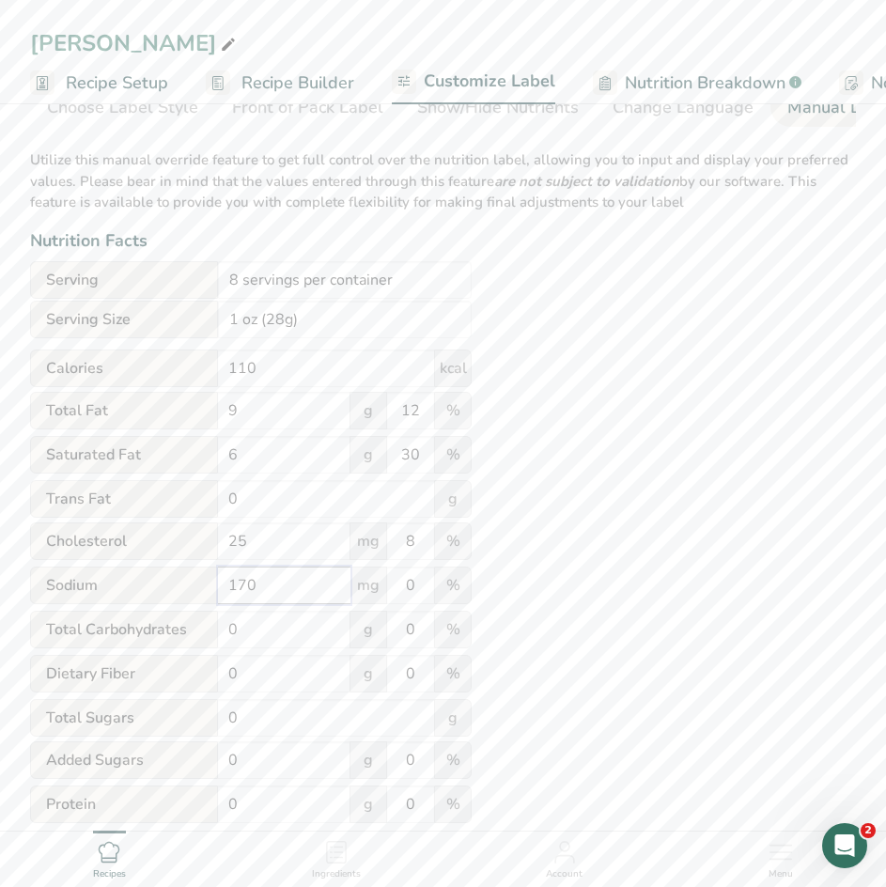
type input "170"
drag, startPoint x: 418, startPoint y: 595, endPoint x: 355, endPoint y: 594, distance: 62.9
click at [355, 594] on div "Sodium 170 mg 0 %" at bounding box center [251, 585] width 442 height 39
type input "8"
type input "7"
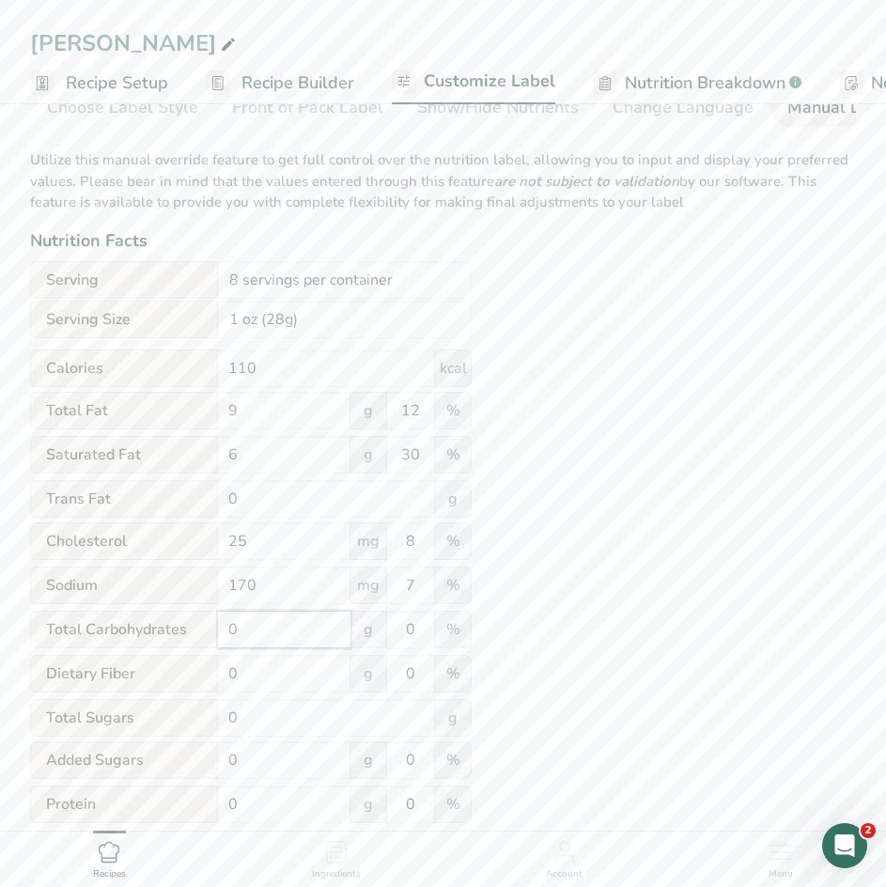
click at [267, 646] on input "0" at bounding box center [284, 630] width 132 height 38
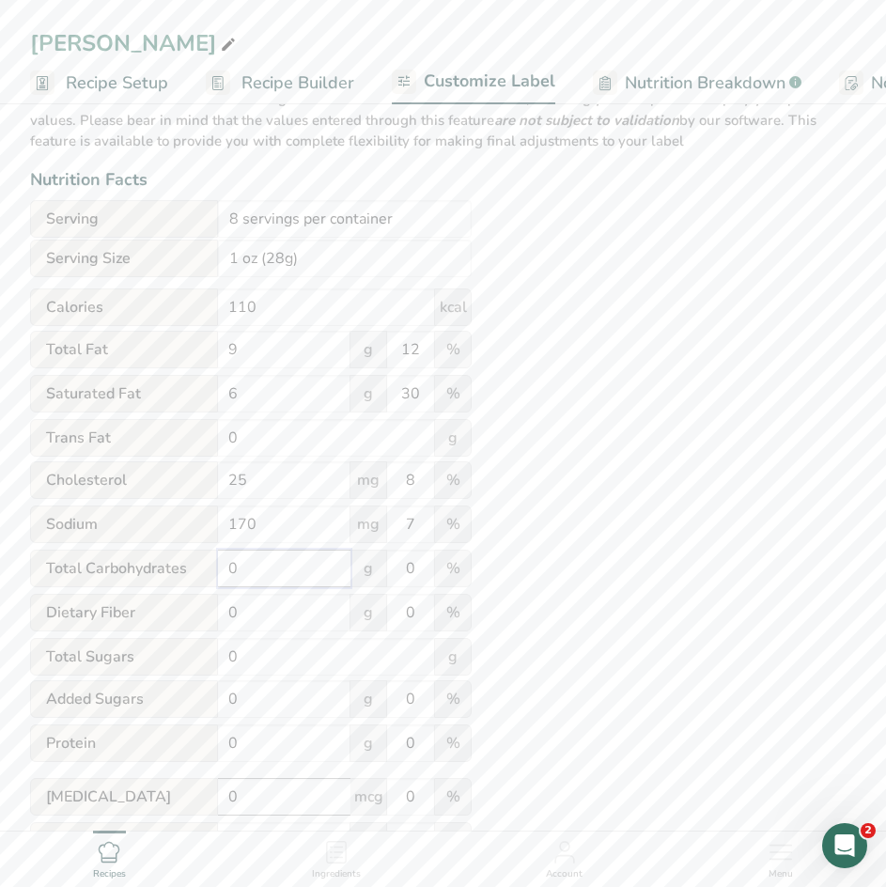
scroll to position [282, 0]
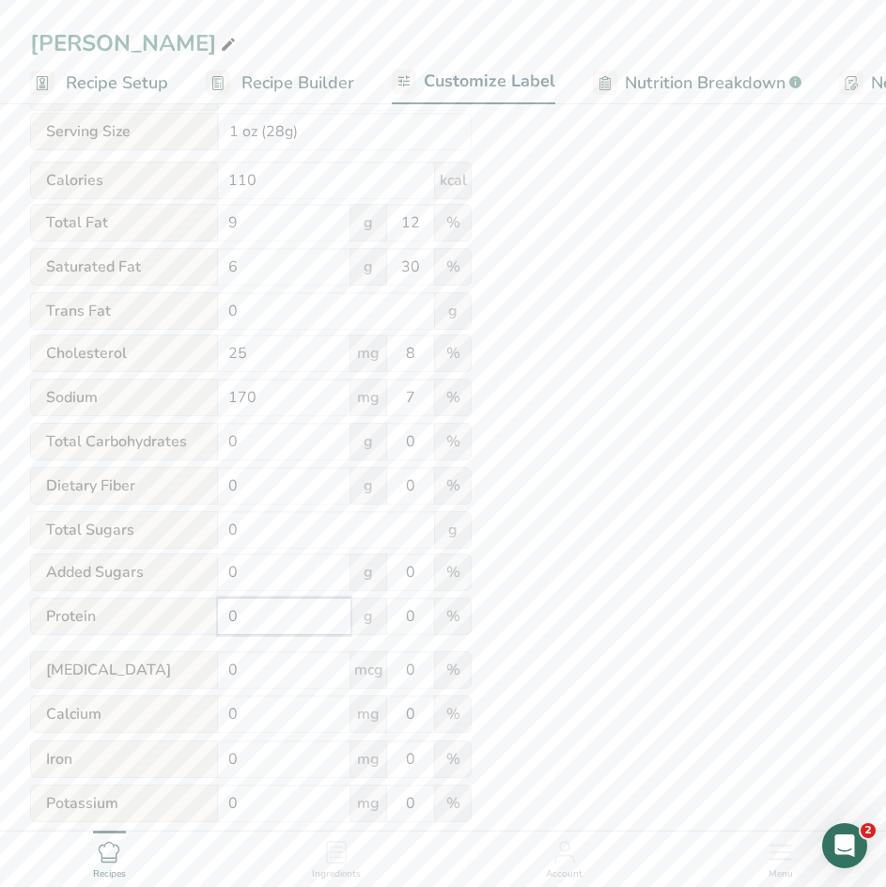
drag, startPoint x: 216, startPoint y: 627, endPoint x: 198, endPoint y: 627, distance: 17.8
click at [198, 627] on div "Protein 0 g 0 %" at bounding box center [251, 616] width 442 height 39
type input "6"
drag, startPoint x: 414, startPoint y: 630, endPoint x: 395, endPoint y: 630, distance: 18.8
click at [395, 630] on input "0" at bounding box center [410, 616] width 47 height 38
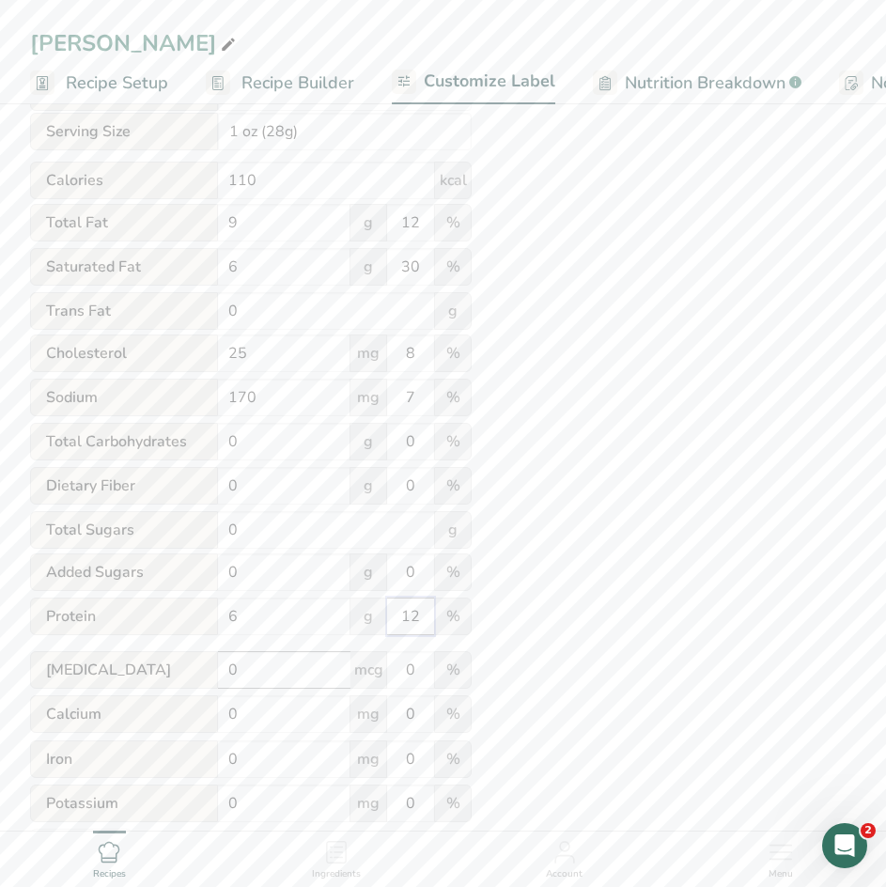
type input "12"
drag, startPoint x: 271, startPoint y: 675, endPoint x: 180, endPoint y: 678, distance: 91.2
click at [180, 678] on div "[MEDICAL_DATA] 0 mcg 0 %" at bounding box center [251, 670] width 442 height 39
drag, startPoint x: 260, startPoint y: 725, endPoint x: 202, endPoint y: 720, distance: 58.5
click at [201, 721] on div "Calcium 0 mg 0 %" at bounding box center [251, 714] width 442 height 39
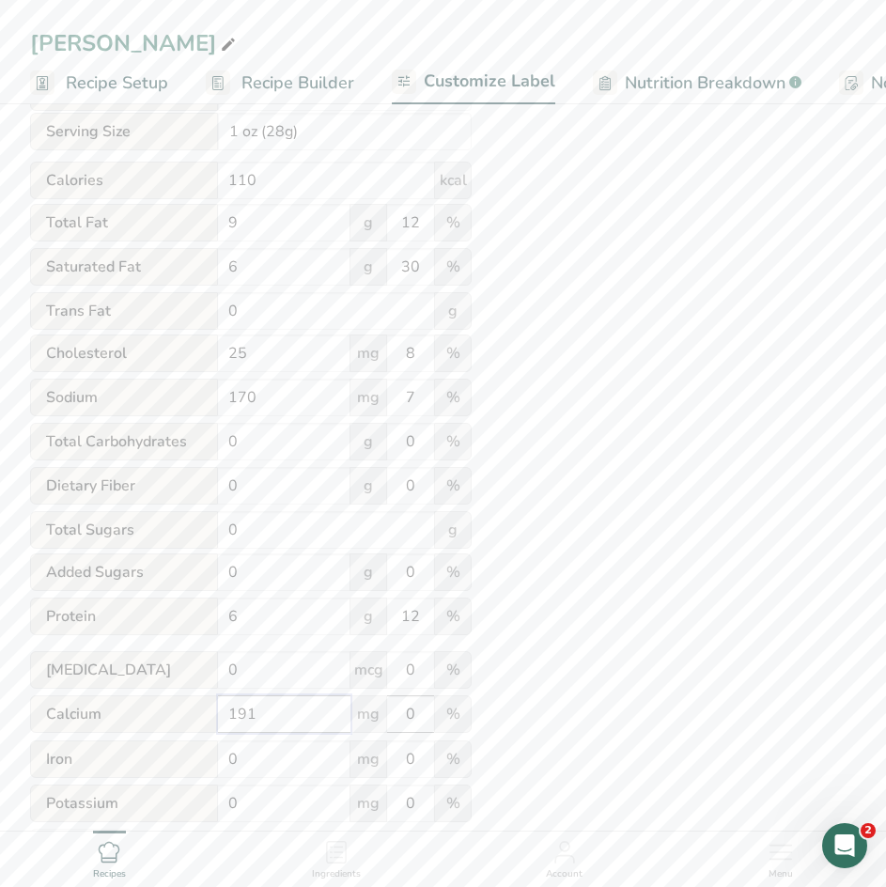
type input "191"
drag, startPoint x: 416, startPoint y: 725, endPoint x: 395, endPoint y: 728, distance: 21.8
click at [395, 728] on input "0" at bounding box center [410, 714] width 47 height 38
type input "15"
drag, startPoint x: 264, startPoint y: 770, endPoint x: 221, endPoint y: 769, distance: 43.2
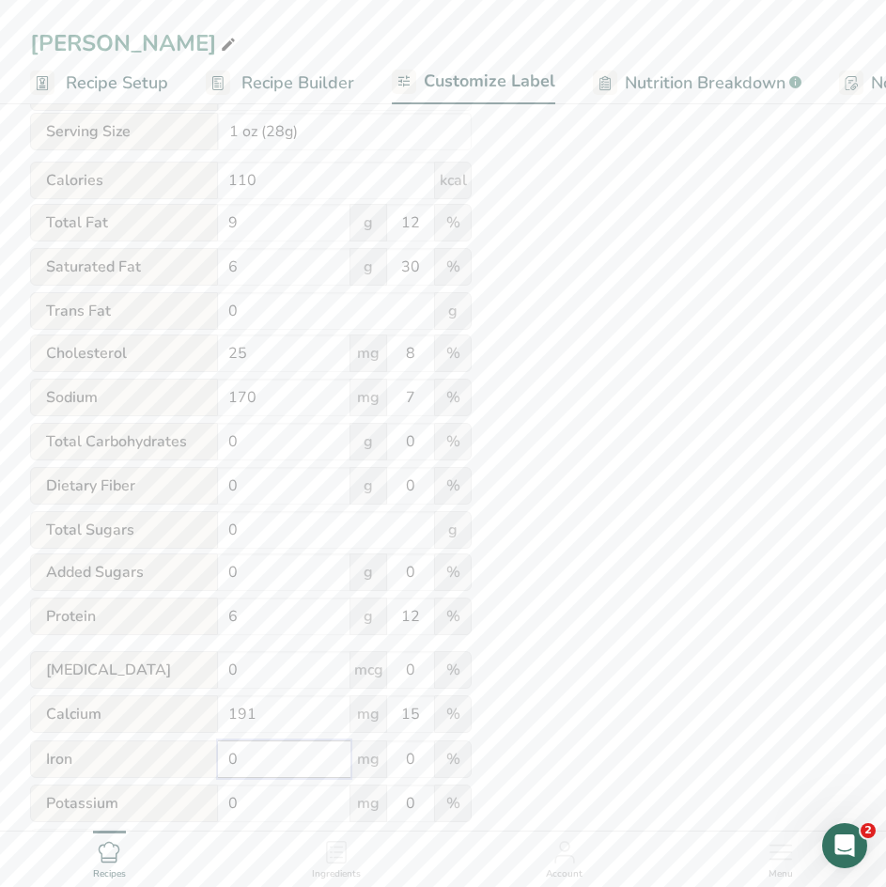
click at [221, 769] on input "0" at bounding box center [284, 759] width 132 height 38
click at [251, 769] on input "0" at bounding box center [284, 759] width 132 height 38
type input "0.21"
drag, startPoint x: 412, startPoint y: 765, endPoint x: 396, endPoint y: 770, distance: 16.9
click at [396, 770] on input "0" at bounding box center [410, 759] width 47 height 38
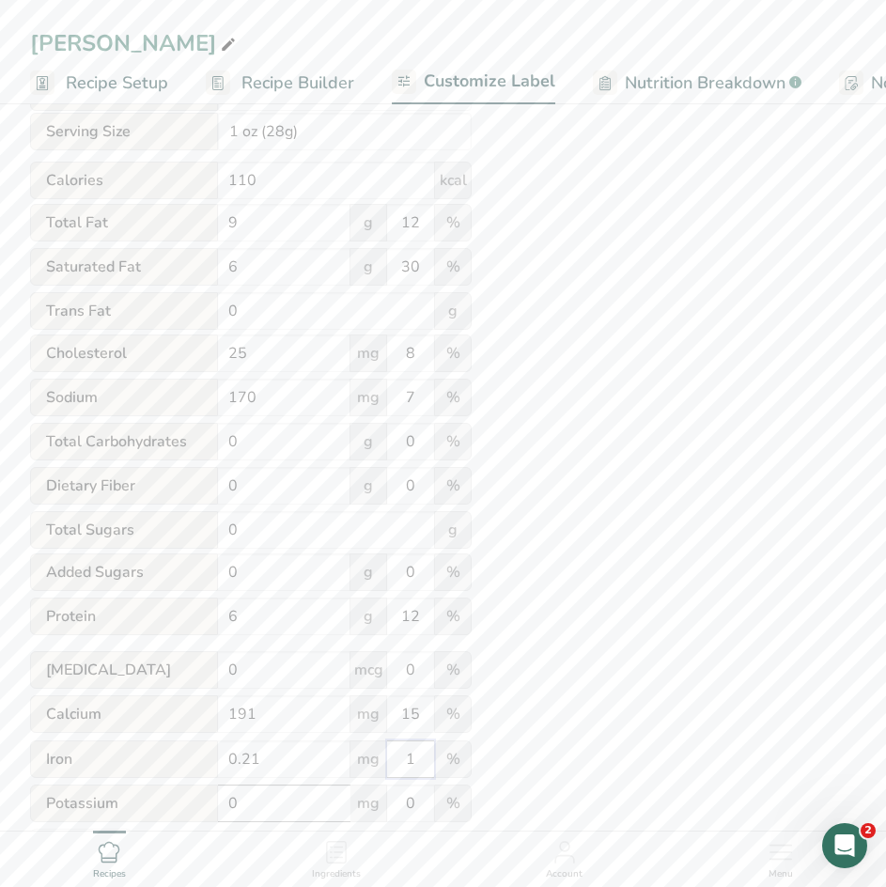
type input "1"
drag, startPoint x: 250, startPoint y: 809, endPoint x: 162, endPoint y: 800, distance: 88.7
click at [162, 800] on div "Potassium 0 mg 0 %" at bounding box center [251, 803] width 442 height 39
type input "35"
drag, startPoint x: 416, startPoint y: 810, endPoint x: 391, endPoint y: 812, distance: 25.4
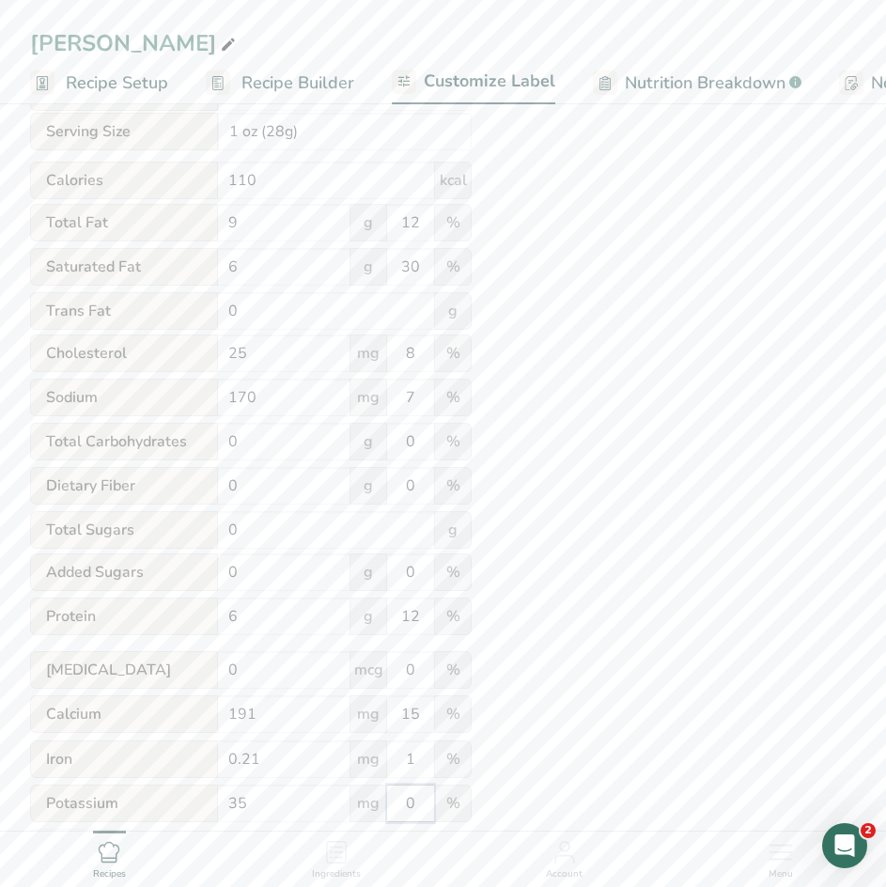
click at [391, 812] on input "0" at bounding box center [410, 803] width 47 height 38
click at [540, 795] on div "Utilize this manual override feature to get full control over the nutrition lab…" at bounding box center [443, 408] width 826 height 916
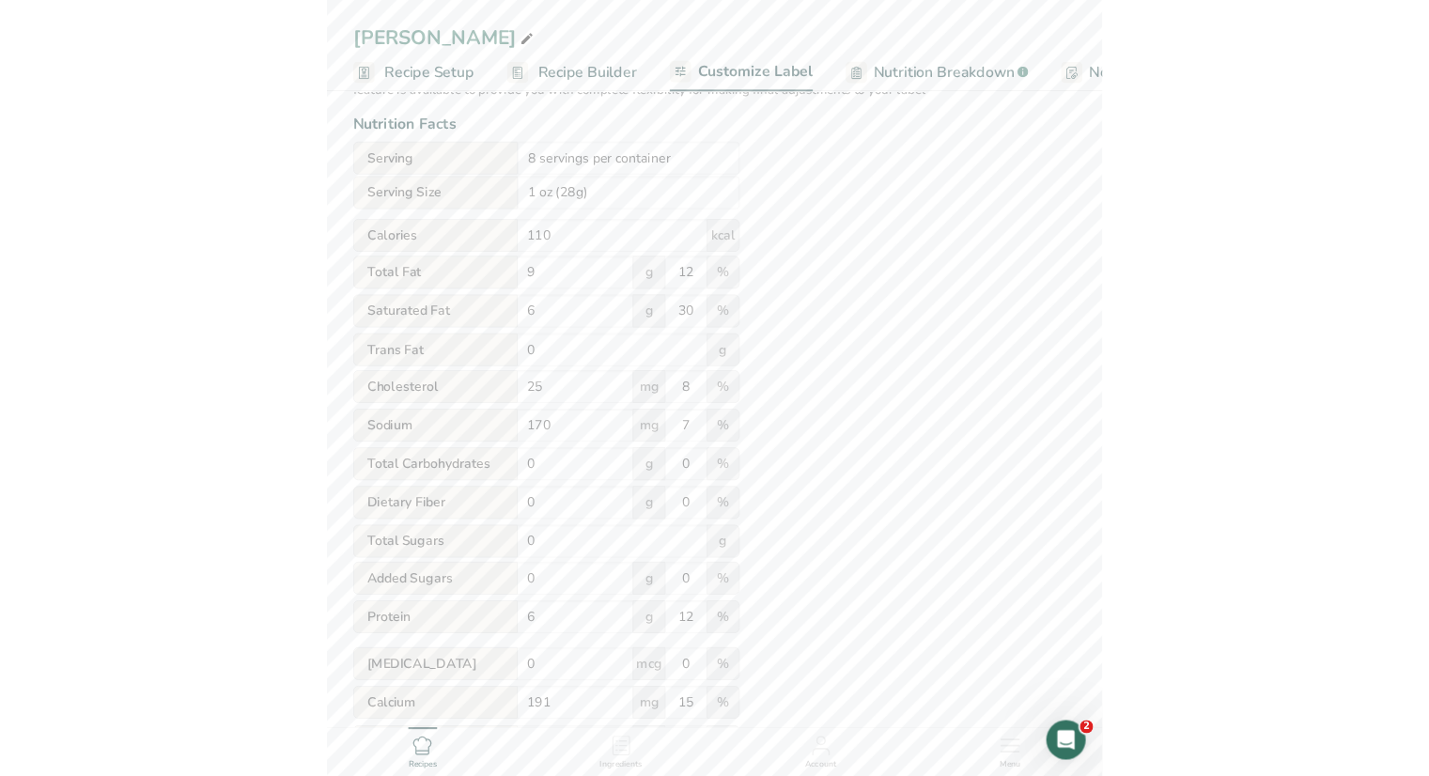
scroll to position [0, 0]
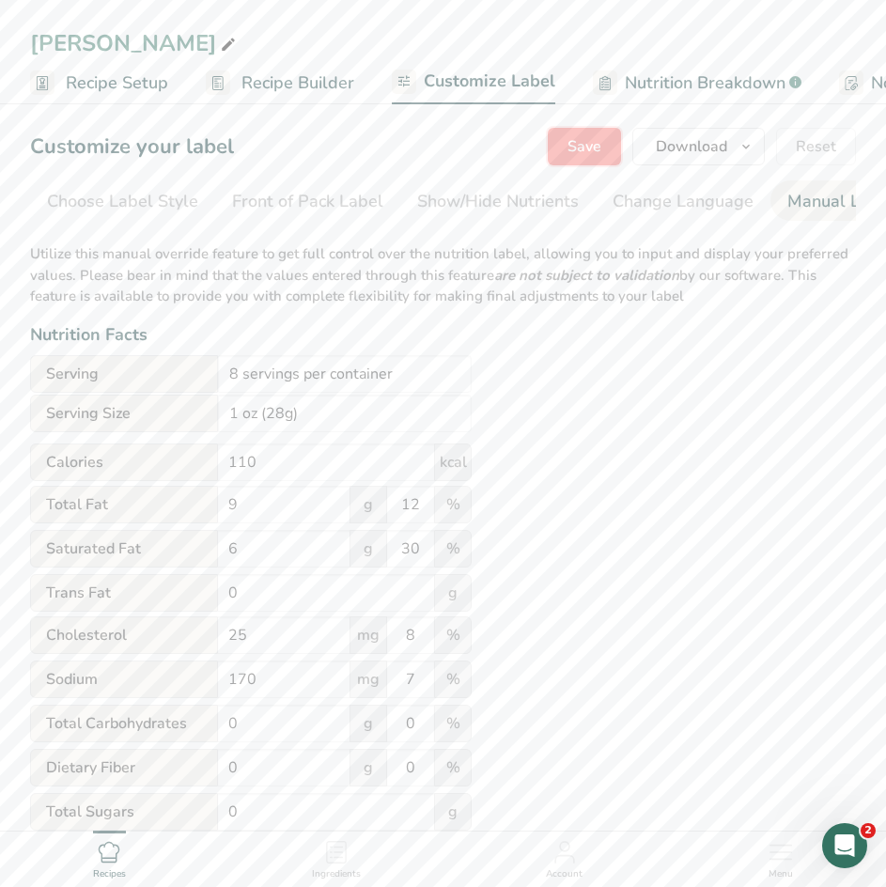
click at [599, 153] on span "Save" at bounding box center [584, 146] width 34 height 23
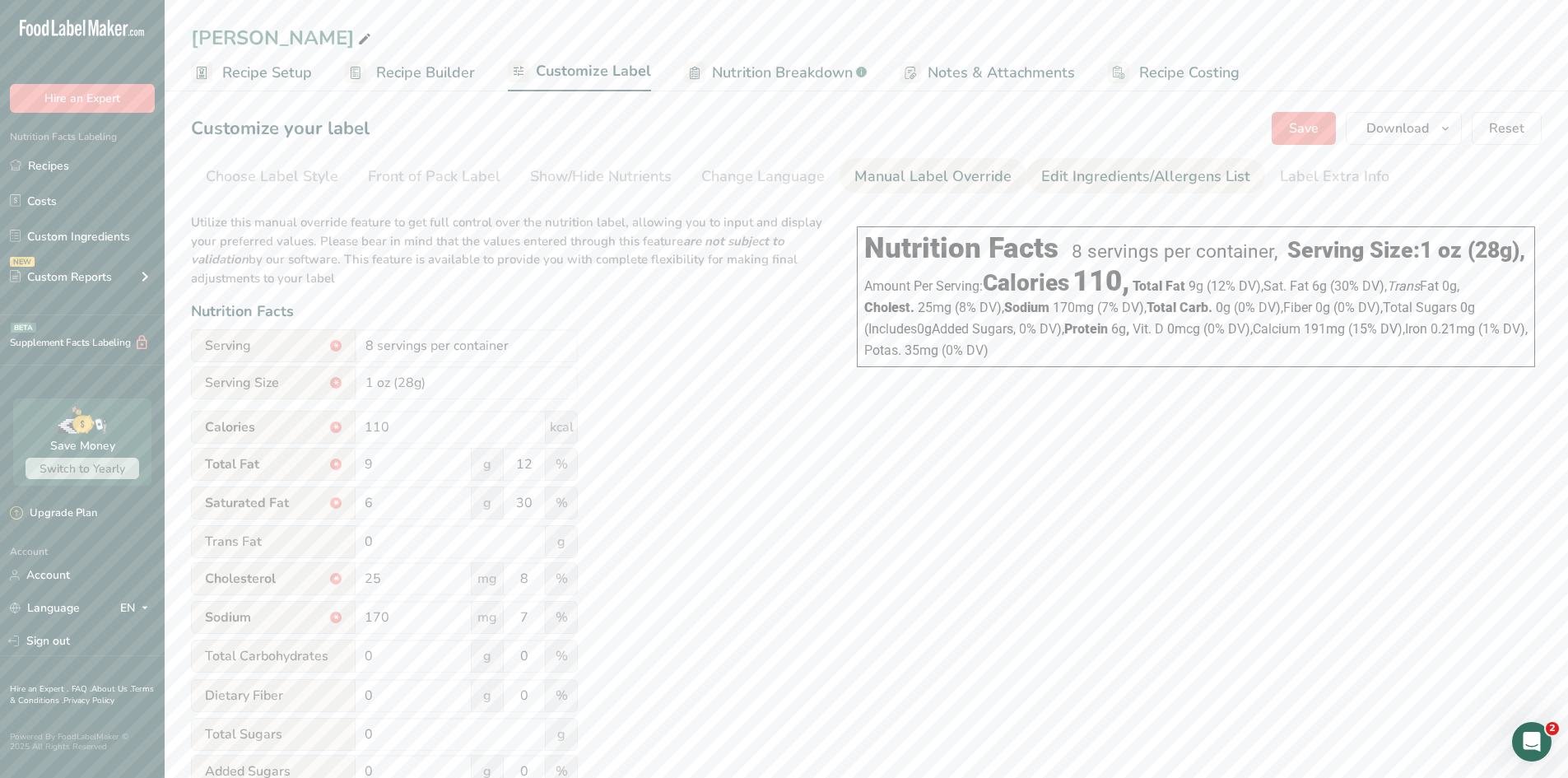
click at [1154, 167] on div "Edit Ingredients/Allergens List" at bounding box center [1145, 176] width 209 height 22
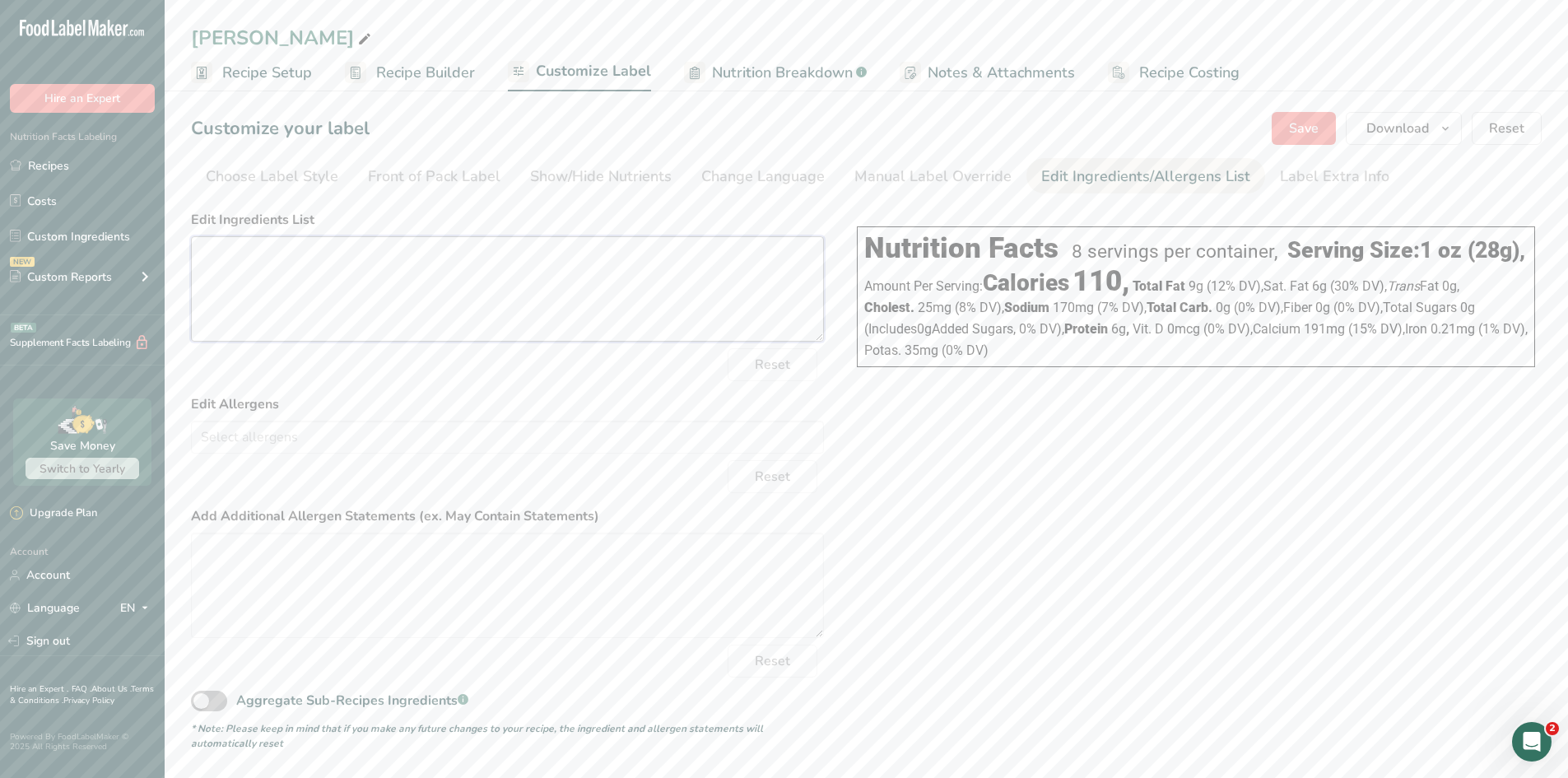
click at [358, 267] on textarea at bounding box center [507, 289] width 632 height 105
paste textarea "Cultured pasteurized milk, salt, enzymes, and annatto (color)."
type textarea "Cultured pasteurized milk, salt, enzymes, and annatto (color)."
click at [320, 442] on input "text" at bounding box center [507, 436] width 632 height 25
drag, startPoint x: 251, startPoint y: 550, endPoint x: 296, endPoint y: 548, distance: 45.0
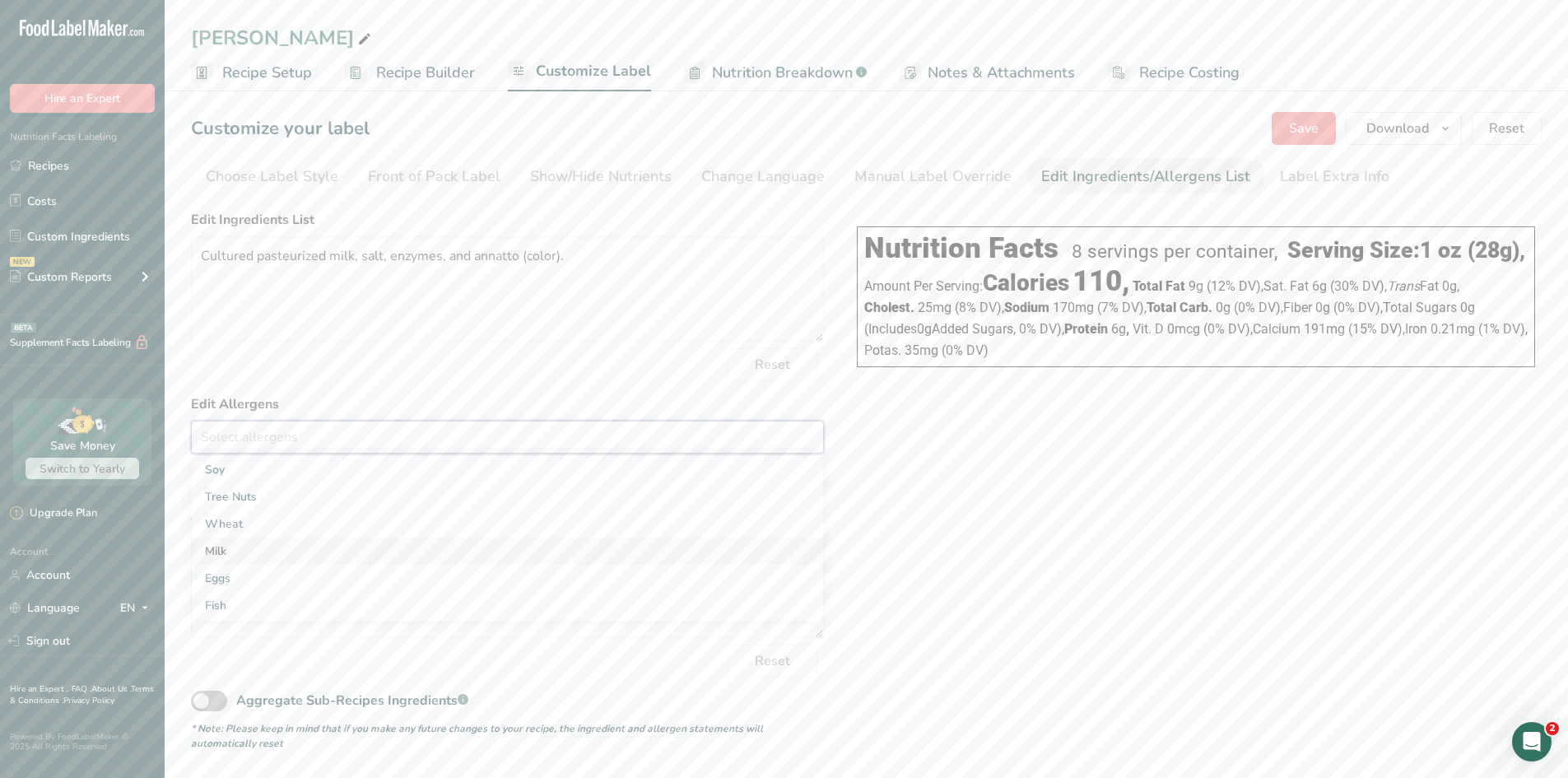
click at [257, 549] on link "Milk" at bounding box center [507, 550] width 632 height 27
click at [1299, 134] on span "Save" at bounding box center [1303, 128] width 30 height 20
click at [1022, 560] on div "Choose your label style Linear FDA label USA (FDA) Standard FDA label Tabular F…" at bounding box center [866, 477] width 1351 height 548
click at [1139, 522] on div "Choose your label style Linear FDA label USA (FDA) Standard FDA label Tabular F…" at bounding box center [866, 477] width 1351 height 548
click at [1120, 571] on div "Choose your label style Linear FDA label USA (FDA) Standard FDA label Tabular F…" at bounding box center [866, 477] width 1351 height 548
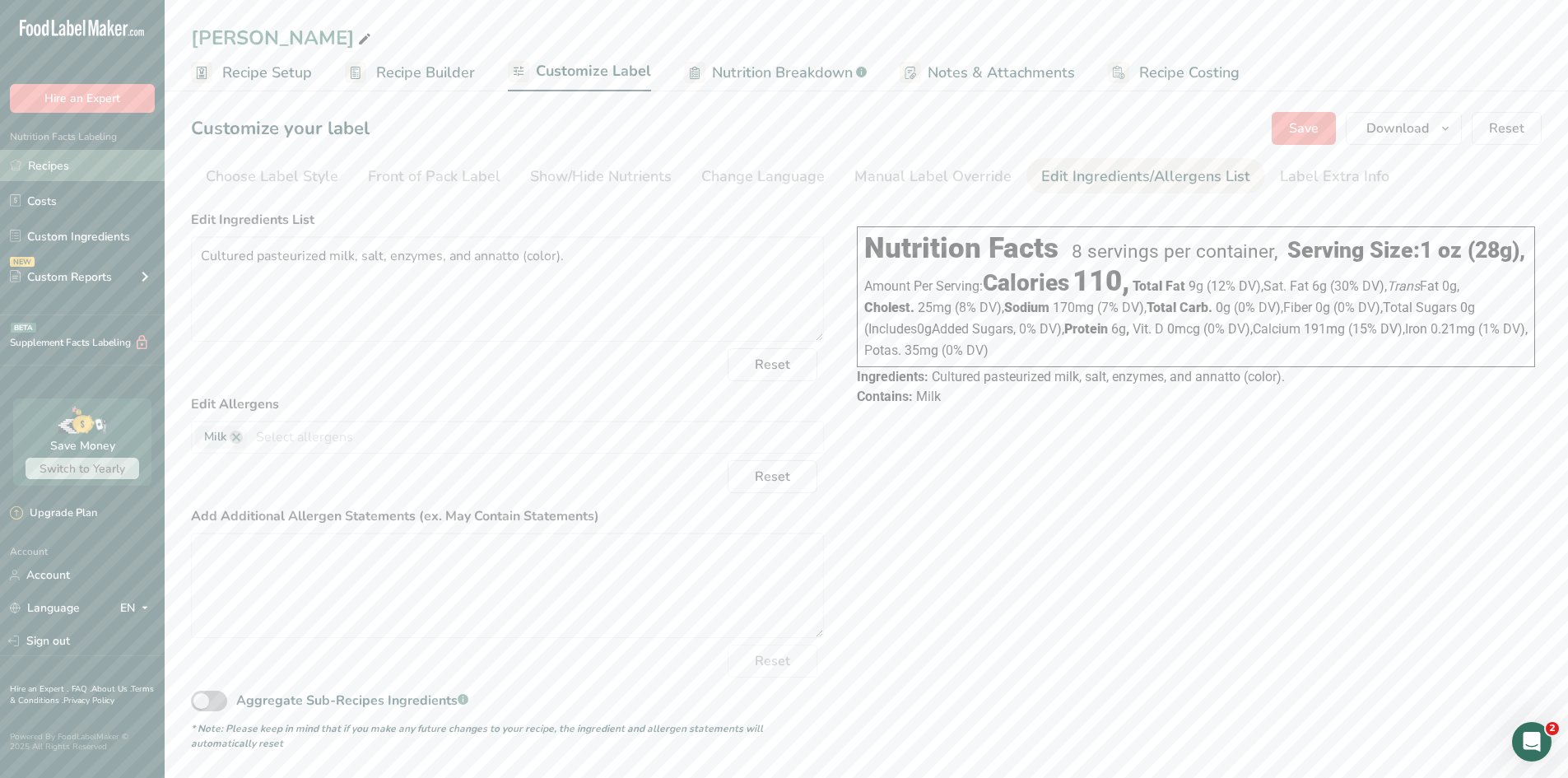
click at [79, 161] on link "Recipes" at bounding box center [82, 166] width 165 height 32
